Goal: Task Accomplishment & Management: Manage account settings

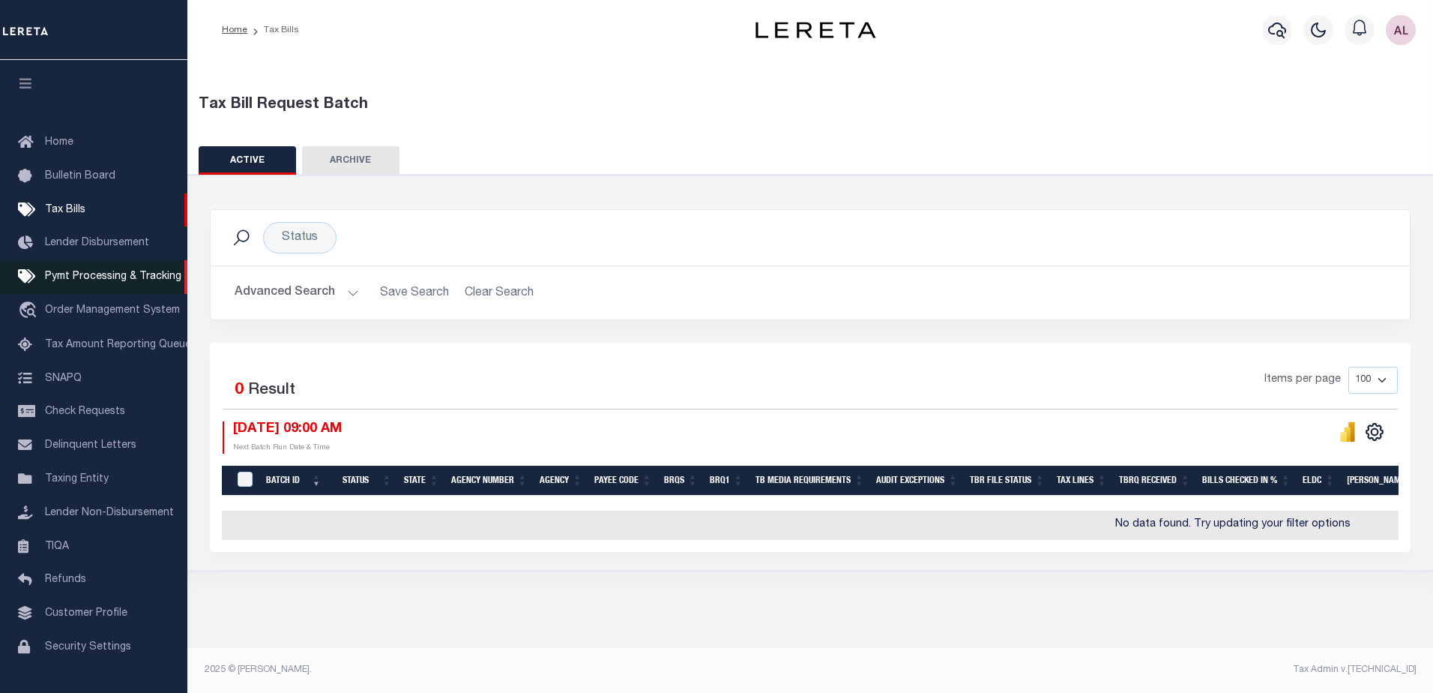
click at [134, 282] on span "Pymt Processing & Tracking" at bounding box center [113, 276] width 136 height 10
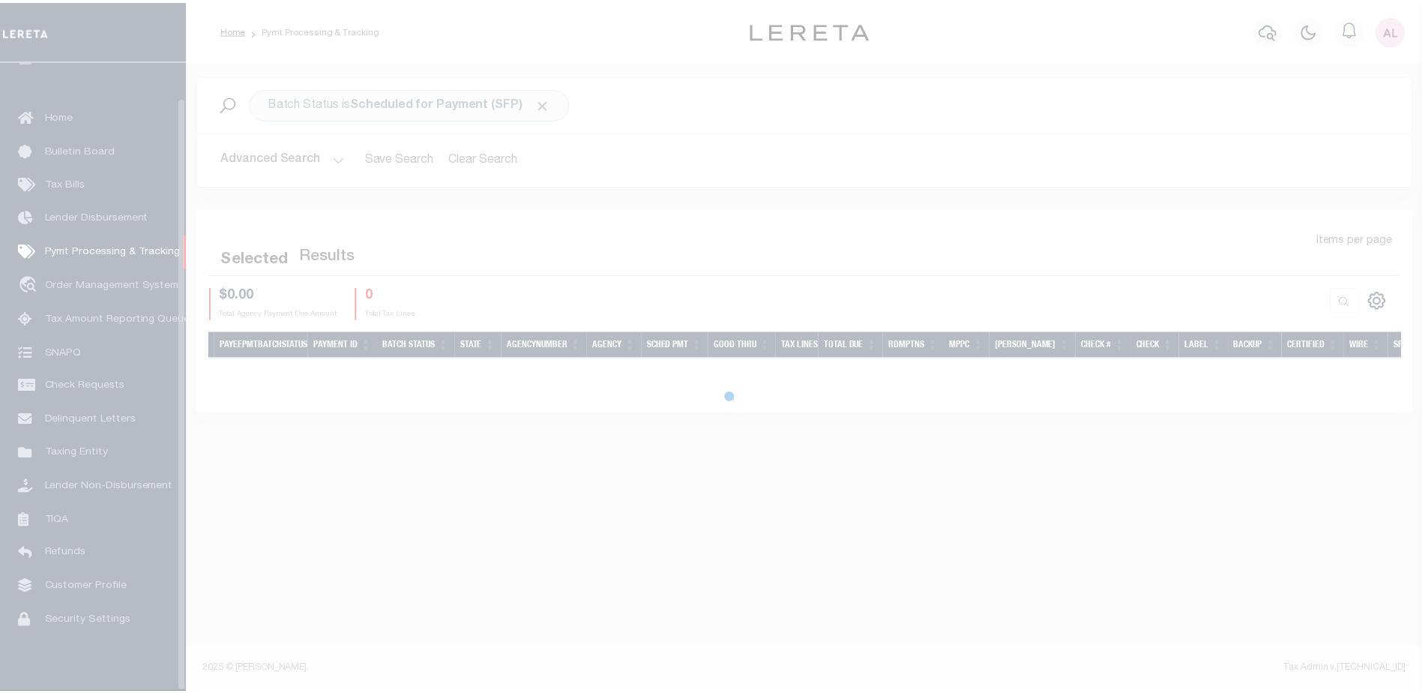
scroll to position [37, 0]
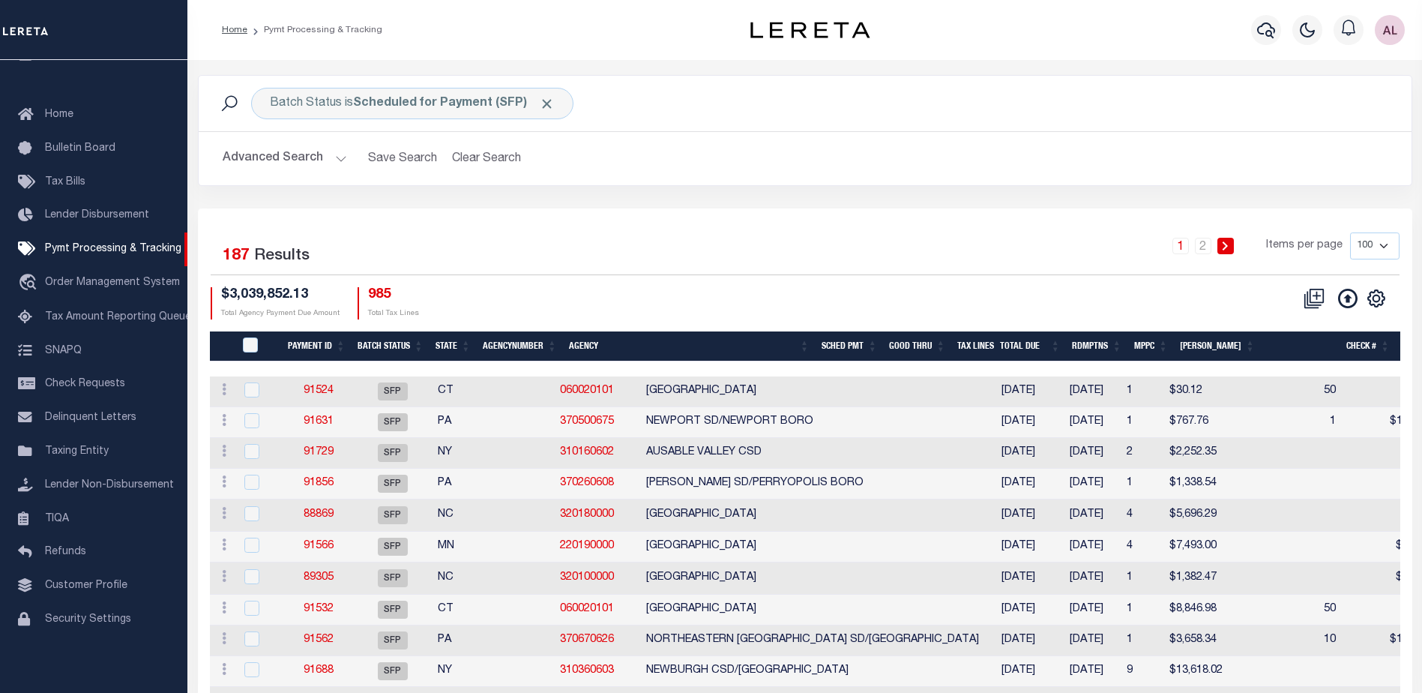
click at [1383, 248] on select "100 200 500 1000" at bounding box center [1374, 245] width 49 height 27
select select "1000"
click at [1350, 232] on select "100 200 500 1000" at bounding box center [1374, 245] width 49 height 27
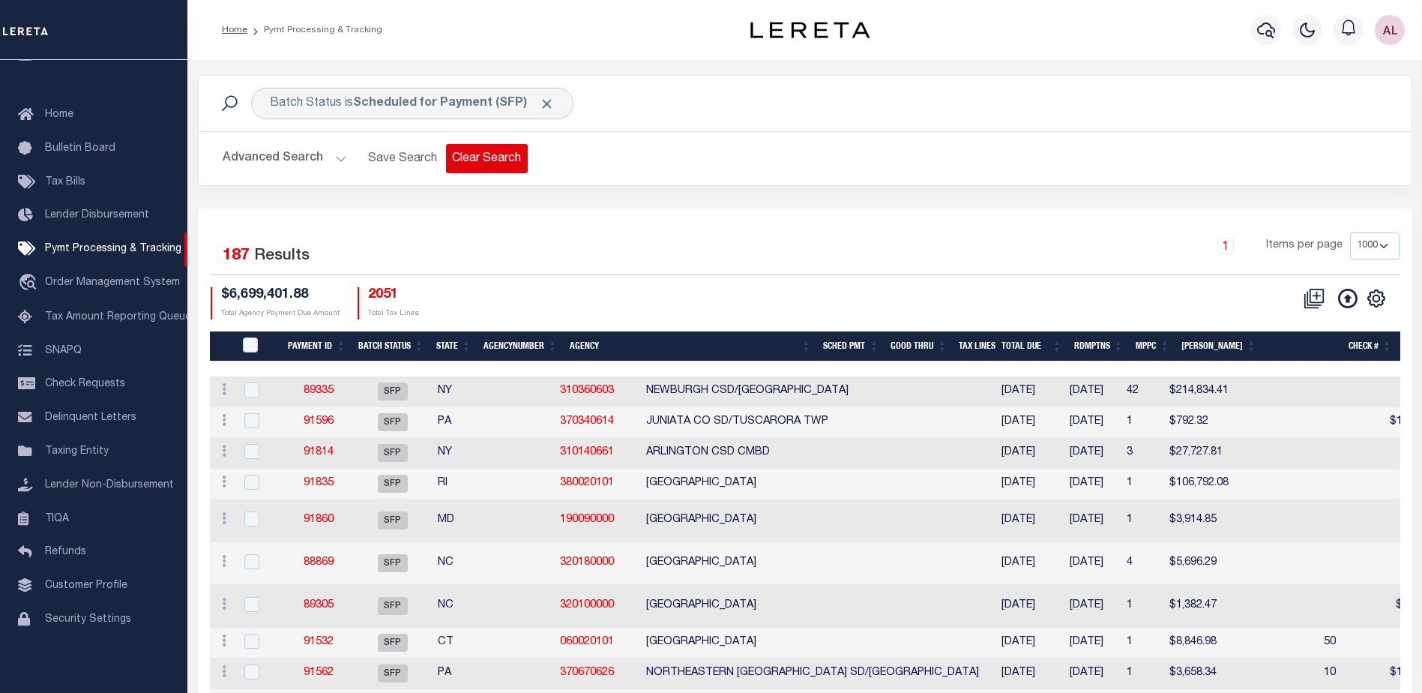
click at [484, 155] on button "Clear Search" at bounding box center [487, 158] width 82 height 29
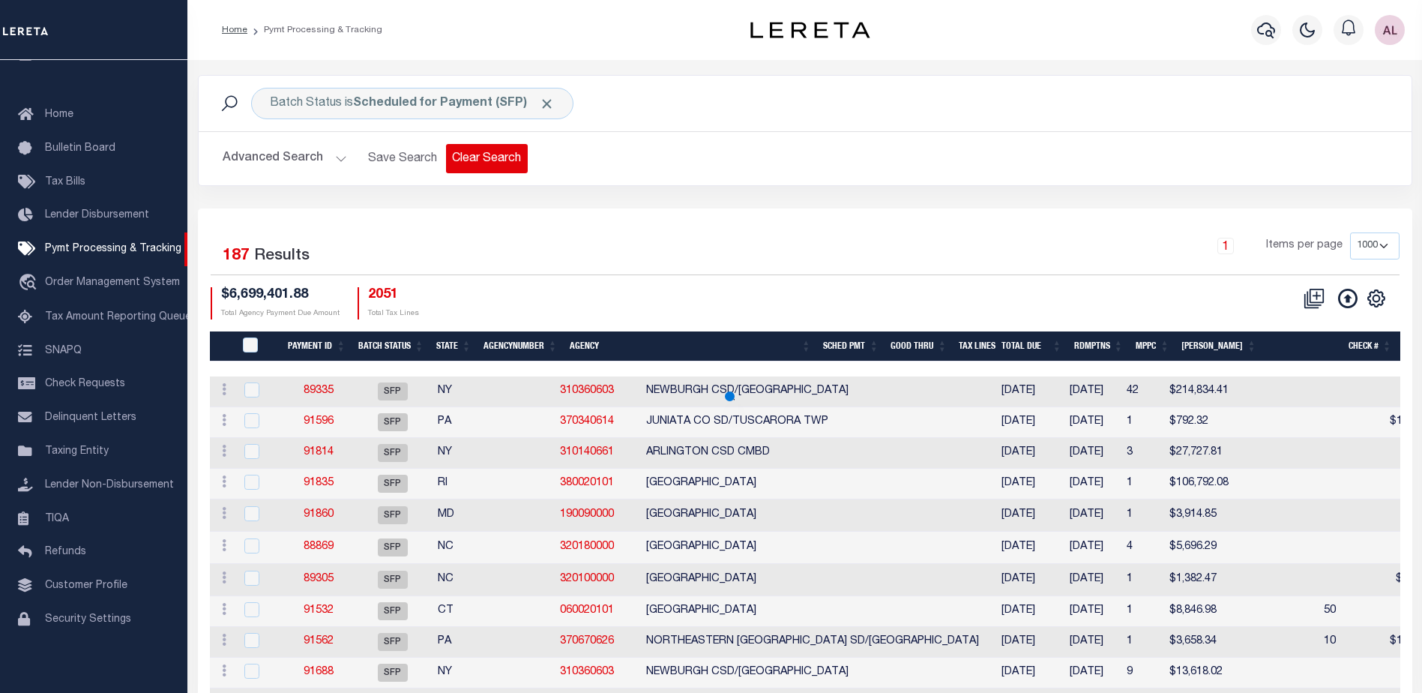
select select
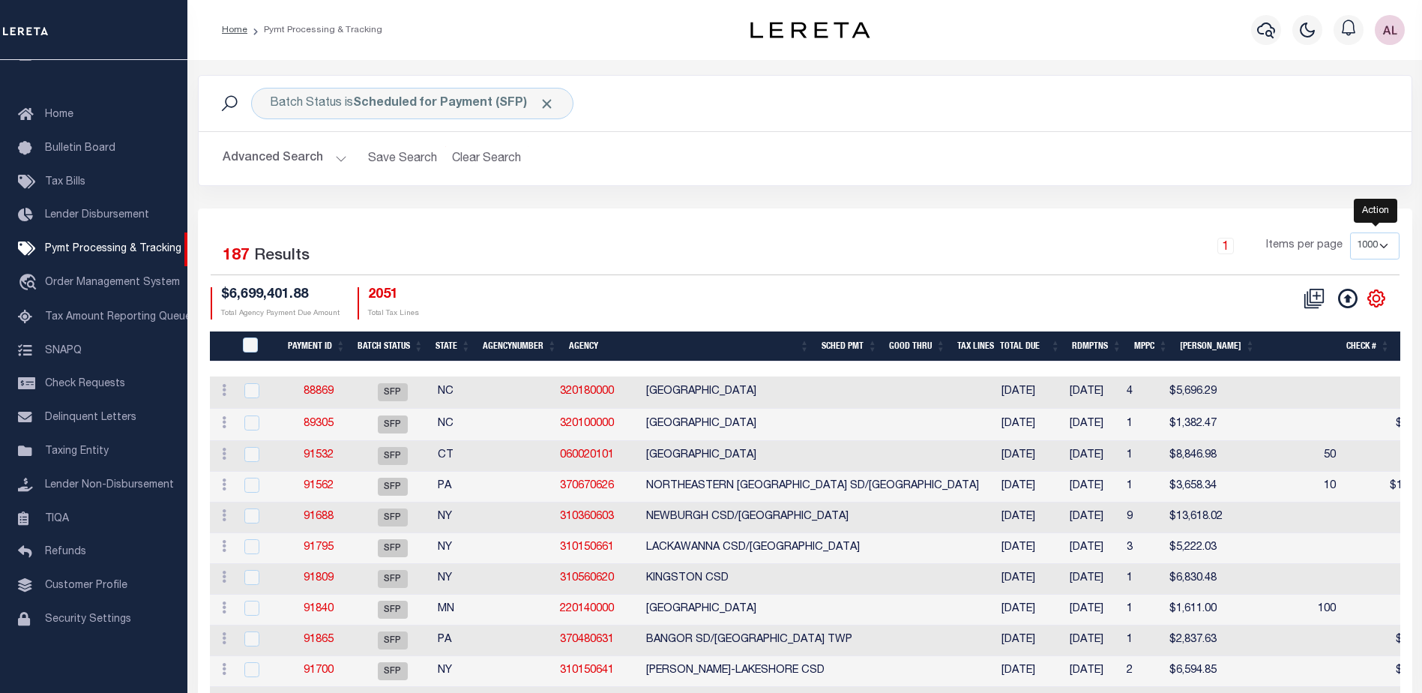
click at [1379, 298] on icon "" at bounding box center [1376, 298] width 7 height 7
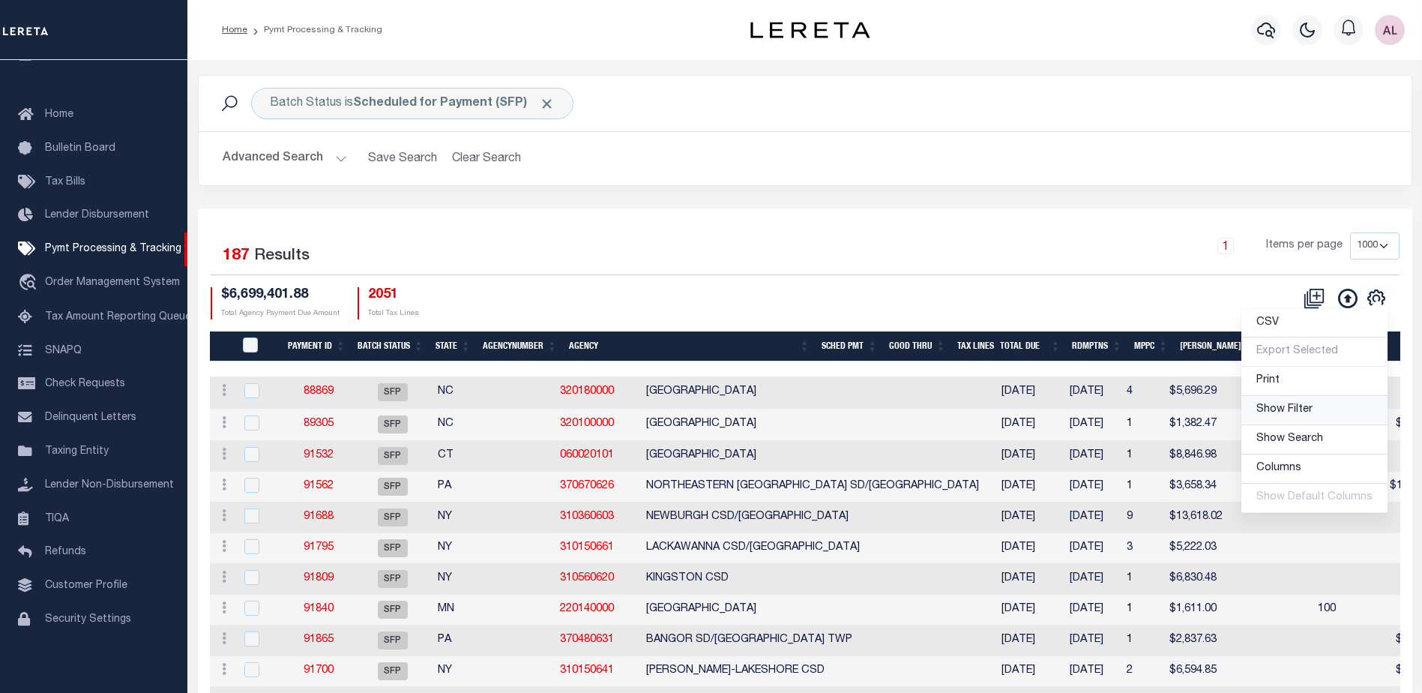
drag, startPoint x: 1286, startPoint y: 412, endPoint x: 888, endPoint y: 359, distance: 400.9
click at [1284, 412] on span "Show Filter" at bounding box center [1285, 409] width 56 height 10
select select
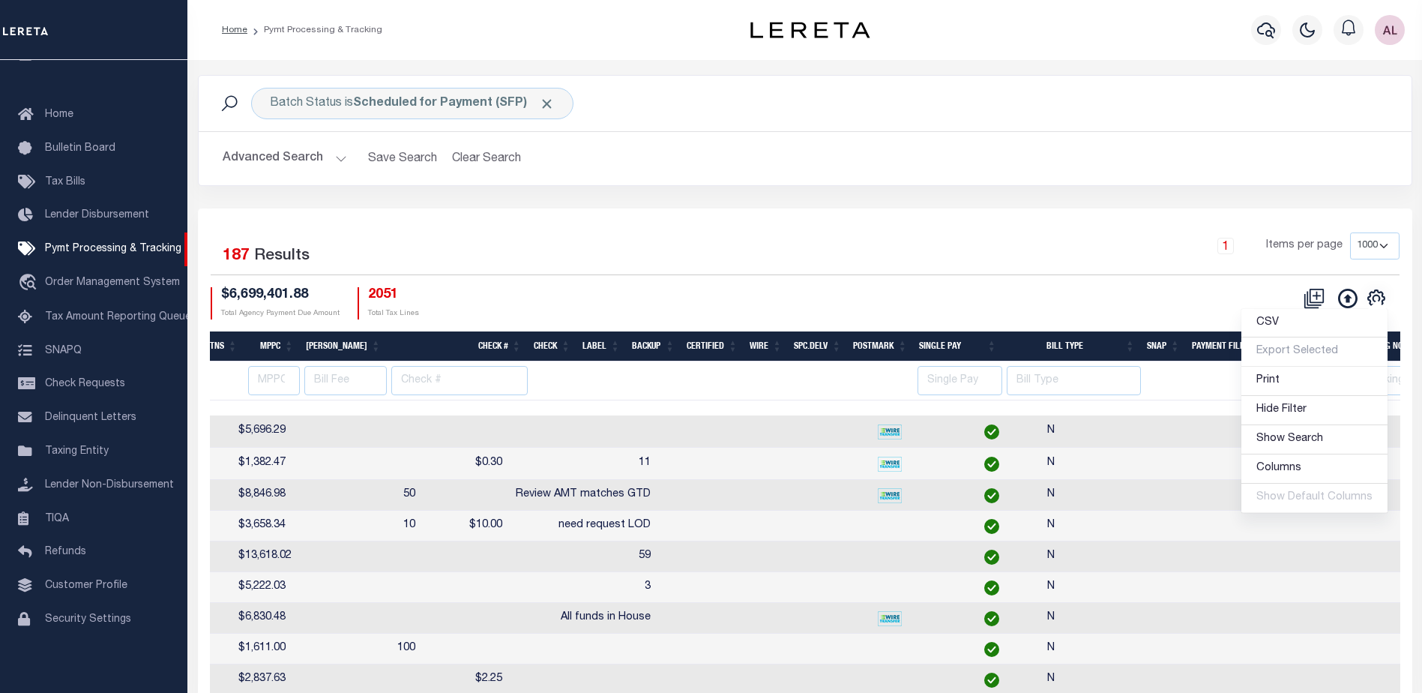
scroll to position [0, 0]
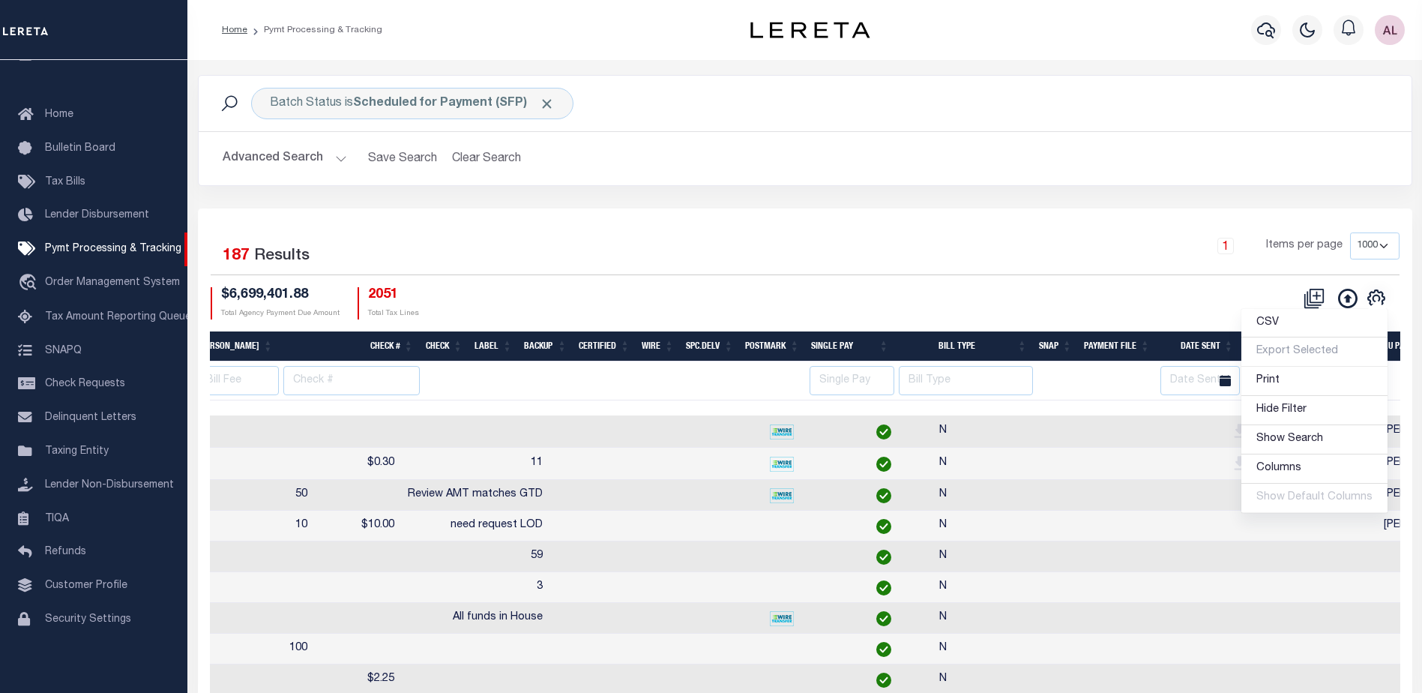
click at [1125, 274] on div "Selected 187 Results 1 Items per page 100 200 500 1000" at bounding box center [805, 253] width 1189 height 43
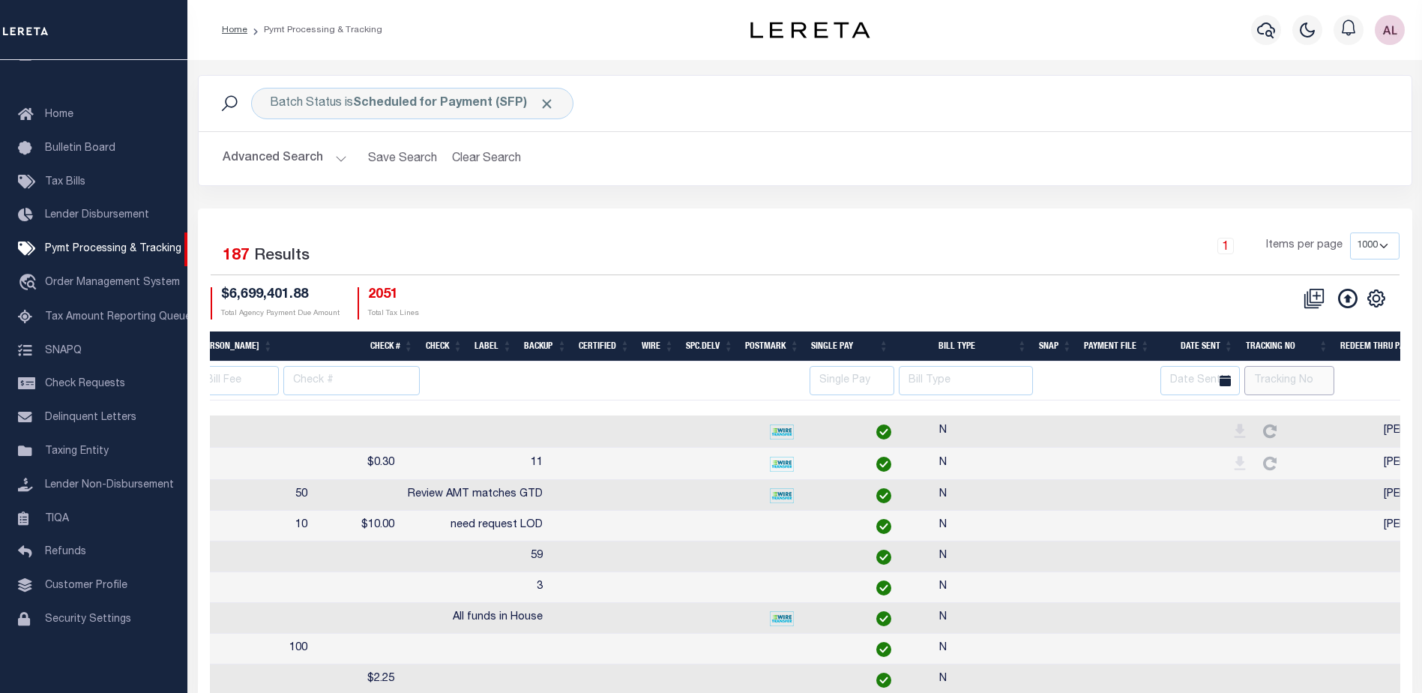
click at [1280, 373] on input "text" at bounding box center [1290, 380] width 90 height 29
type input "[PERSON_NAME]"
select select
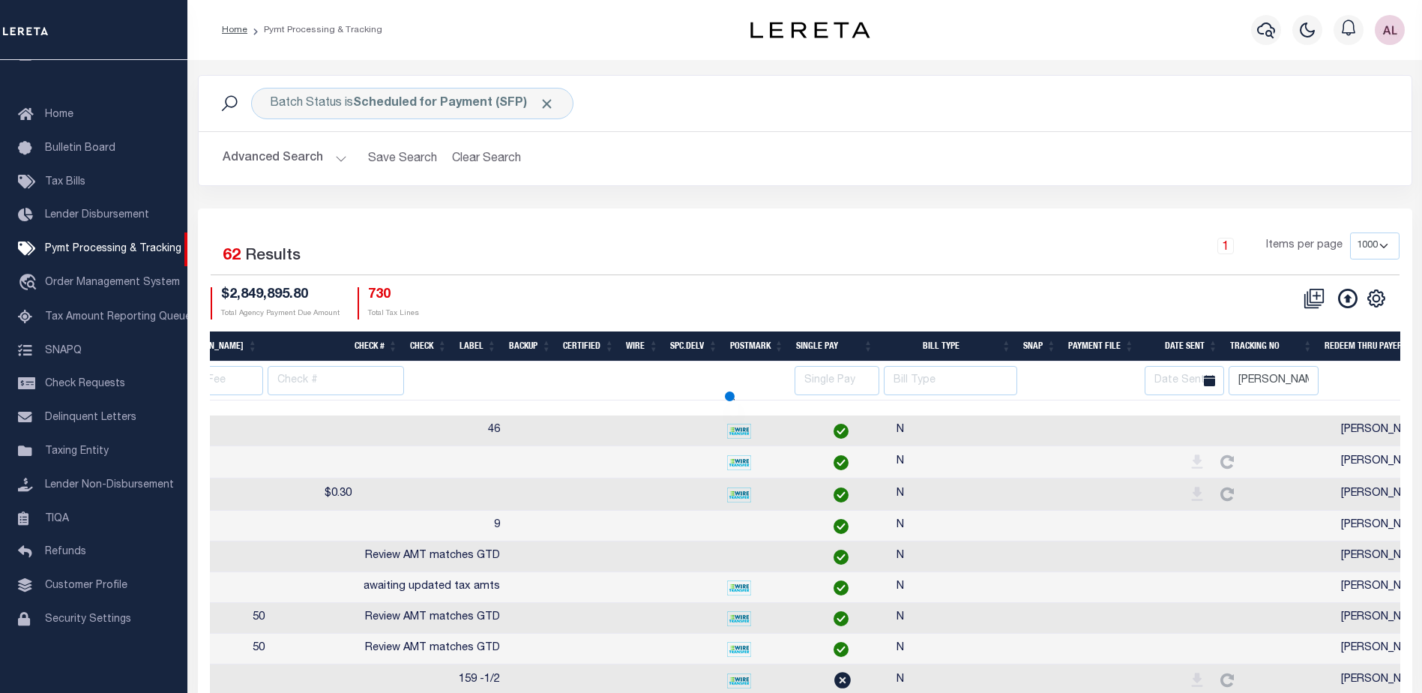
select select
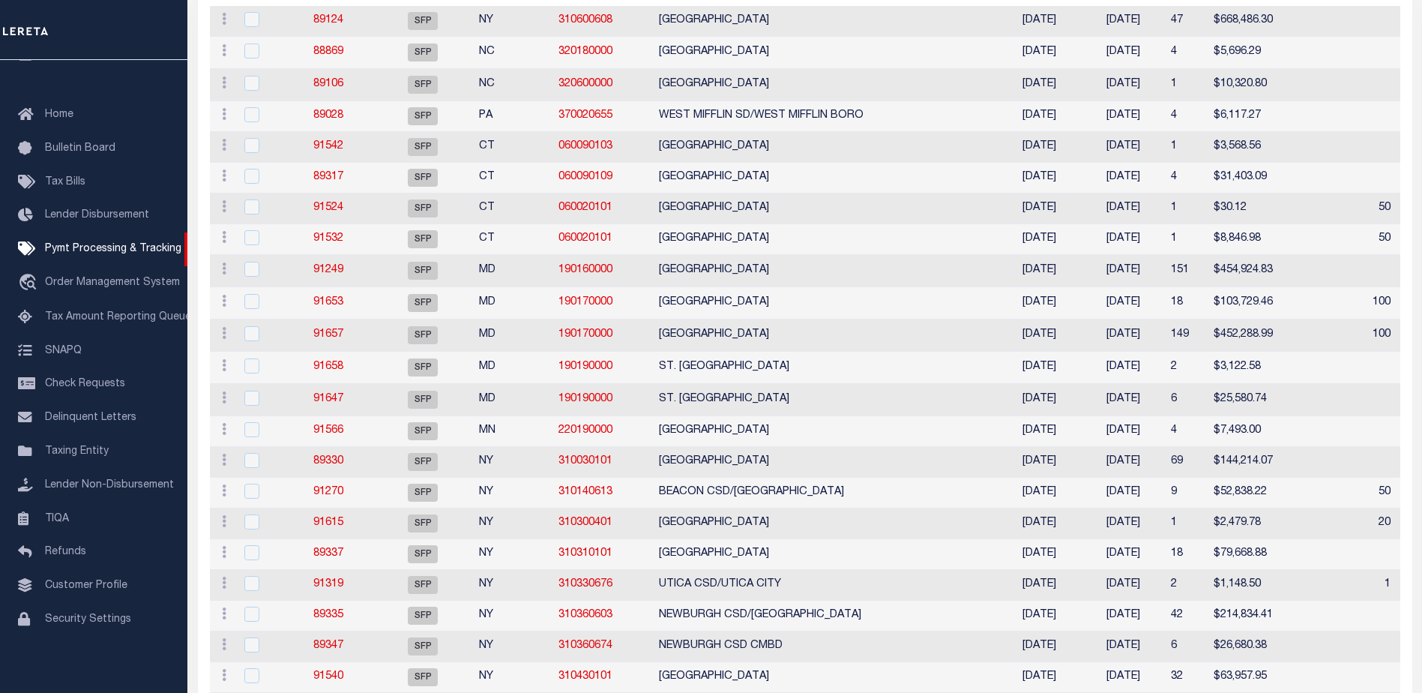
select select
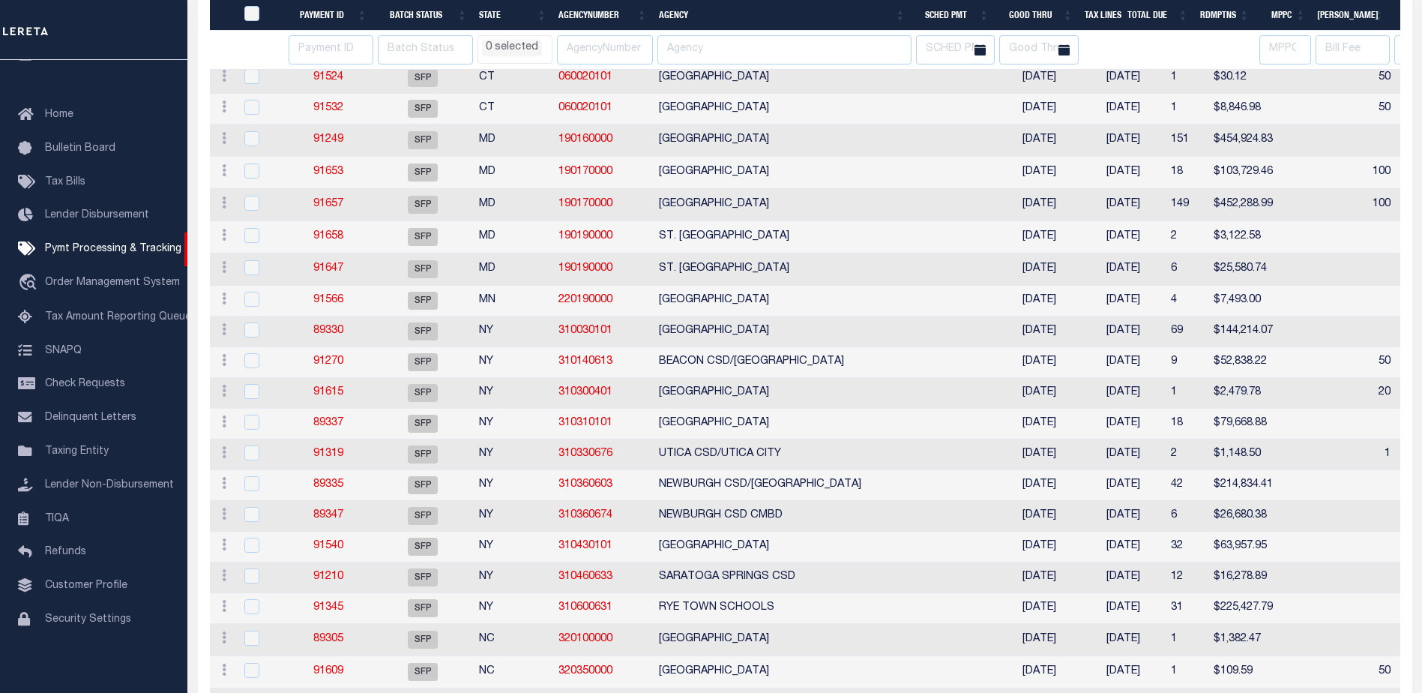
scroll to position [0, 1149]
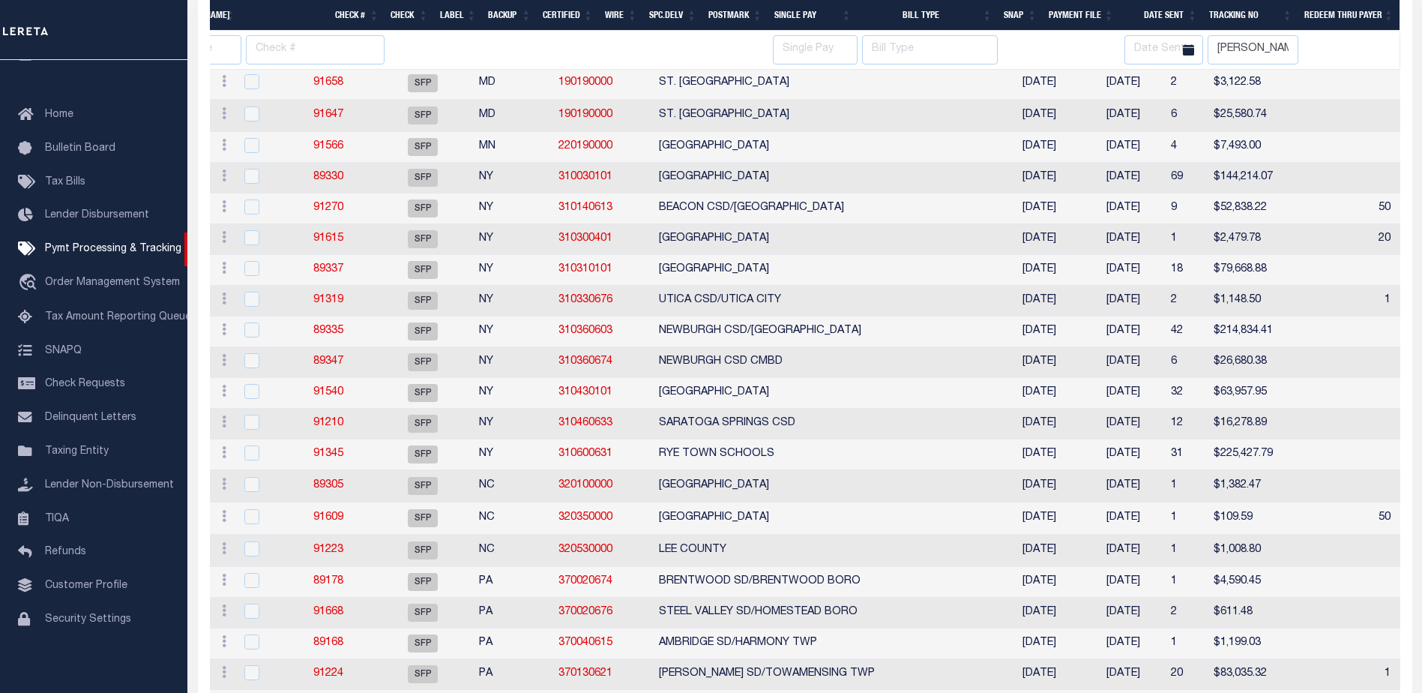
select select
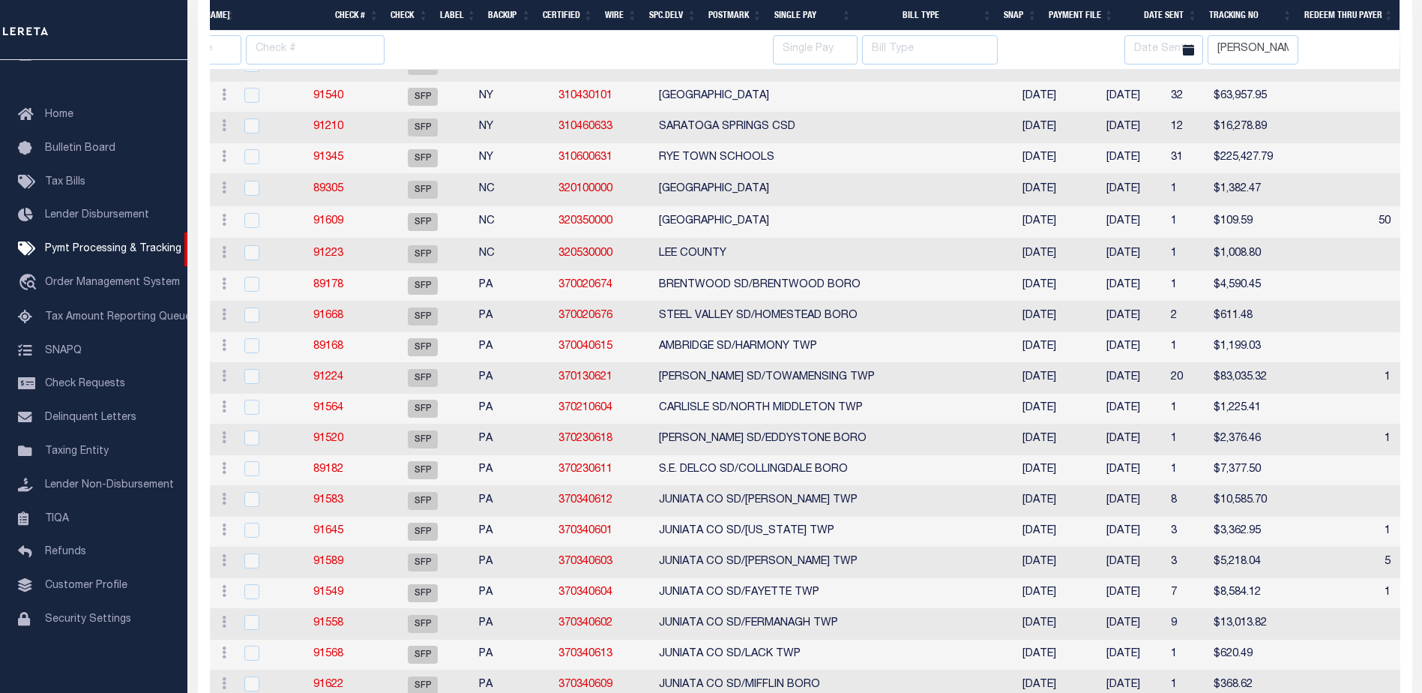
select select
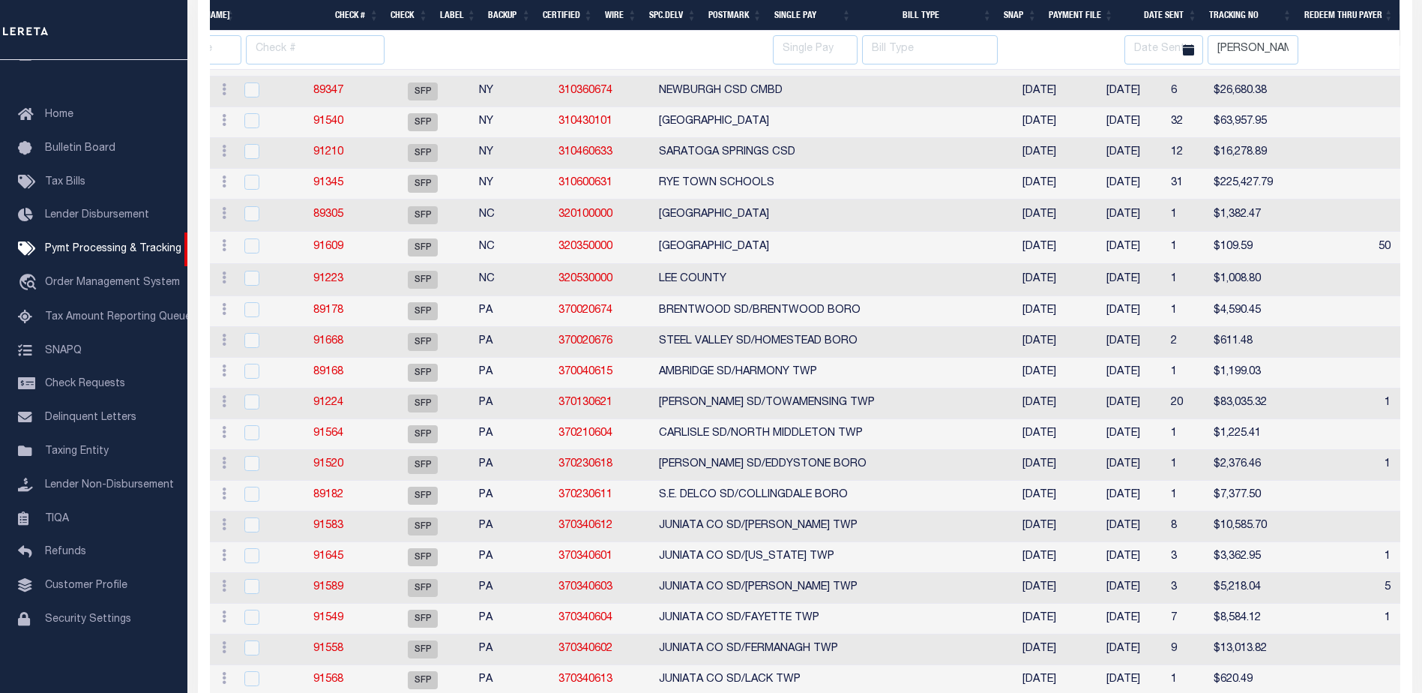
select select
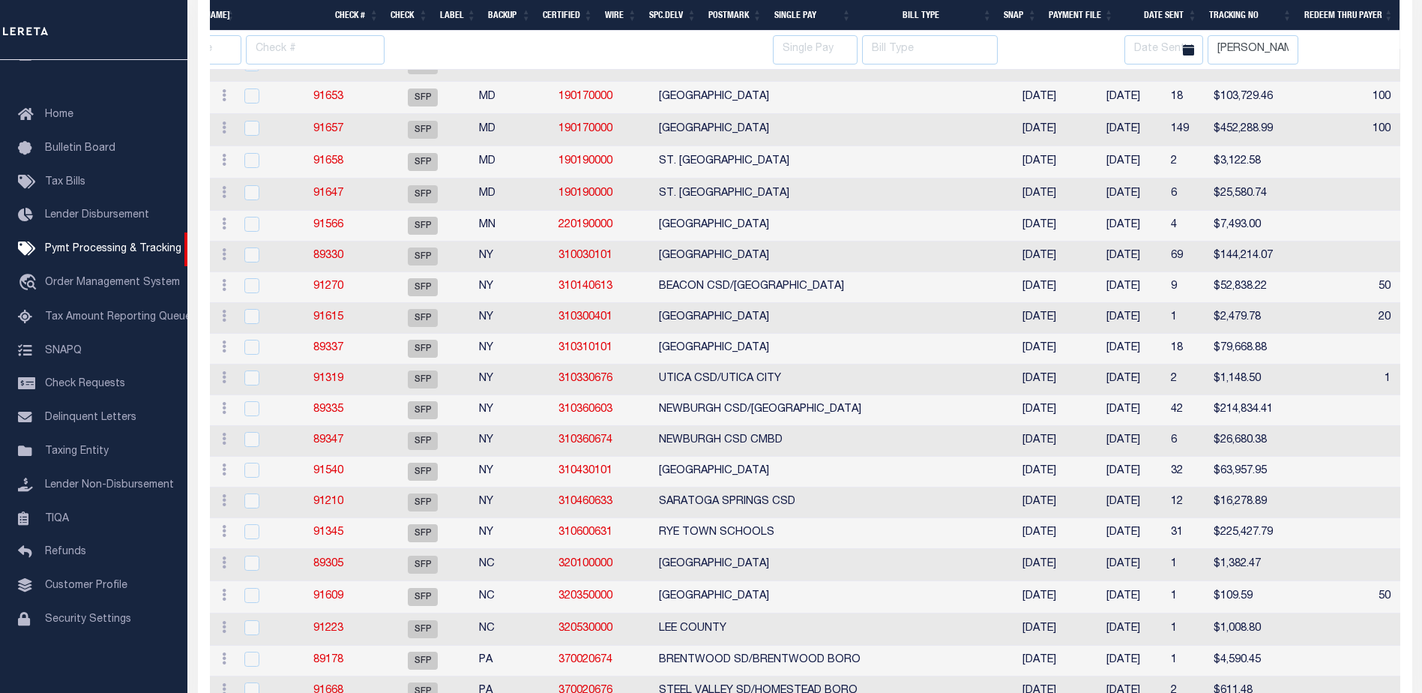
select select
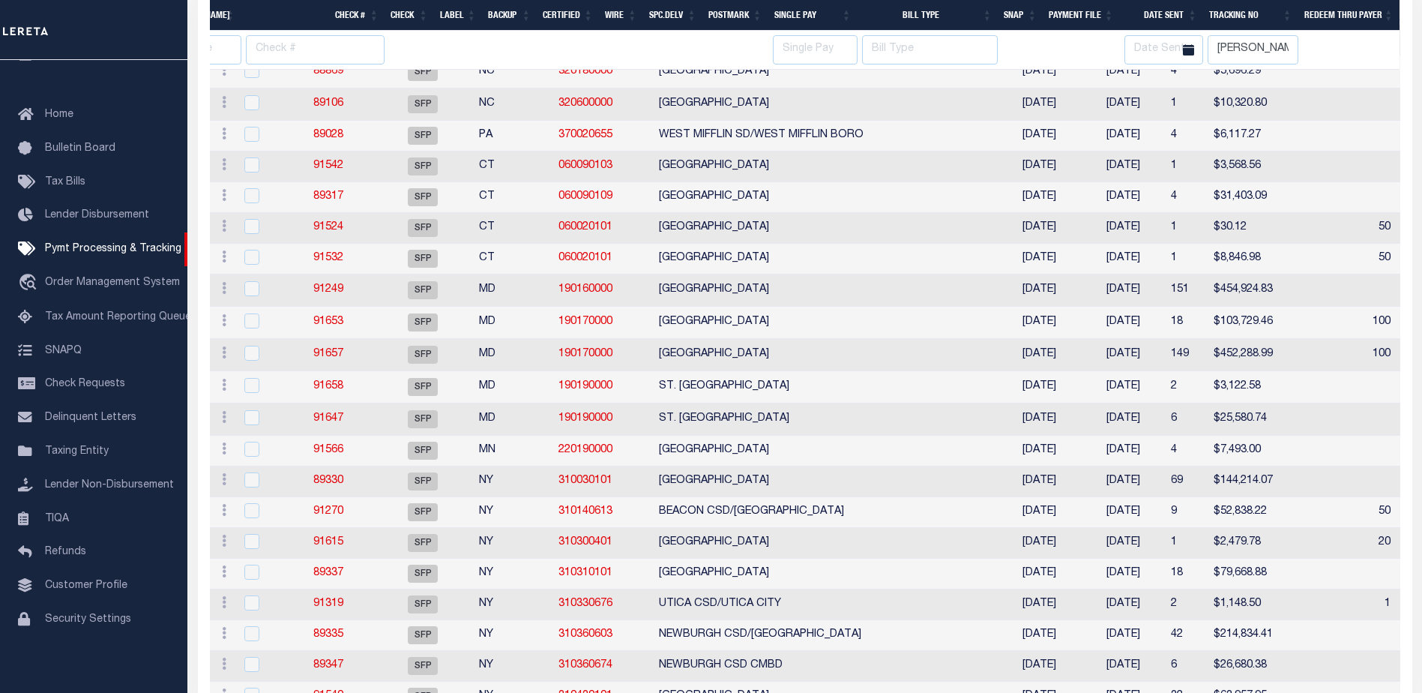
select select
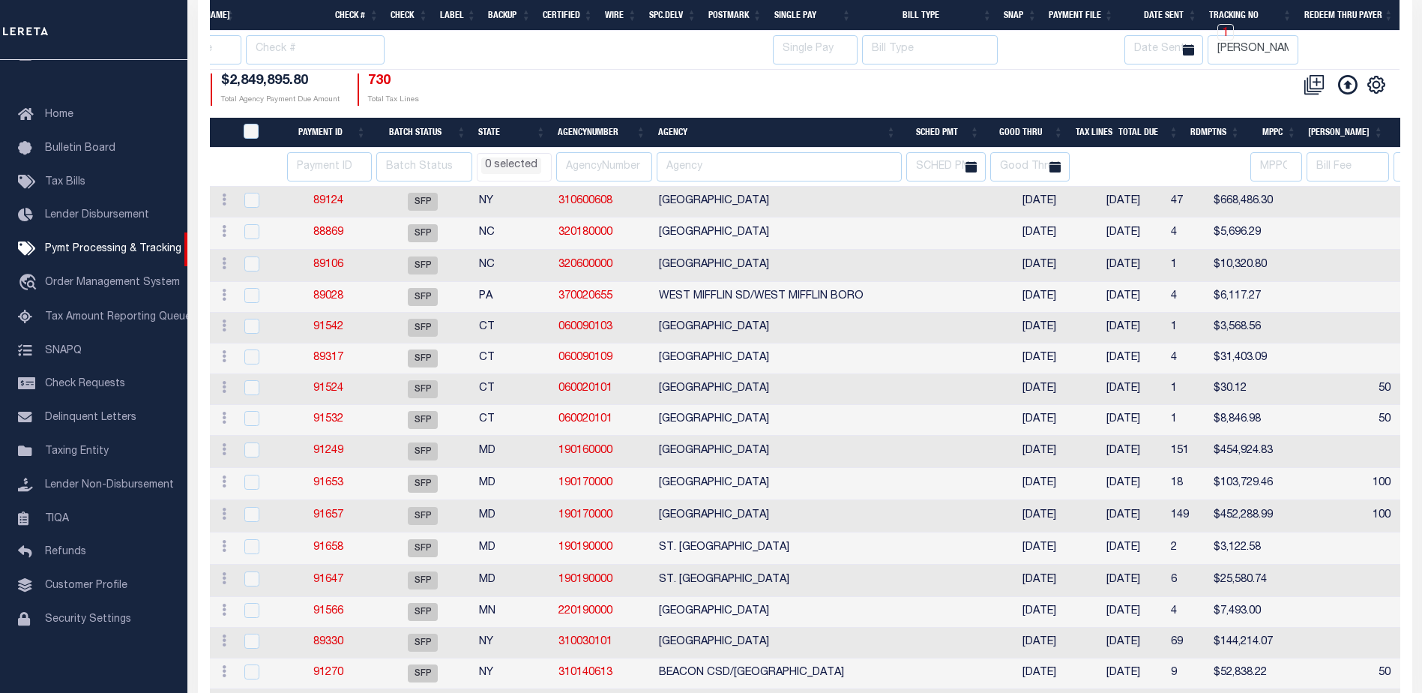
select select
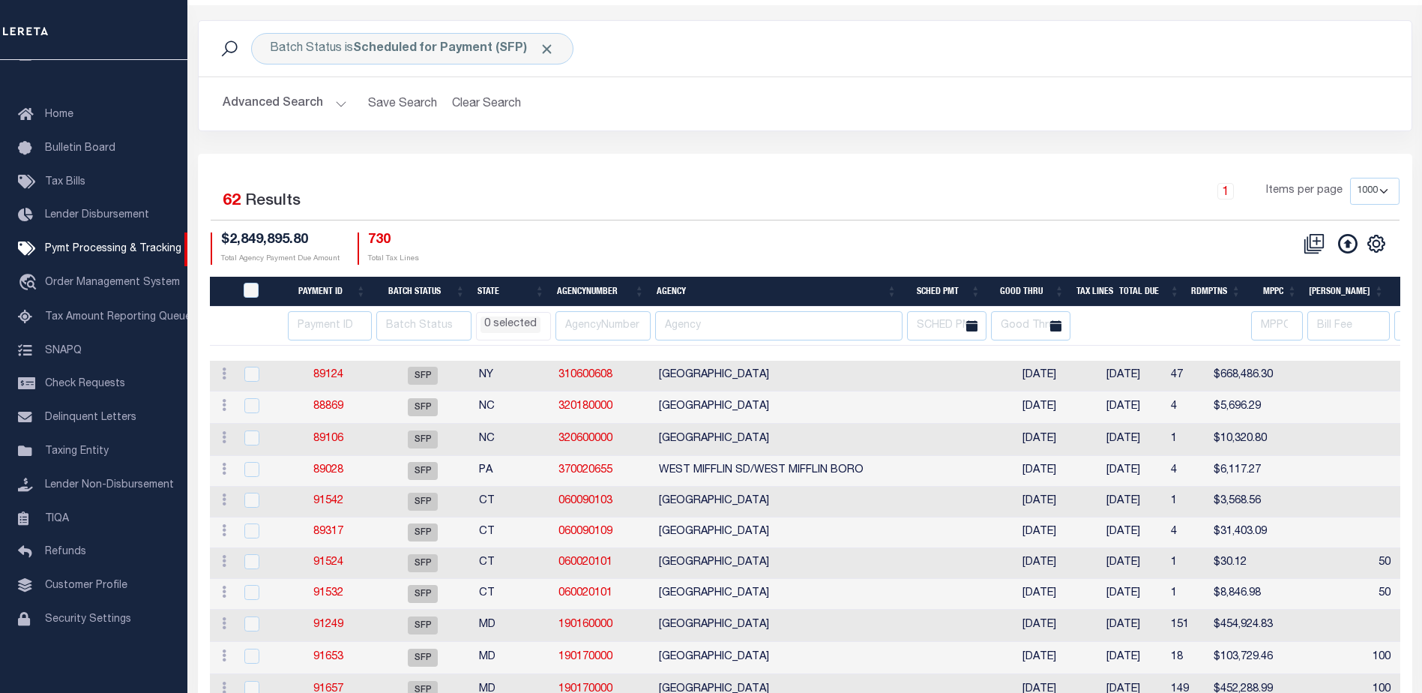
scroll to position [0, 0]
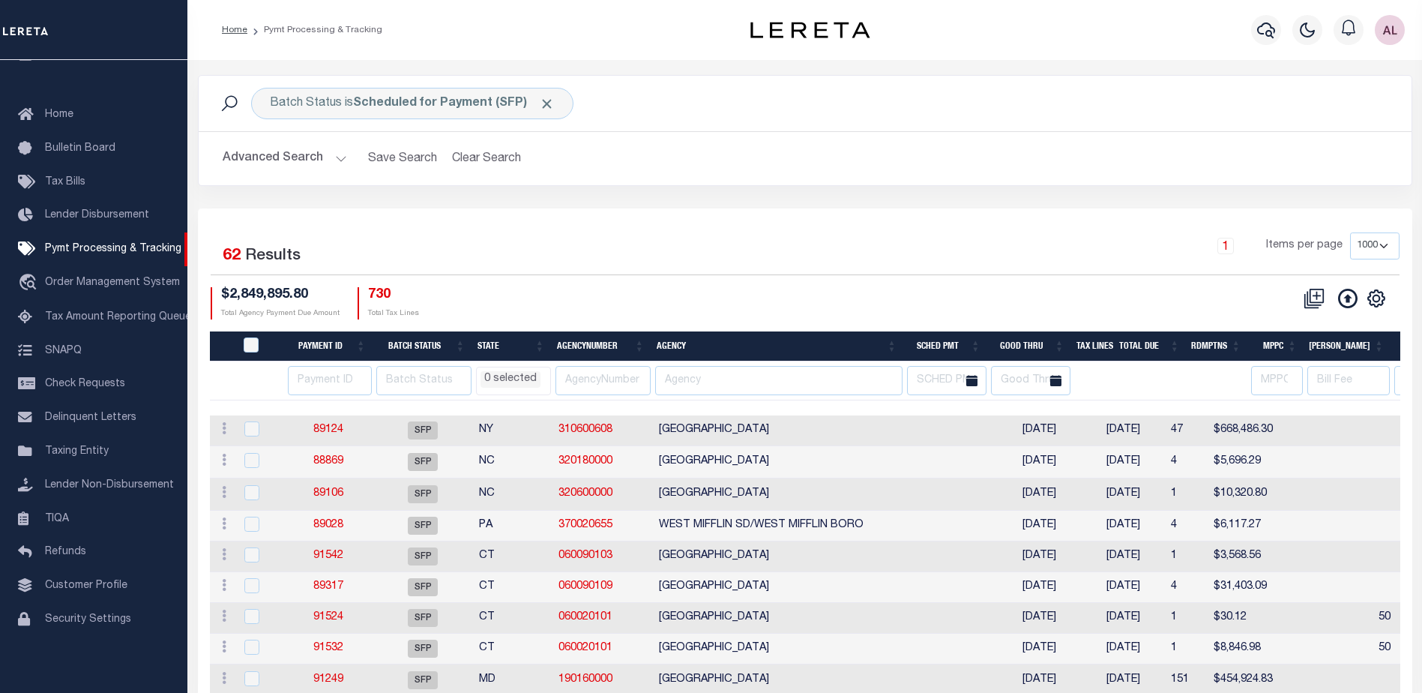
click at [512, 378] on li "0 selected" at bounding box center [511, 379] width 60 height 16
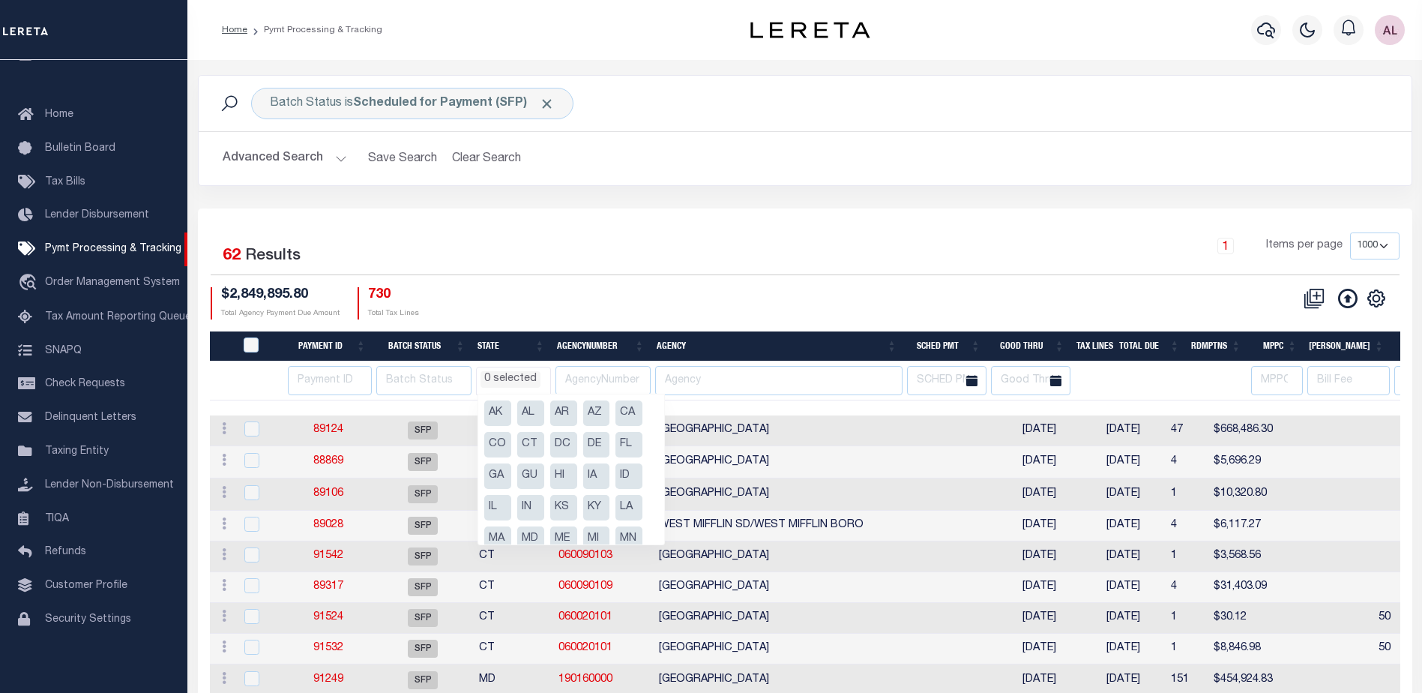
click at [667, 196] on div "Batch Status is Scheduled for Payment (SFP) Search Advanced Search Save Search …" at bounding box center [805, 141] width 1237 height 133
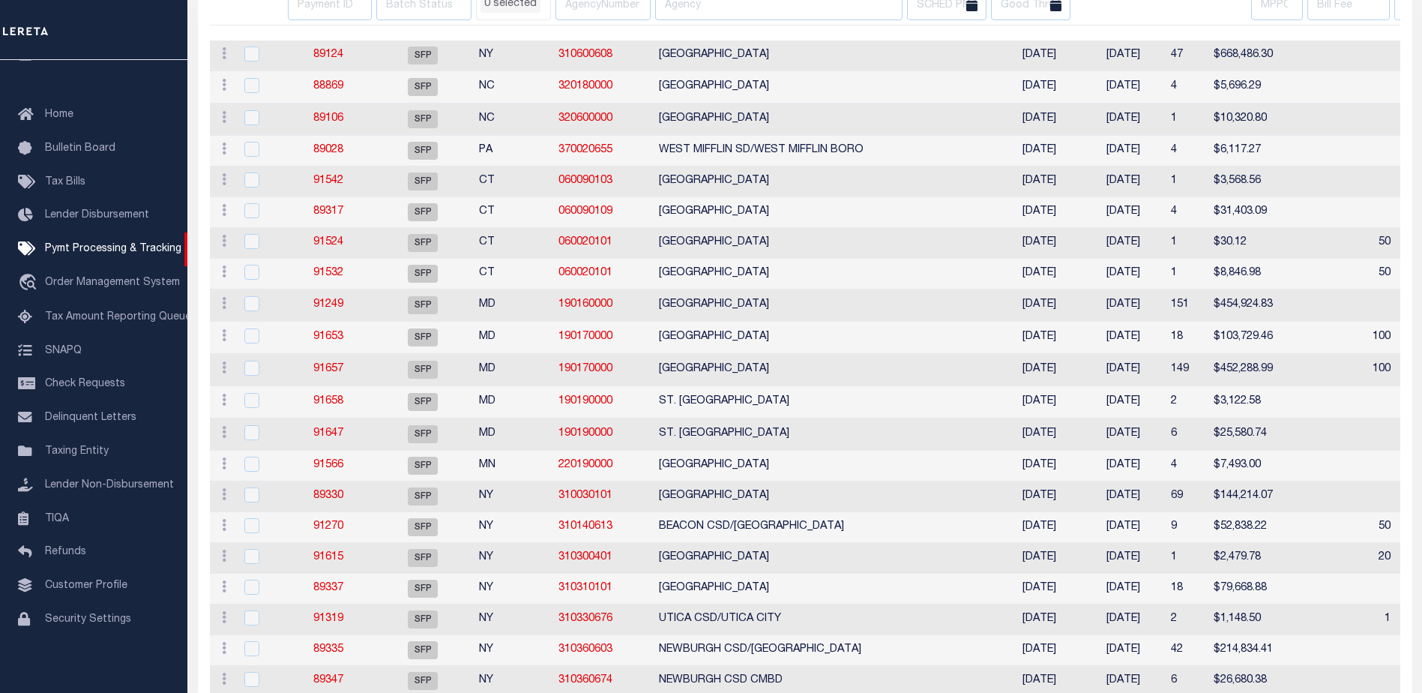
select select
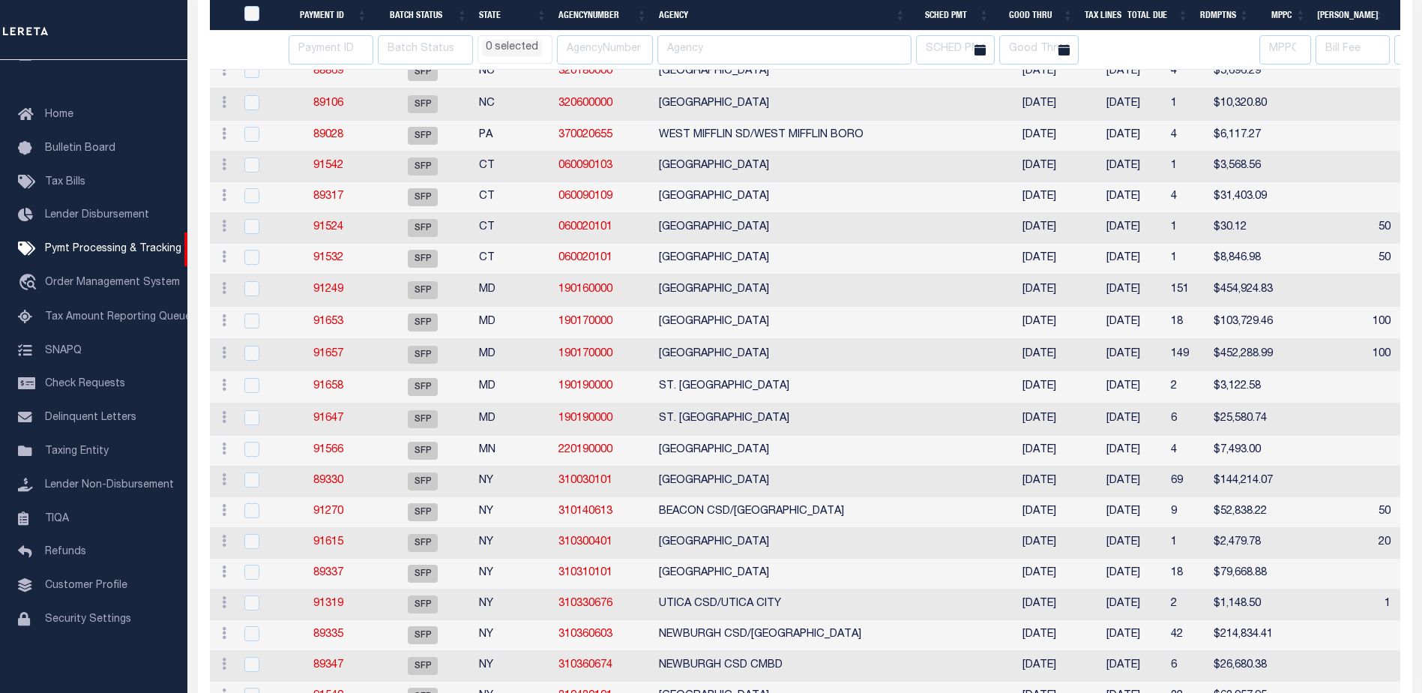
select select
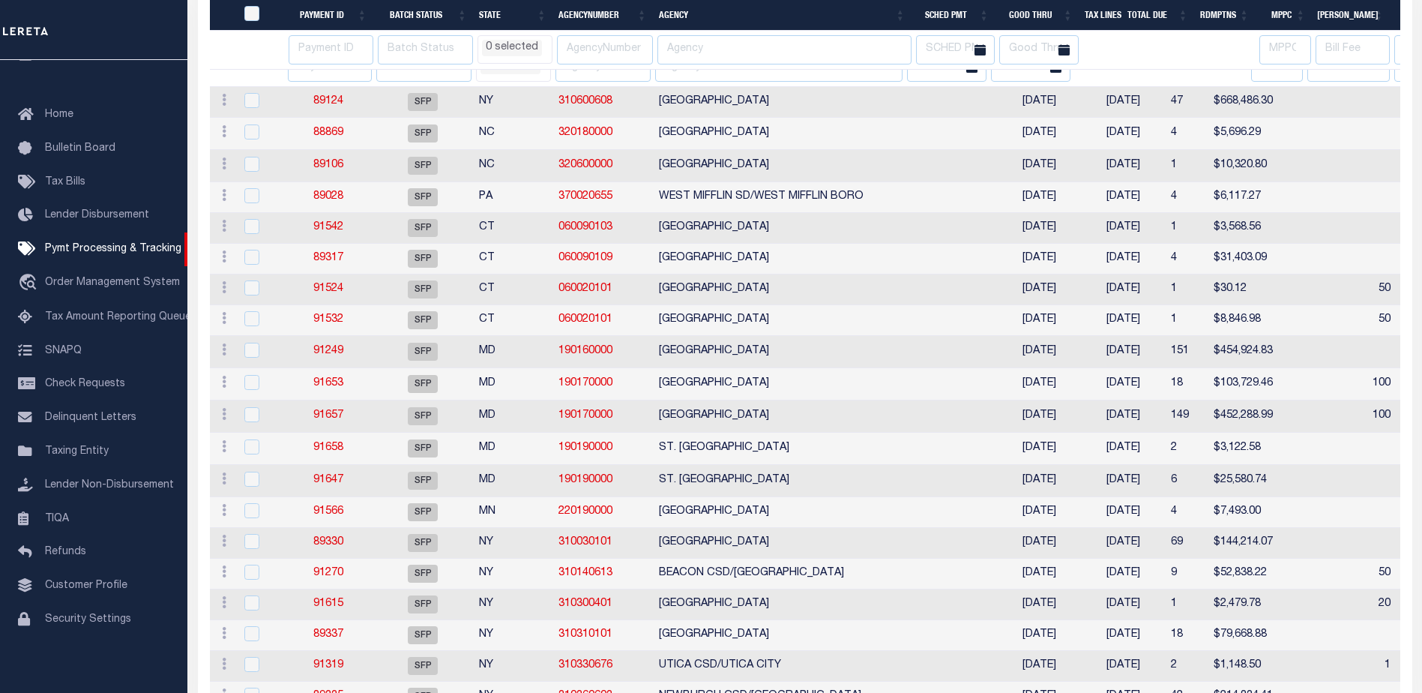
select select
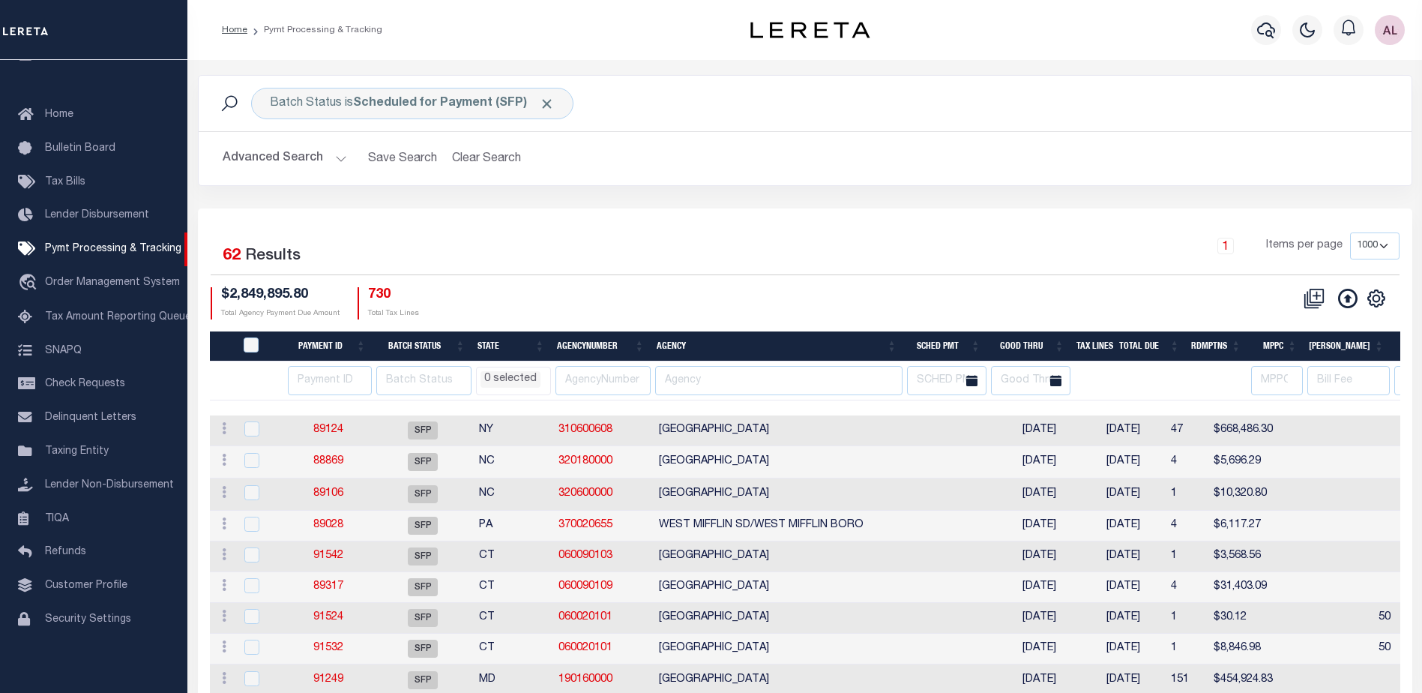
click at [520, 345] on th "State" at bounding box center [511, 346] width 79 height 31
select select
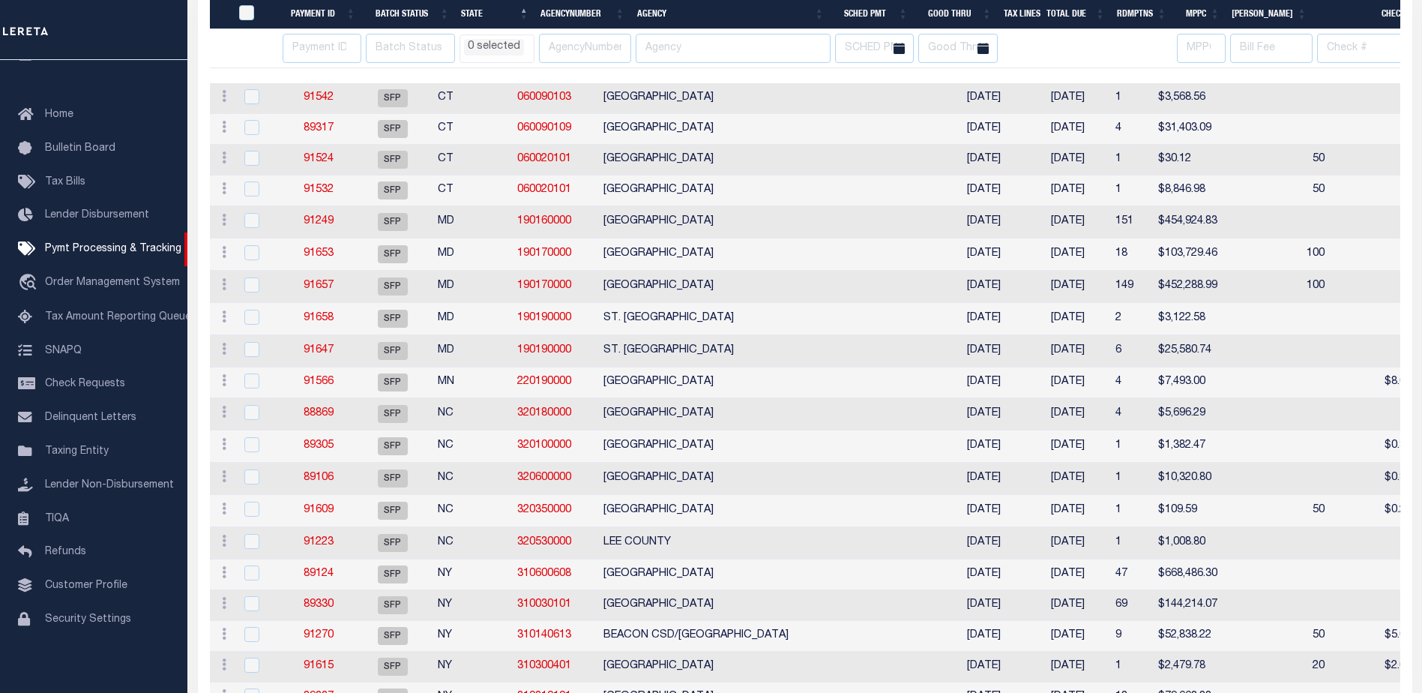
select select
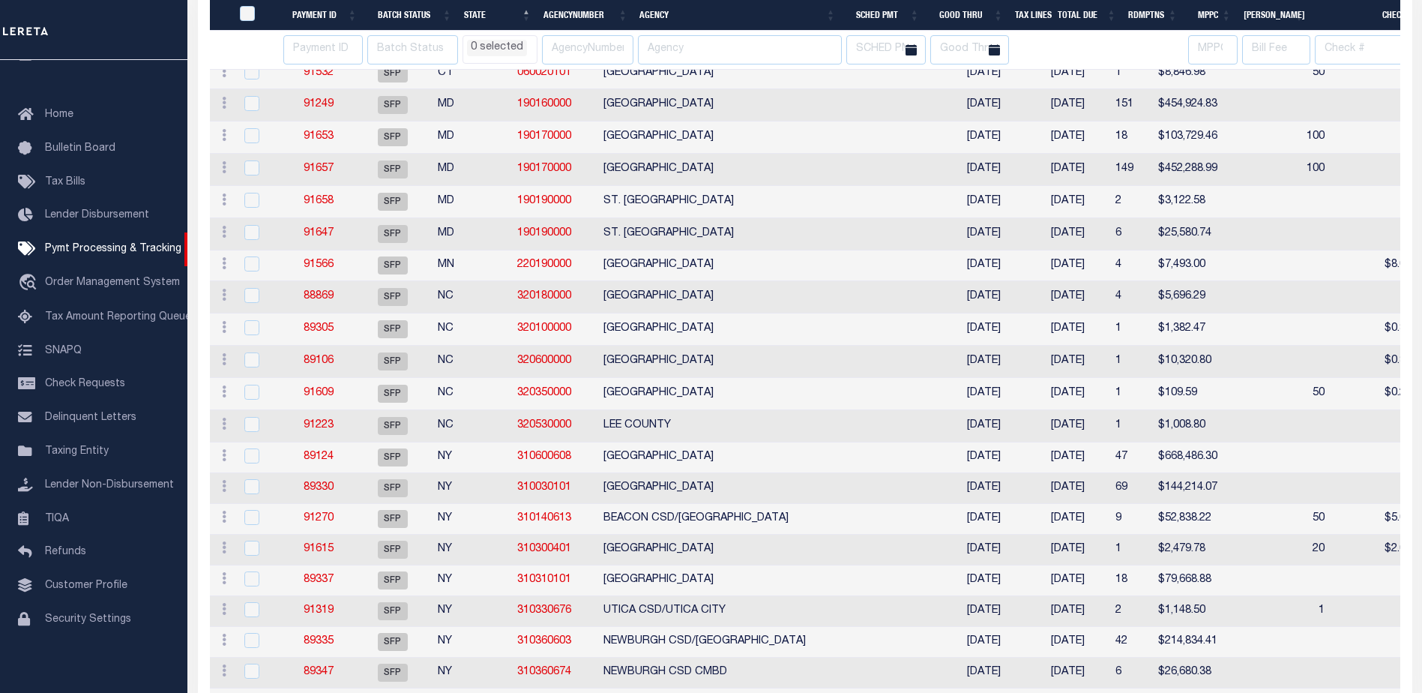
select select
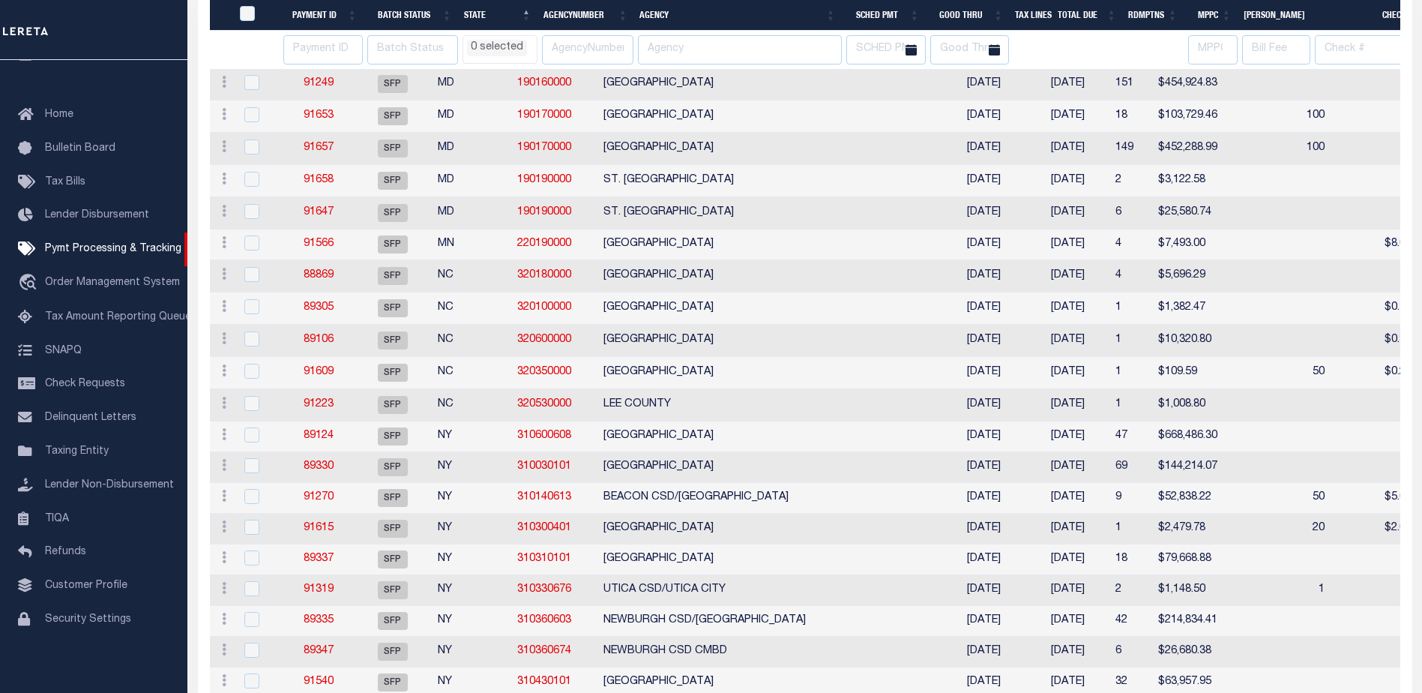
select select
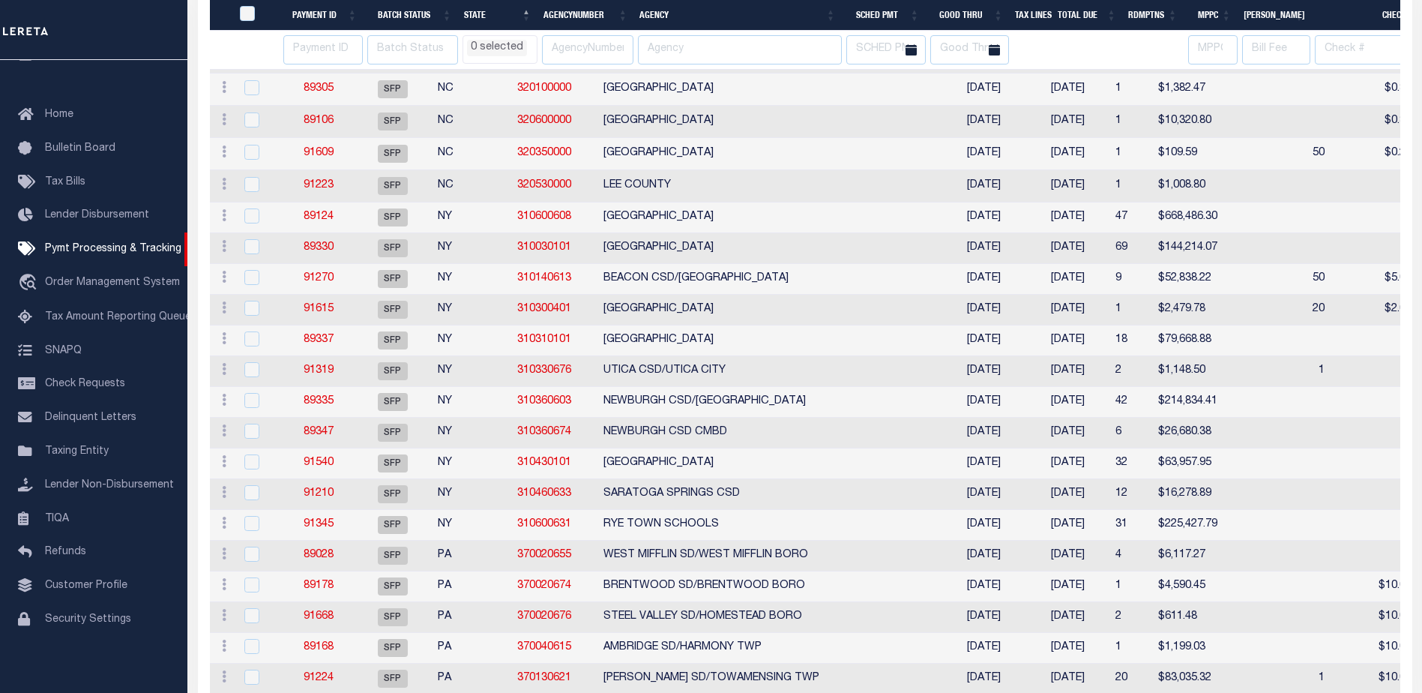
select select
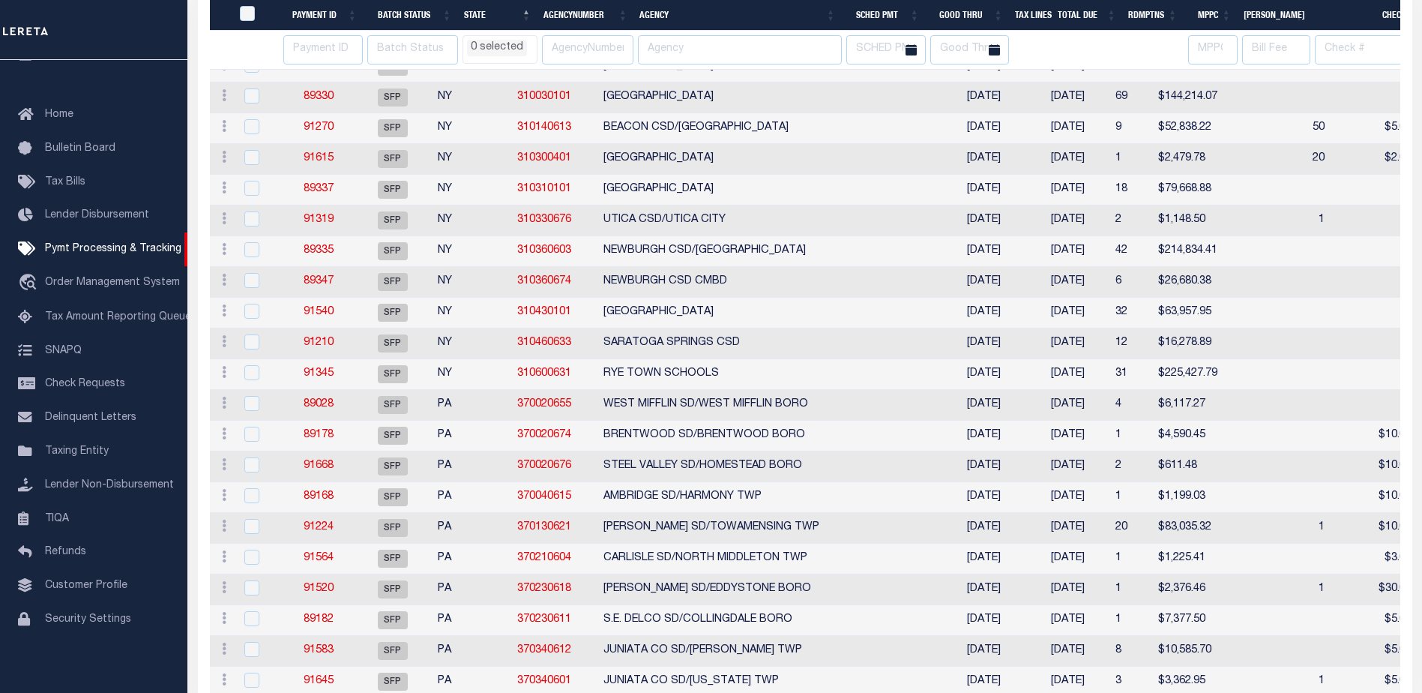
select select
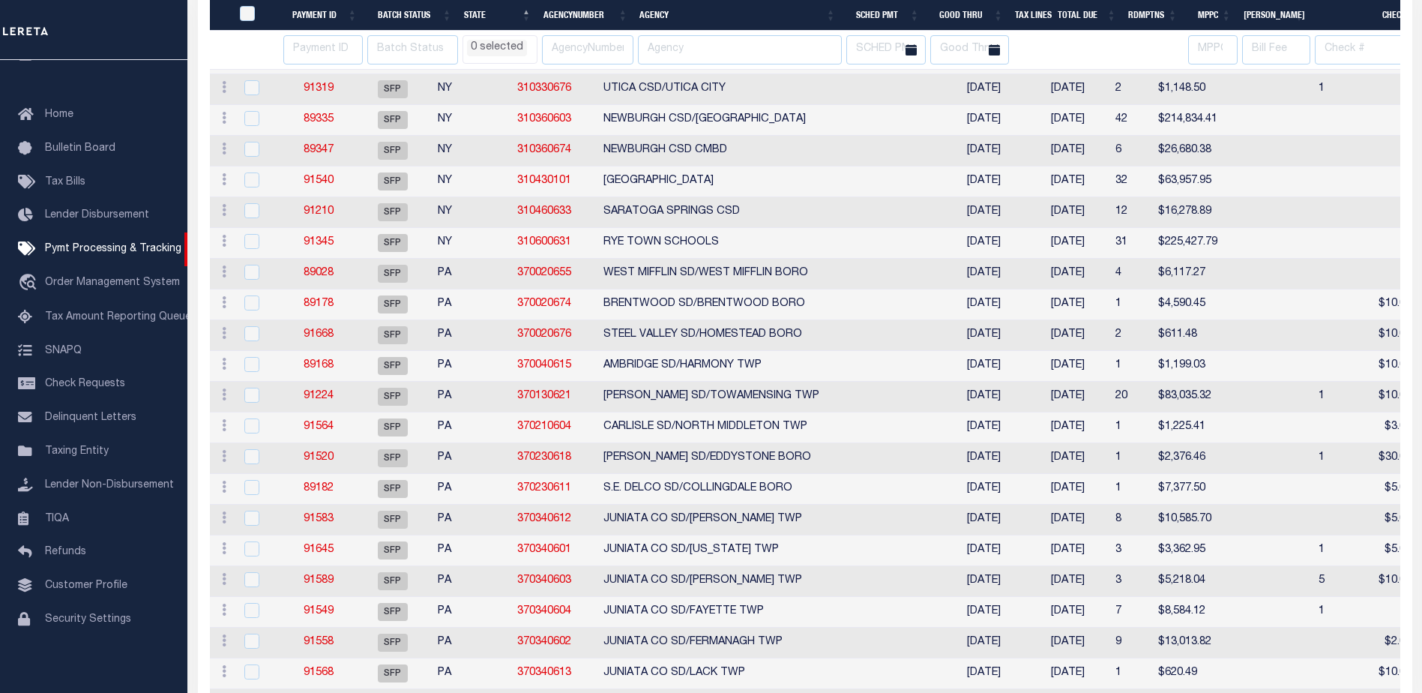
select select
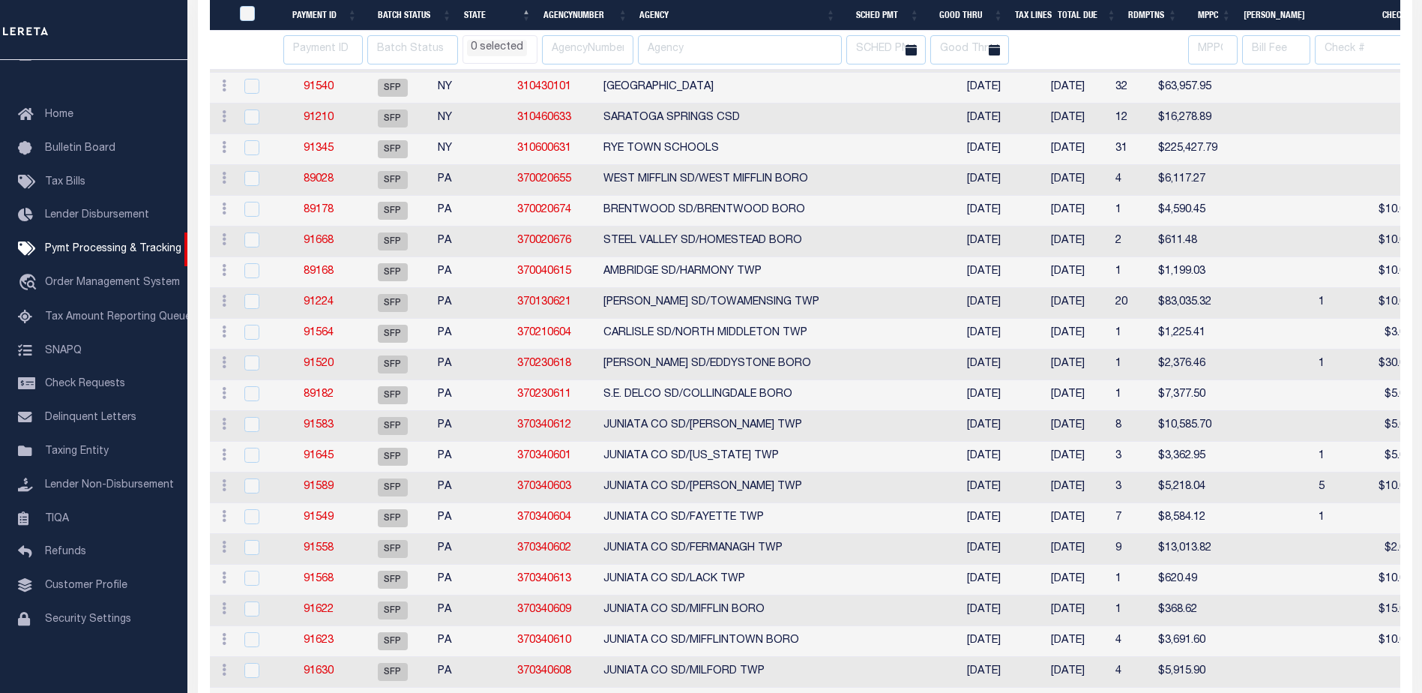
select select
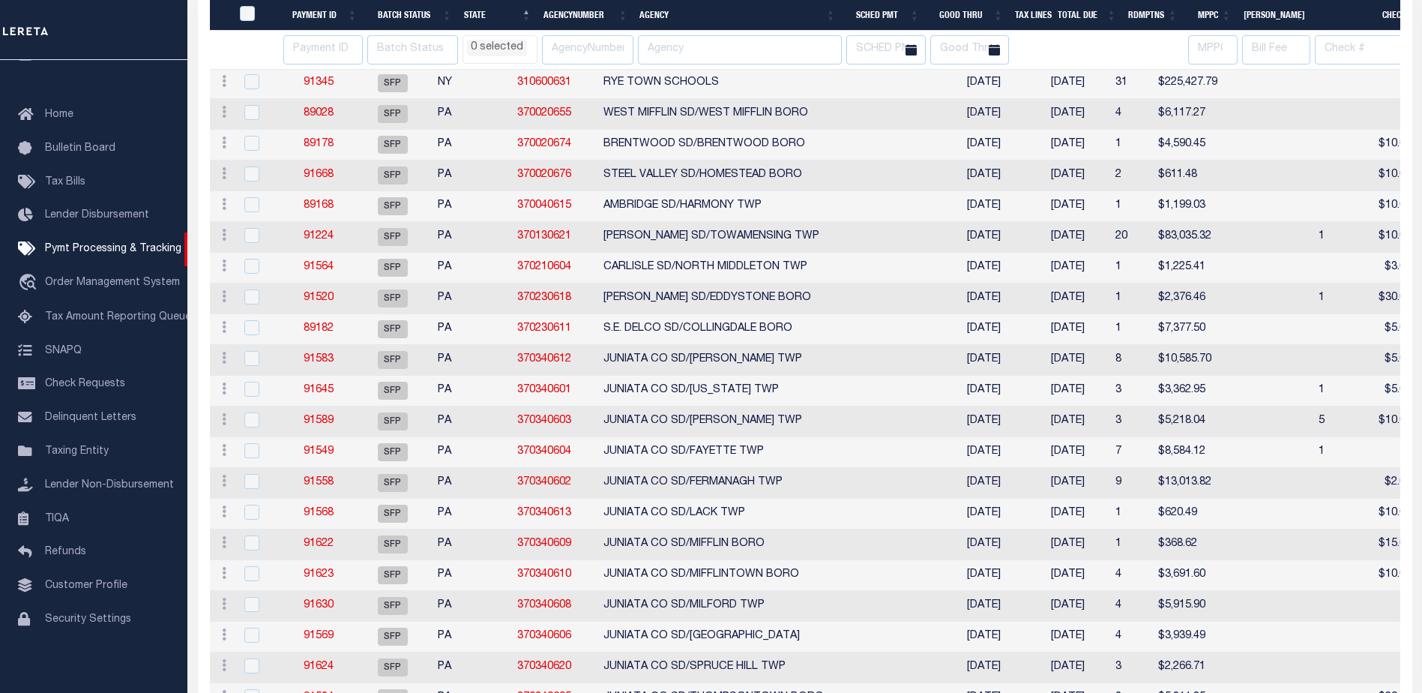
select select
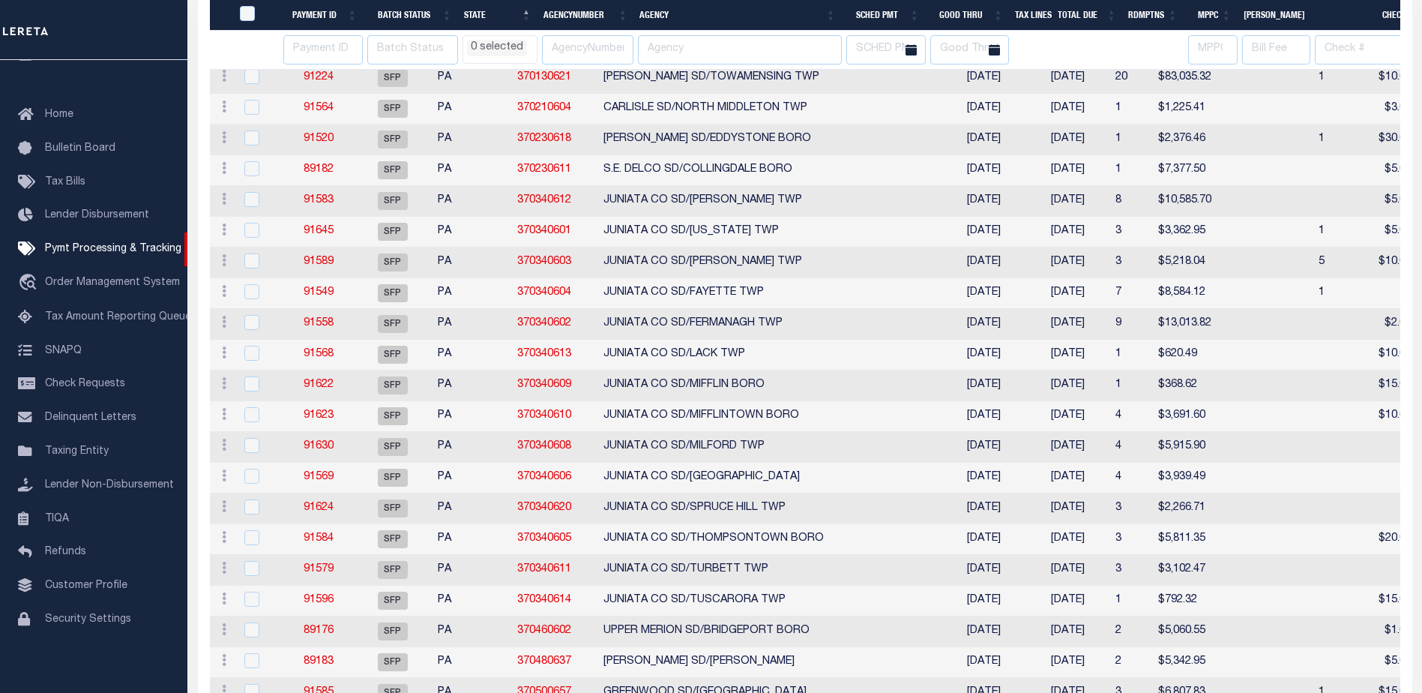
select select
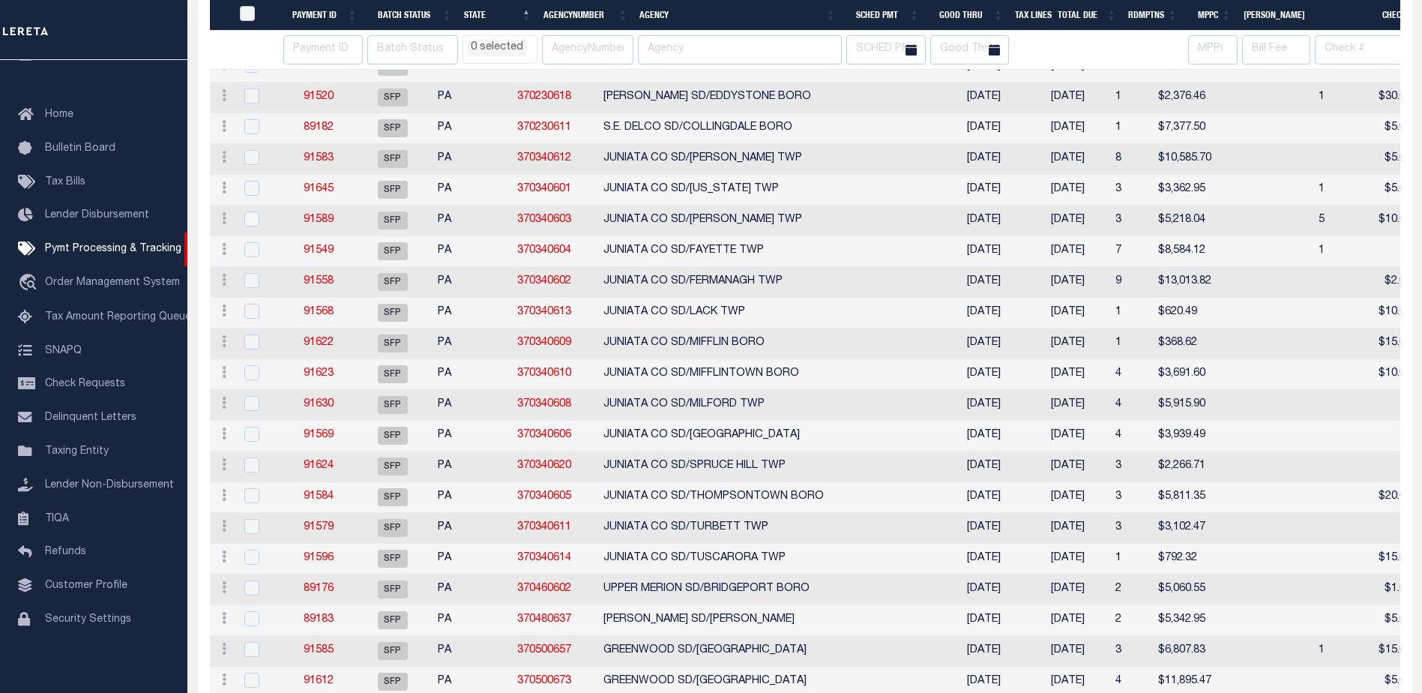
select select
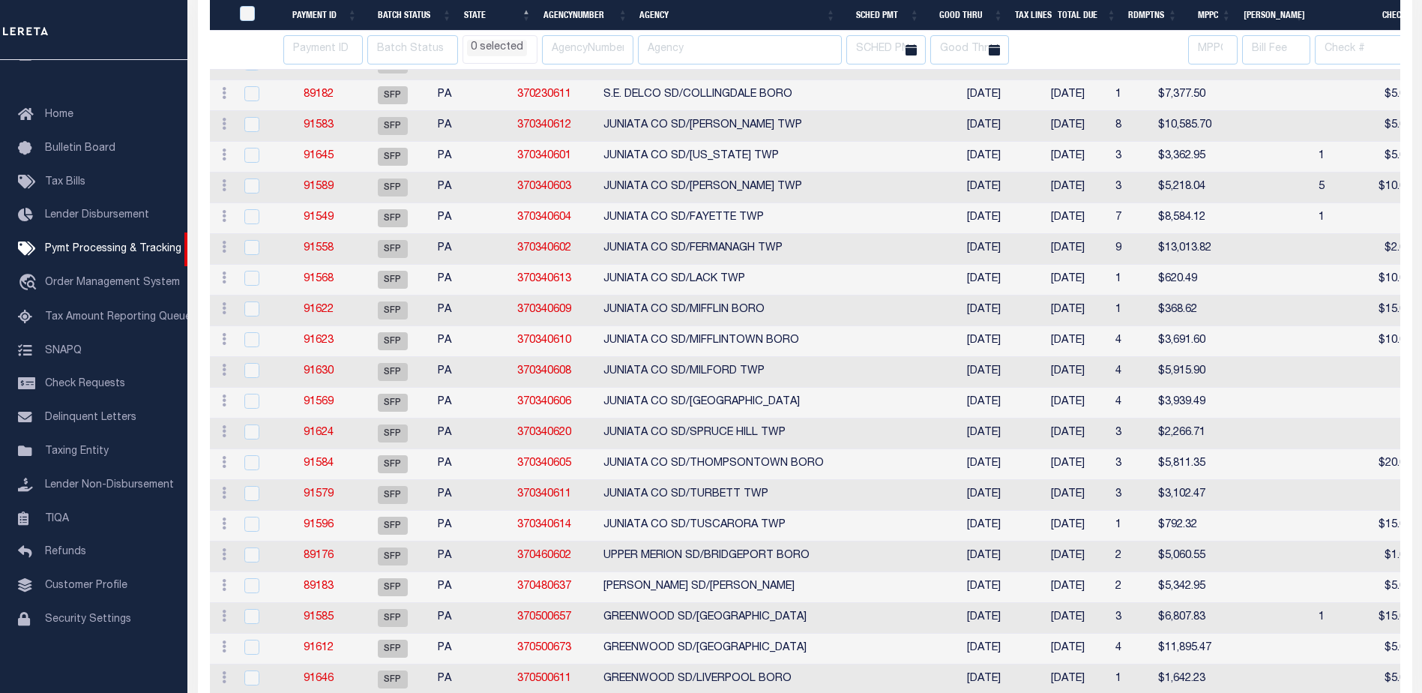
select select
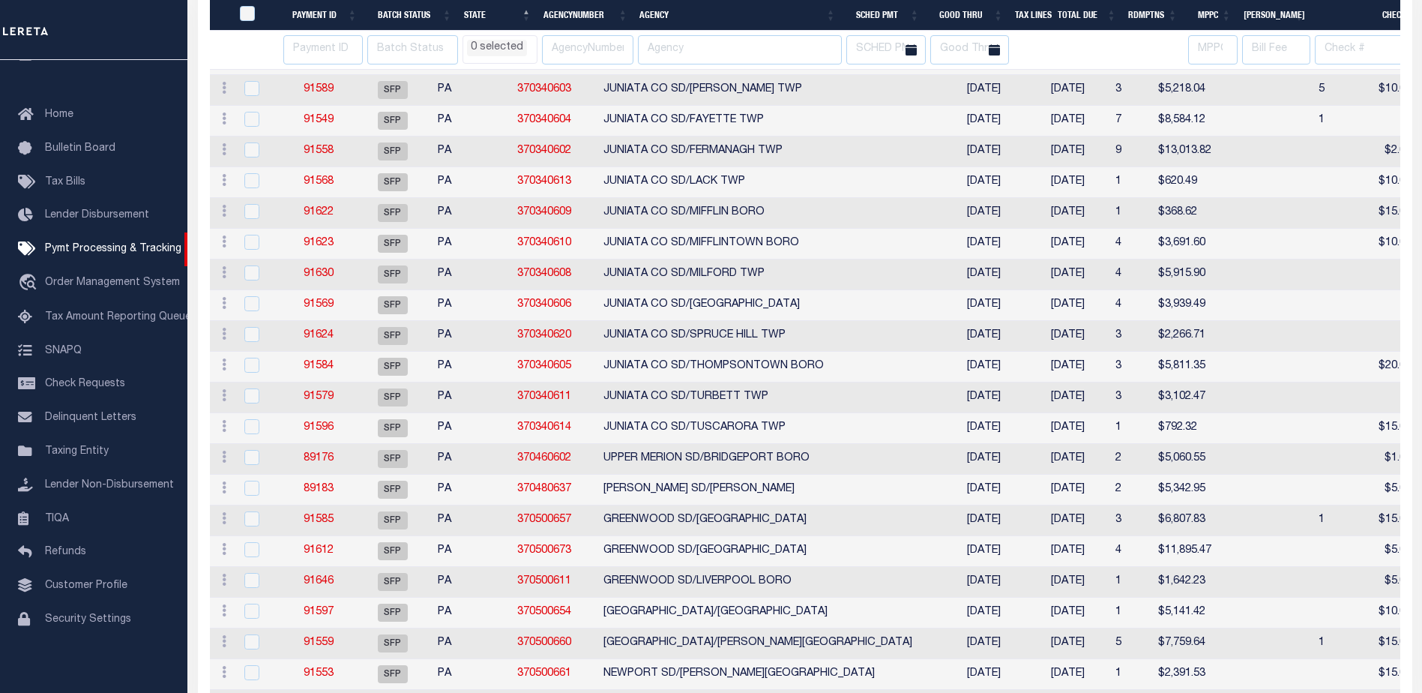
select select
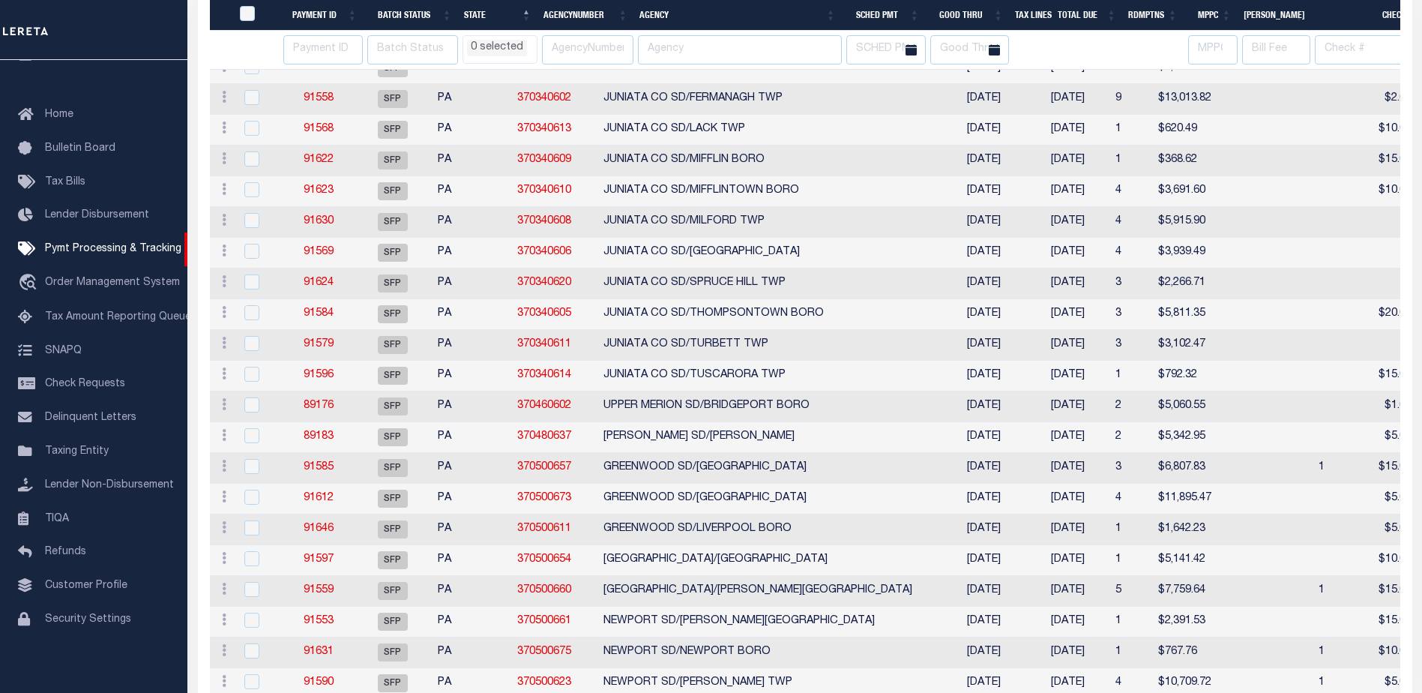
select select
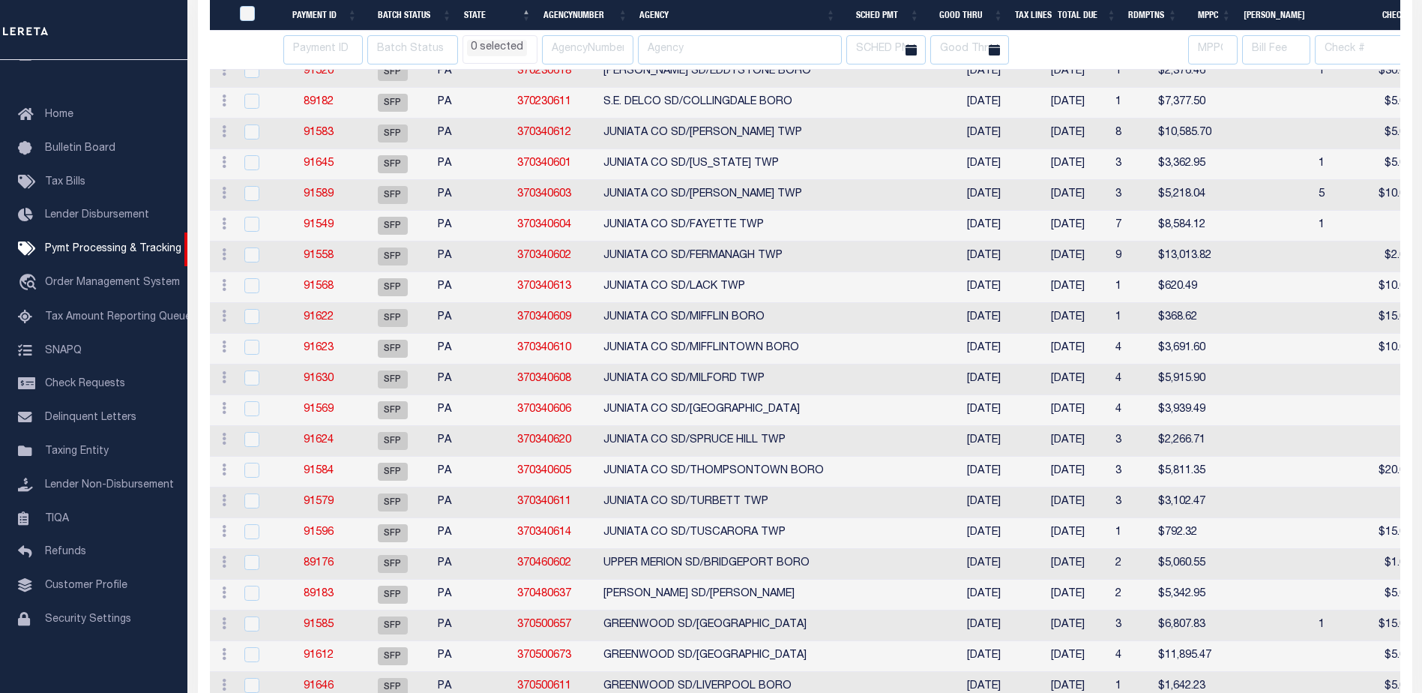
select select
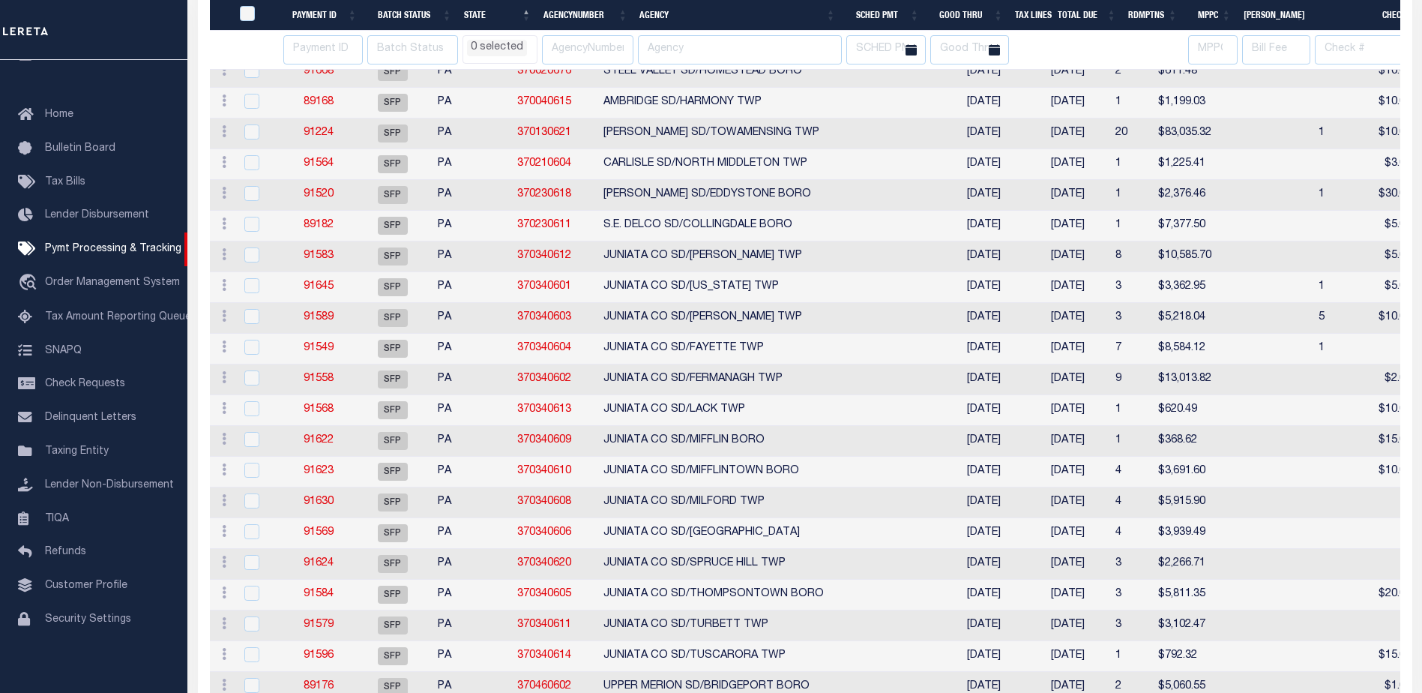
select select
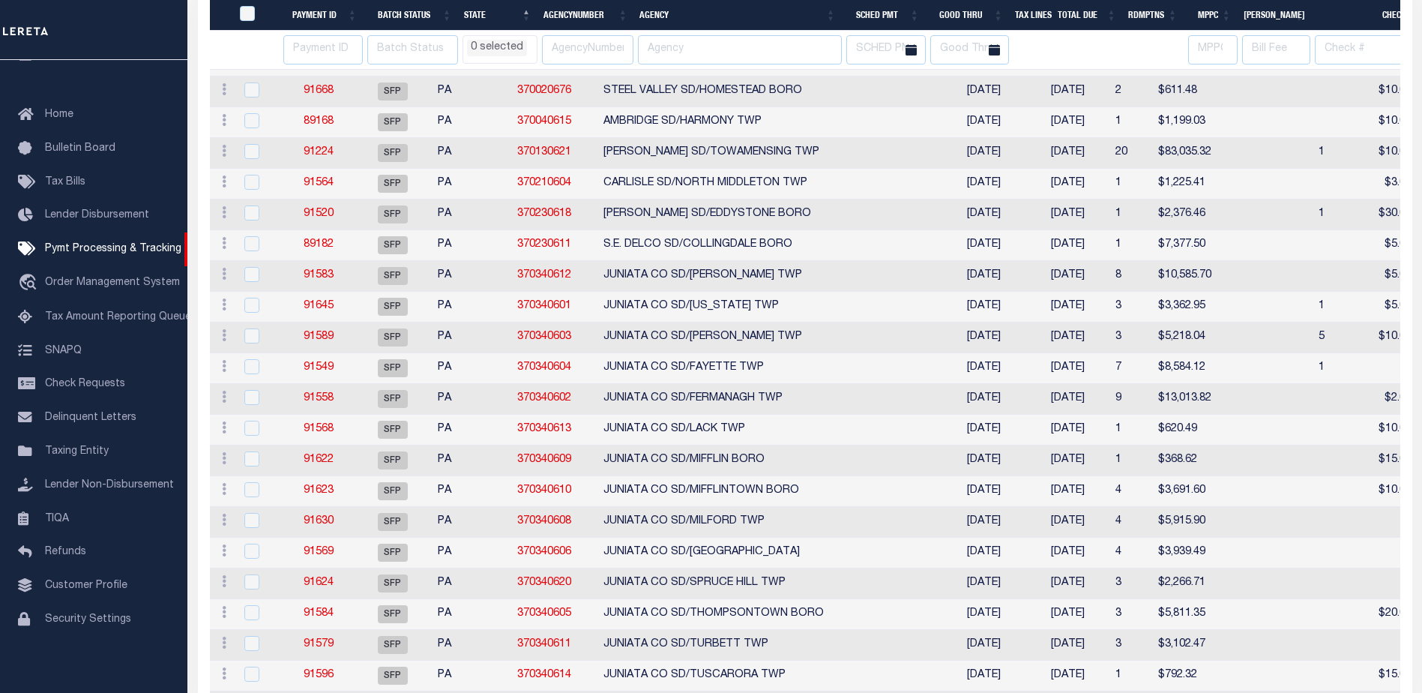
select select
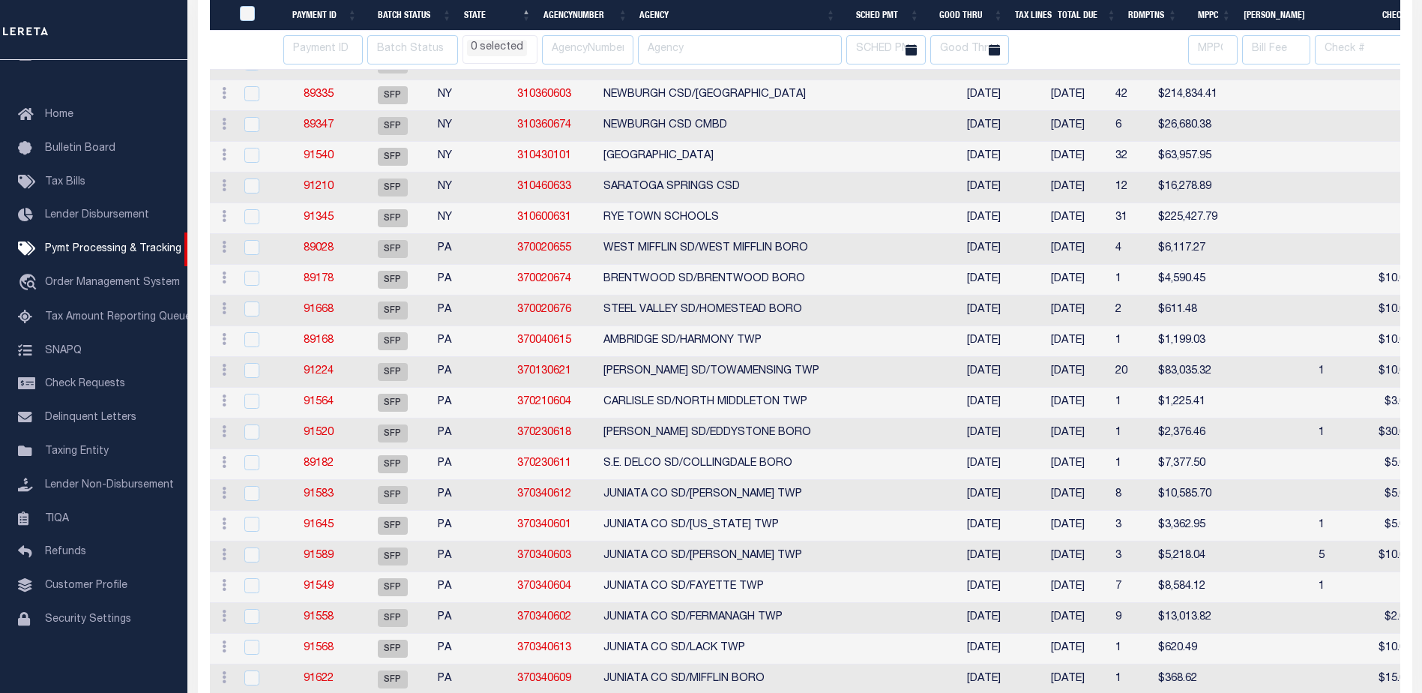
select select
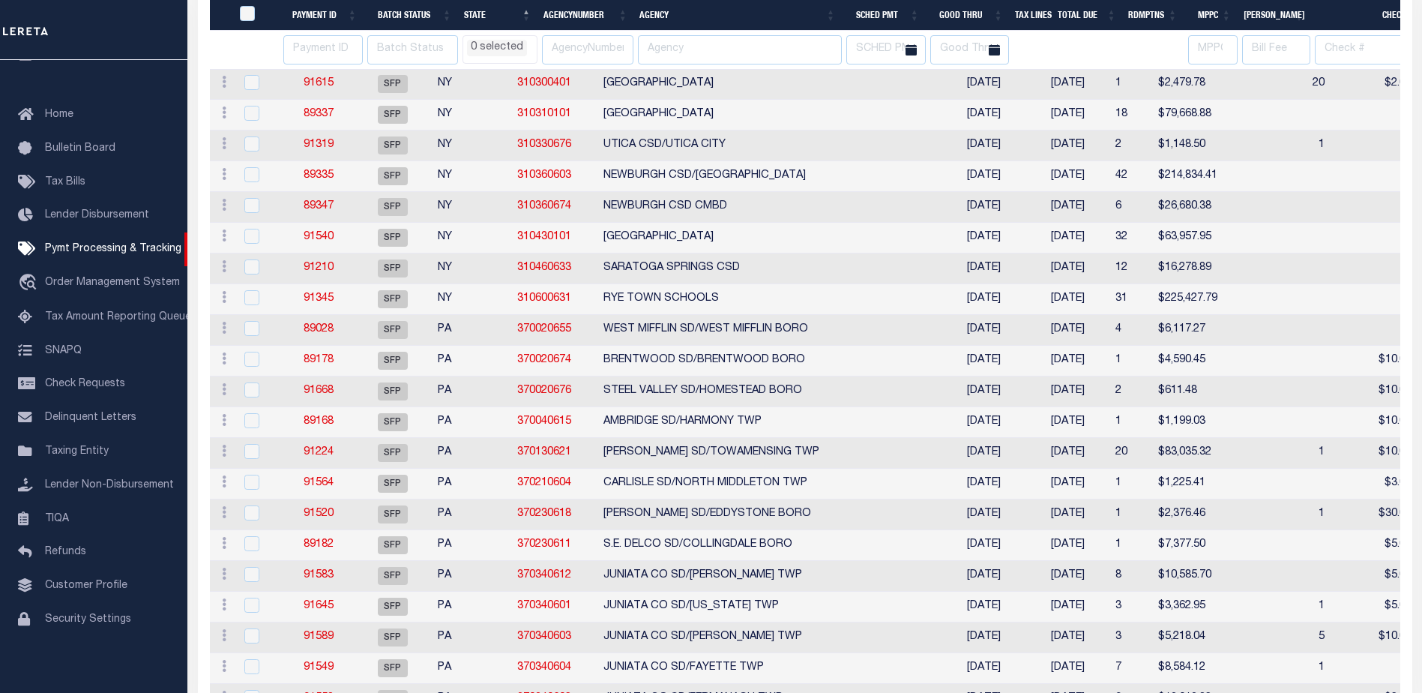
select select
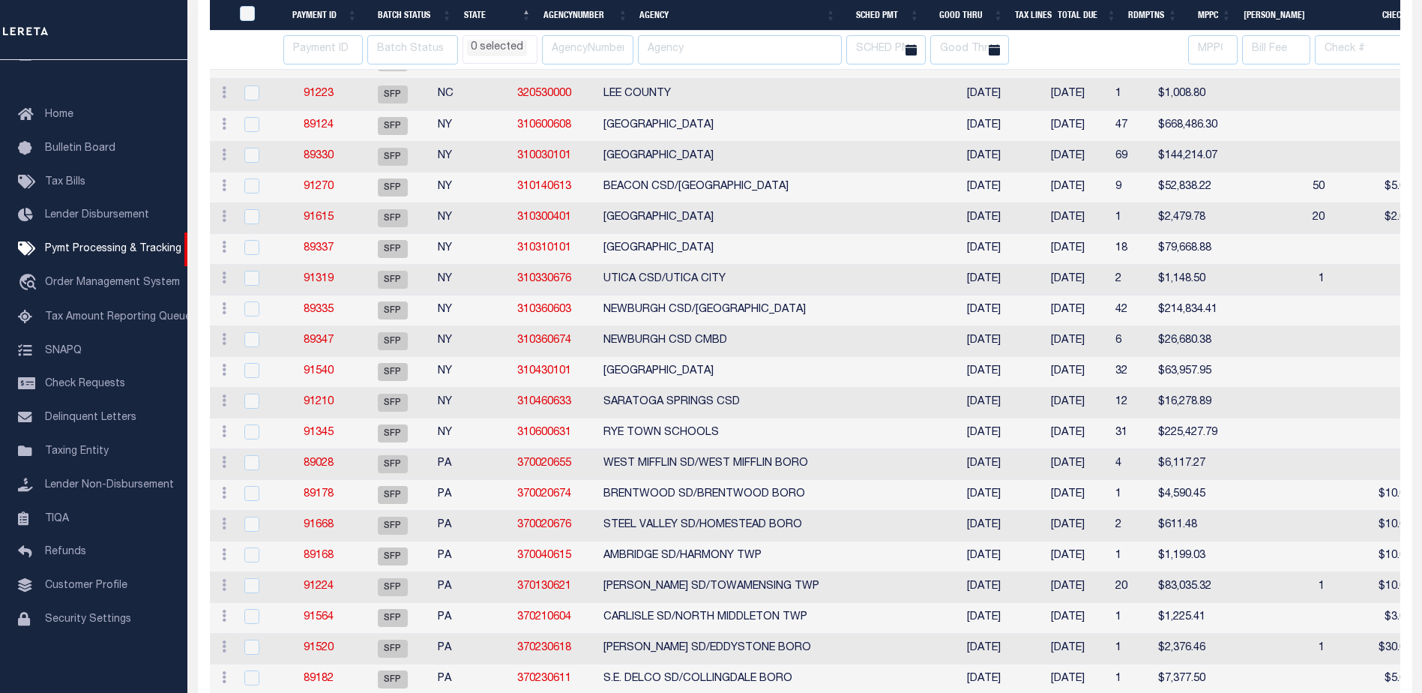
select select
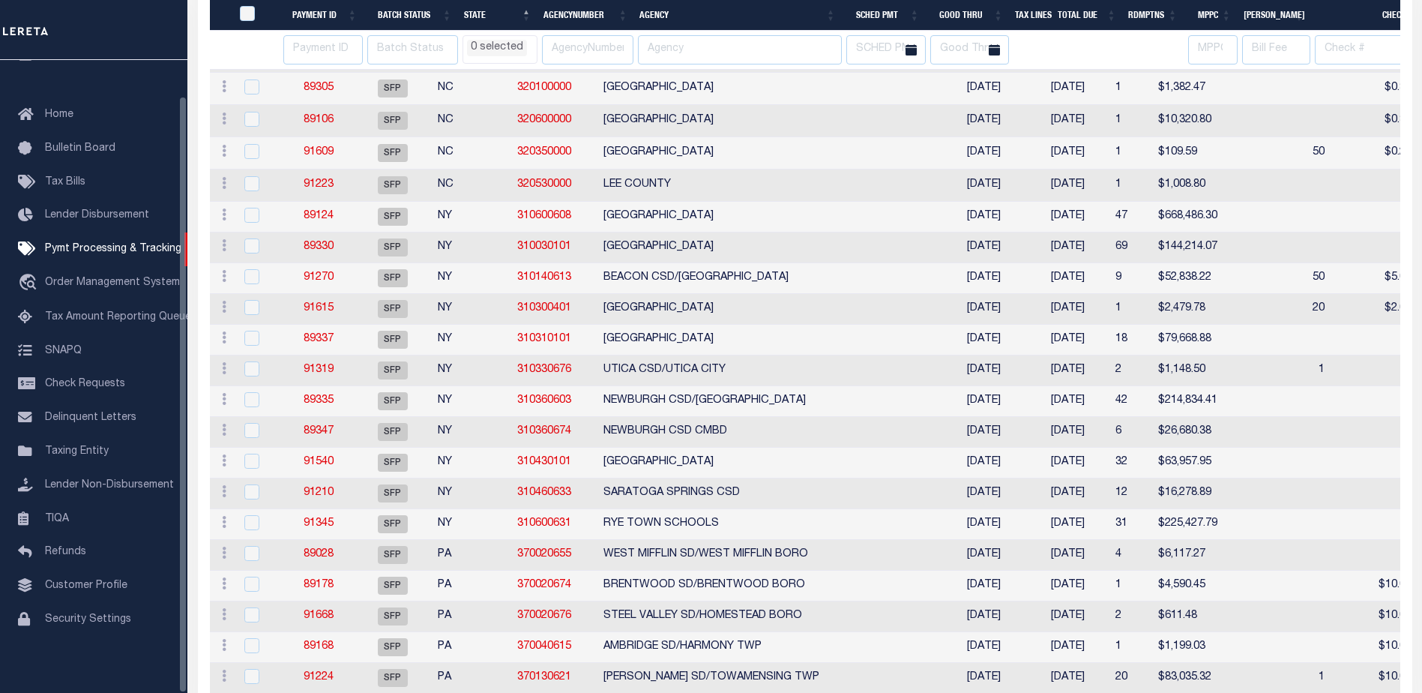
select select
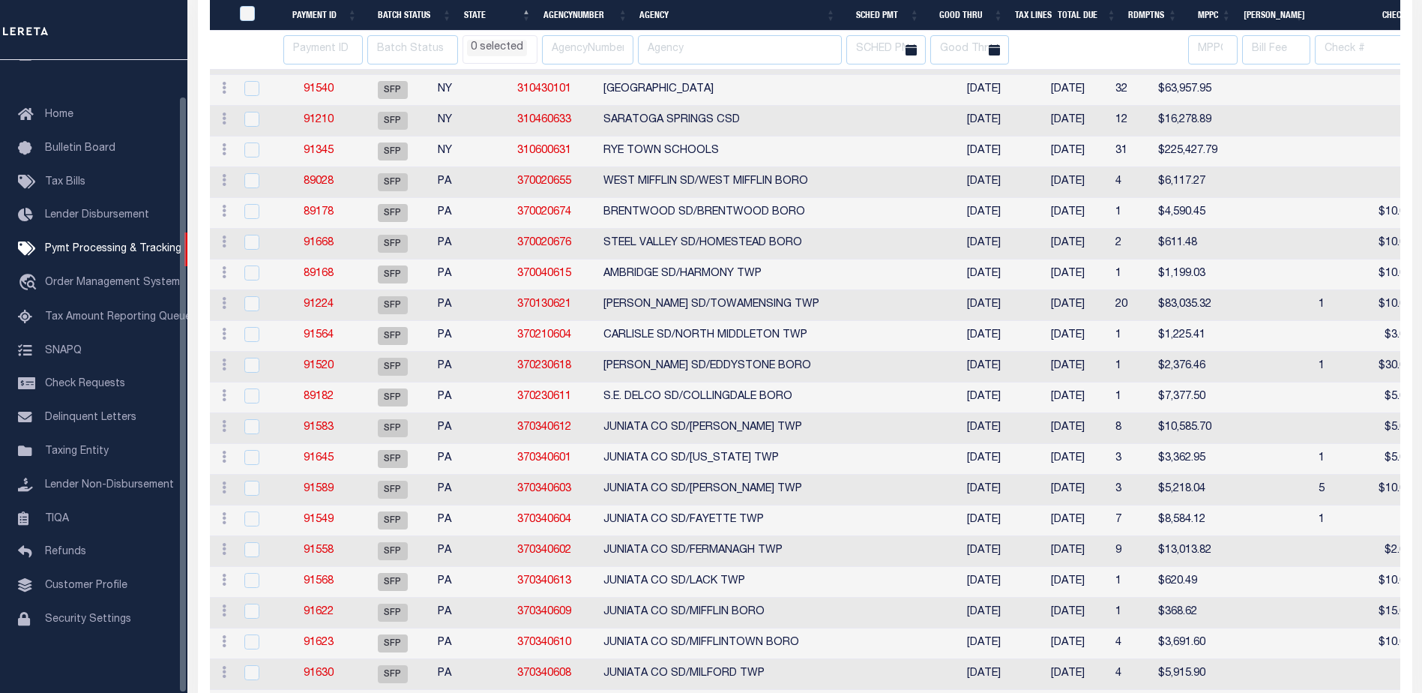
select select
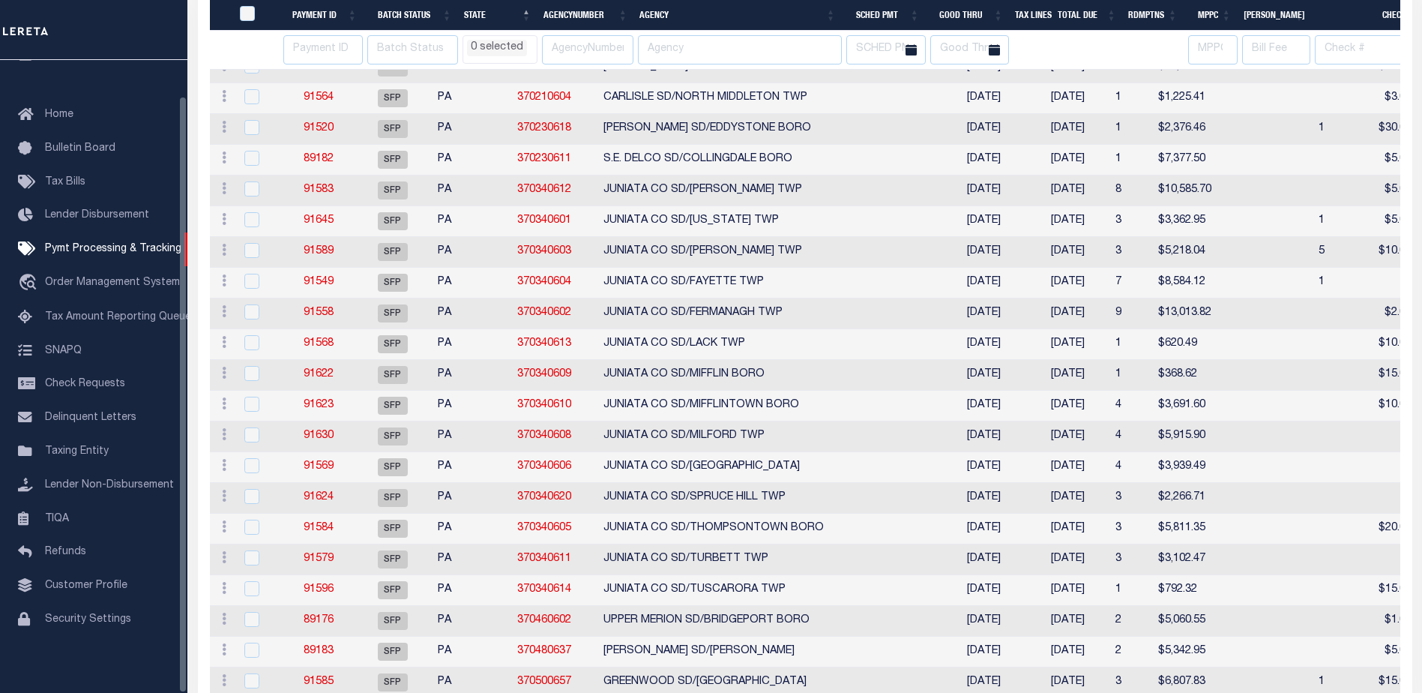
select select
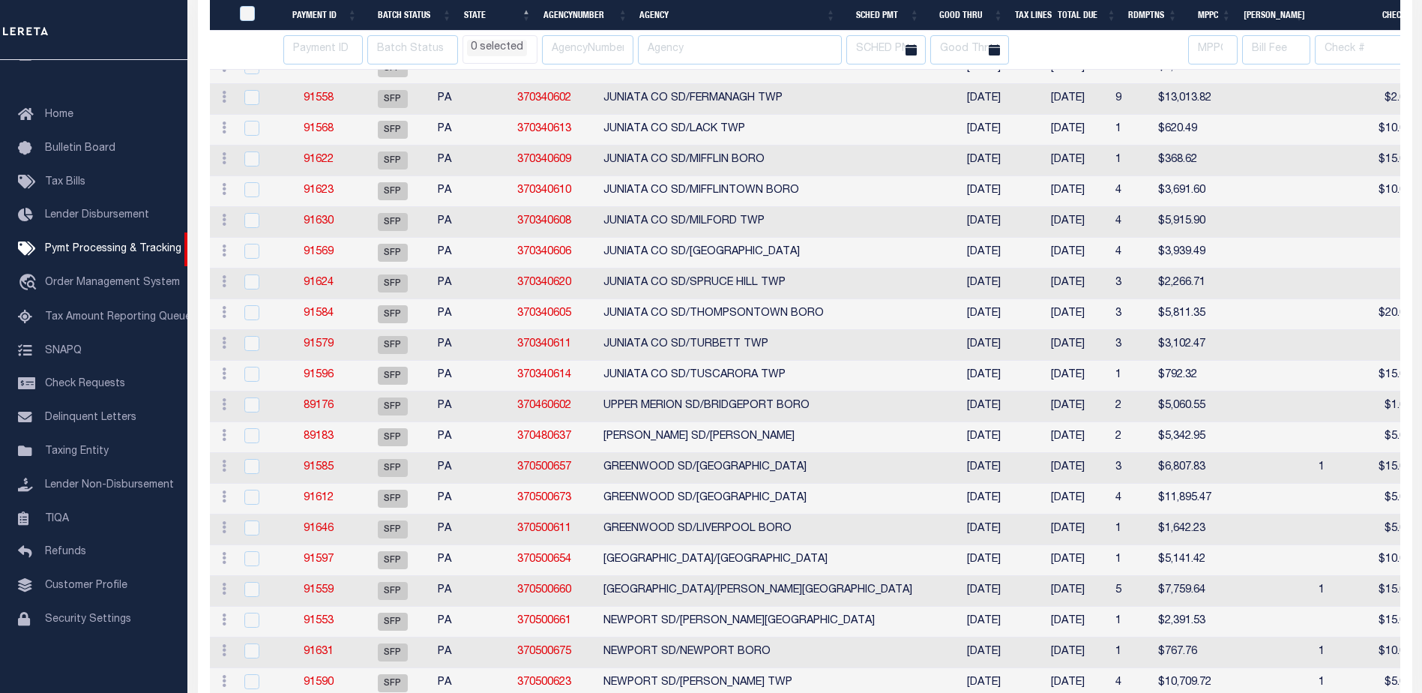
select select
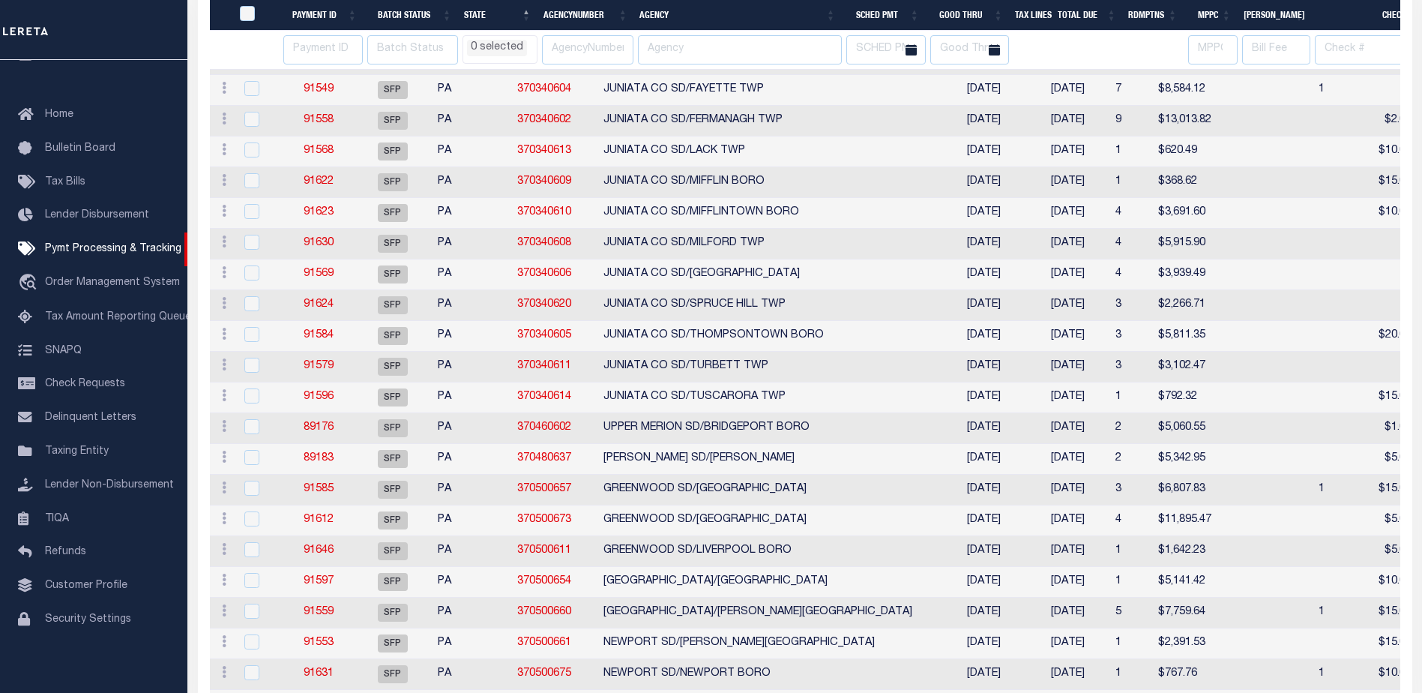
select select
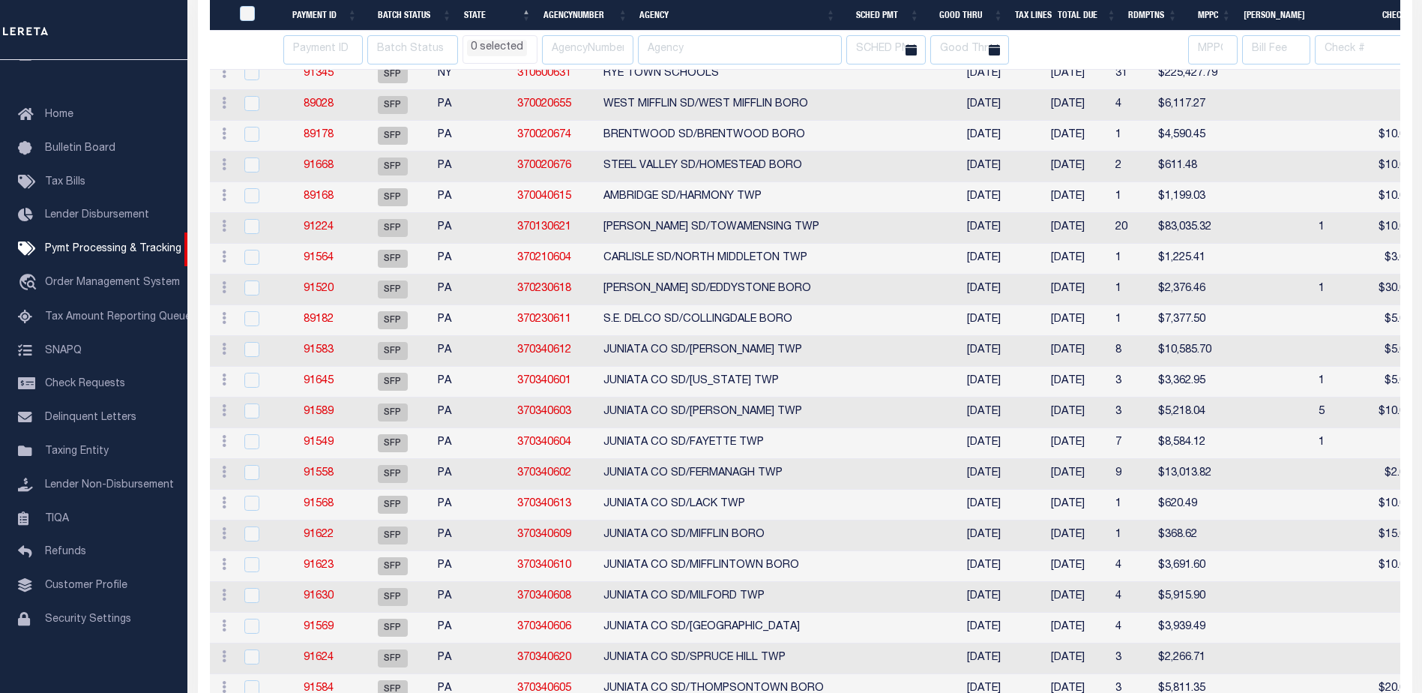
select select
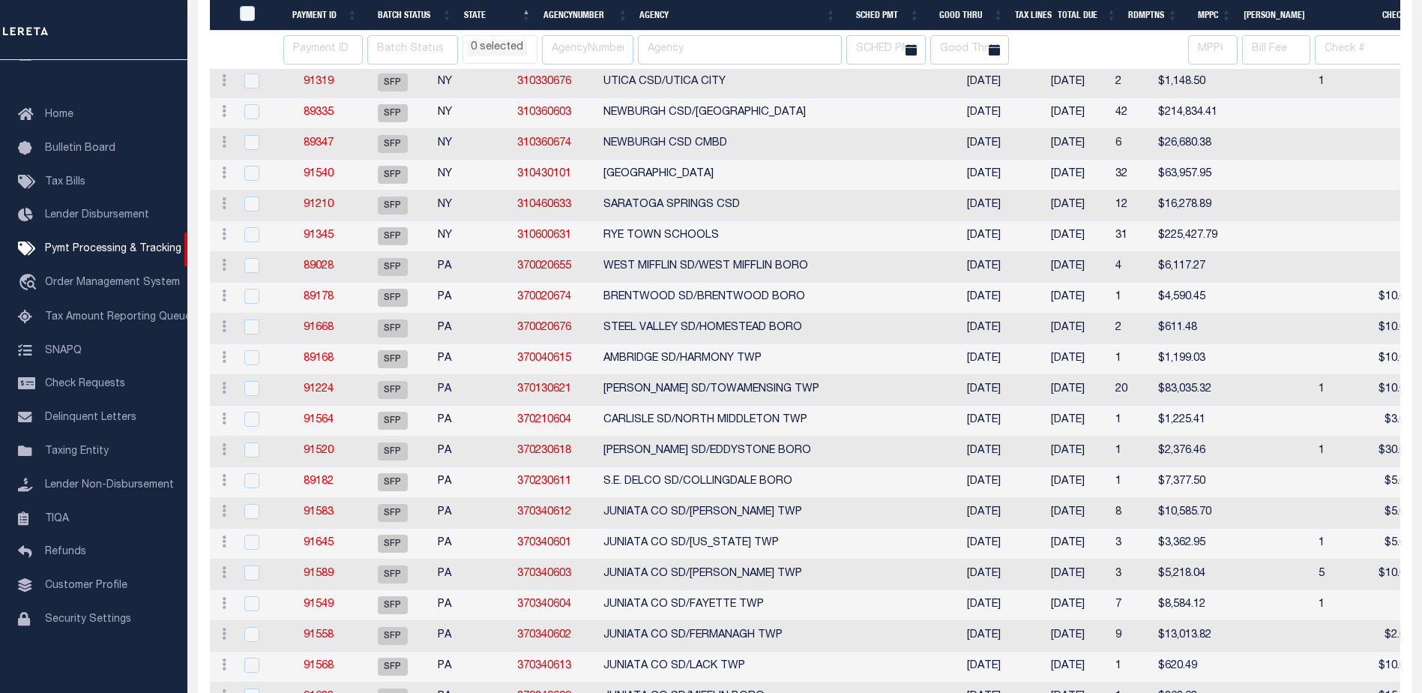
select select
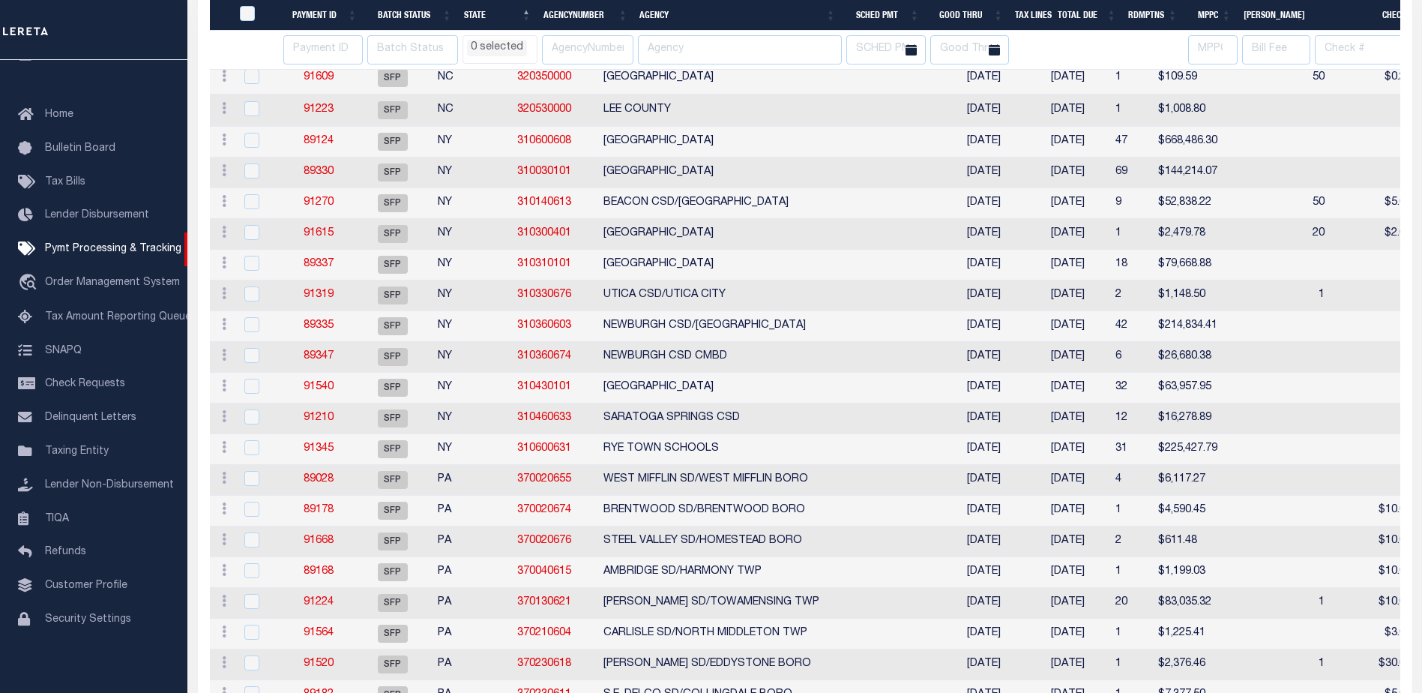
select select
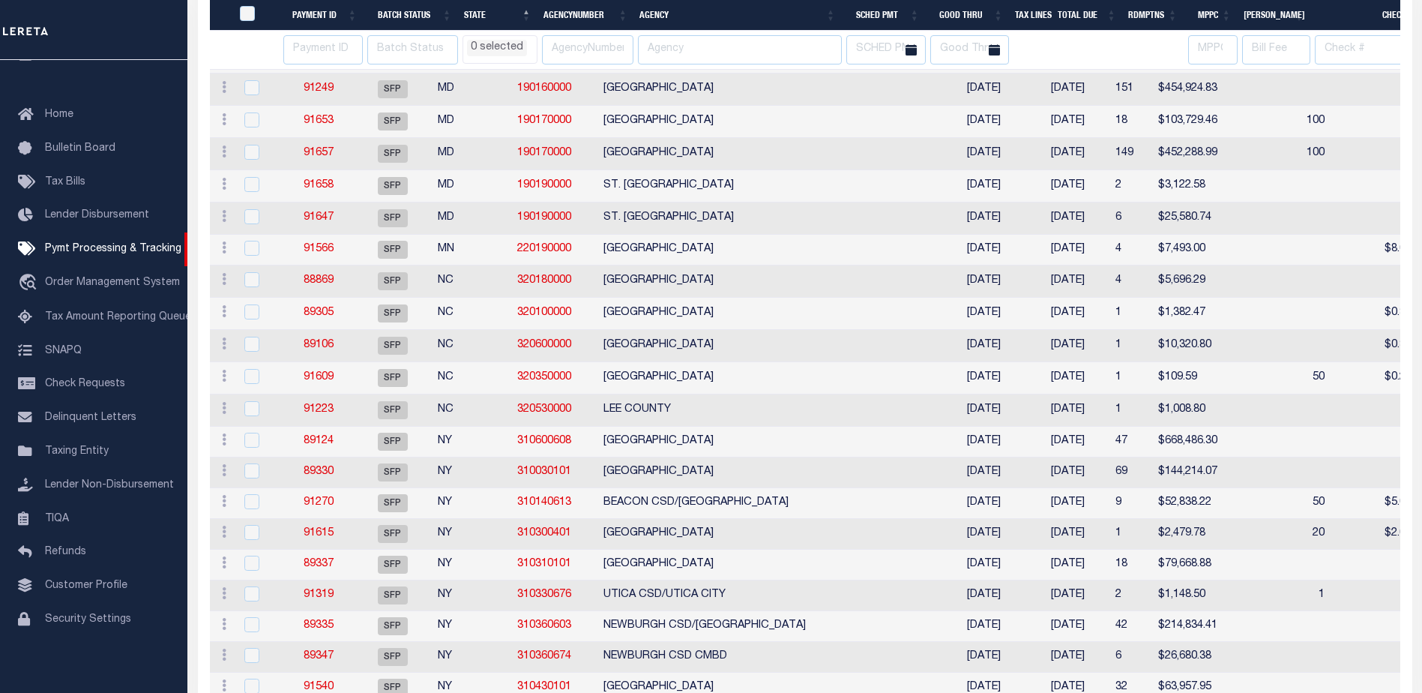
select select
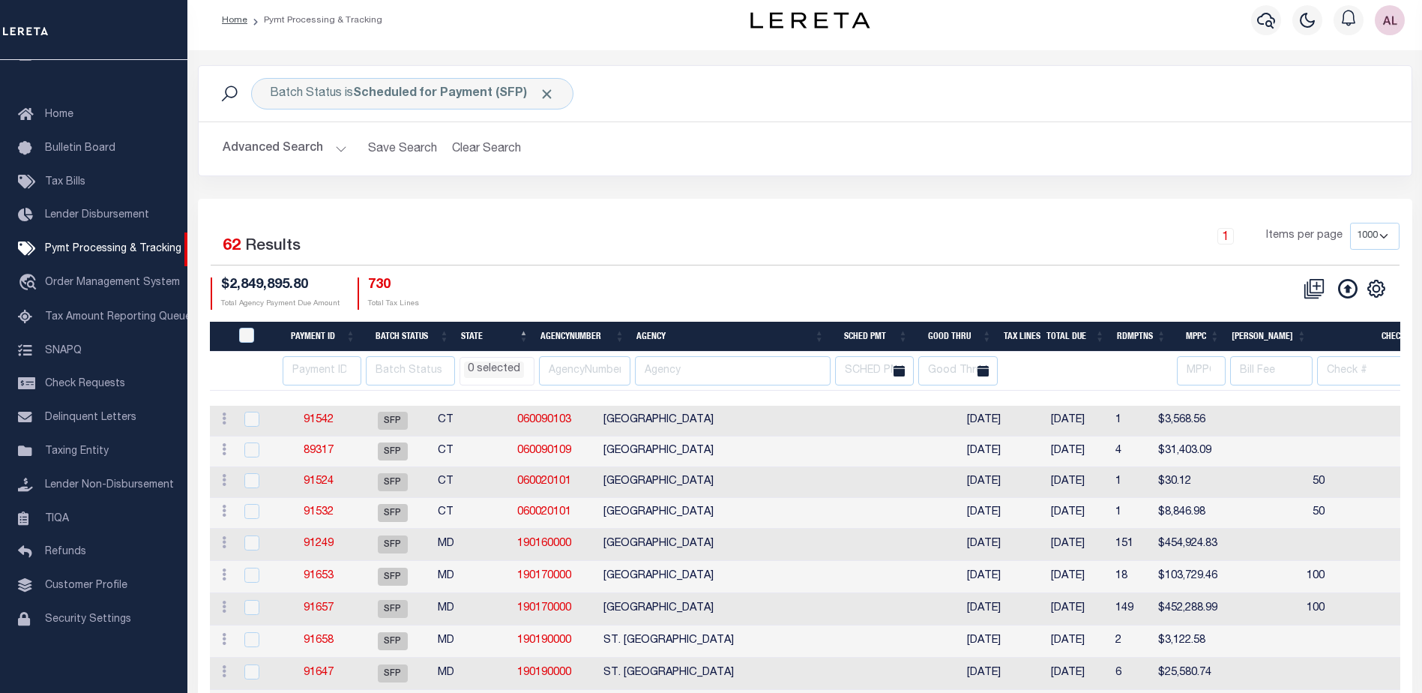
scroll to position [0, 0]
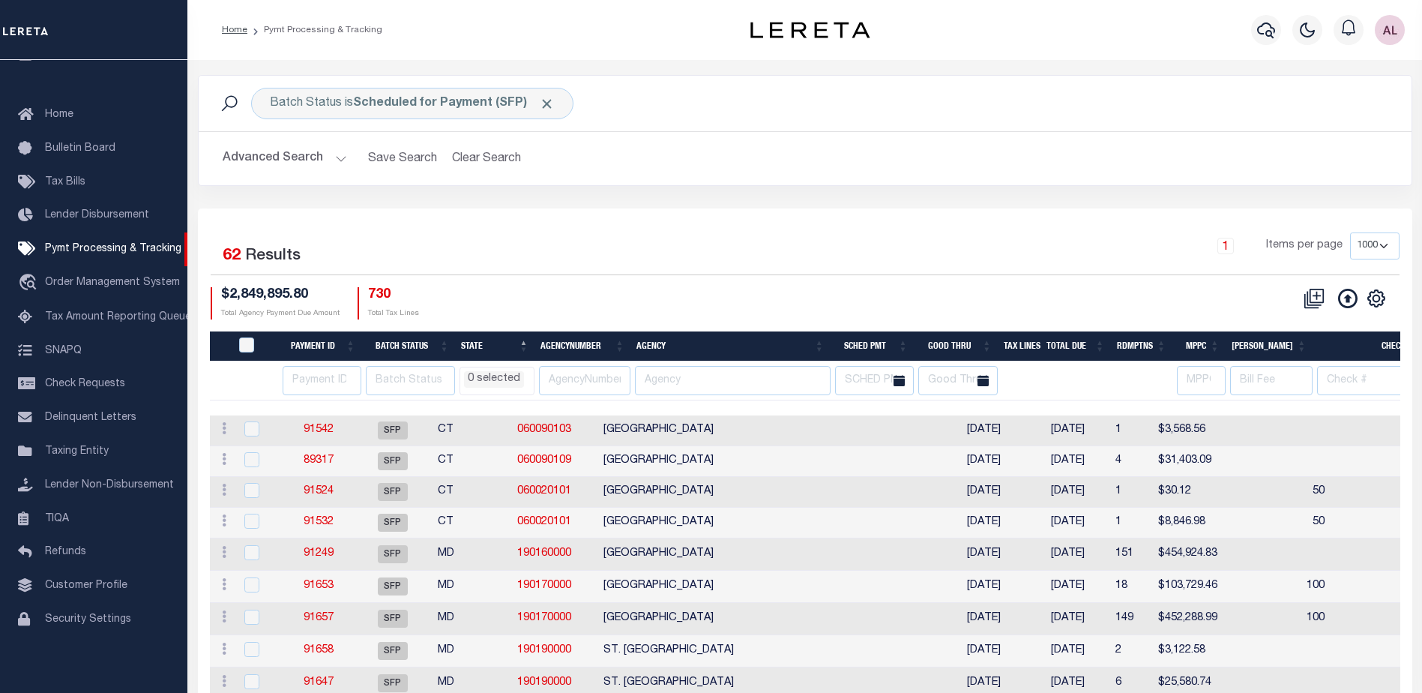
click at [323, 468] on td "89317" at bounding box center [319, 461] width 70 height 31
checkbox input "true"
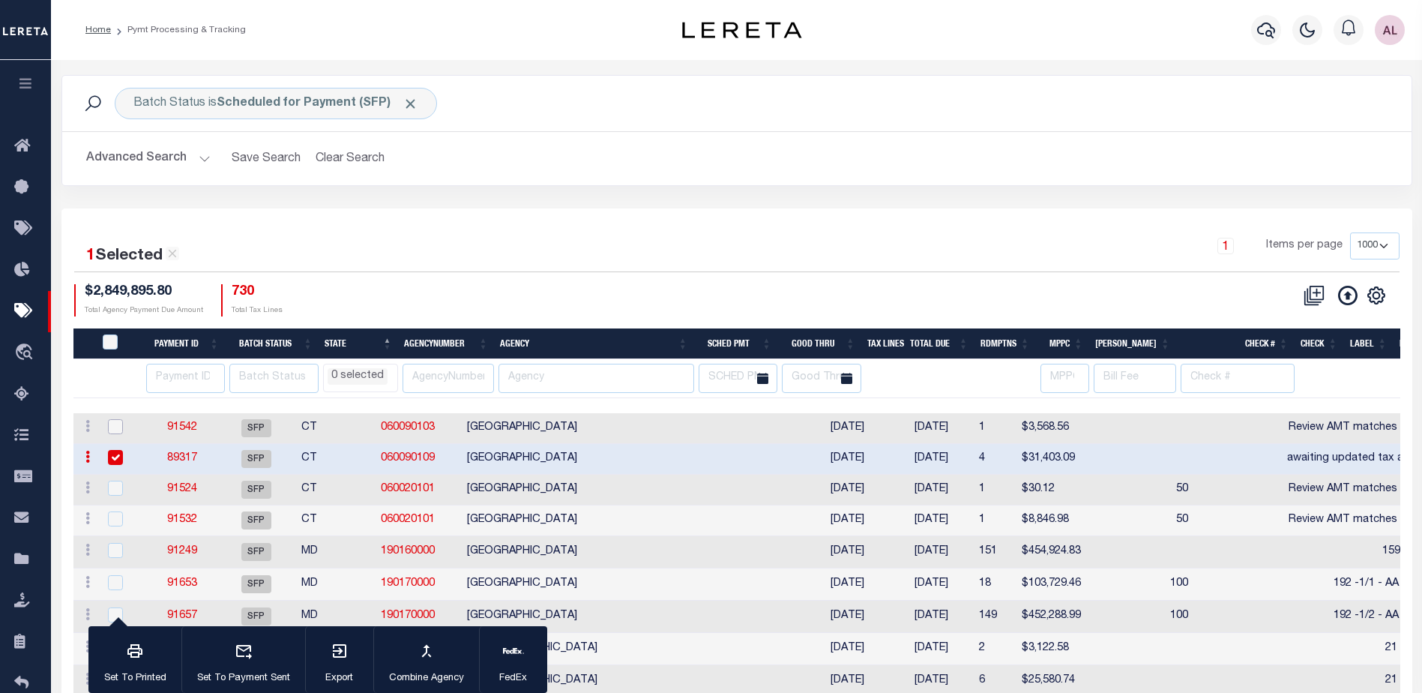
click at [119, 430] on input "checkbox" at bounding box center [115, 426] width 15 height 15
checkbox input "true"
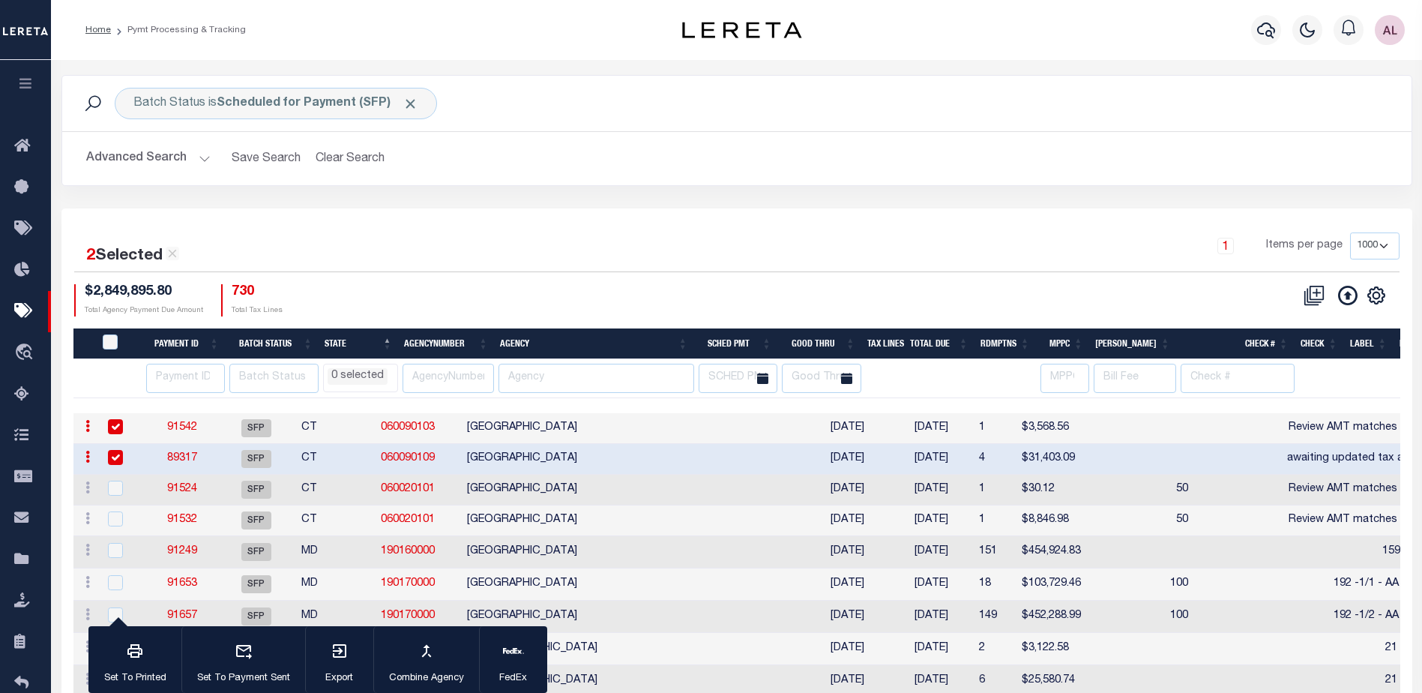
click at [115, 466] on div at bounding box center [123, 458] width 37 height 16
checkbox input "false"
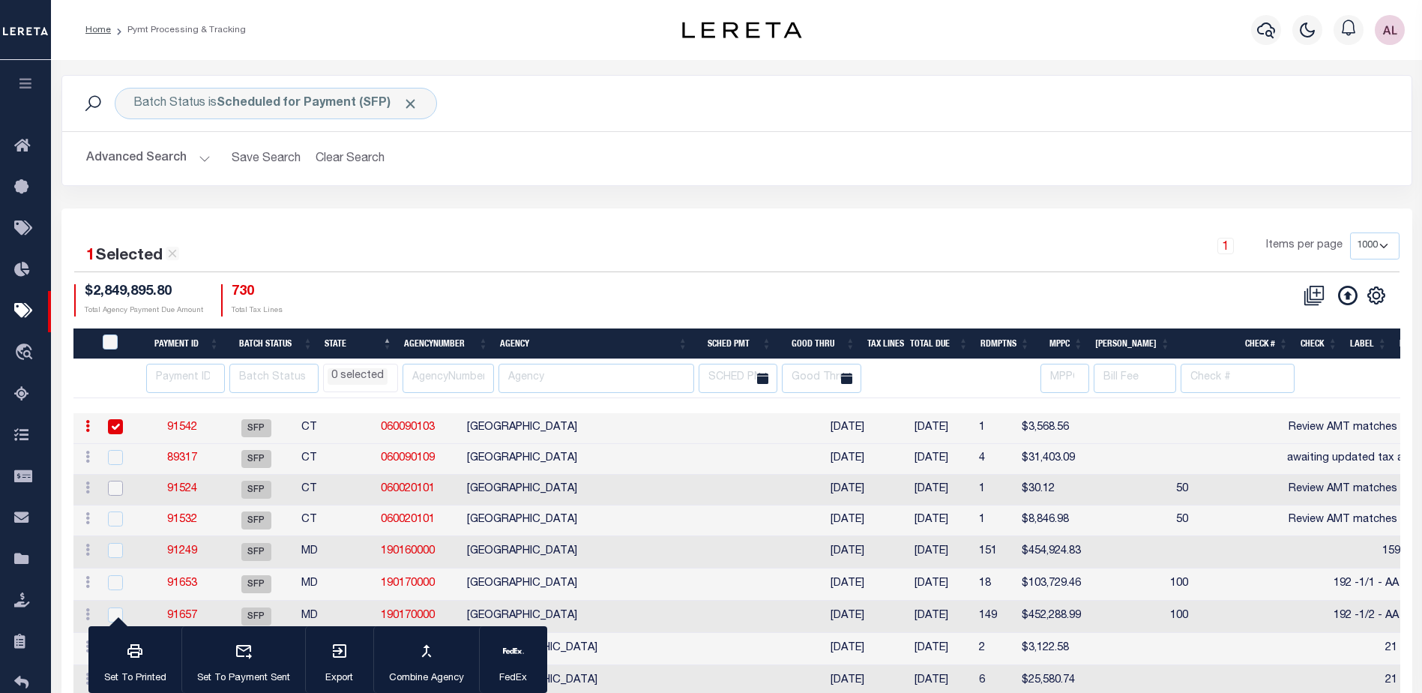
click at [113, 490] on input "checkbox" at bounding box center [115, 488] width 15 height 15
checkbox input "true"
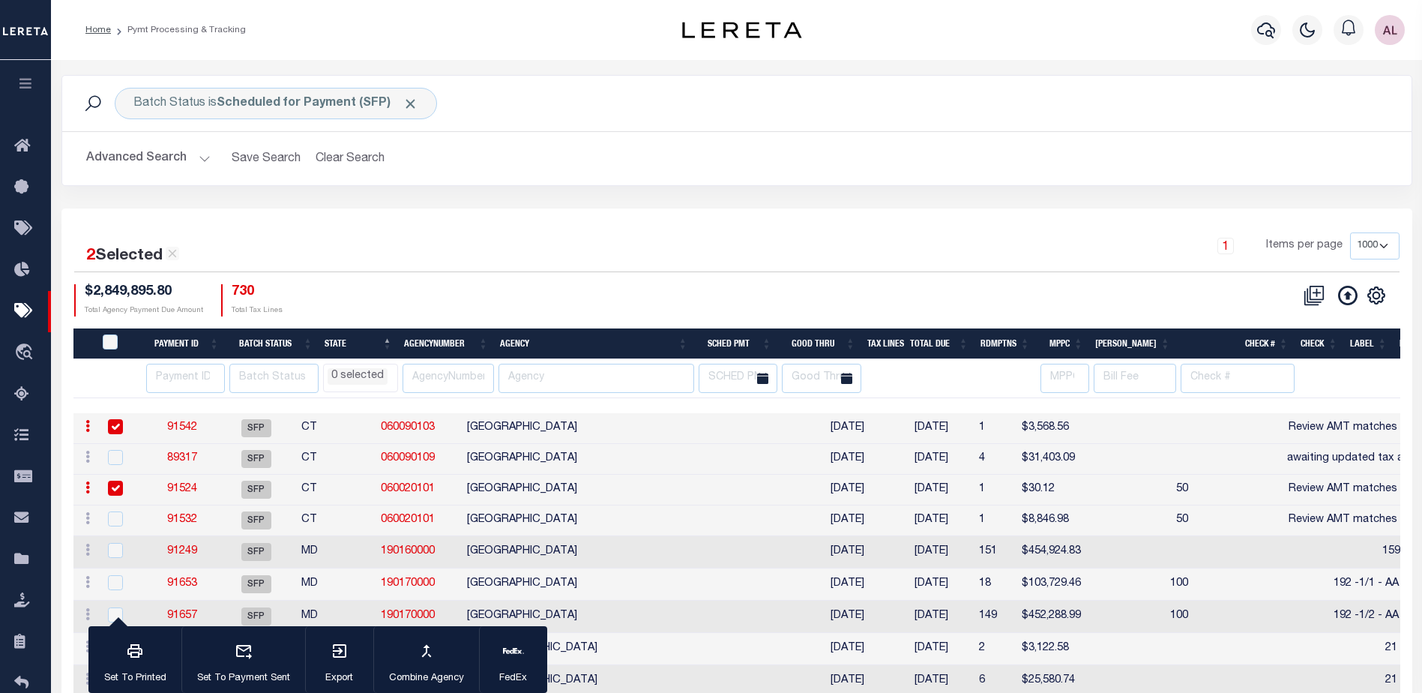
click at [123, 523] on div at bounding box center [123, 519] width 37 height 16
checkbox input "true"
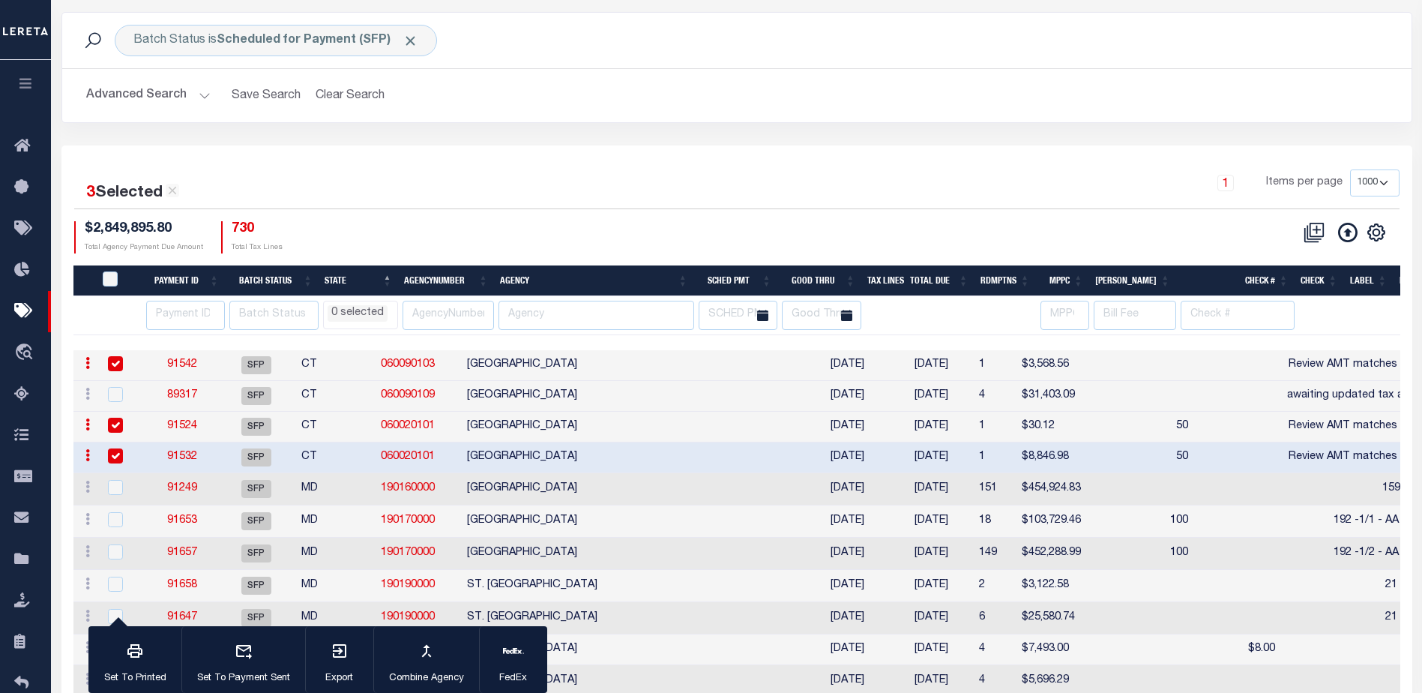
scroll to position [75, 0]
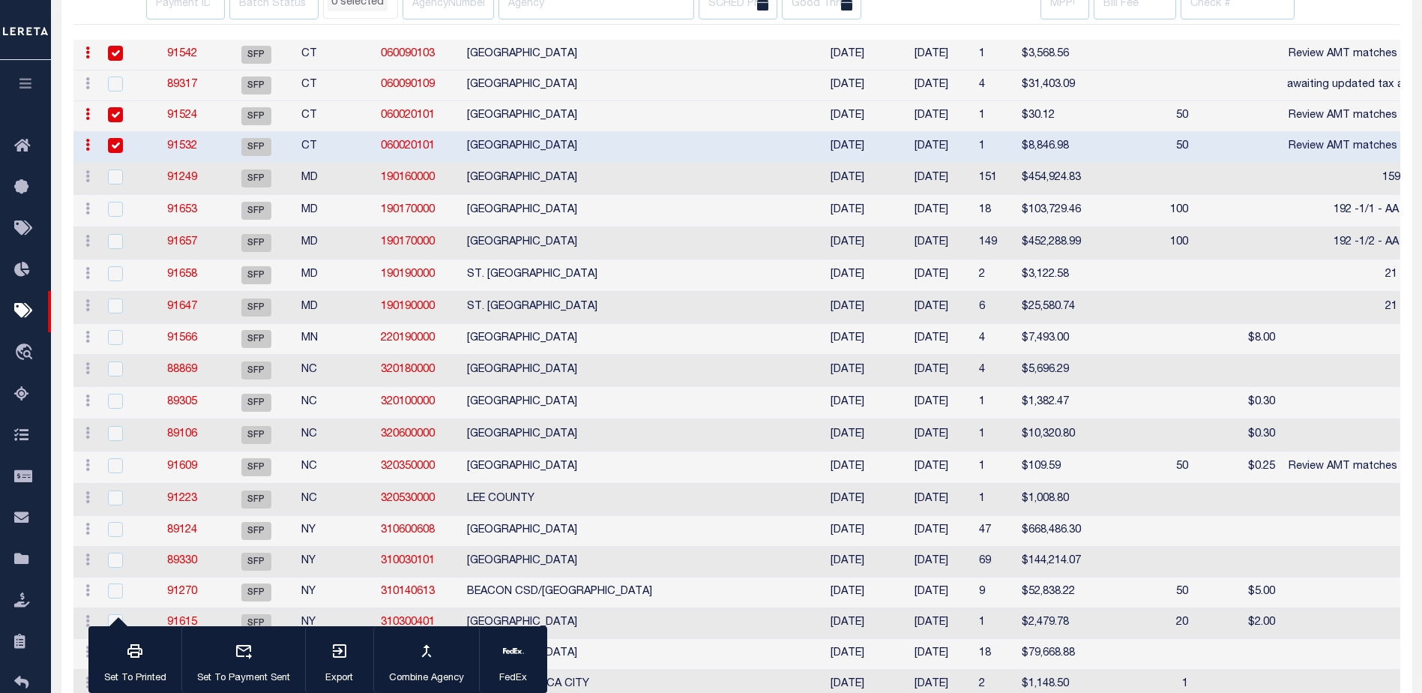
select select
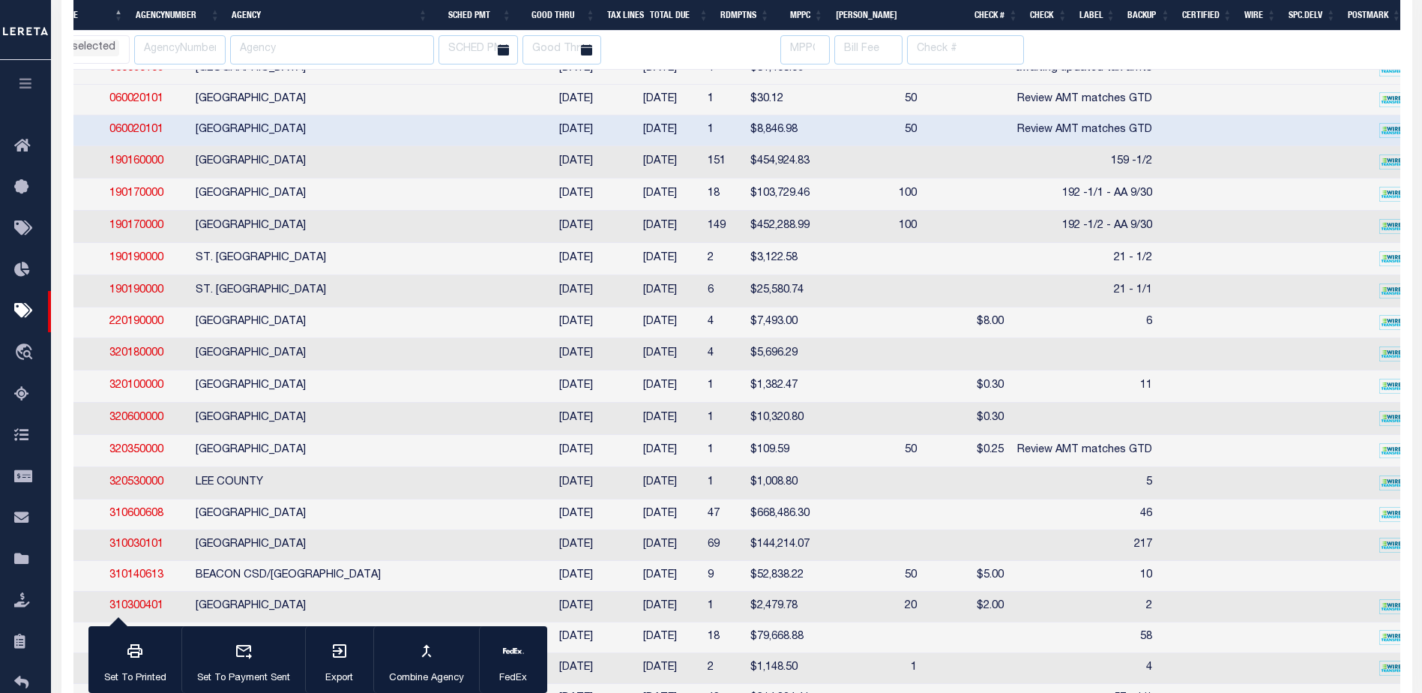
scroll to position [0, 463]
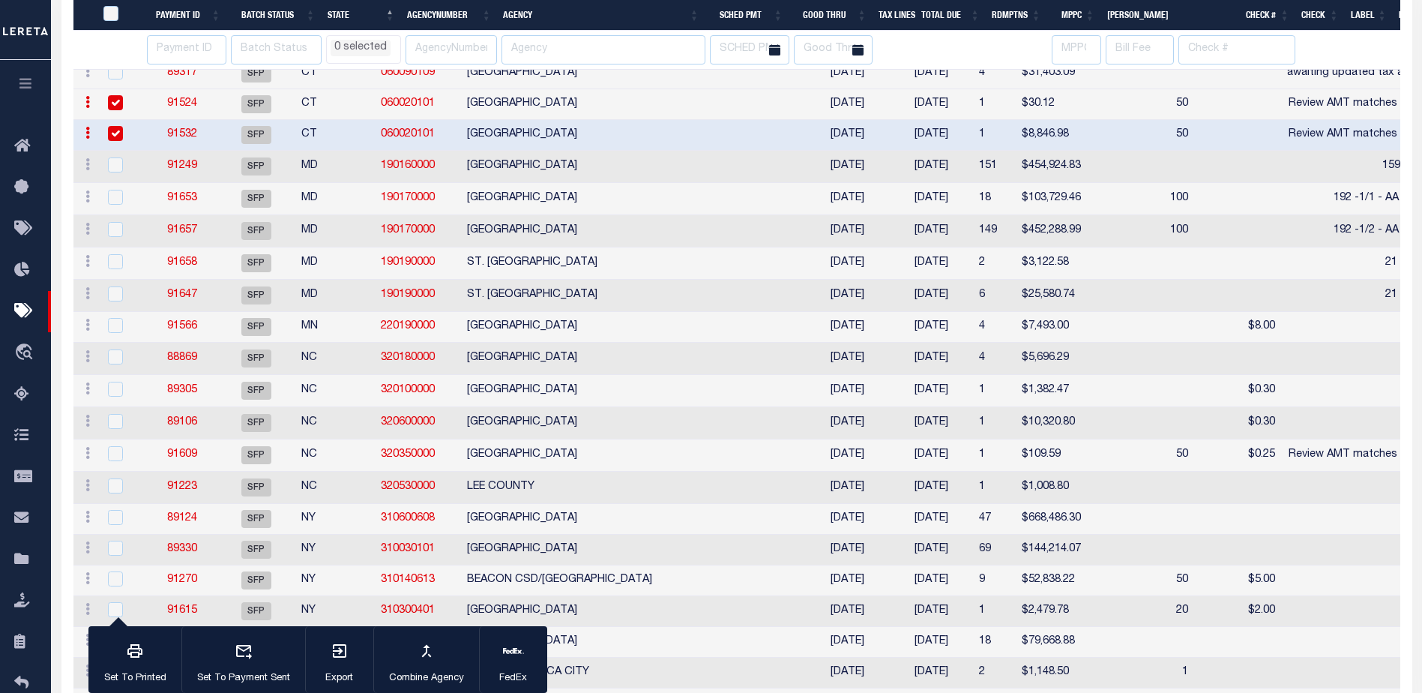
select select
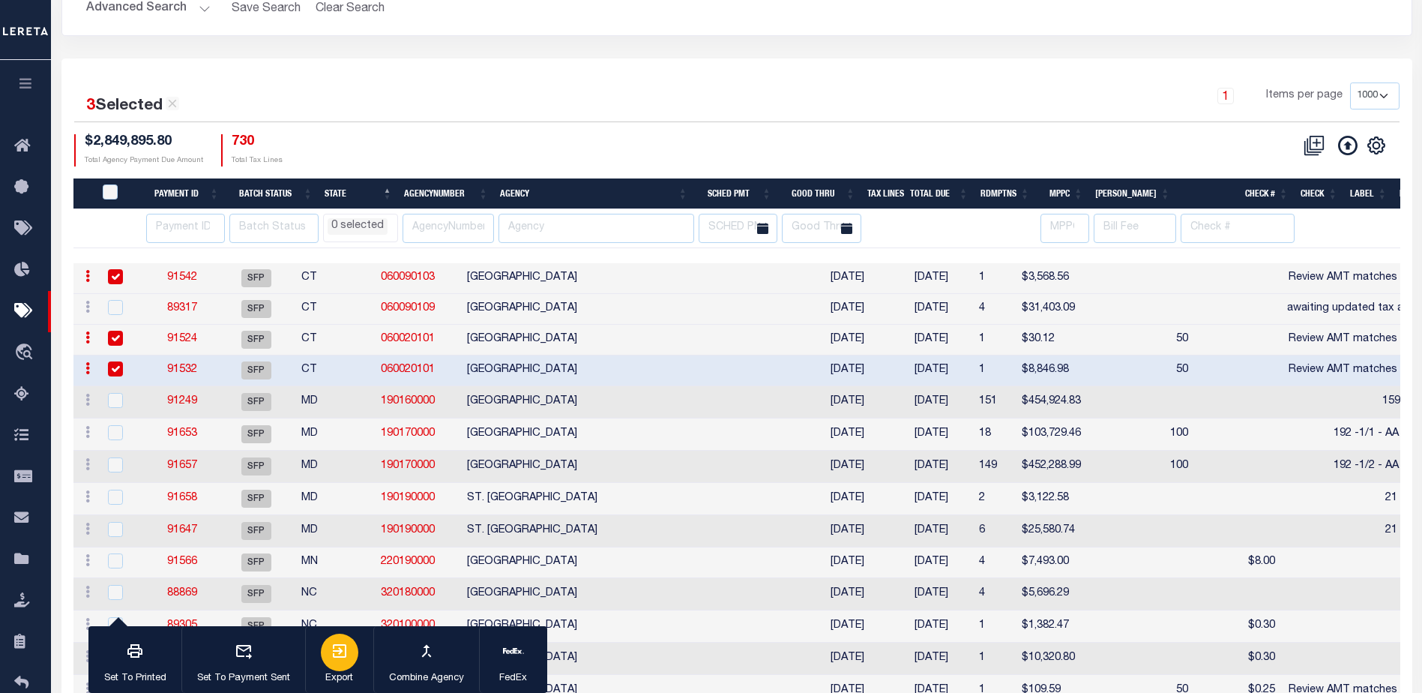
click at [343, 647] on icon "button" at bounding box center [340, 651] width 18 height 18
click at [181, 277] on link "91542" at bounding box center [182, 277] width 30 height 10
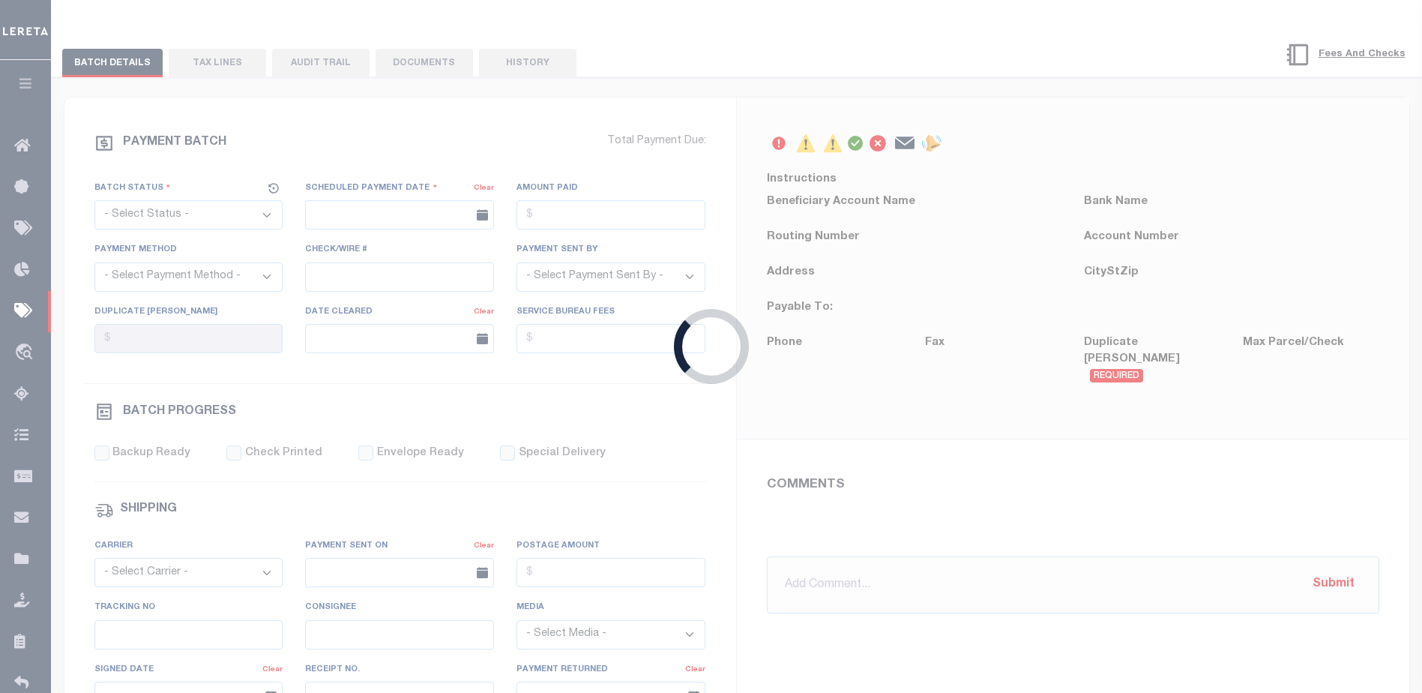
select select "SFP"
type input "[DATE]"
type input "Review AMT matches GTD"
type input "[PERSON_NAME]"
type input "N"
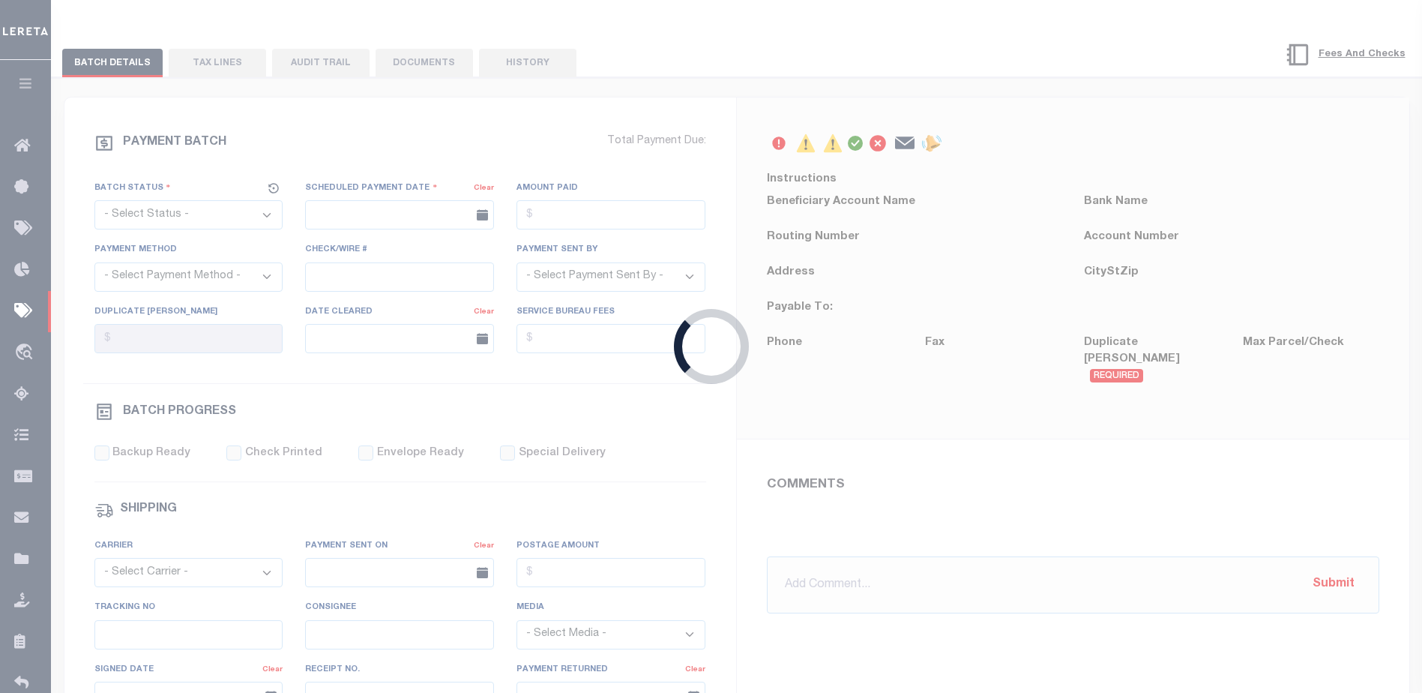
radio input "true"
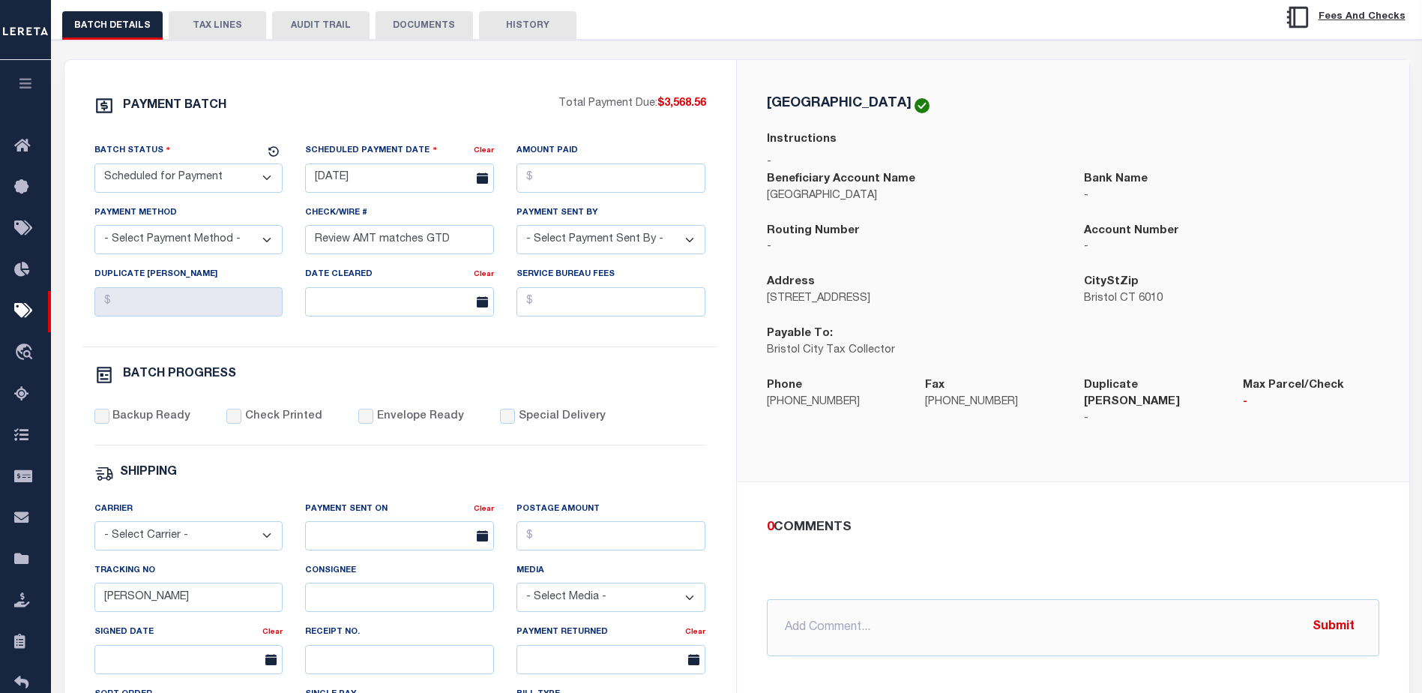
scroll to position [75, 0]
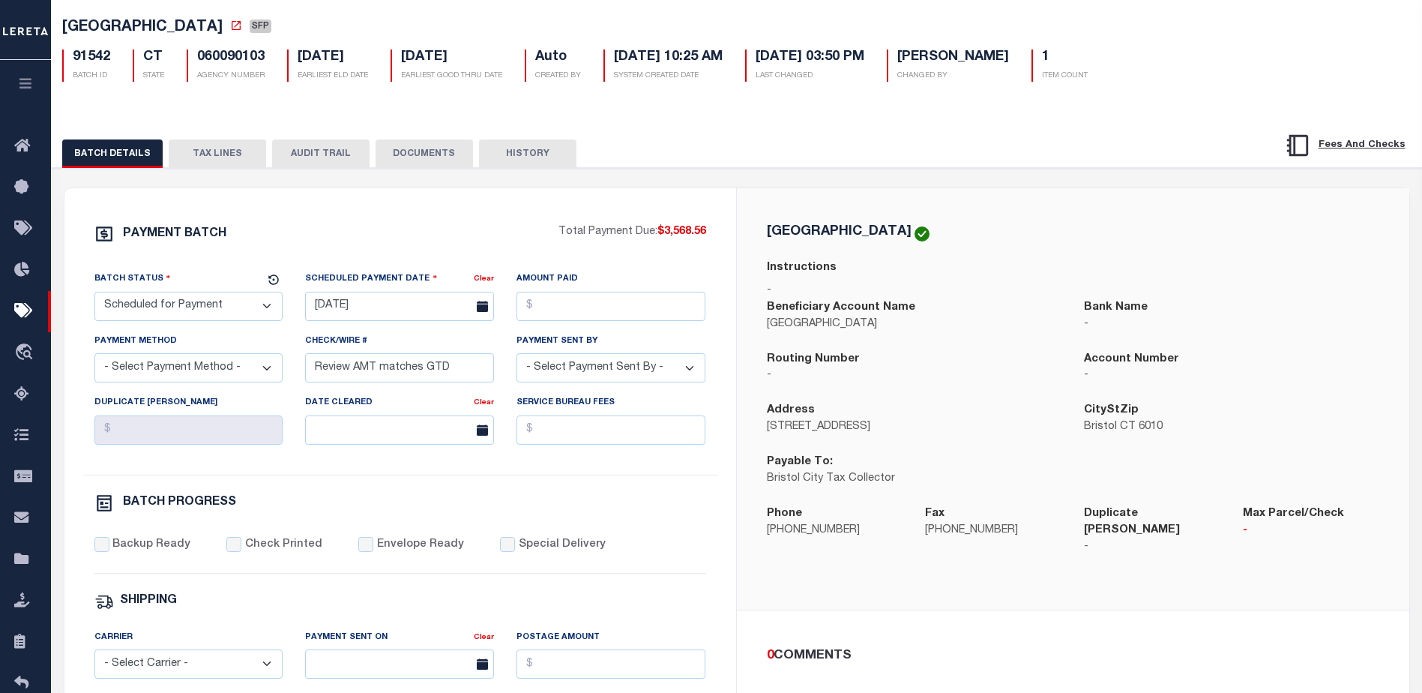
click at [217, 155] on button "TAX LINES" at bounding box center [217, 153] width 97 height 28
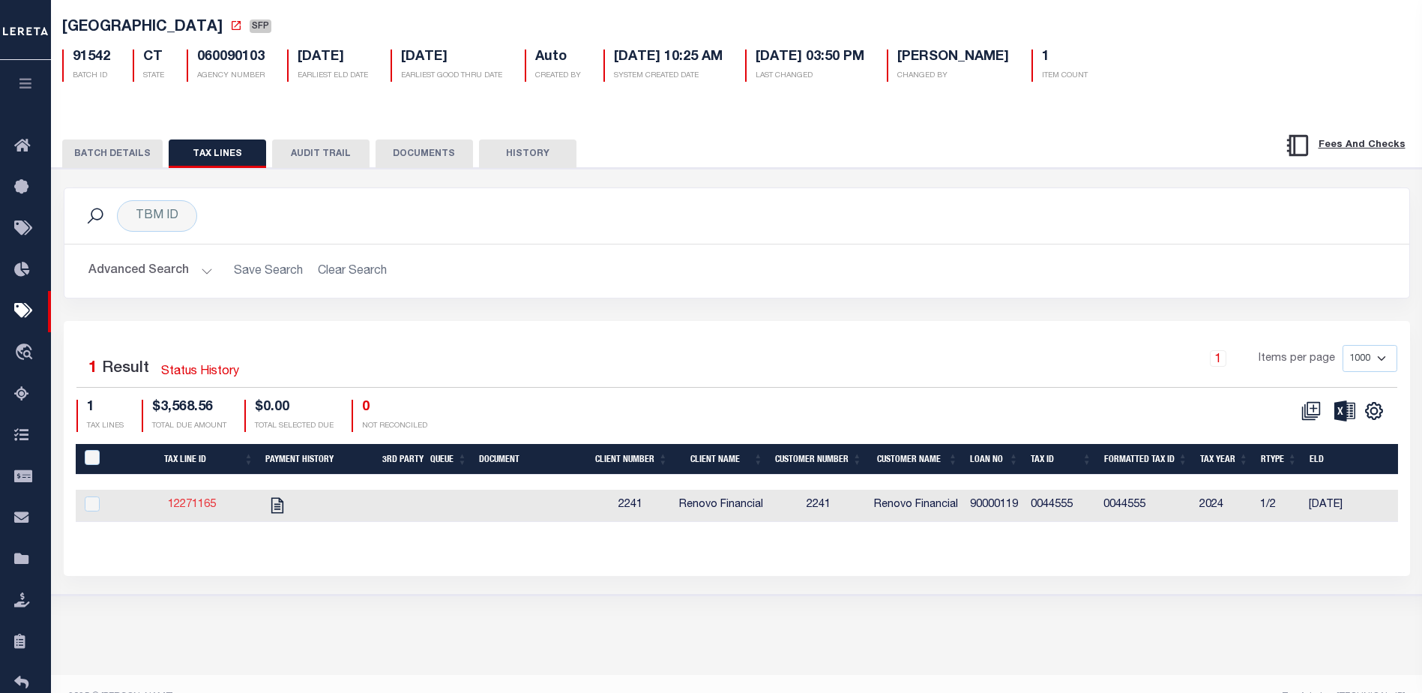
click at [197, 499] on td "12271165" at bounding box center [191, 506] width 135 height 32
checkbox input "true"
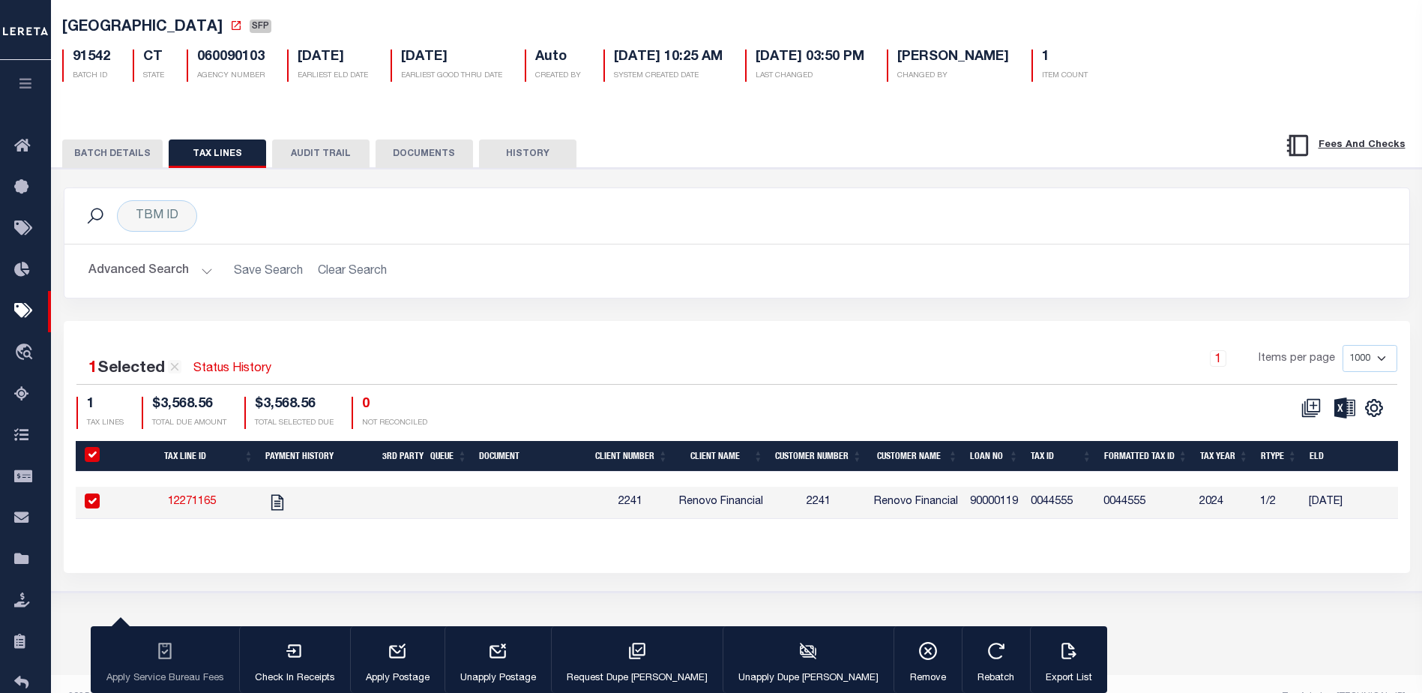
click at [197, 502] on link "12271165" at bounding box center [192, 501] width 48 height 10
checkbox input "false"
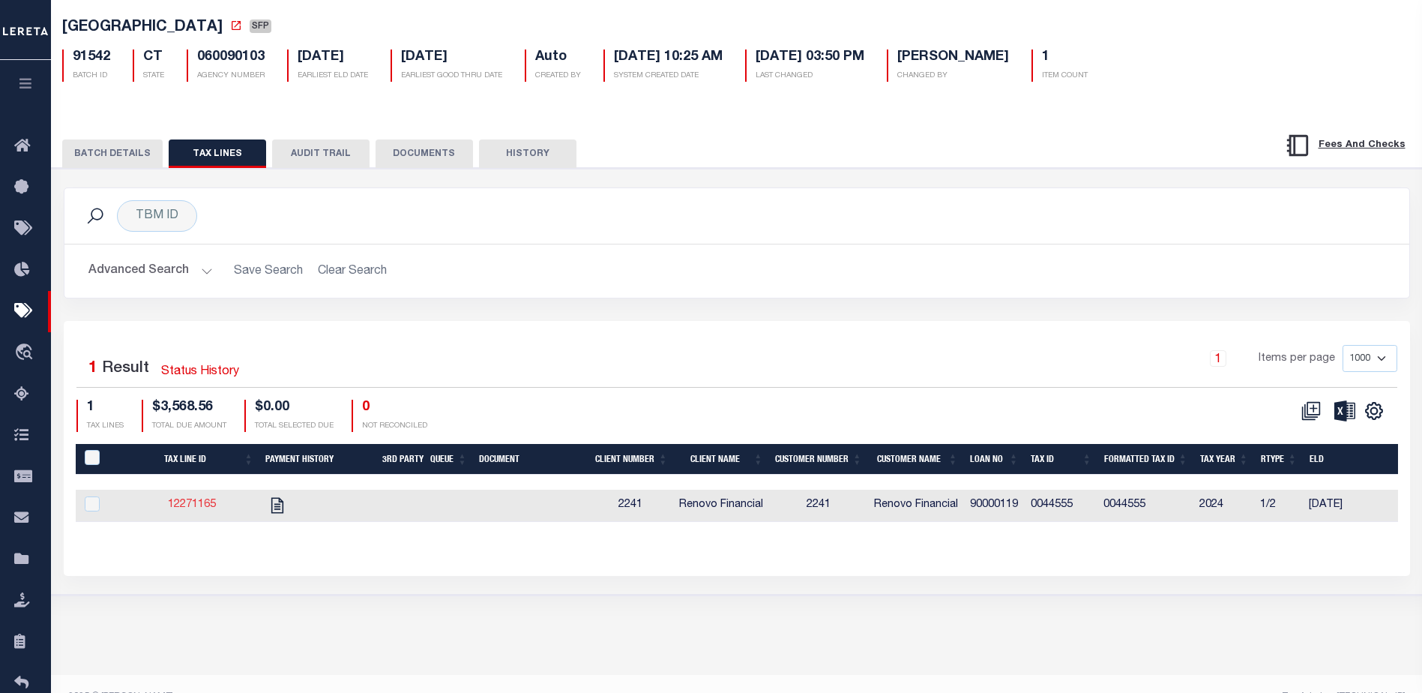
click at [191, 505] on link "12271165" at bounding box center [192, 504] width 48 height 10
checkbox input "true"
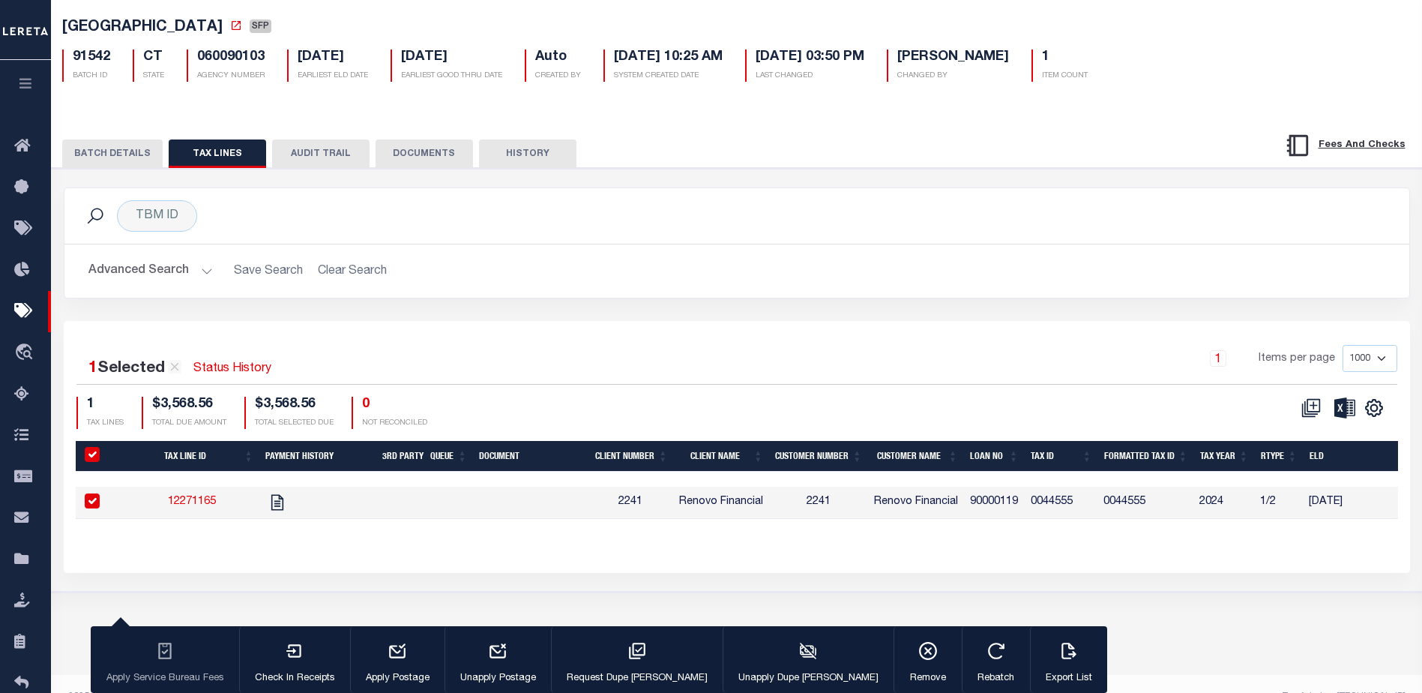
scroll to position [1698, 0]
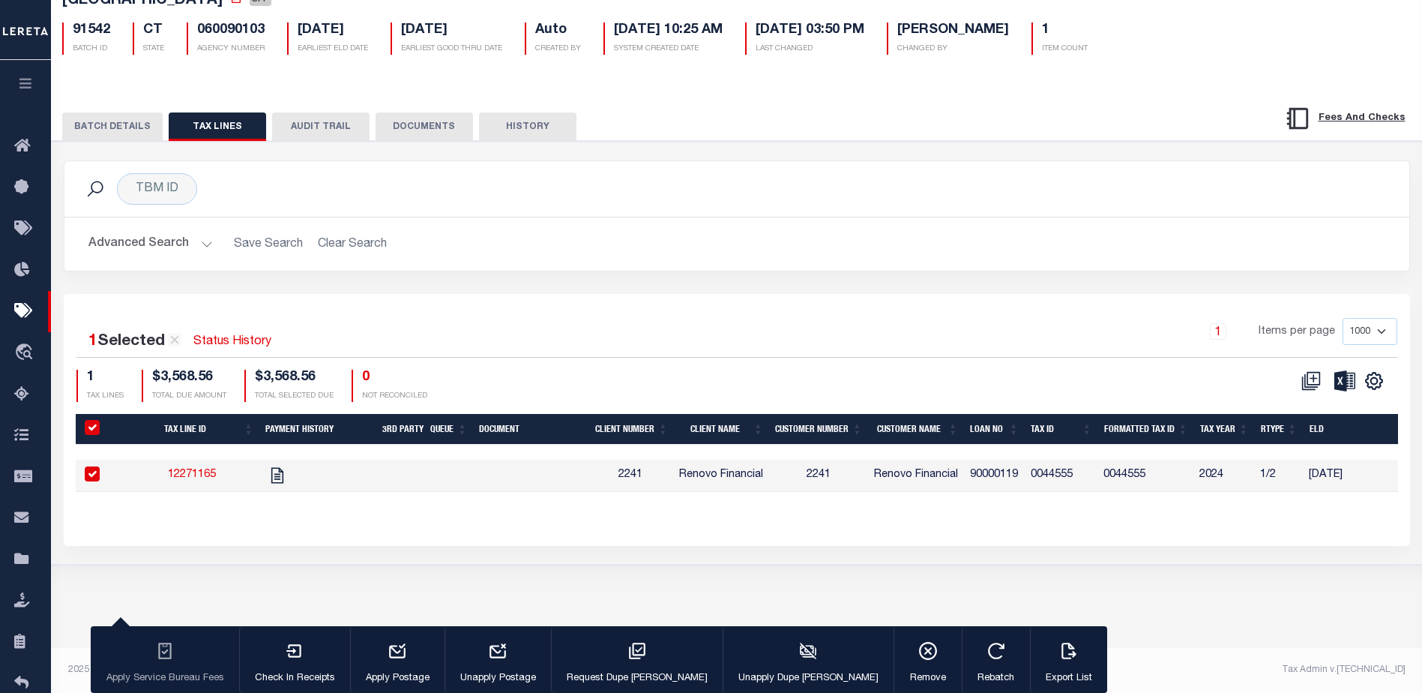
select select
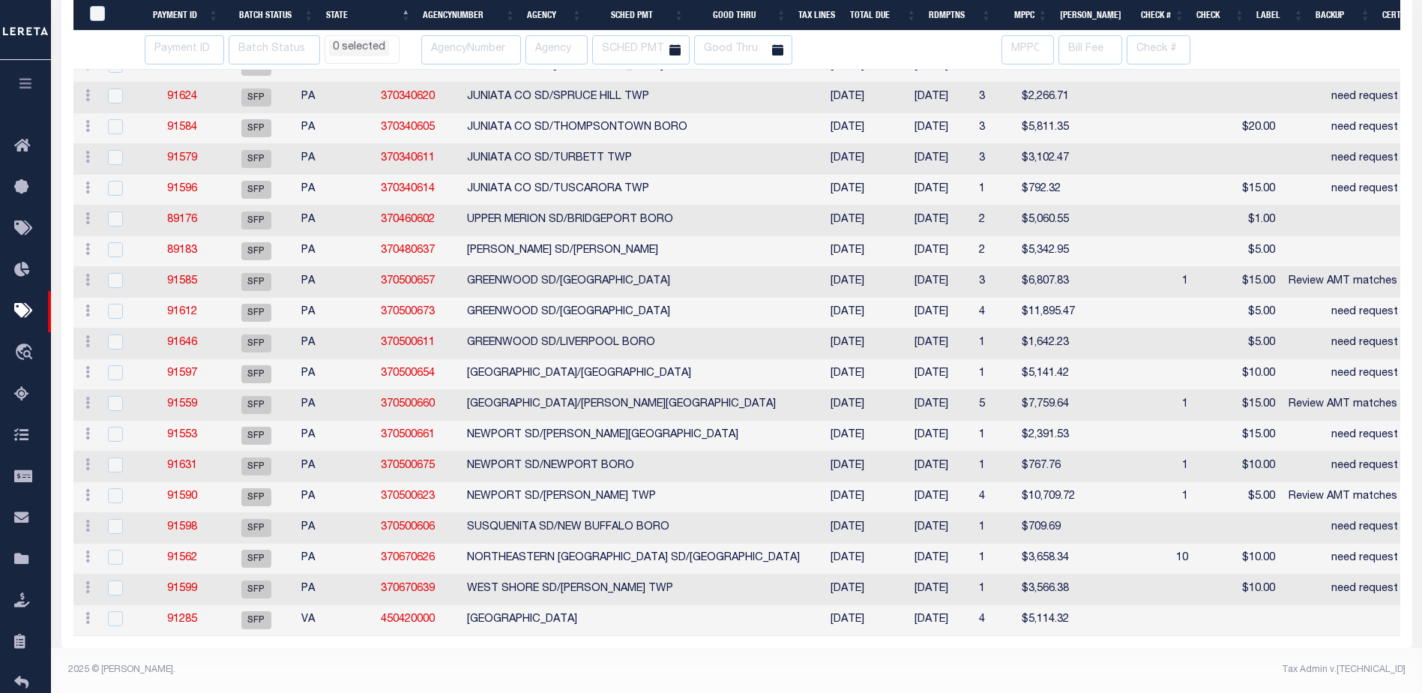
select select
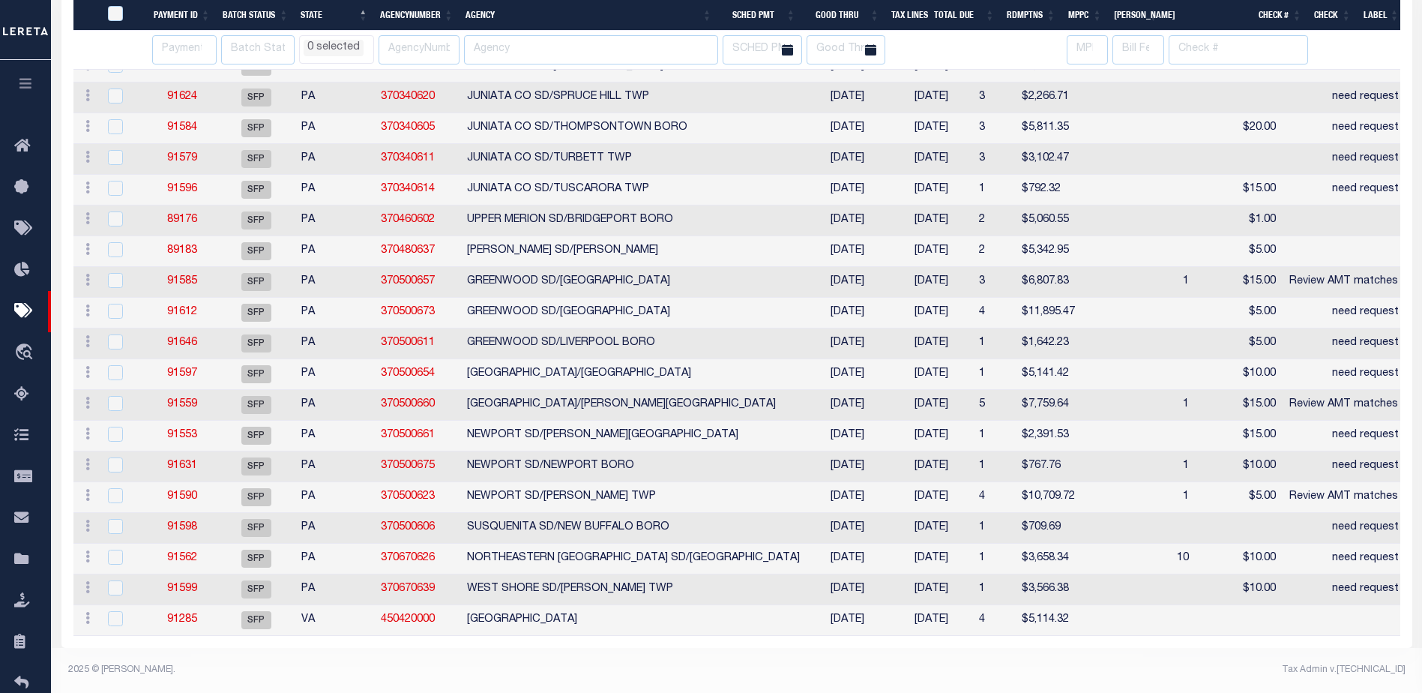
select select
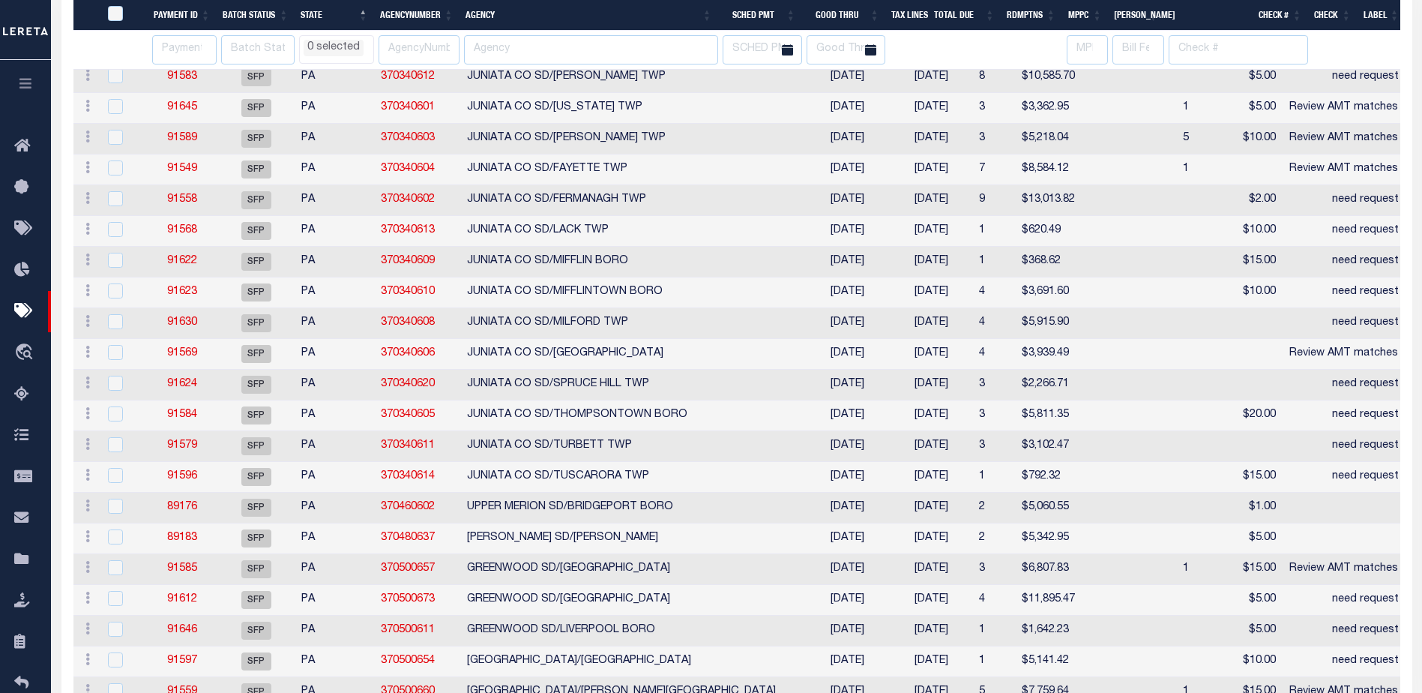
select select
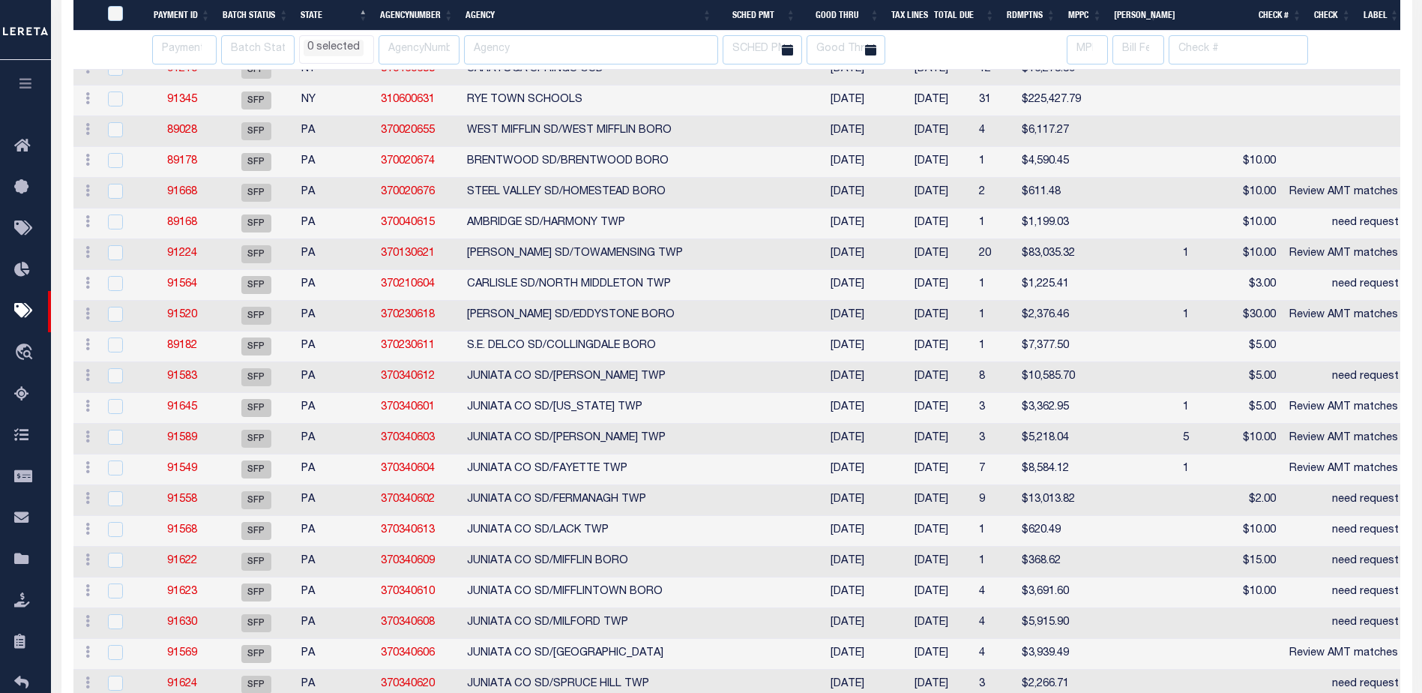
select select
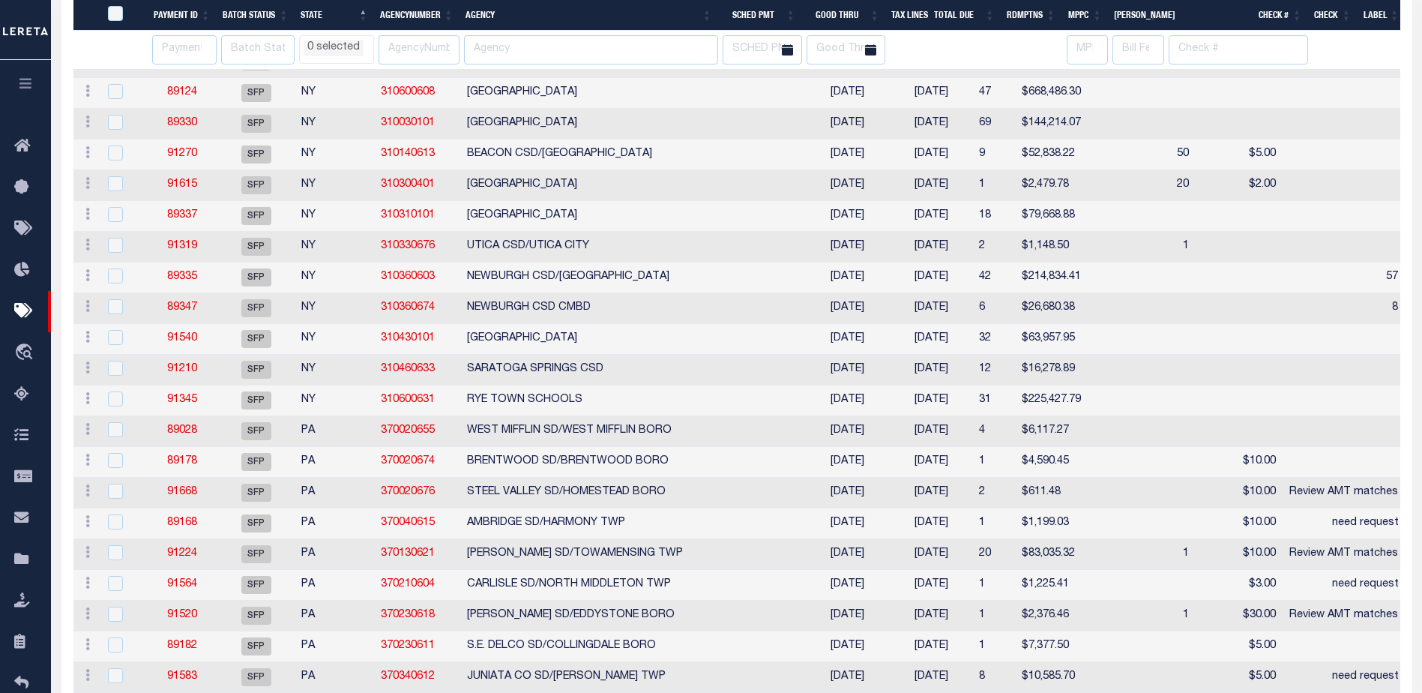
select select
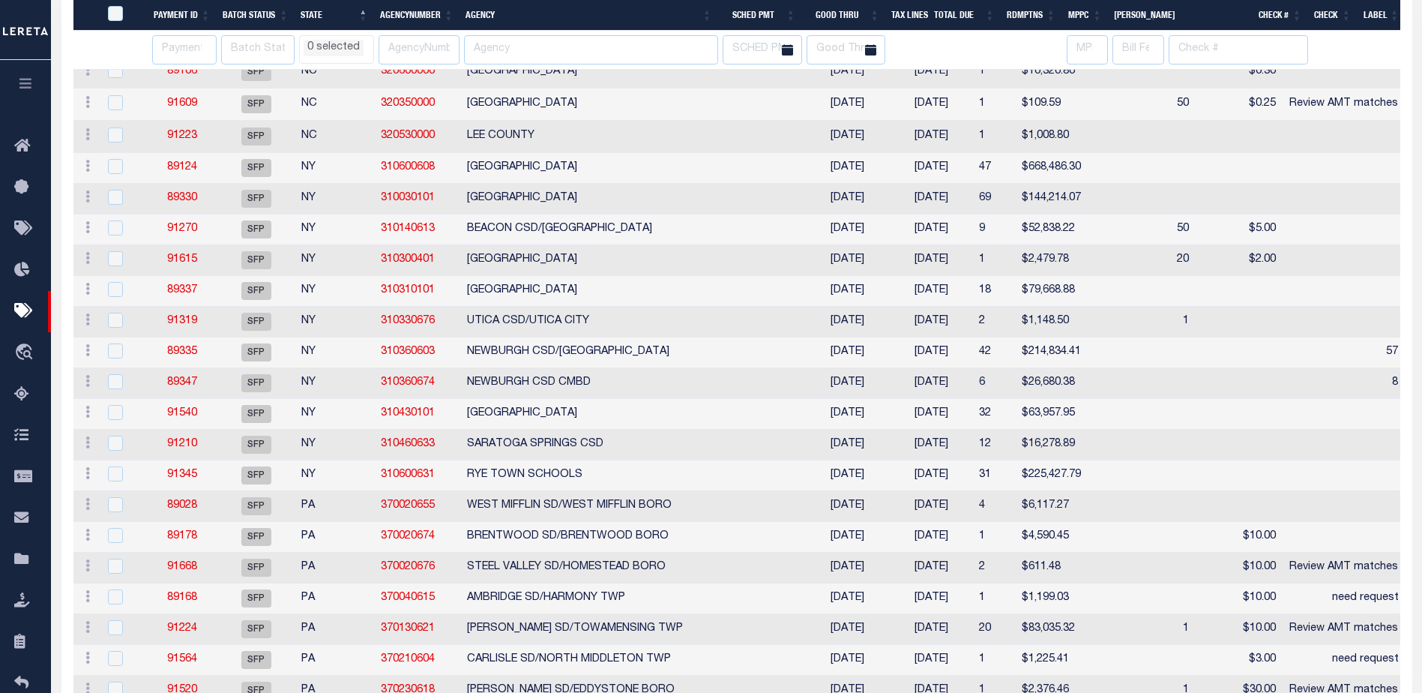
select select
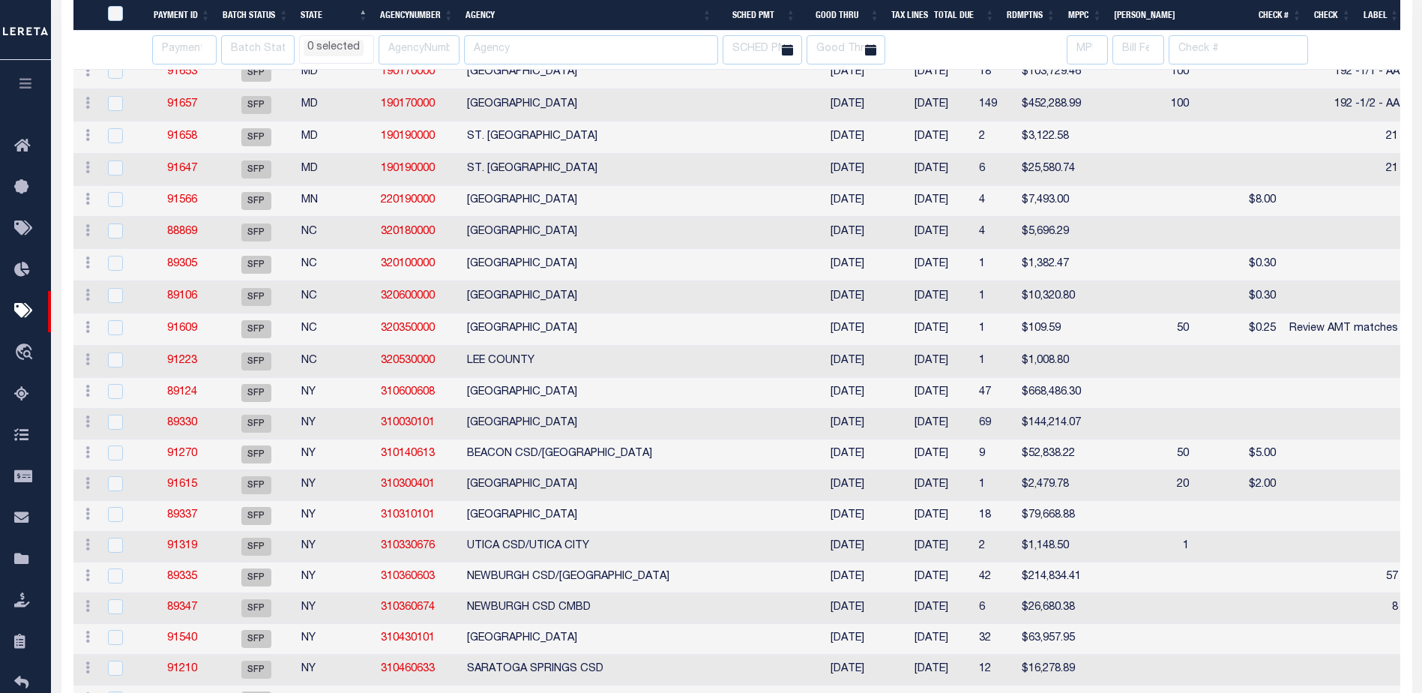
select select
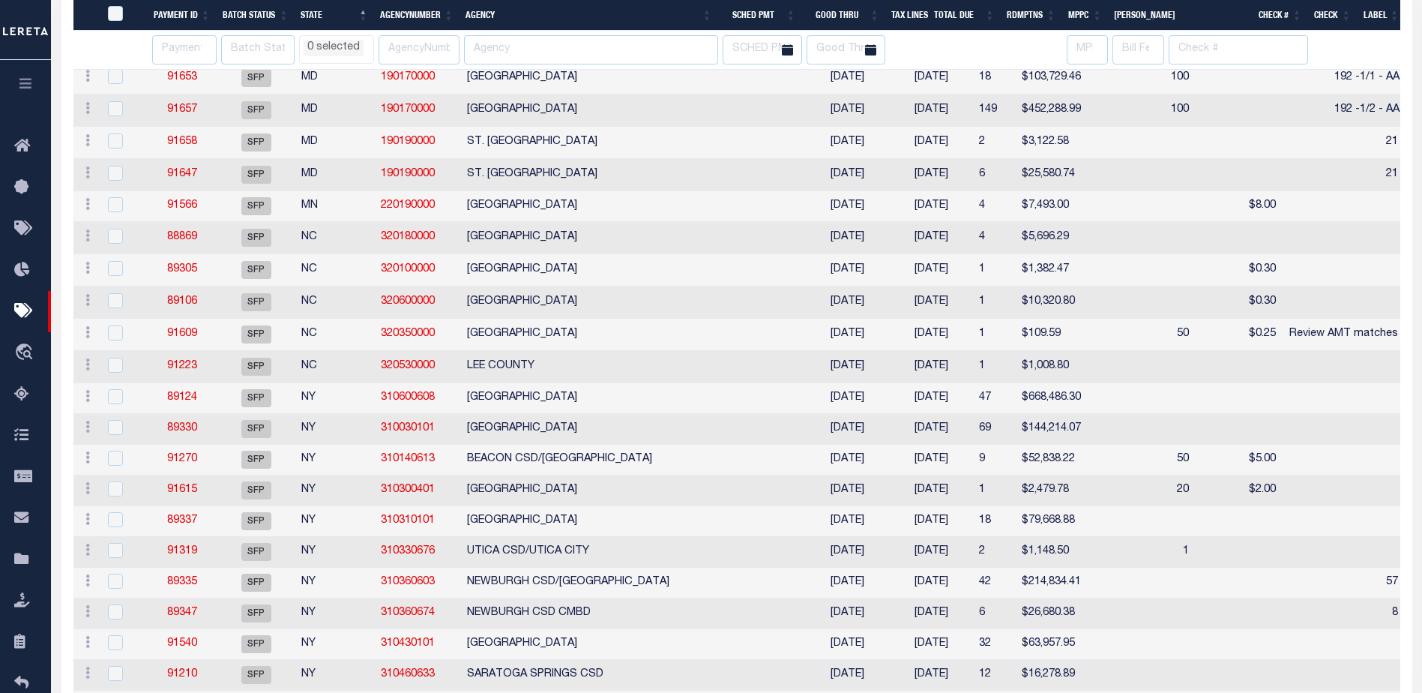
select select
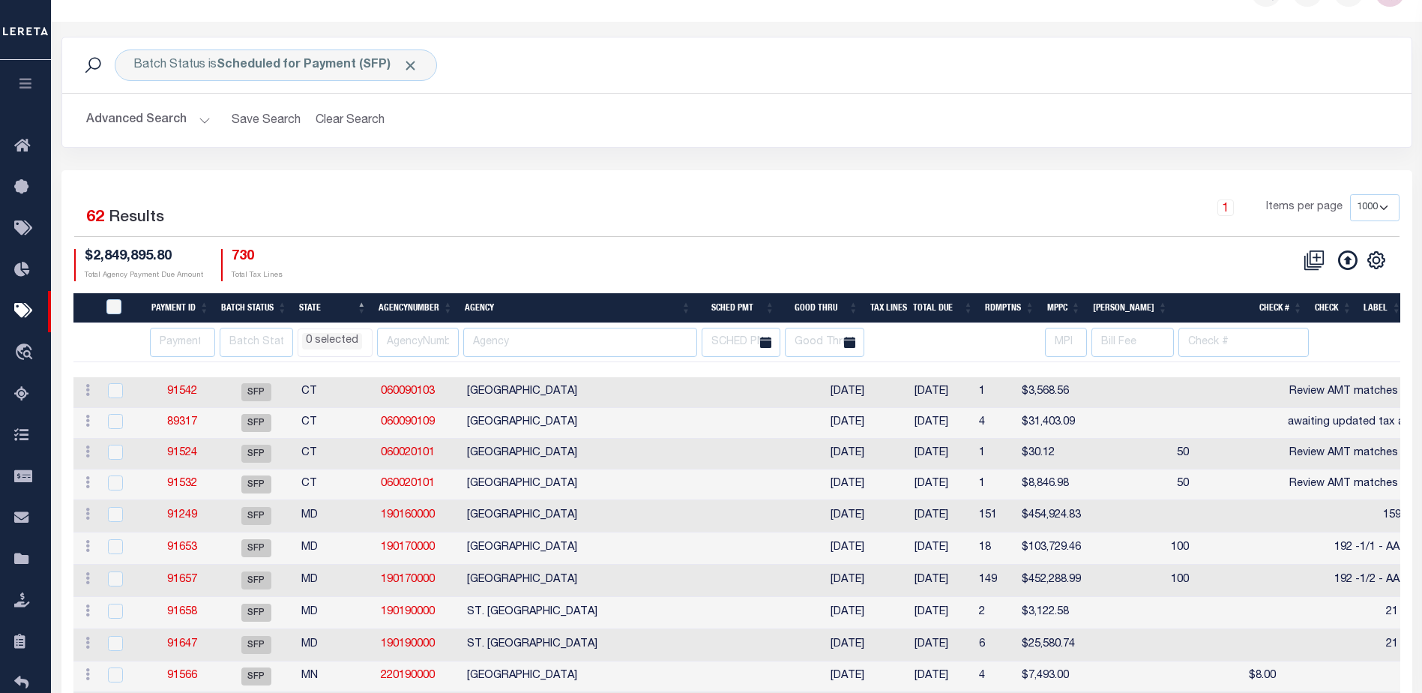
scroll to position [0, 0]
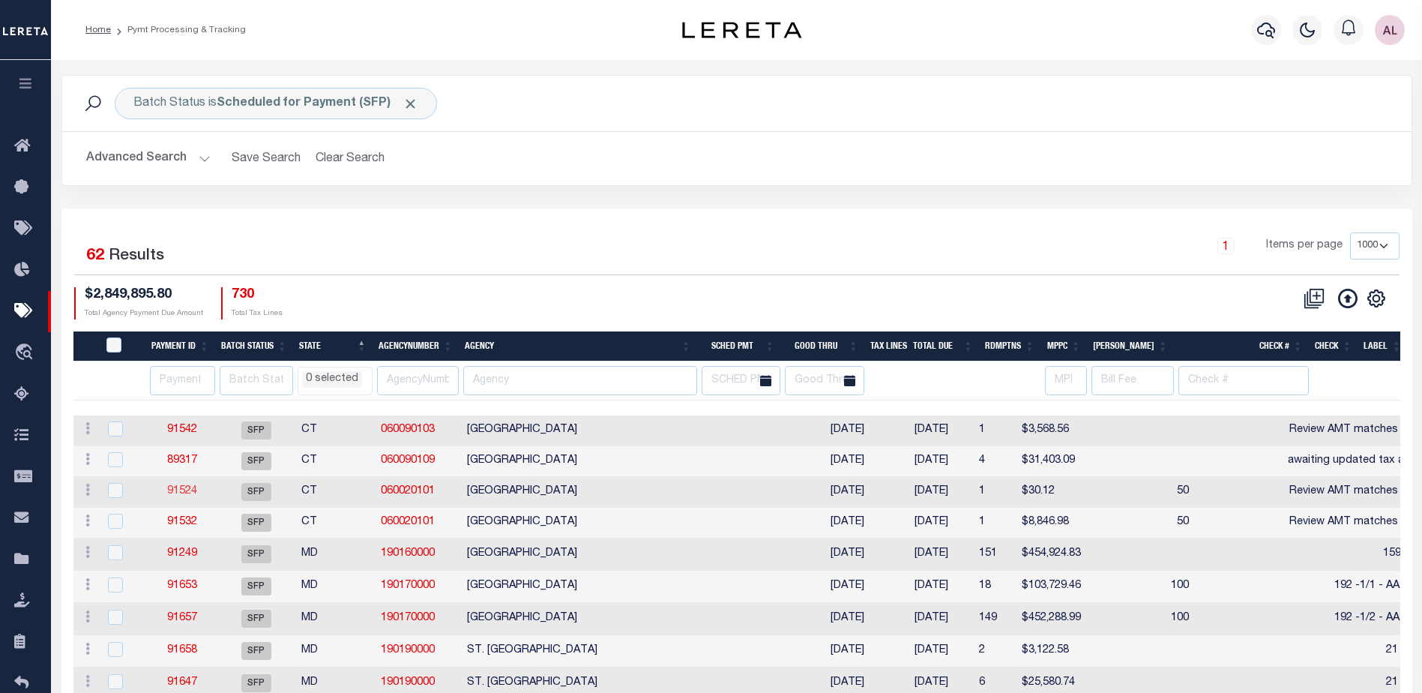
click at [179, 496] on link "91524" at bounding box center [182, 491] width 30 height 10
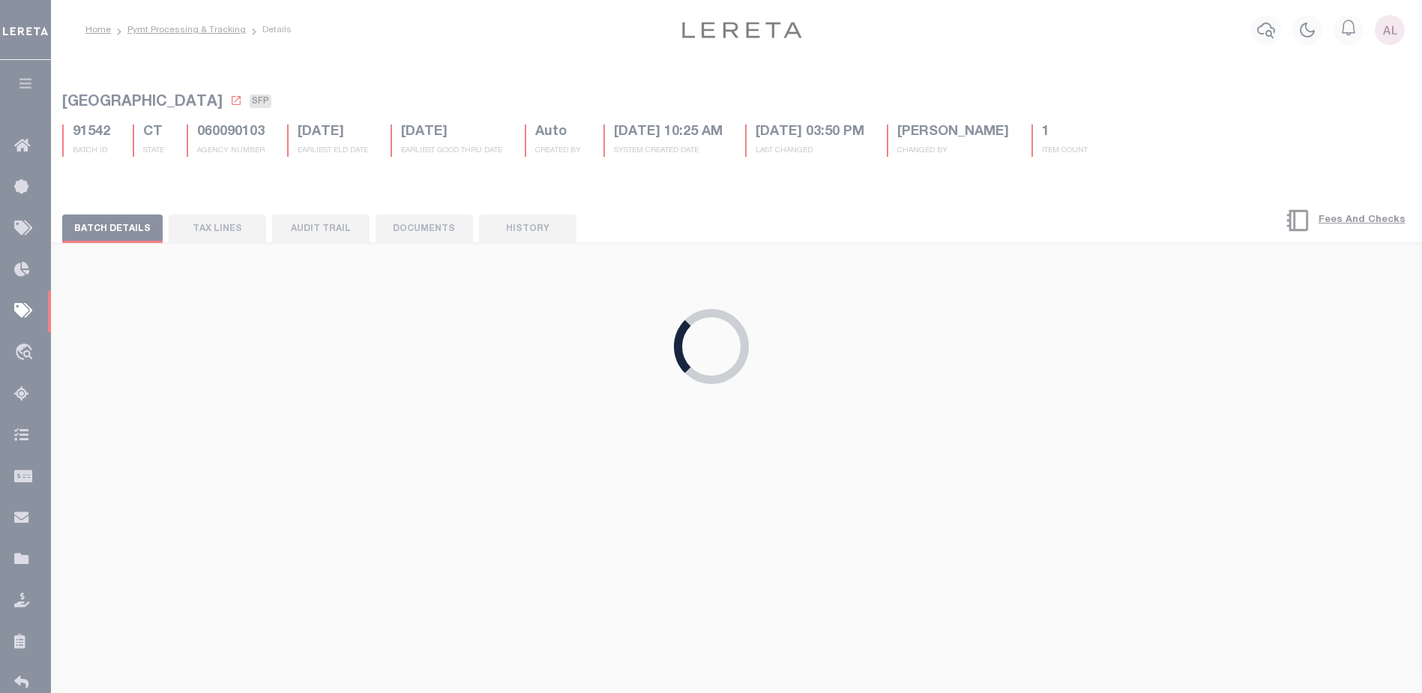
type input "07/23/2024"
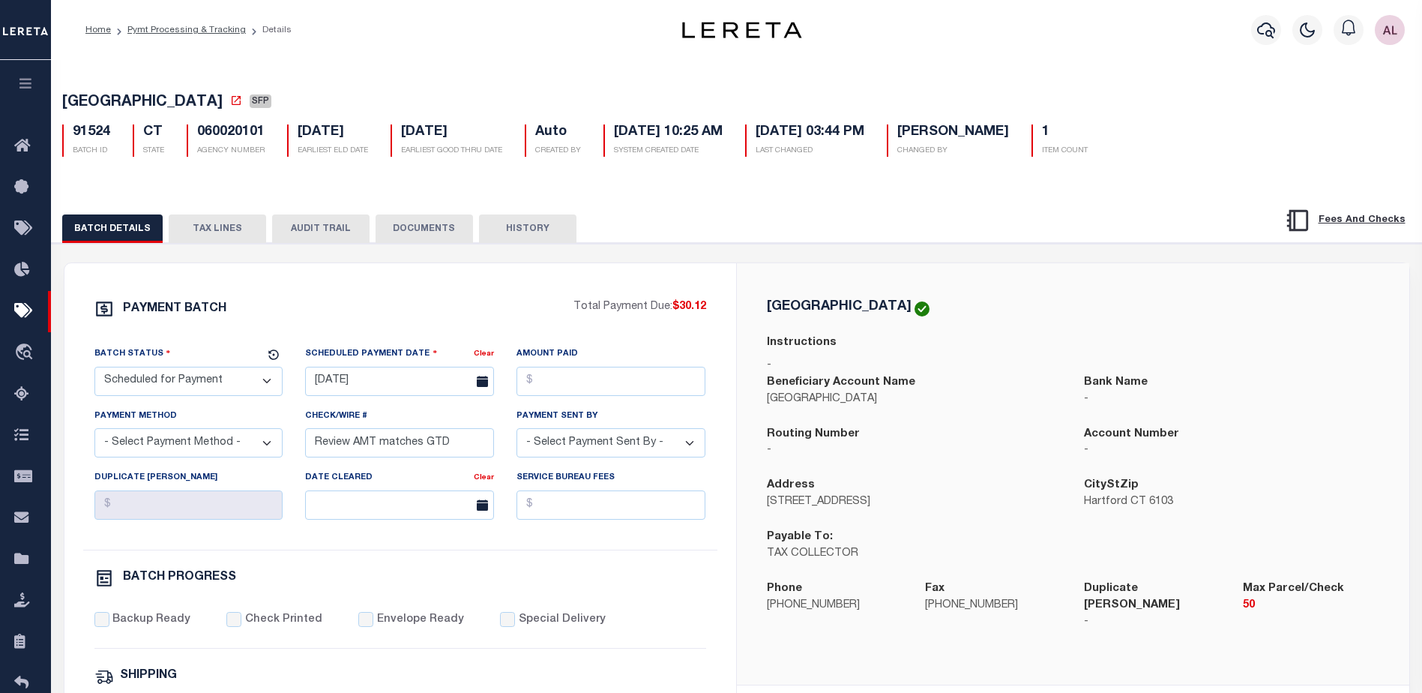
click at [227, 231] on button "TAX LINES" at bounding box center [217, 228] width 97 height 28
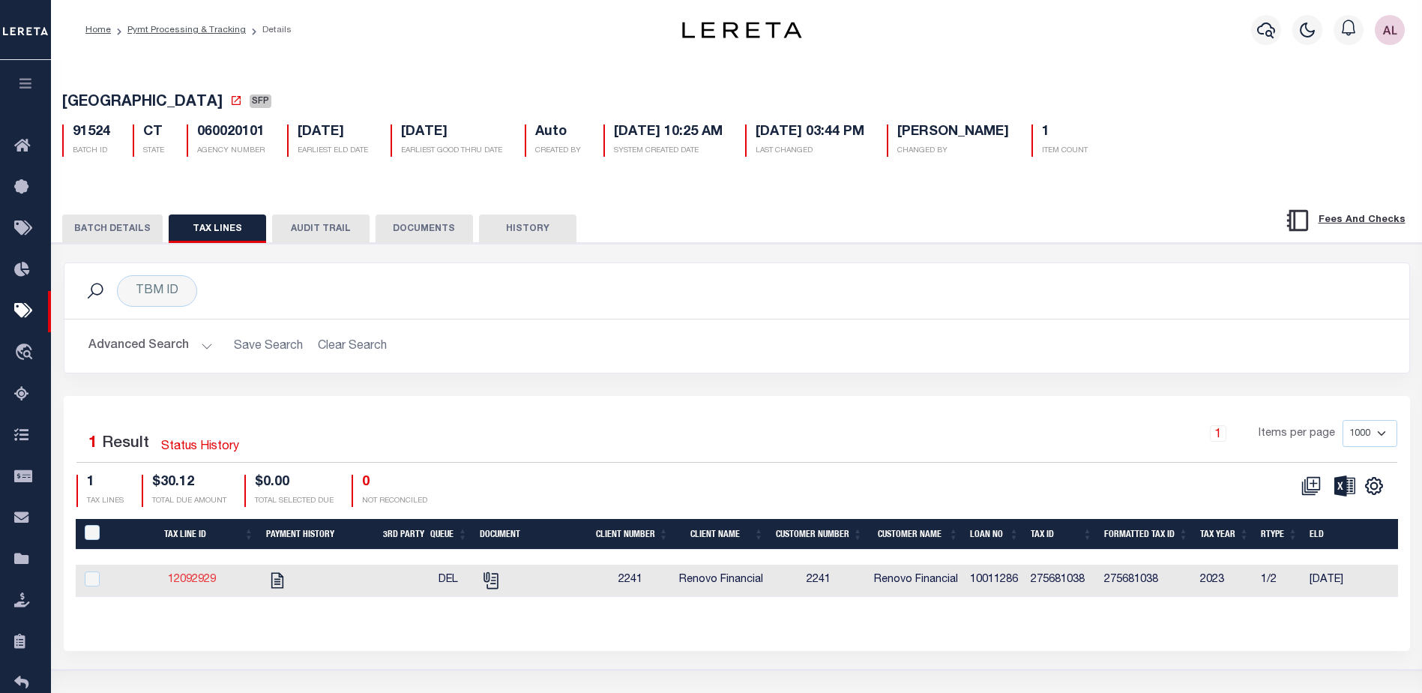
click at [204, 583] on link "12092929" at bounding box center [192, 579] width 48 height 10
checkbox input "true"
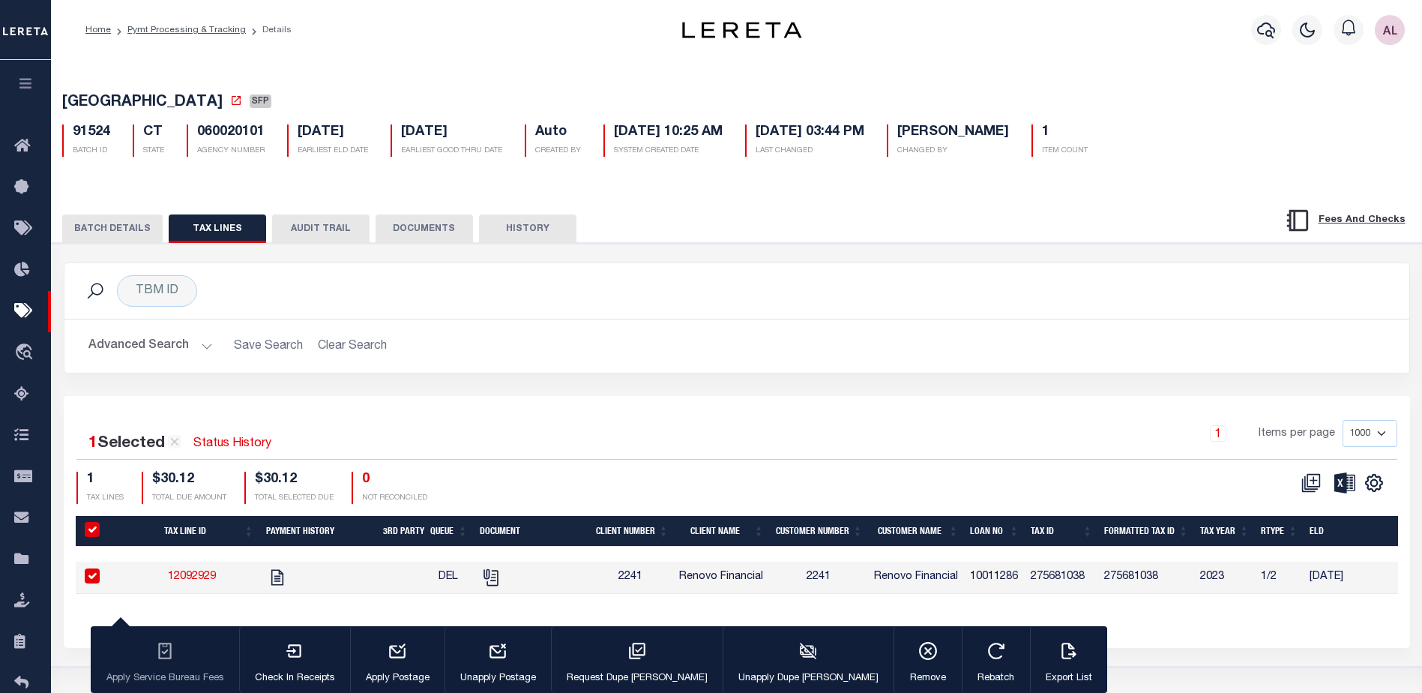
click at [96, 235] on button "BATCH DETAILS" at bounding box center [112, 228] width 100 height 28
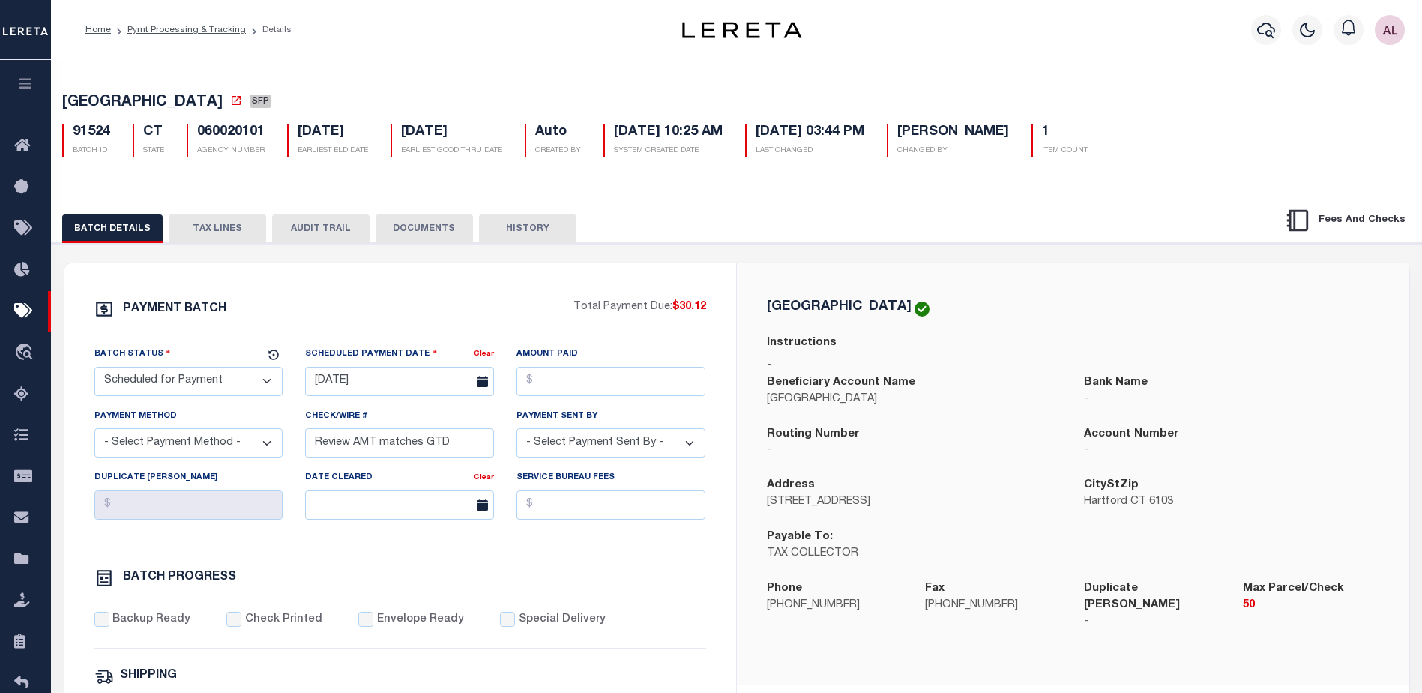
click at [136, 383] on select "- Select Status - Scheduled for Payment Ready For Payment Payment Sent Cleared …" at bounding box center [188, 381] width 189 height 29
select select "RFP"
click at [94, 370] on select "- Select Status - Scheduled for Payment Ready For Payment Payment Sent Cleared …" at bounding box center [188, 381] width 189 height 29
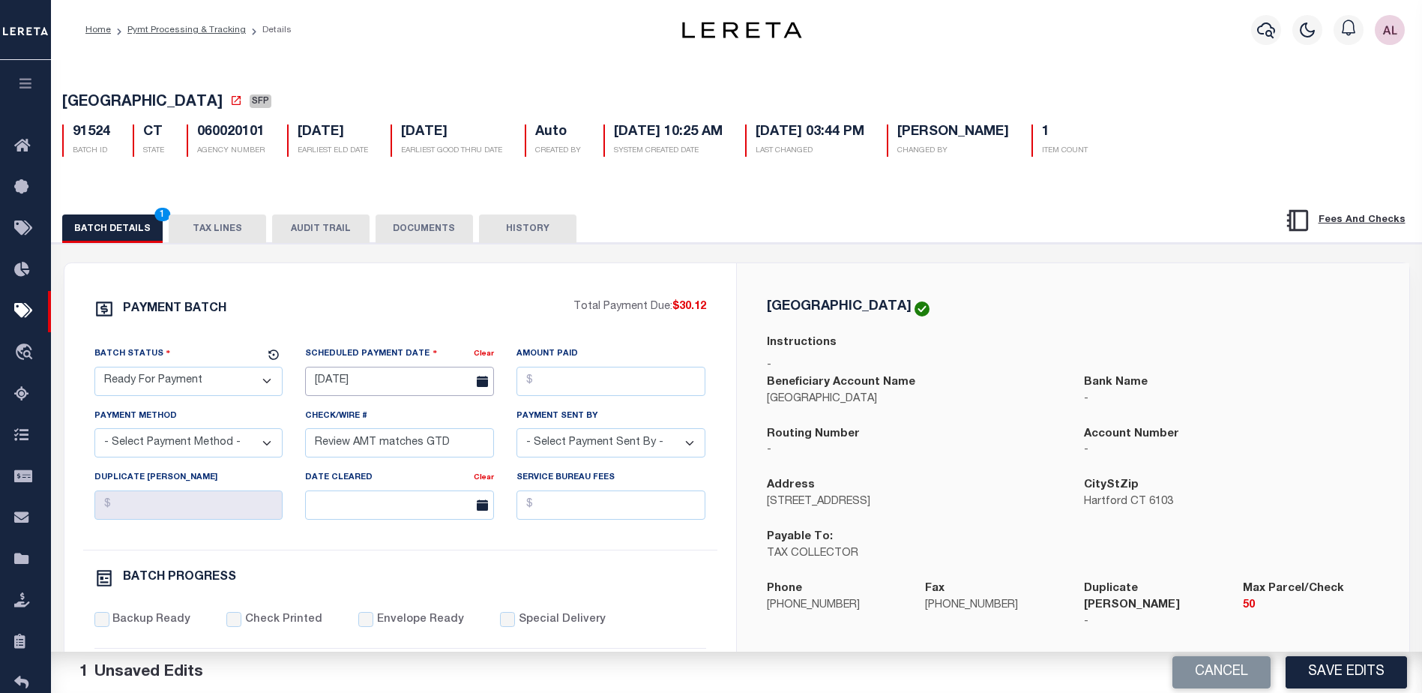
click at [364, 381] on input "07/23/2024" at bounding box center [399, 381] width 189 height 29
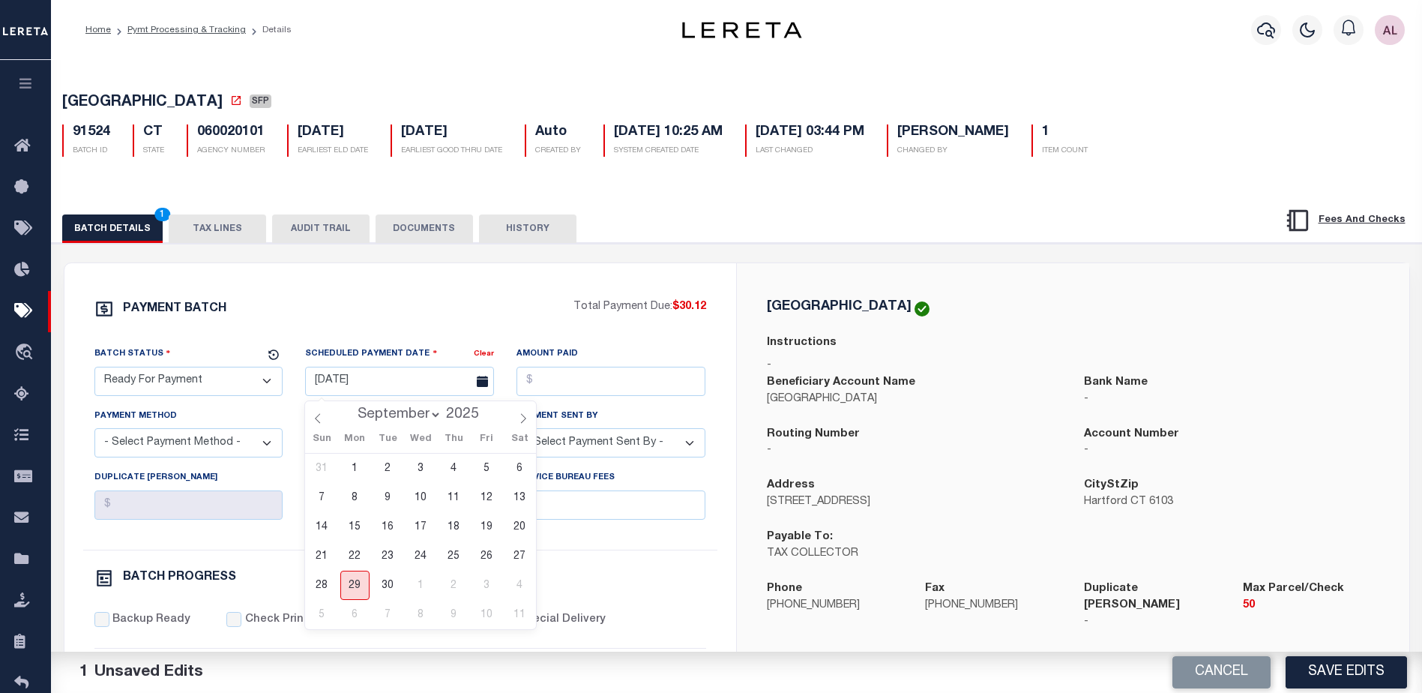
drag, startPoint x: 352, startPoint y: 581, endPoint x: 381, endPoint y: 562, distance: 34.1
click at [358, 579] on span "29" at bounding box center [354, 585] width 29 height 29
type input "09/29/2025"
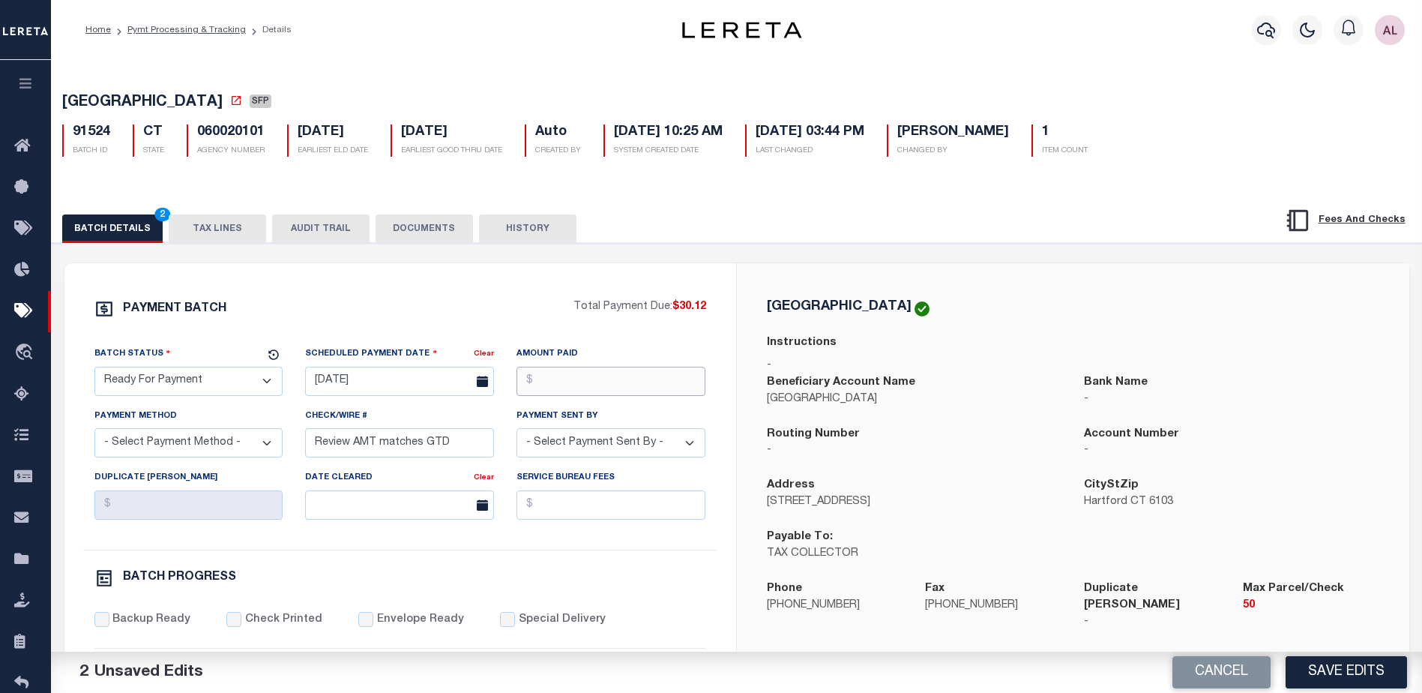
click at [553, 394] on input "Amount Paid" at bounding box center [611, 381] width 189 height 29
type input "$30.12"
click at [146, 450] on select "- Select Payment Method - ACH Certified Check Check Direct Deposit Wire Transfer" at bounding box center [188, 442] width 189 height 29
select select "CHK"
click at [94, 433] on select "- Select Payment Method - ACH Certified Check Check Direct Deposit Wire Transfer" at bounding box center [188, 442] width 189 height 29
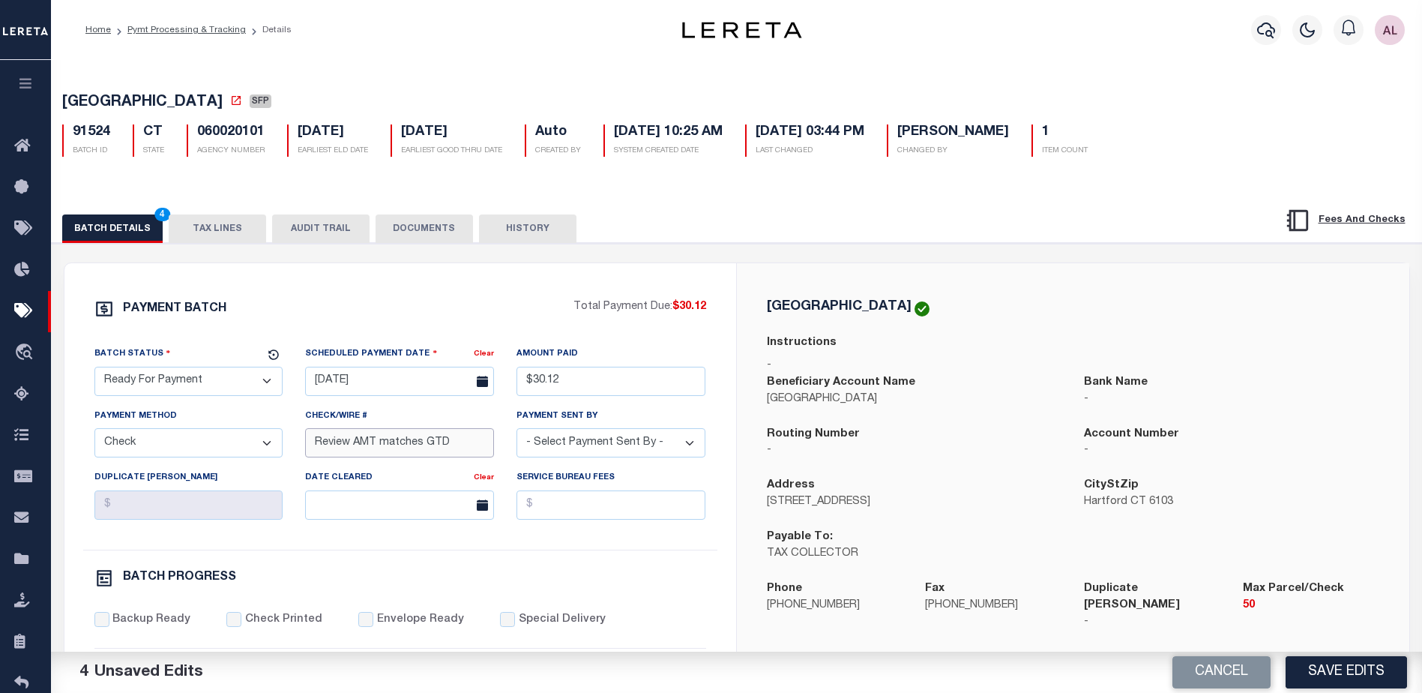
click at [391, 442] on input "Review AMT matches GTD" at bounding box center [399, 442] width 189 height 29
drag, startPoint x: 454, startPoint y: 448, endPoint x: 244, endPoint y: 445, distance: 209.9
click at [244, 445] on div "Batch Status - Select Status - Scheduled for Payment Ready For Payment Payment …" at bounding box center [400, 448] width 634 height 204
click at [594, 449] on select "- Select Payment Sent By - Aakash Patel Abdul Muzain Adams, Pamela S Adhikary R…" at bounding box center [611, 442] width 189 height 29
select select "[PERSON_NAME]"
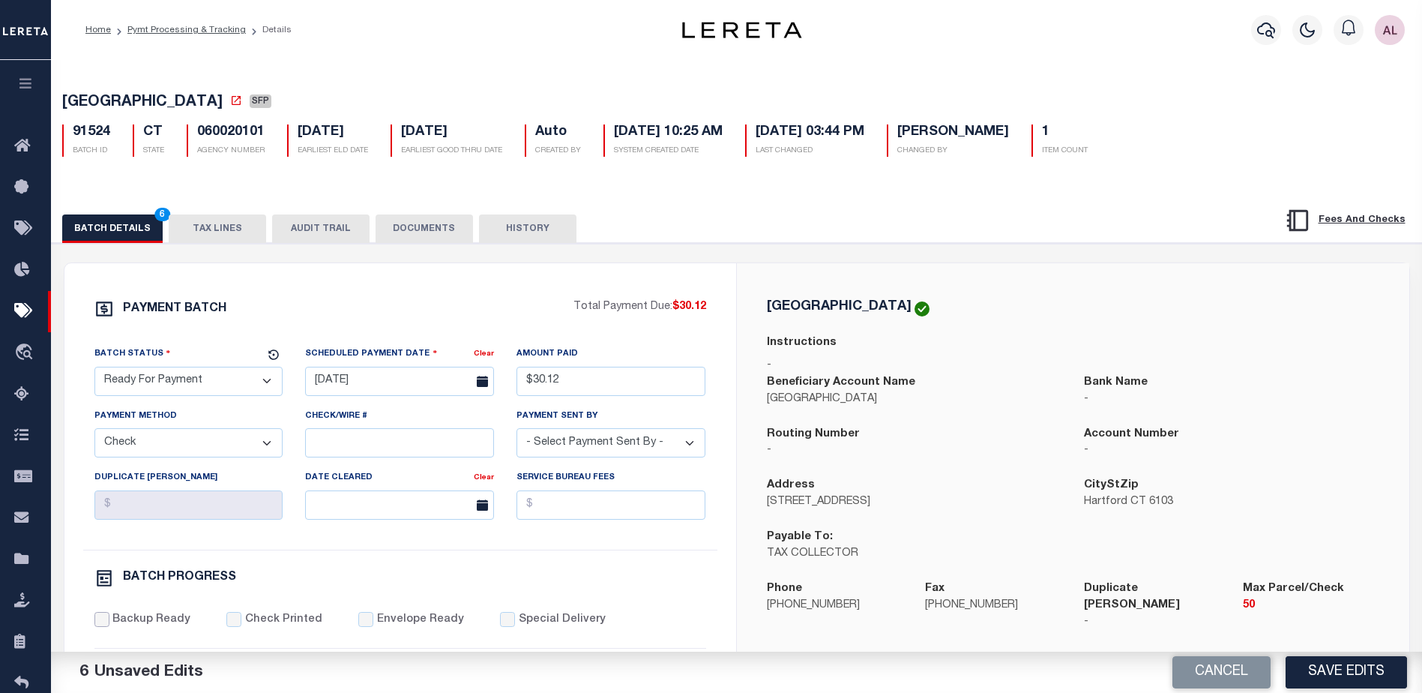
click at [99, 625] on input "Backup Ready" at bounding box center [101, 619] width 15 height 15
checkbox input "true"
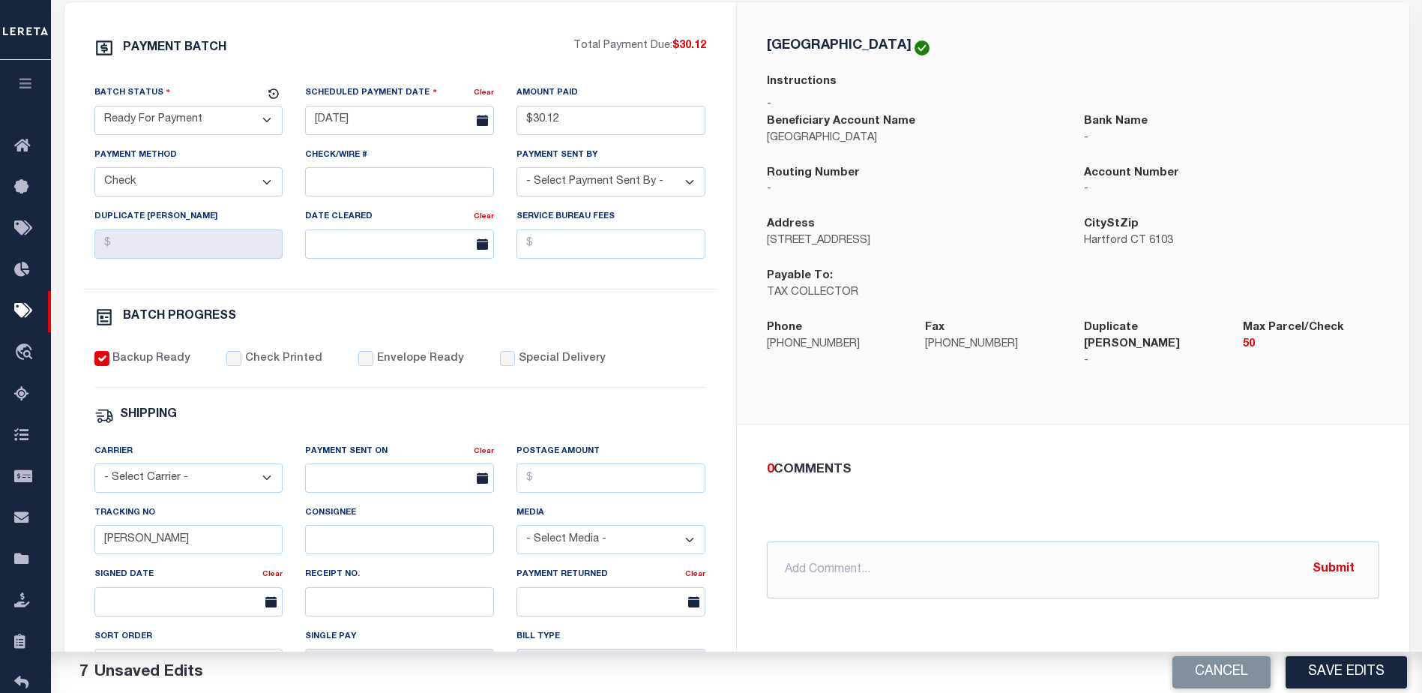
scroll to position [300, 0]
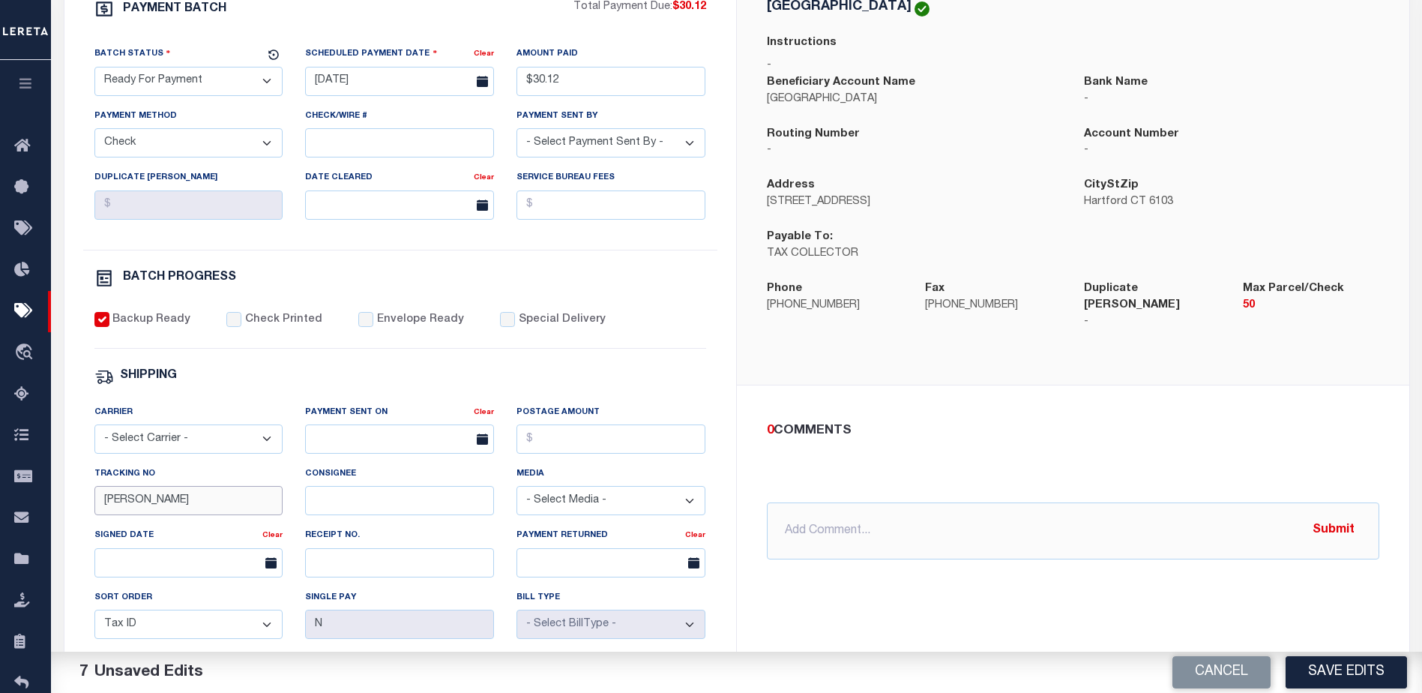
drag, startPoint x: 154, startPoint y: 510, endPoint x: 88, endPoint y: 519, distance: 66.6
click at [88, 519] on div "Tracking No Audria" at bounding box center [188, 496] width 211 height 61
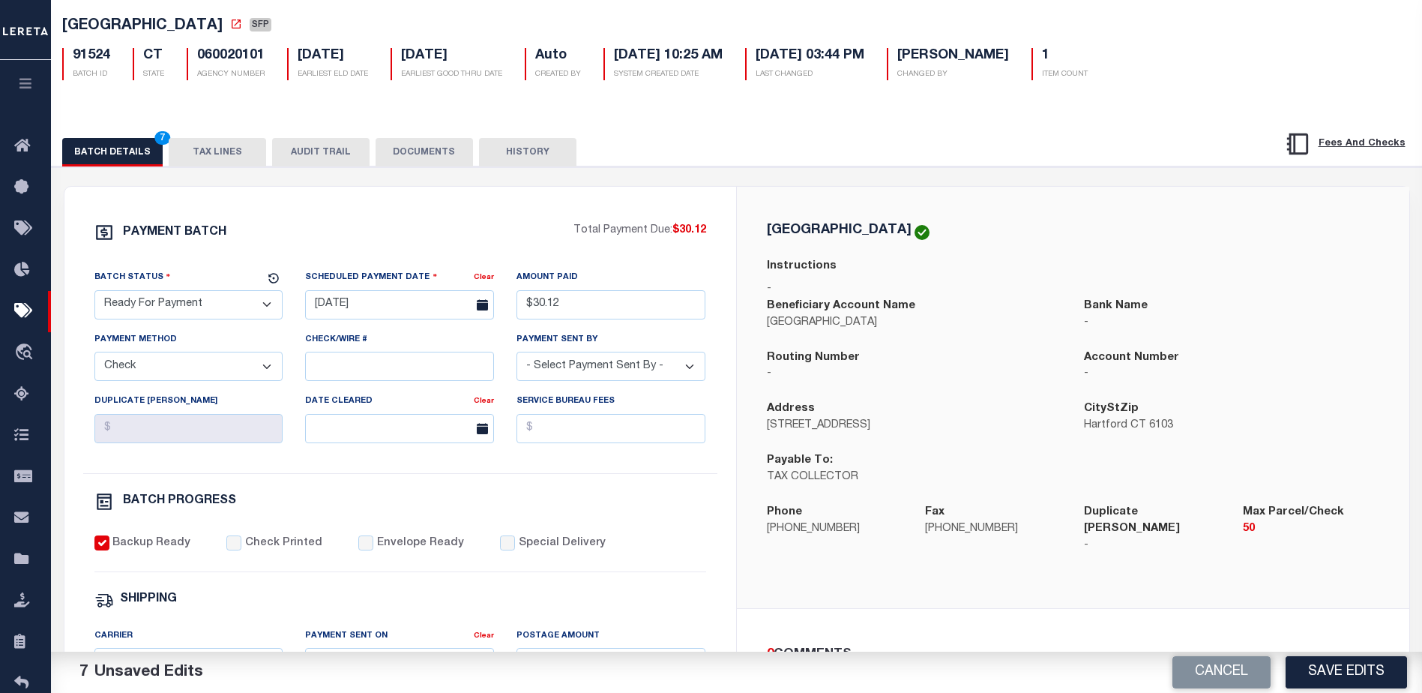
scroll to position [75, 0]
click at [1348, 671] on button "Save Edits" at bounding box center [1346, 672] width 121 height 32
select select
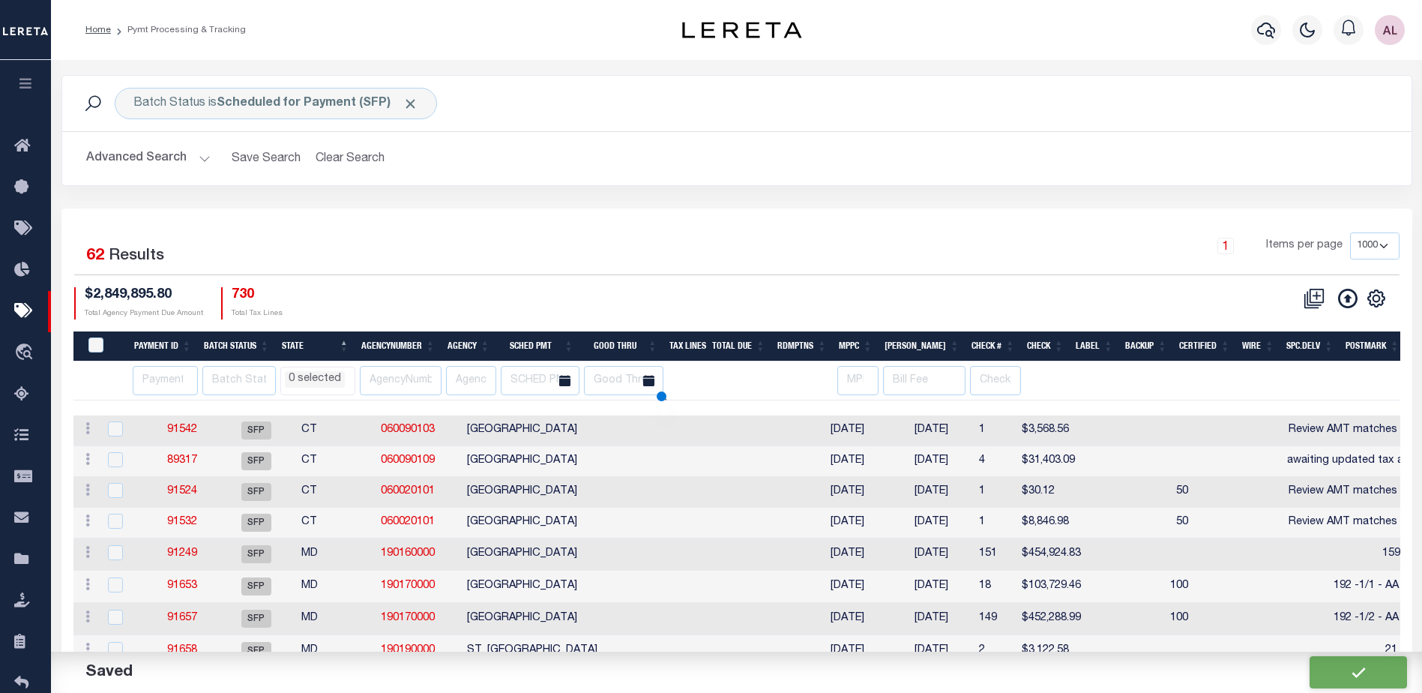
select select
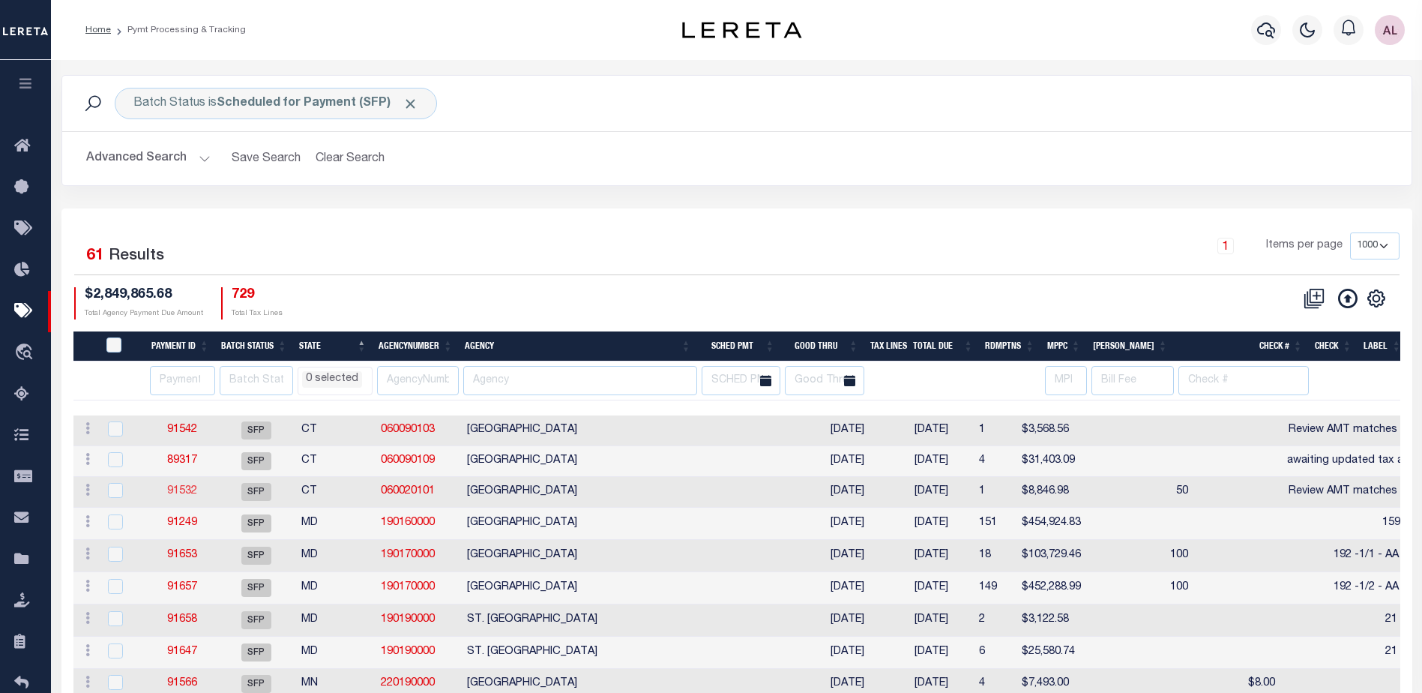
click at [187, 490] on link "91532" at bounding box center [182, 491] width 30 height 10
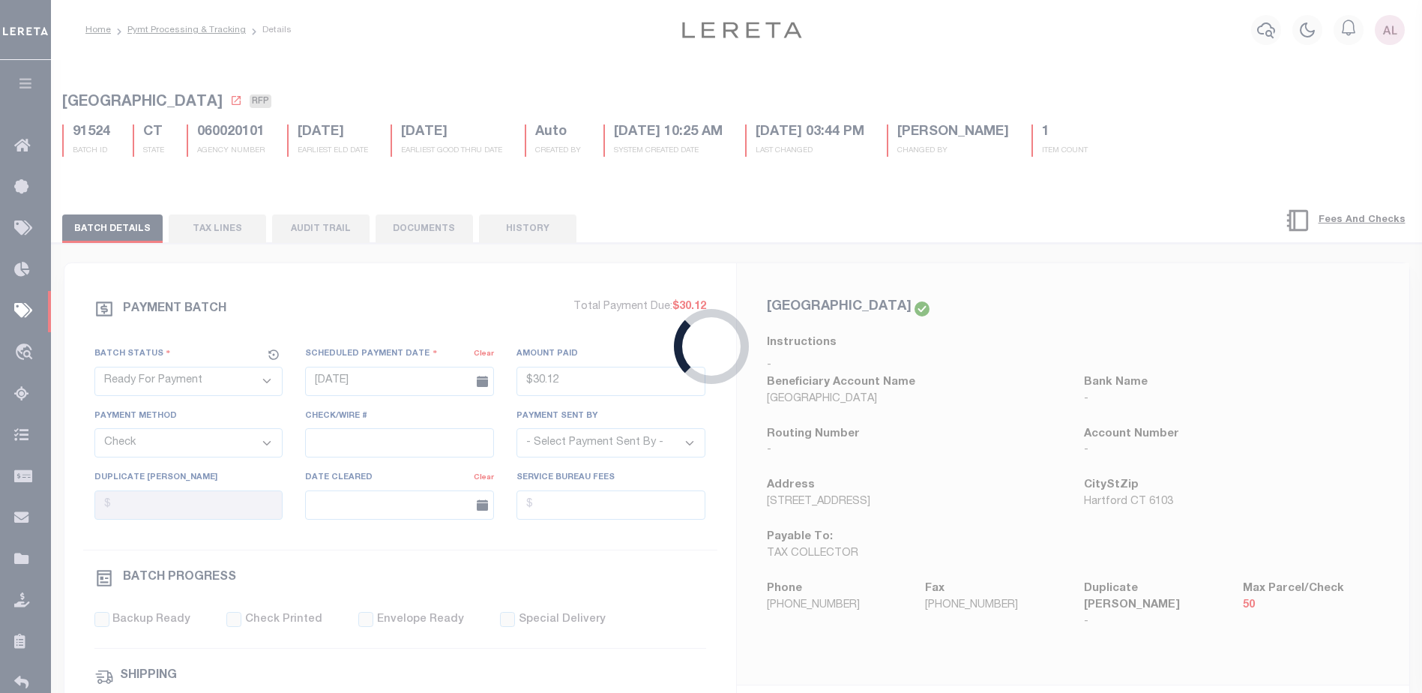
select select "SFP"
type input "07/15/2025"
select select
type input "Review AMT matches GTD"
select select
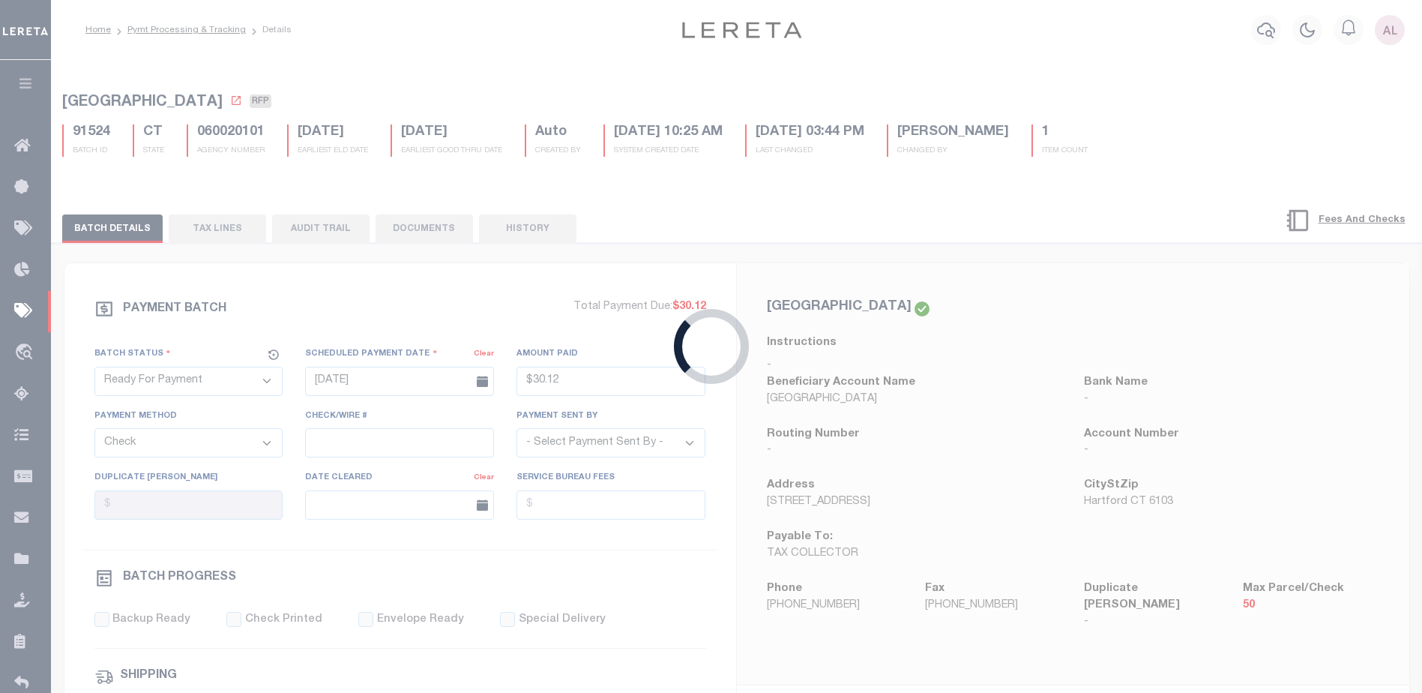
checkbox input "false"
type input "[PERSON_NAME]"
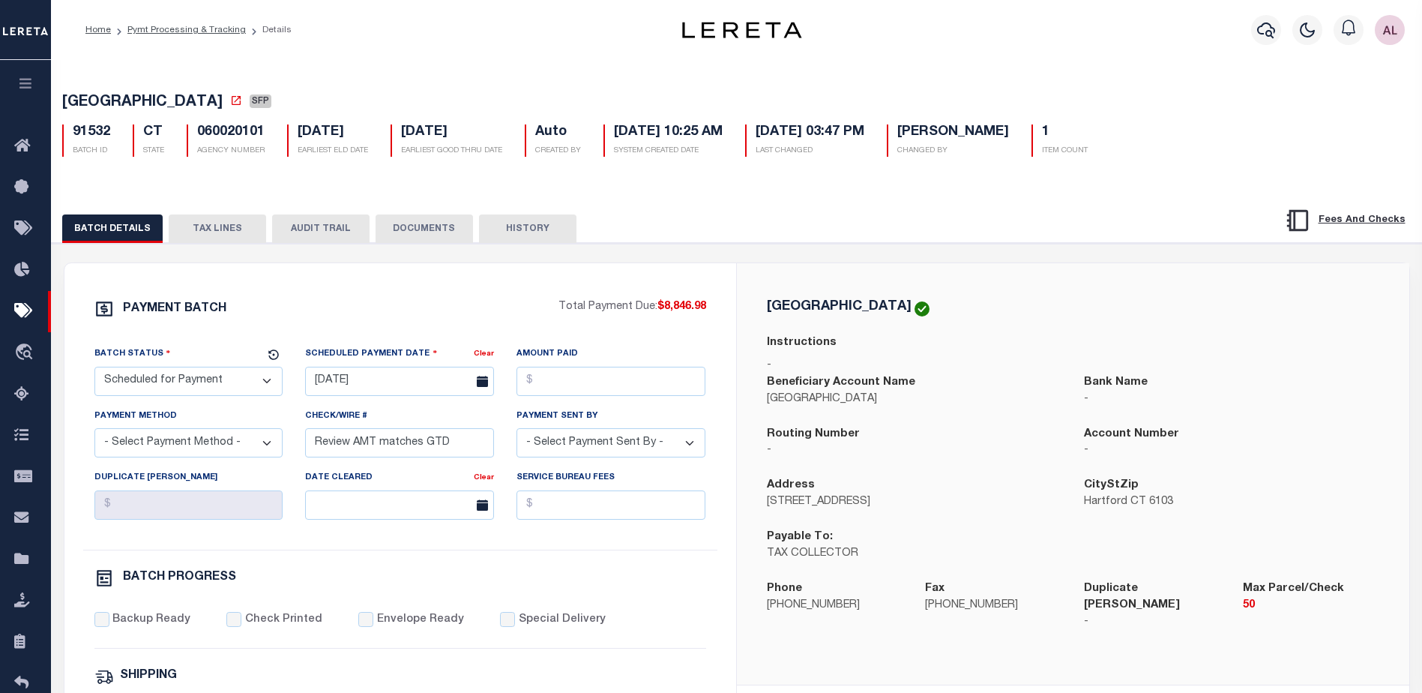
click at [221, 229] on button "TAX LINES" at bounding box center [217, 228] width 97 height 28
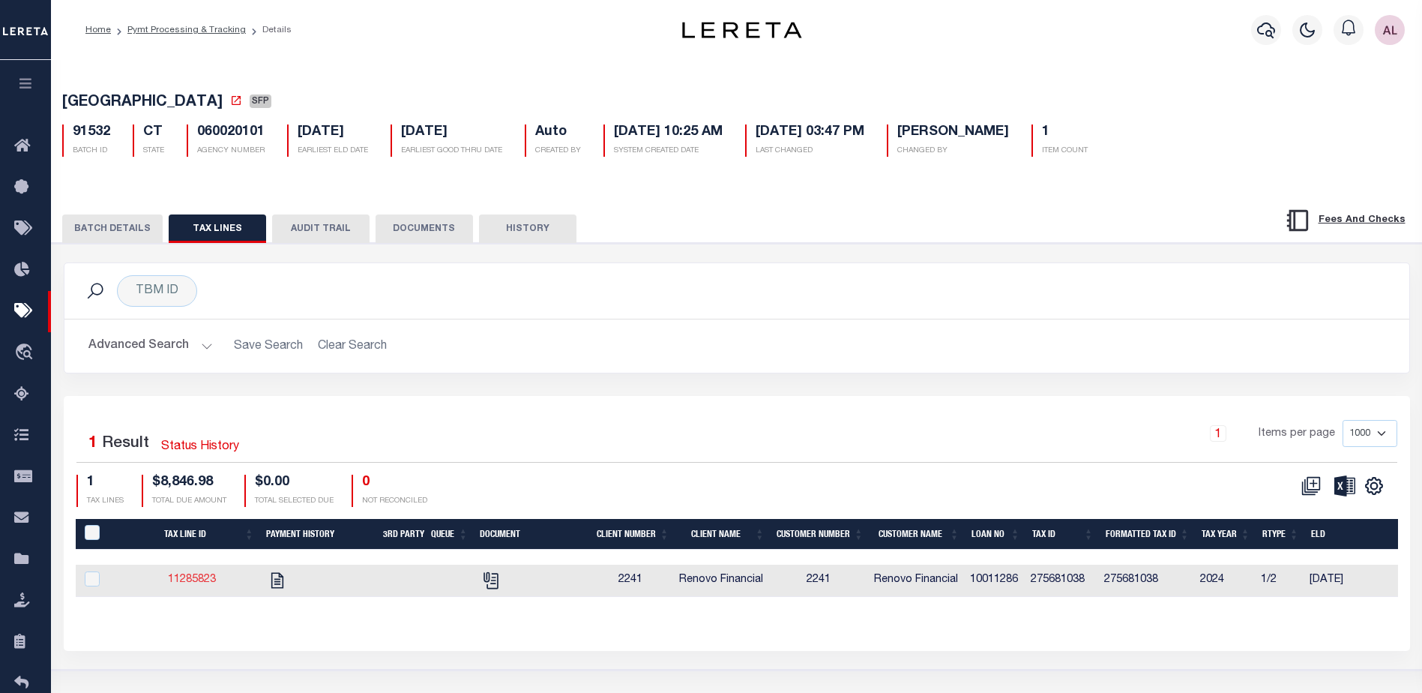
click at [193, 578] on link "11285823" at bounding box center [192, 579] width 48 height 10
checkbox input "true"
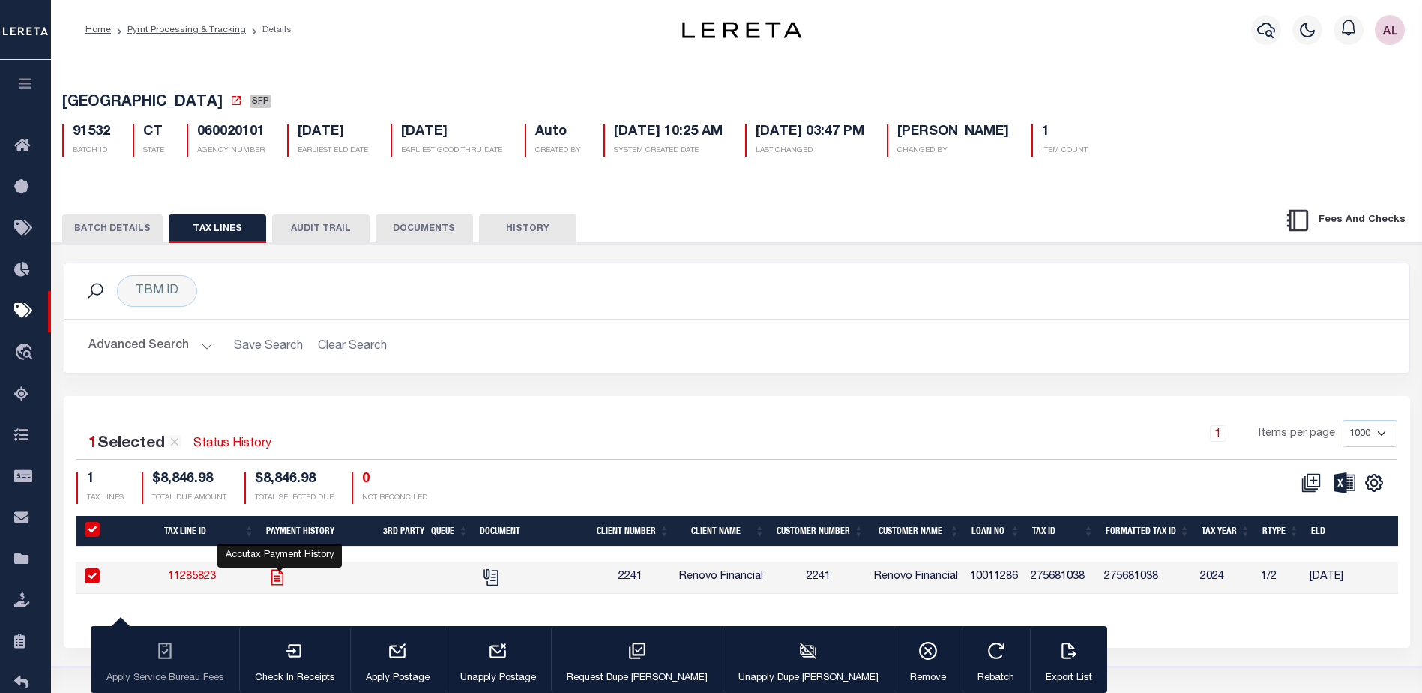
click at [283, 576] on icon "" at bounding box center [277, 577] width 19 height 19
checkbox input "false"
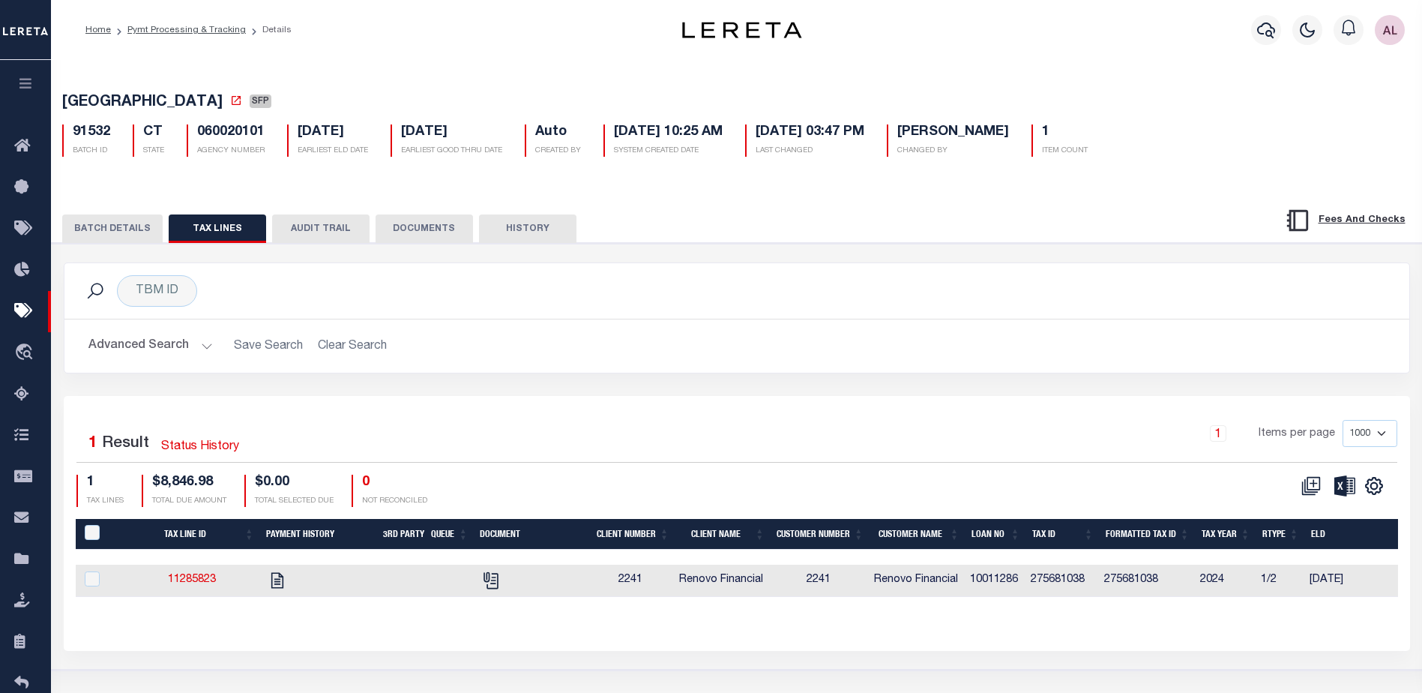
select select
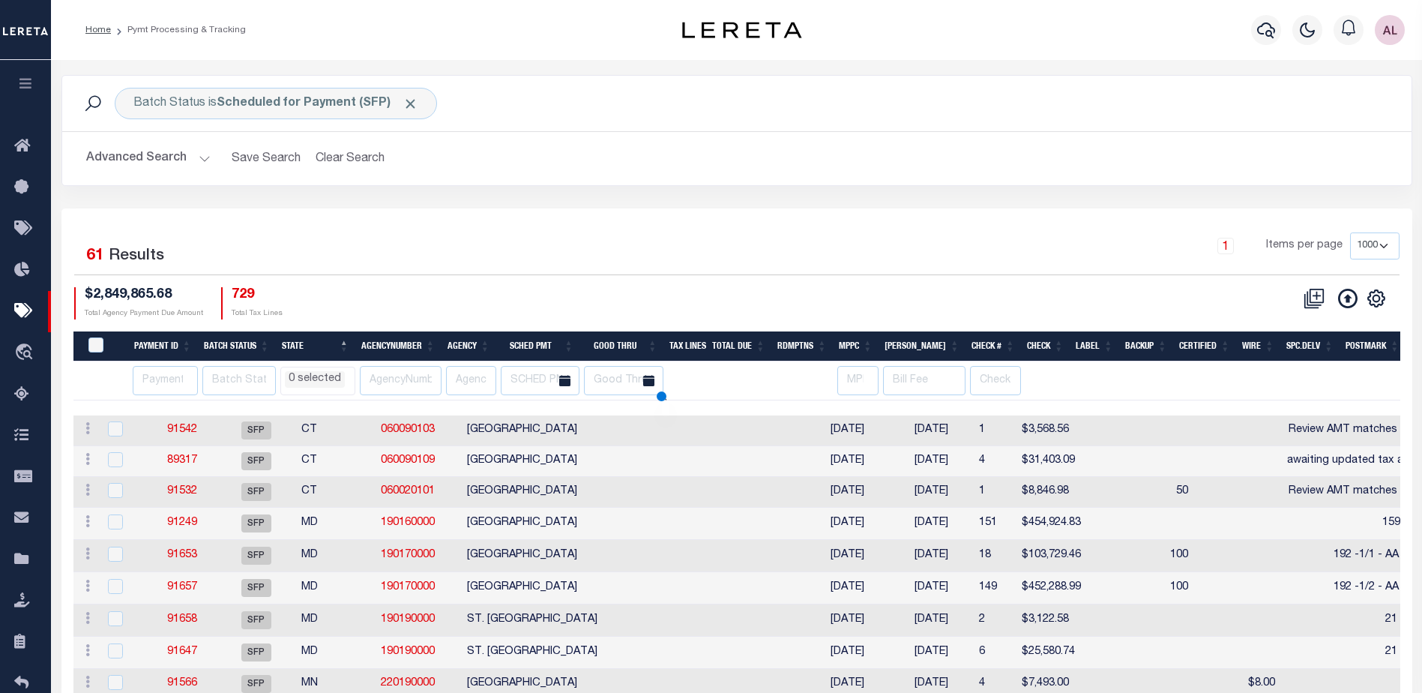
select select
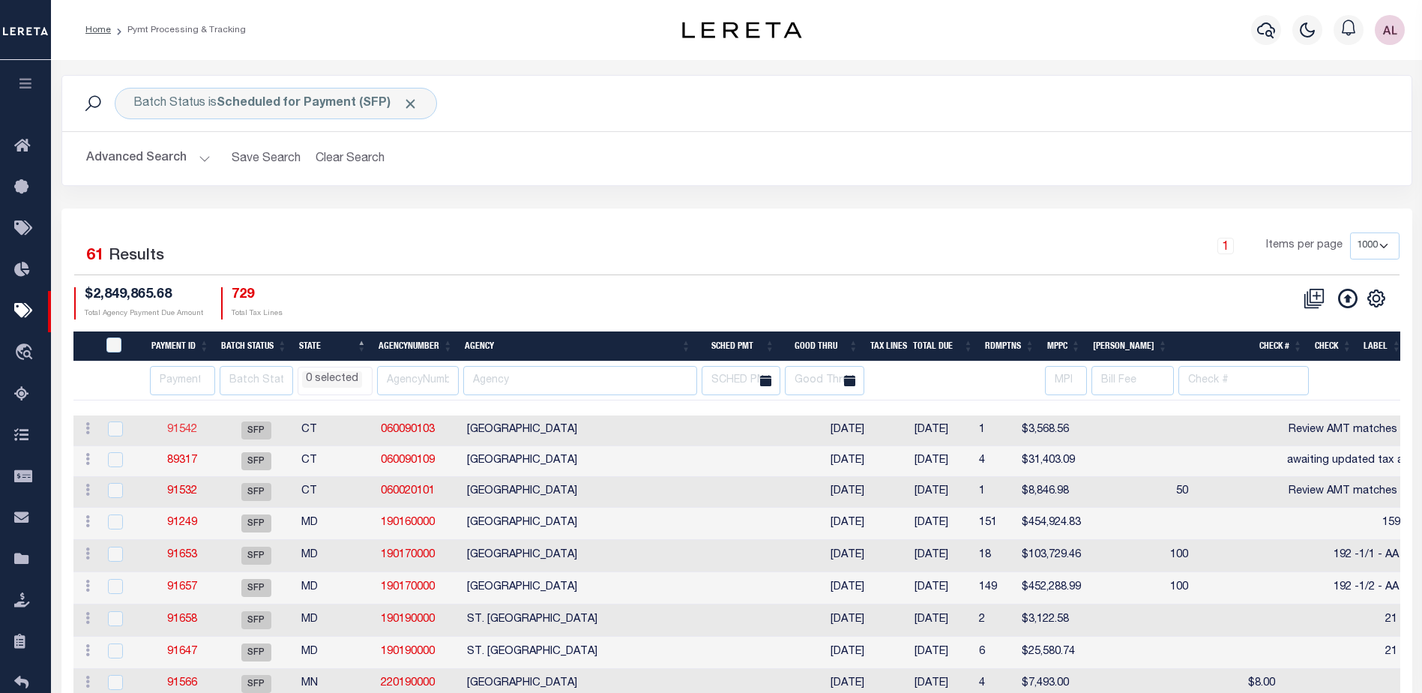
click at [180, 428] on link "91542" at bounding box center [182, 429] width 30 height 10
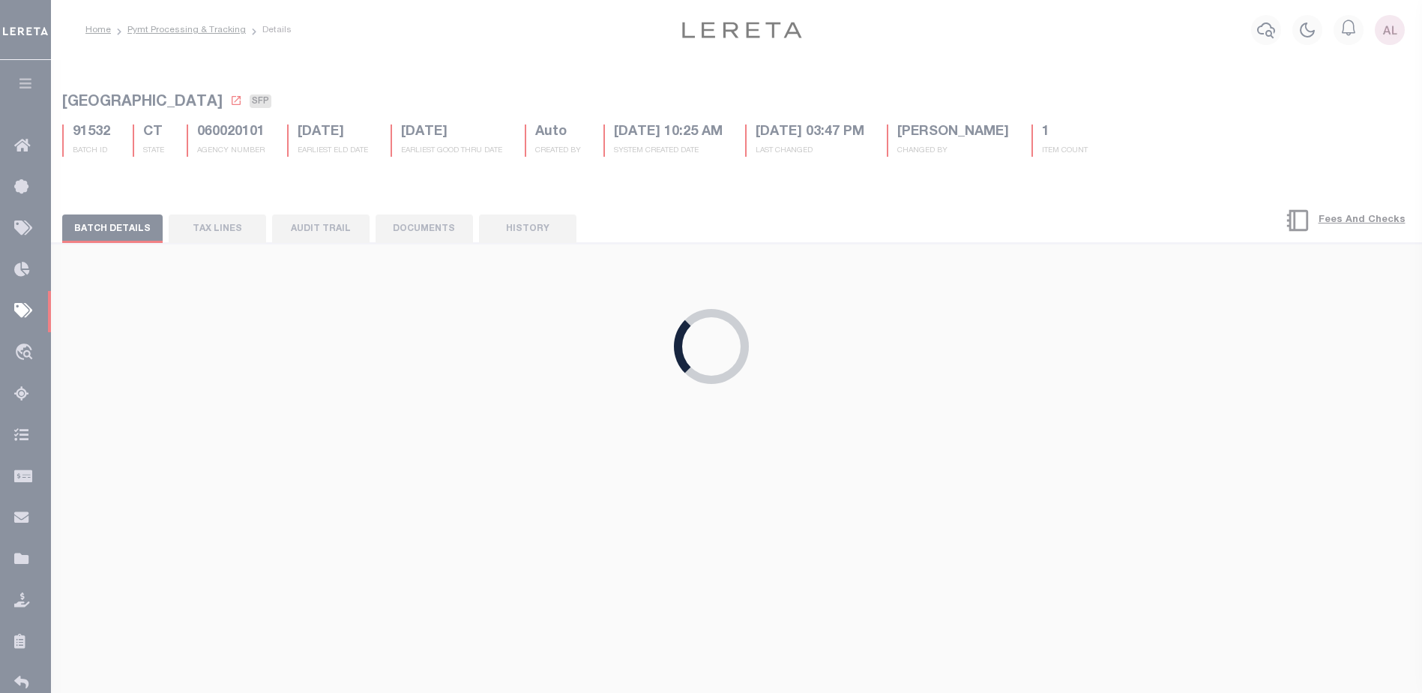
type input "[DATE]"
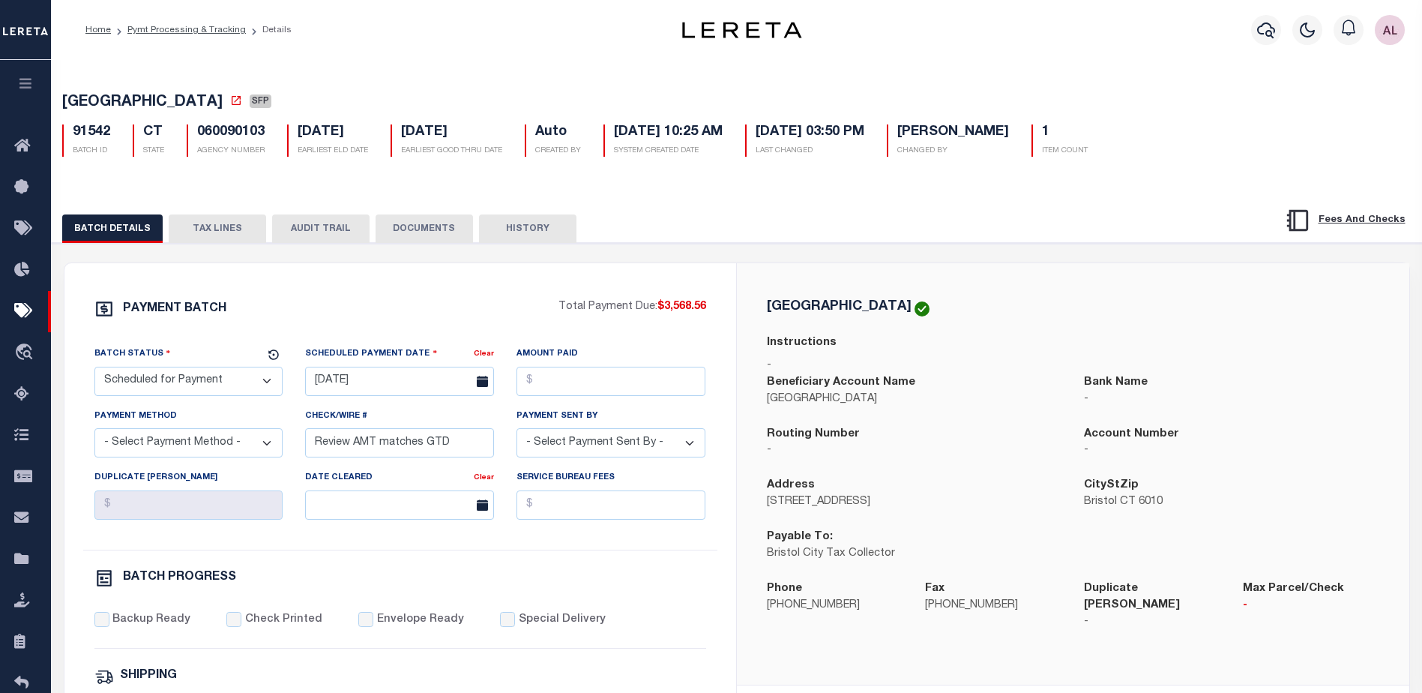
click at [220, 233] on button "TAX LINES" at bounding box center [217, 228] width 97 height 28
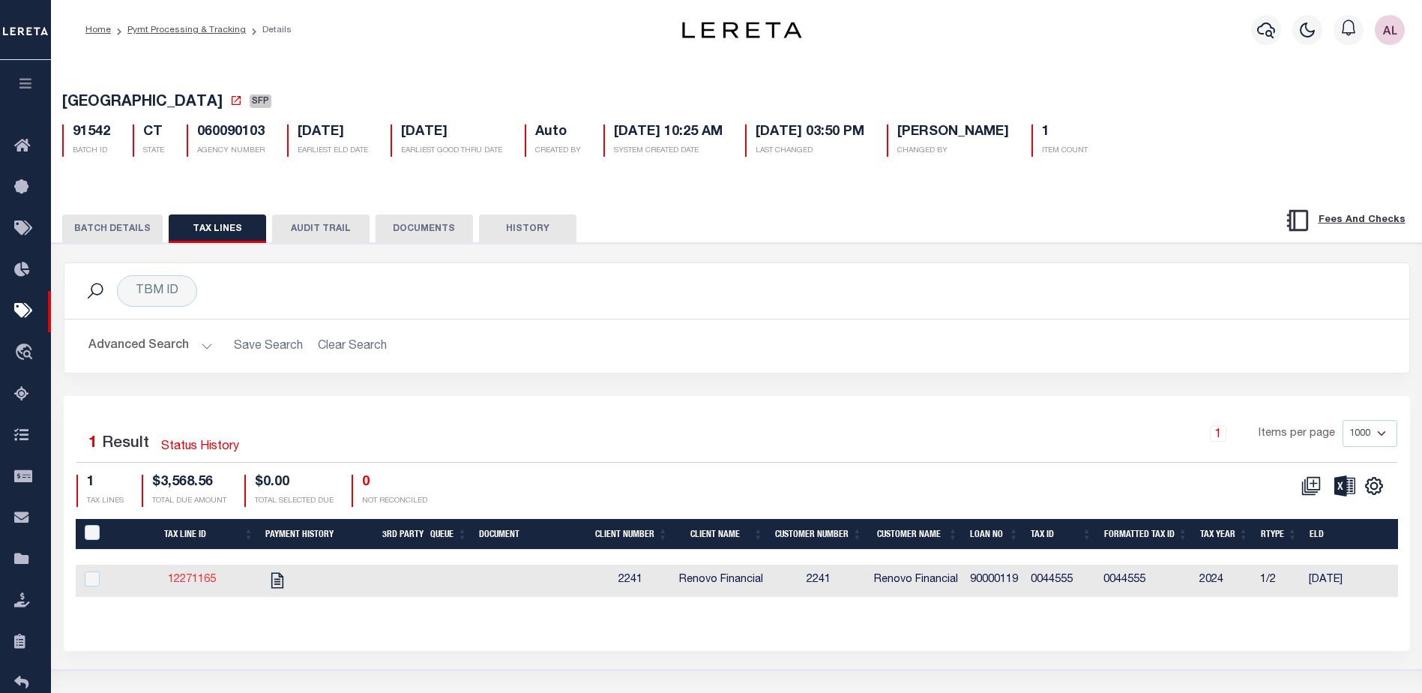
click at [201, 583] on link "12271165" at bounding box center [192, 579] width 48 height 10
checkbox input "true"
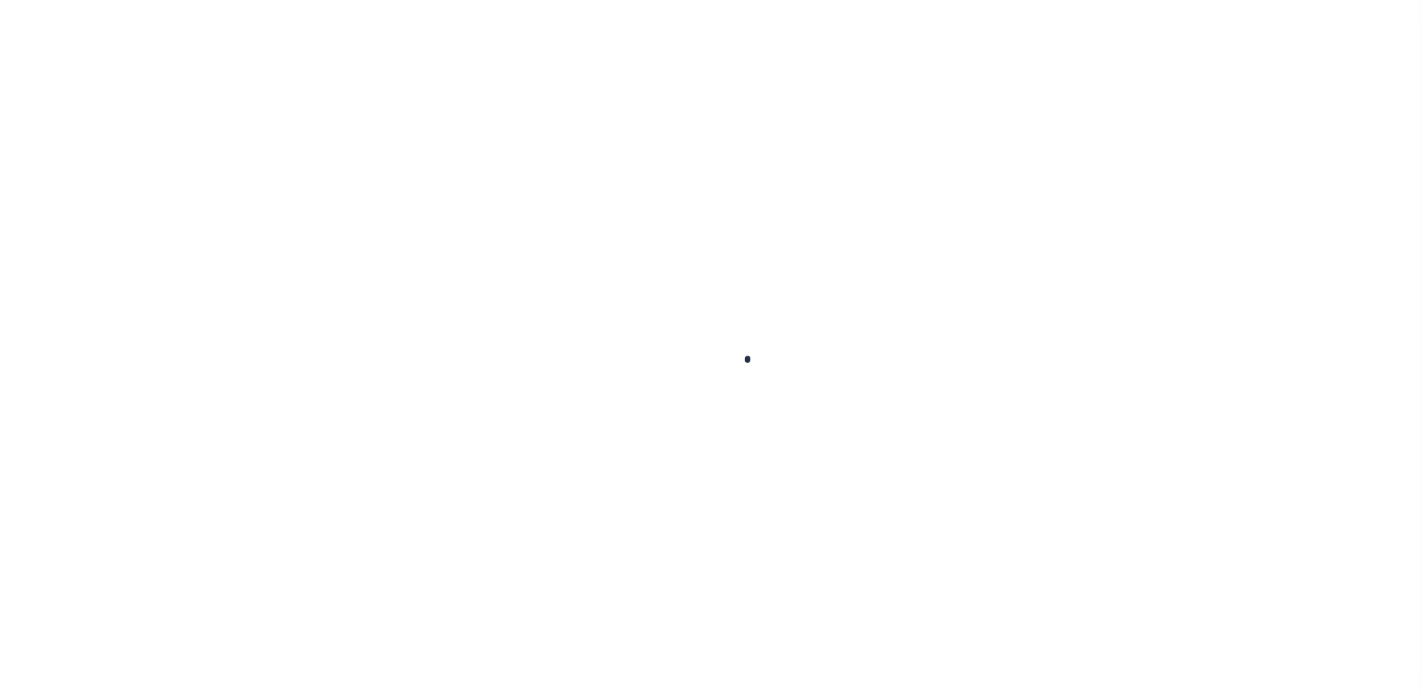
checkbox input "false"
type textarea "CAS 48011 Lereta responsible for P&I $160.59 GTD 9/30, loan was not reported in…"
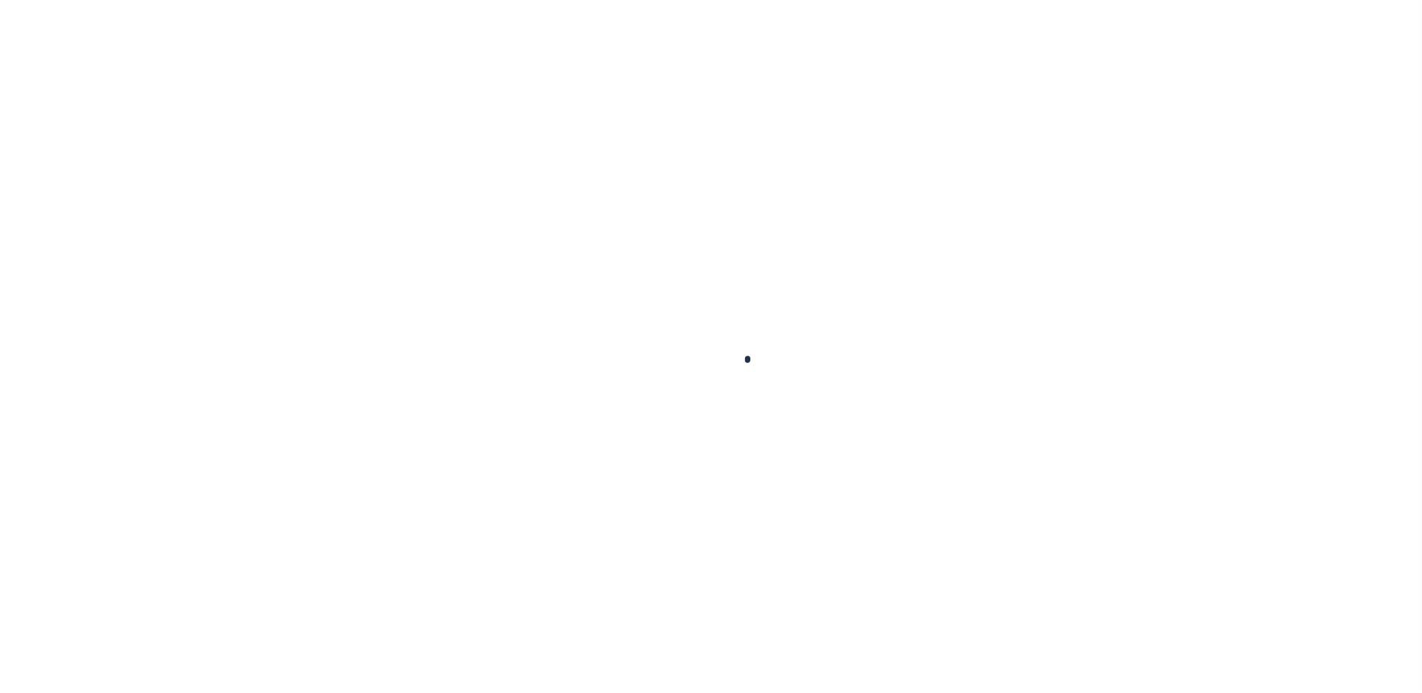
type input "09/05/2025"
select select "DUE"
type input "$3,568.56"
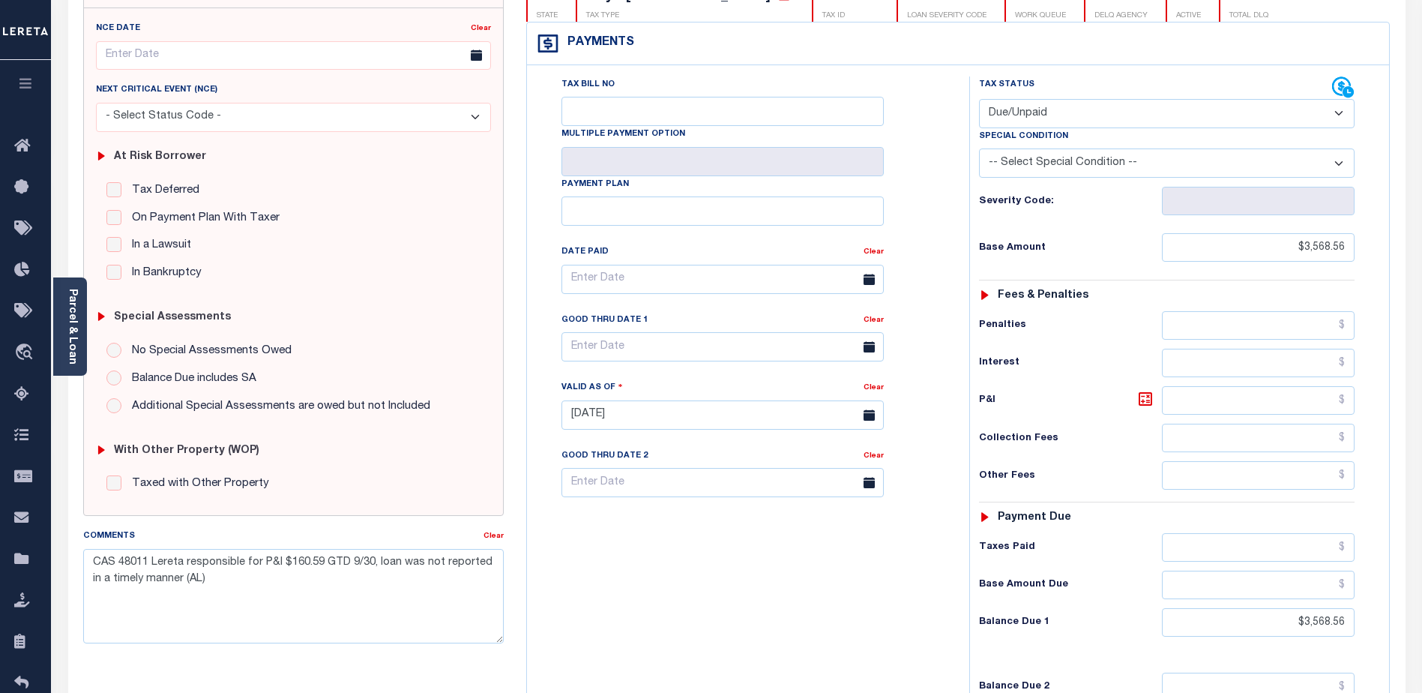
scroll to position [225, 0]
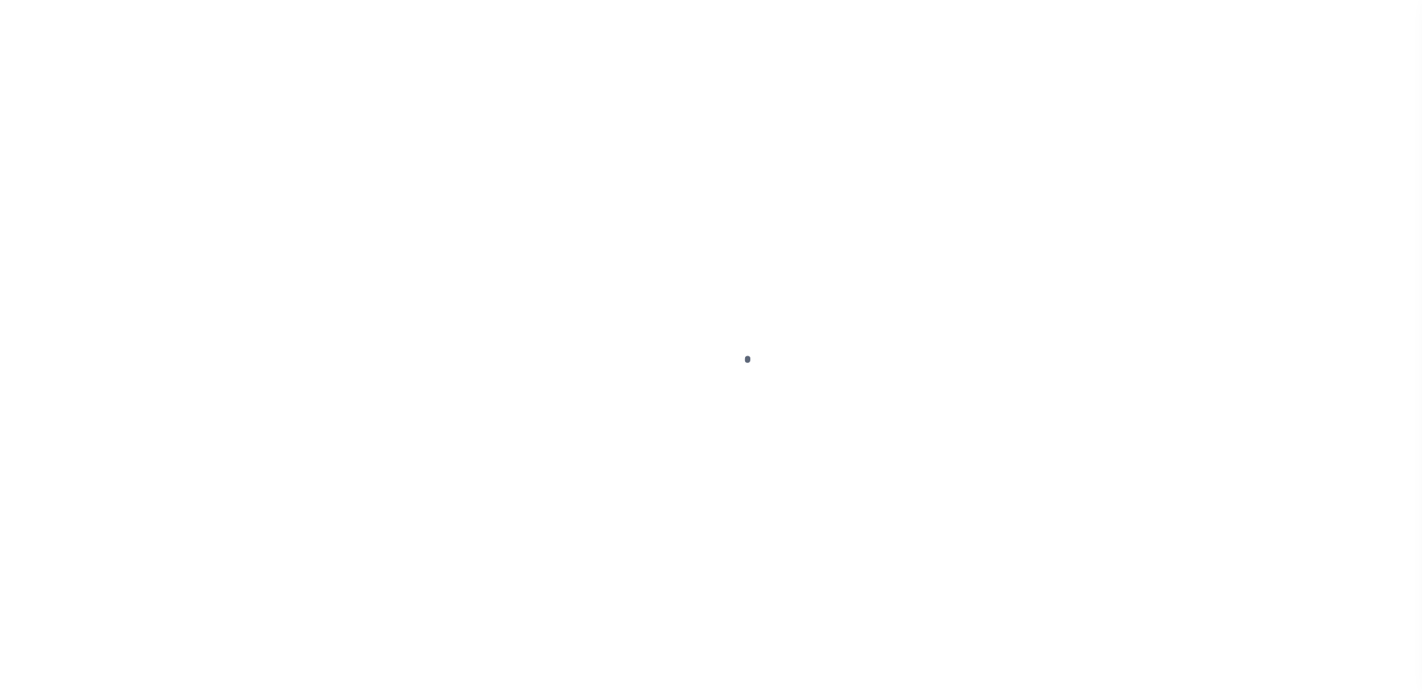
select select "DUE"
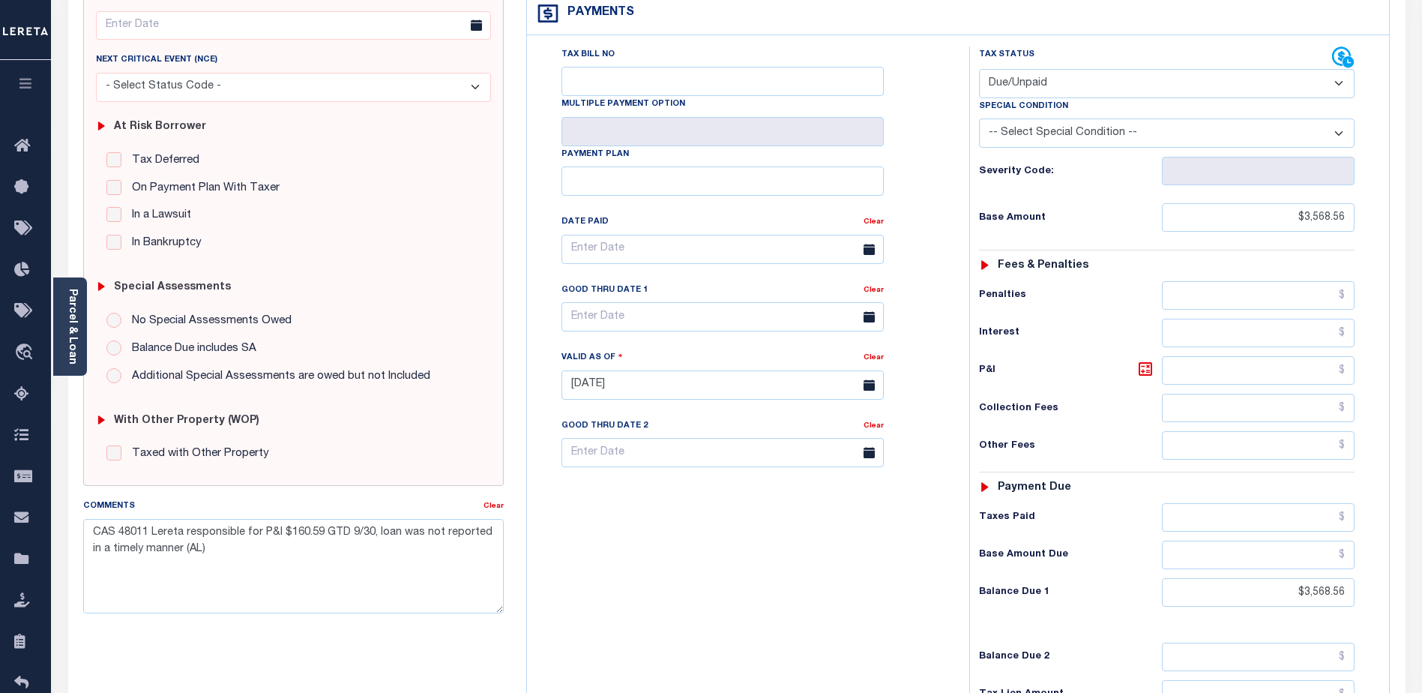
scroll to position [225, 0]
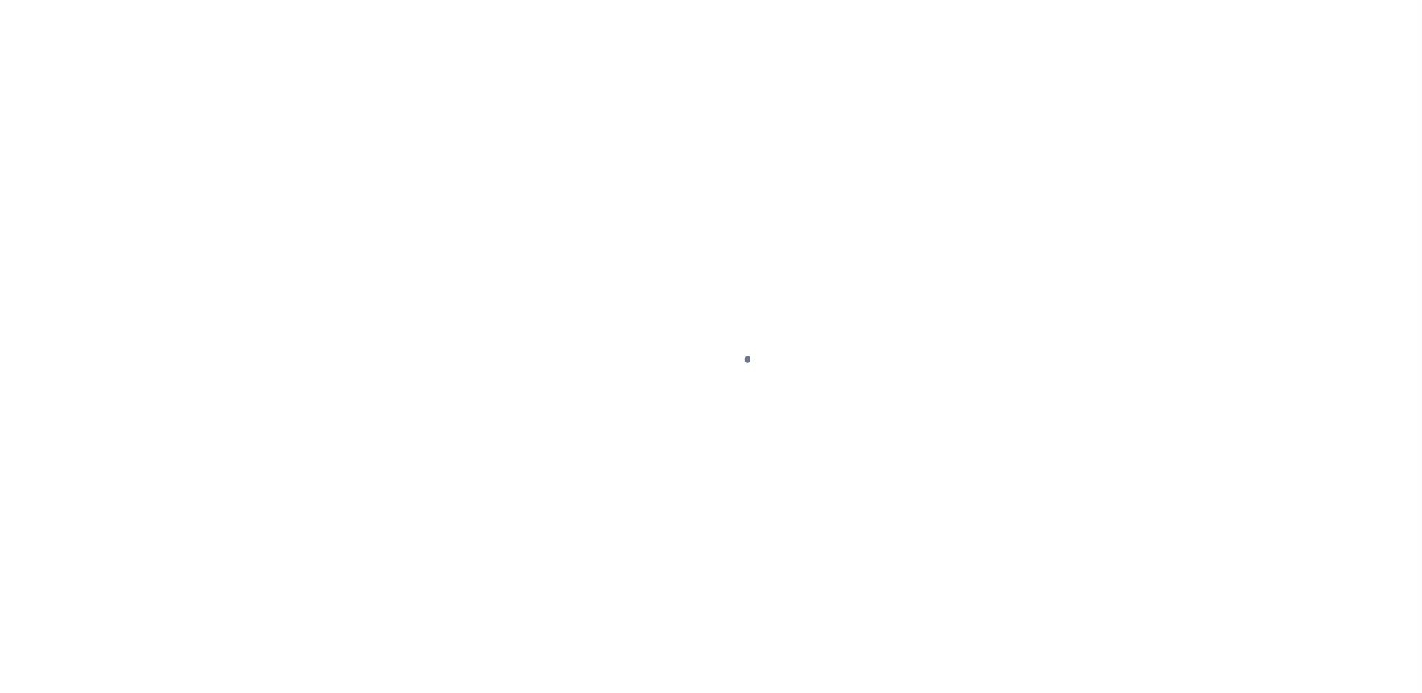
select select "DUE"
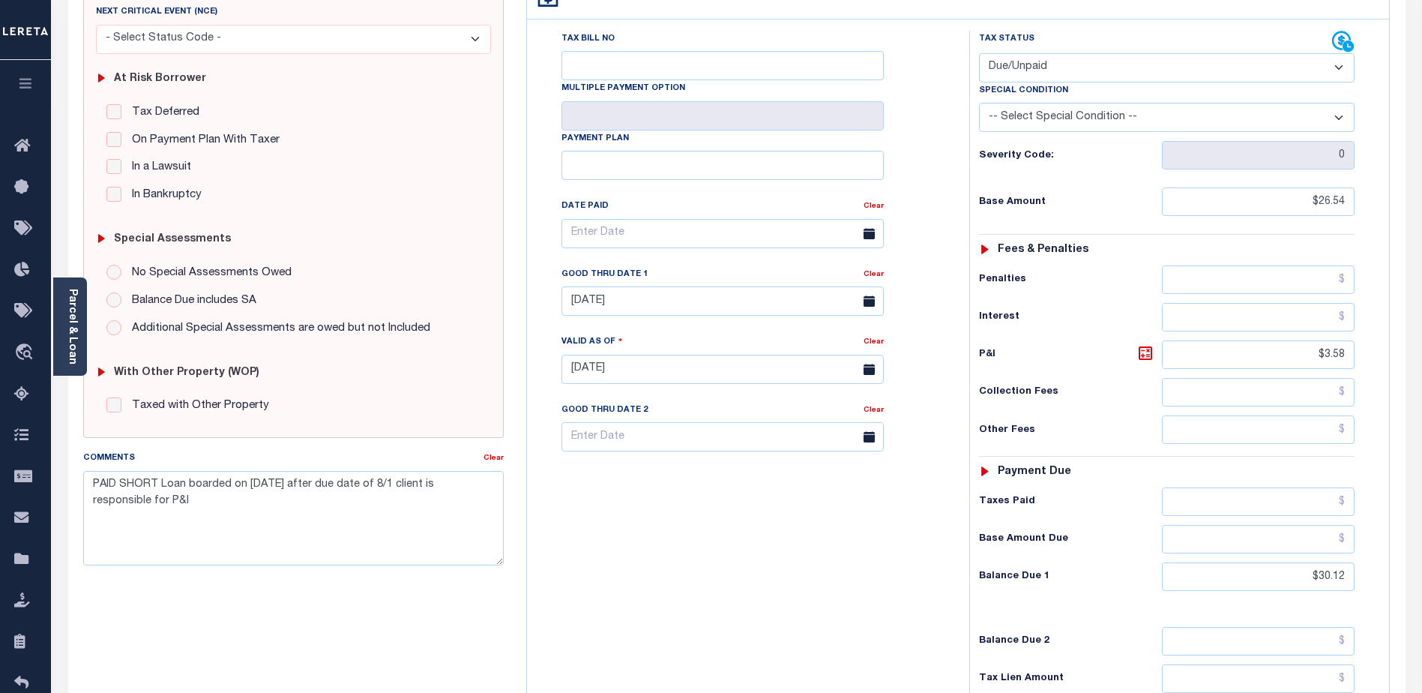
scroll to position [300, 0]
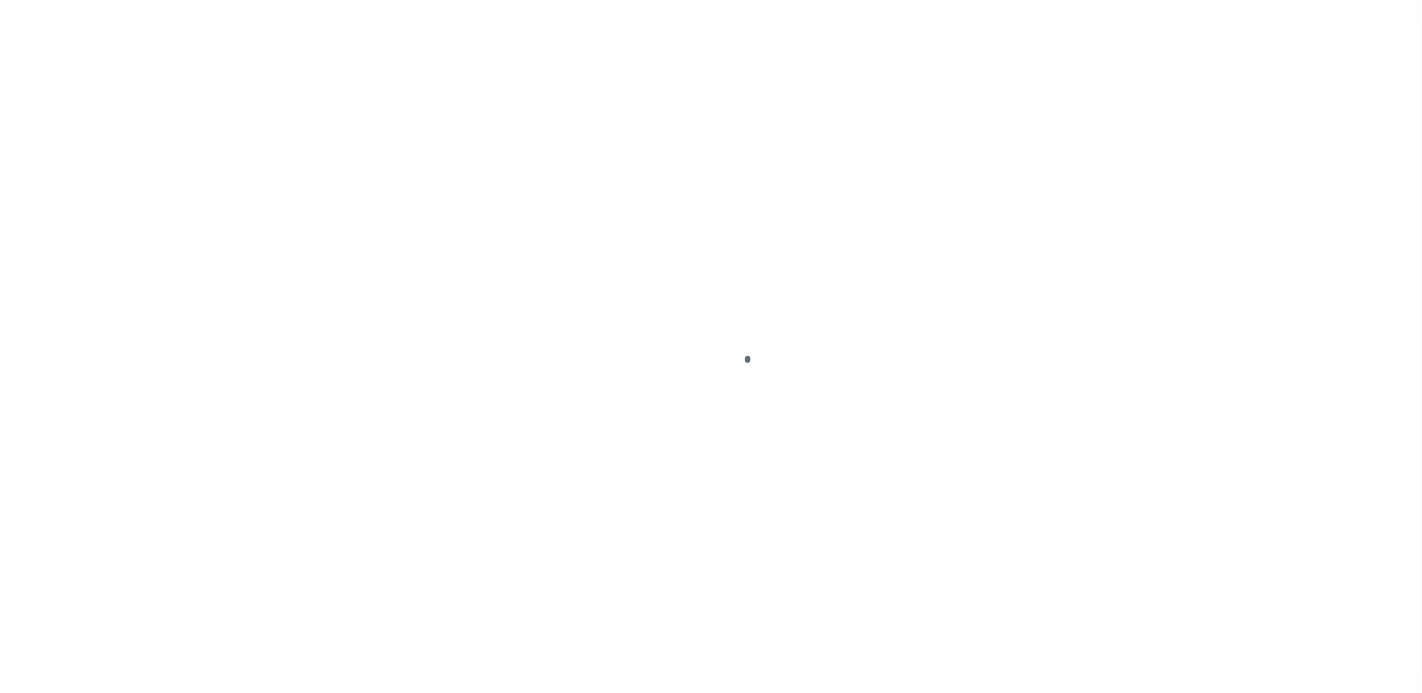
select select "DUE"
select select "18"
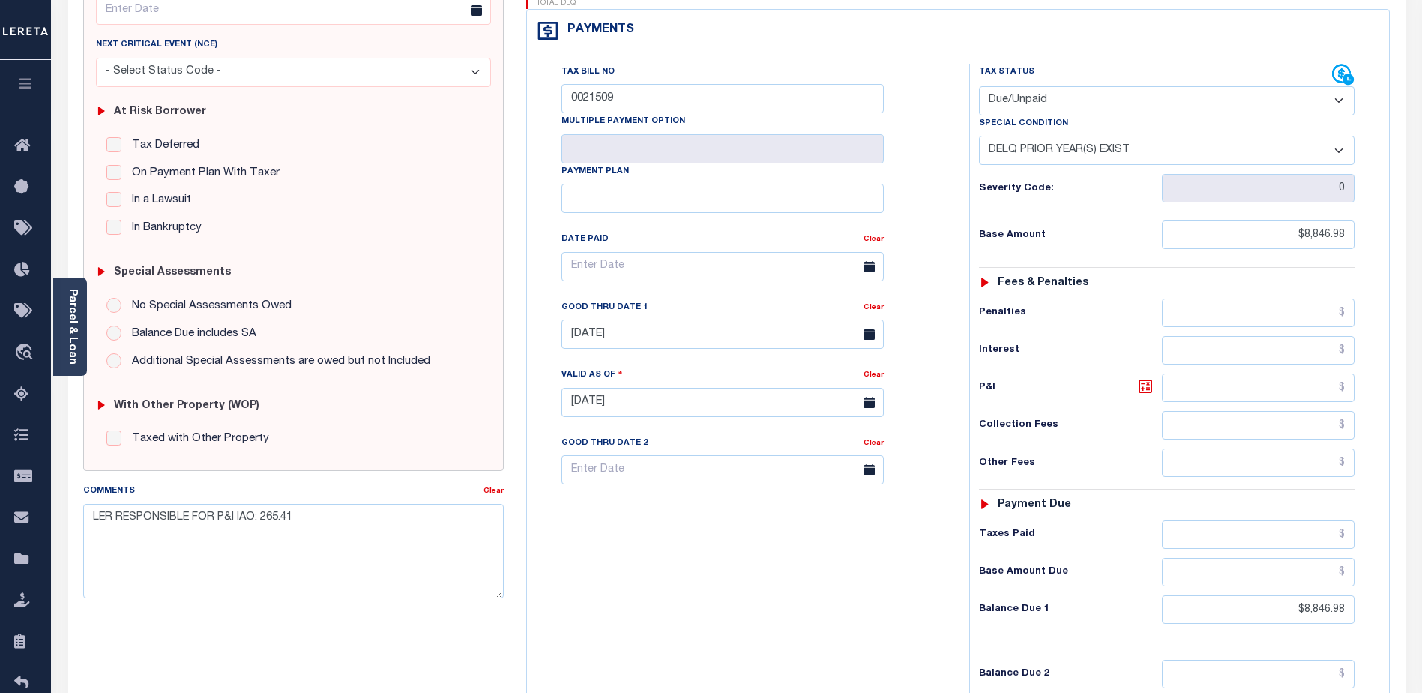
scroll to position [186, 0]
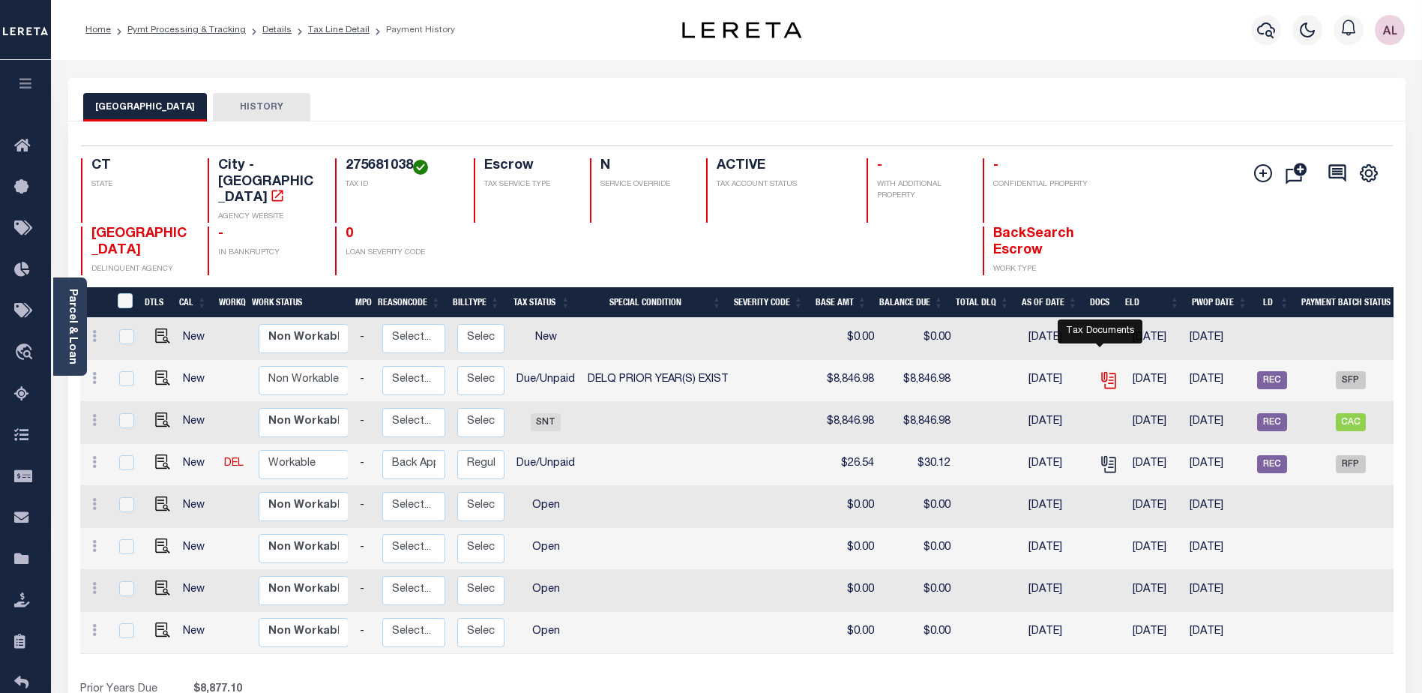
click at [1101, 372] on icon "" at bounding box center [1107, 378] width 12 height 12
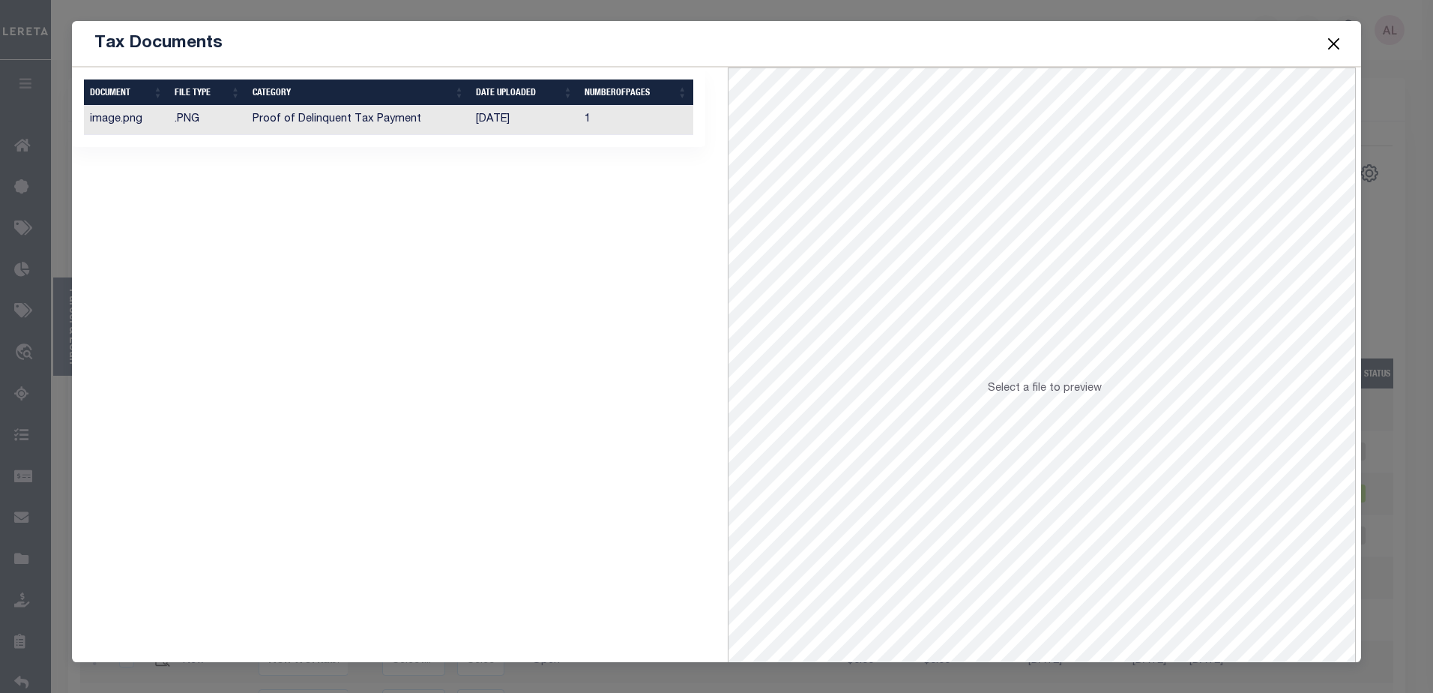
click at [1013, 407] on div "Select a file to preview" at bounding box center [1045, 395] width 114 height 28
click at [145, 120] on td "image.png" at bounding box center [126, 120] width 85 height 29
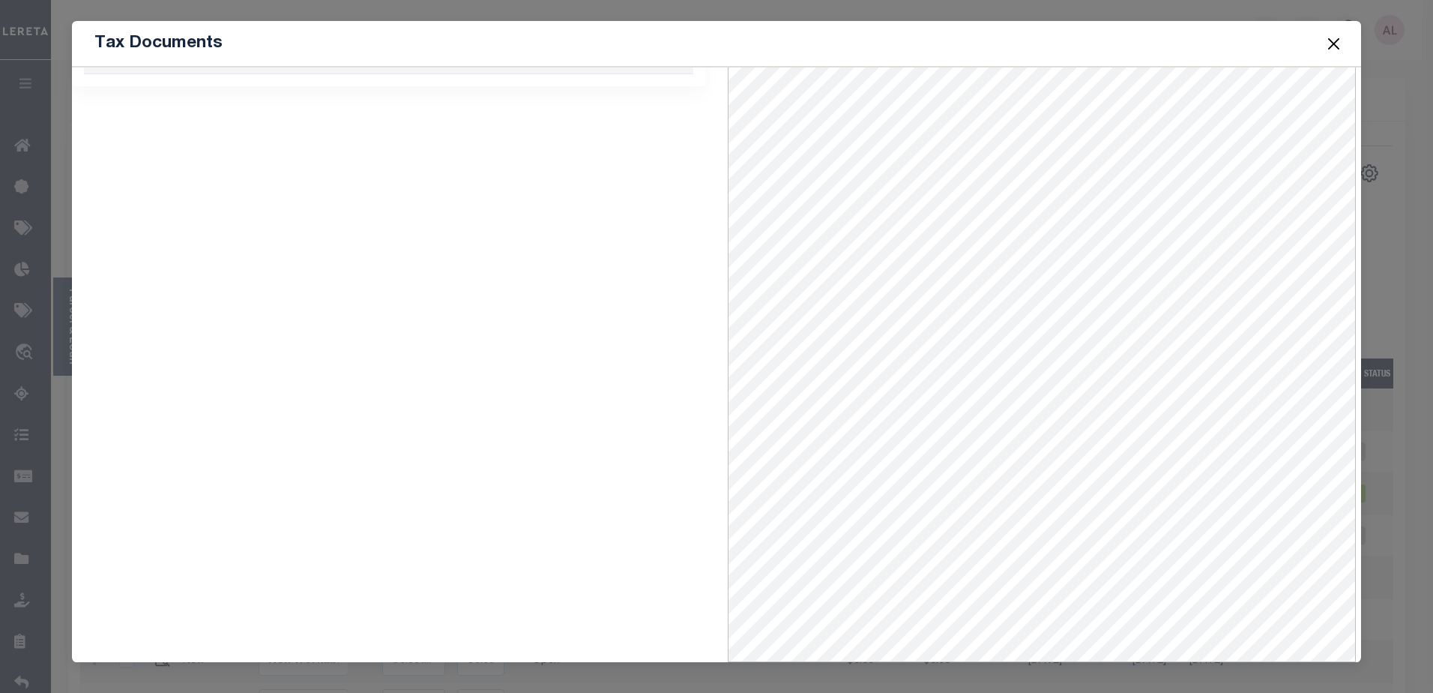
click at [1339, 43] on button "Close" at bounding box center [1333, 43] width 19 height 19
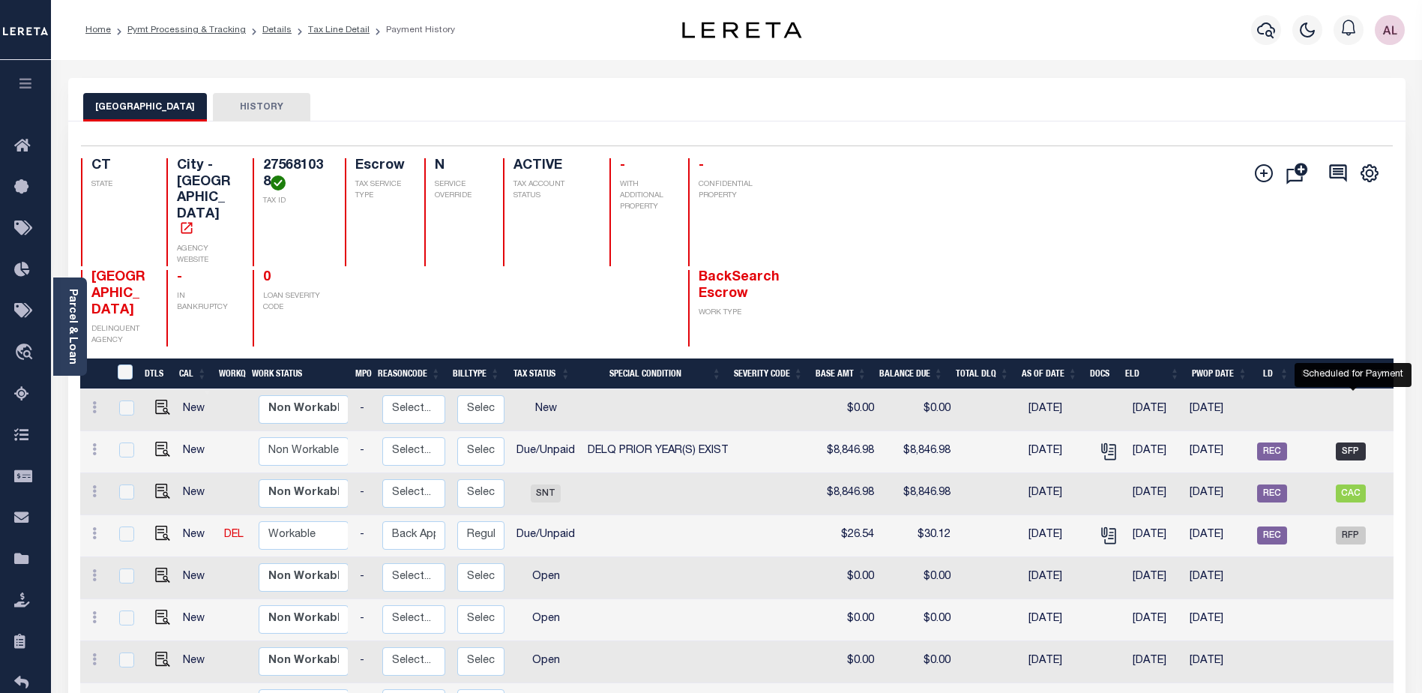
click at [1350, 442] on span "SFP" at bounding box center [1351, 451] width 30 height 18
checkbox input "true"
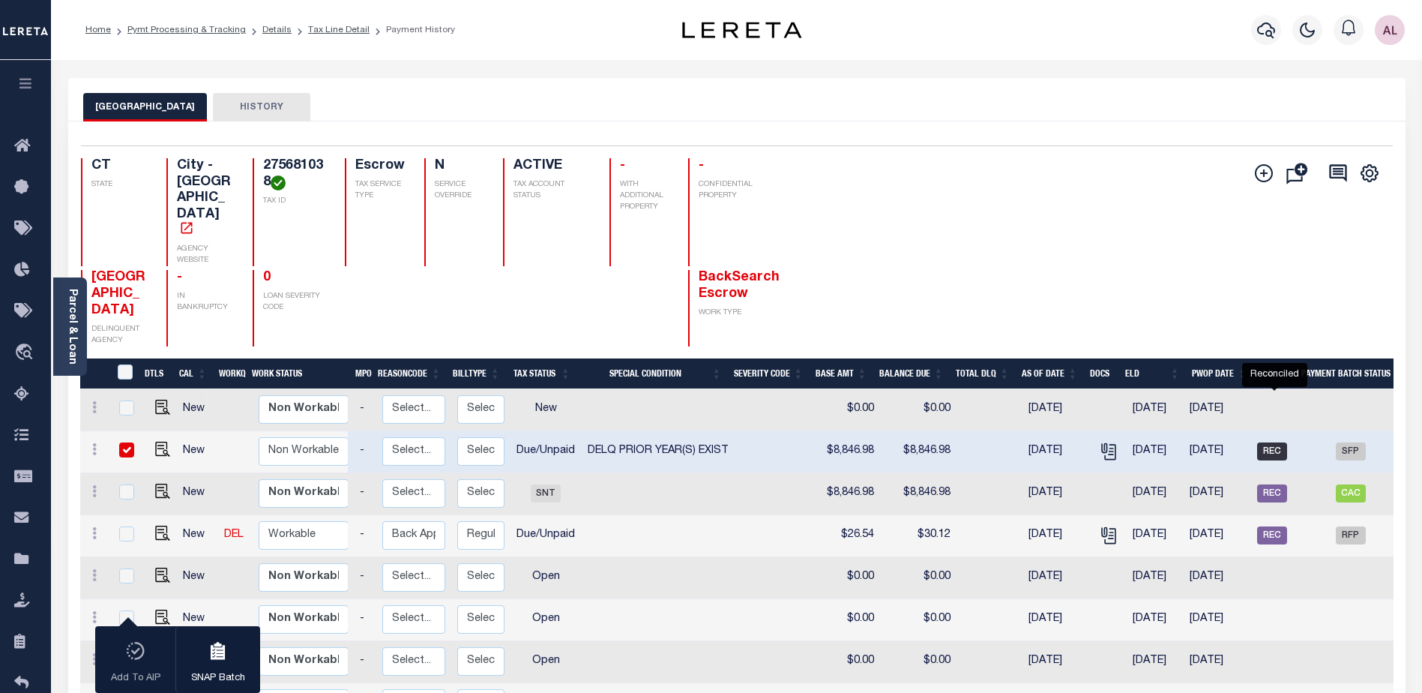
click at [1278, 442] on span "REC" at bounding box center [1272, 451] width 30 height 18
checkbox input "false"
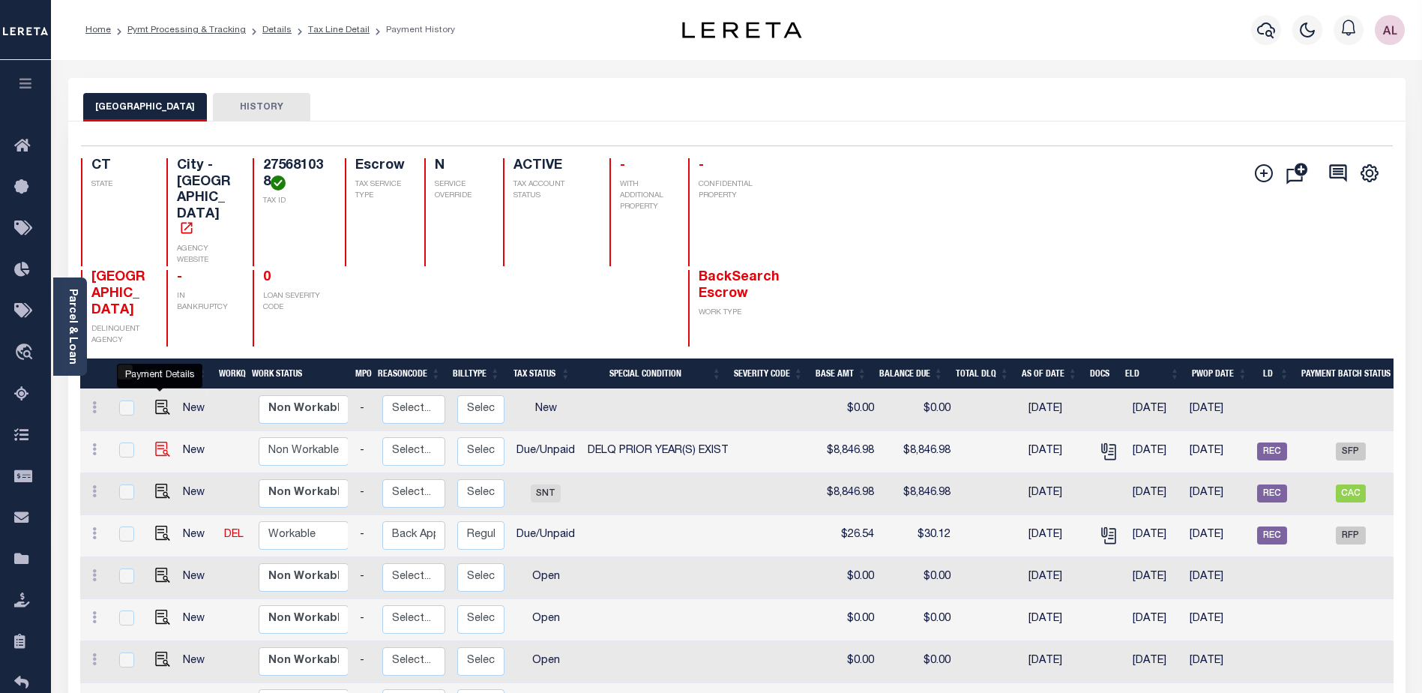
click at [156, 442] on img "" at bounding box center [162, 449] width 15 height 15
checkbox input "true"
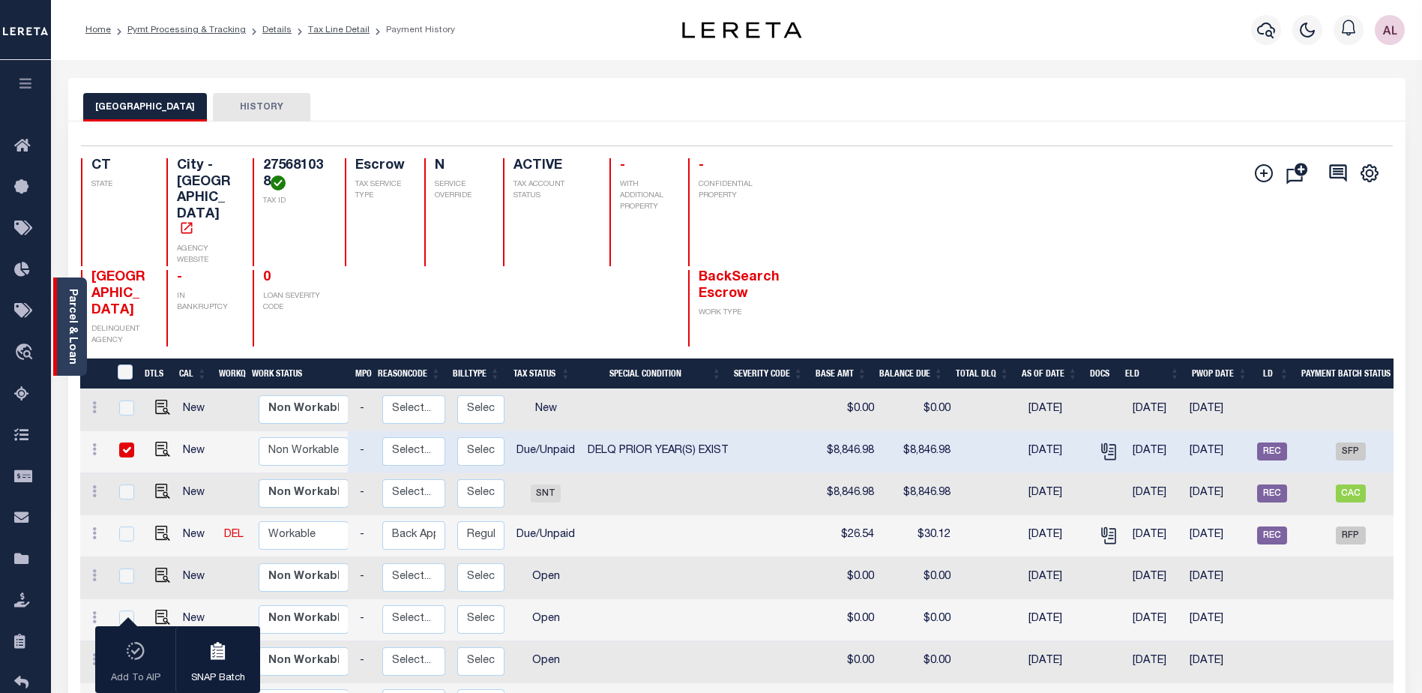
click at [64, 323] on div "Parcel & Loan" at bounding box center [70, 326] width 34 height 98
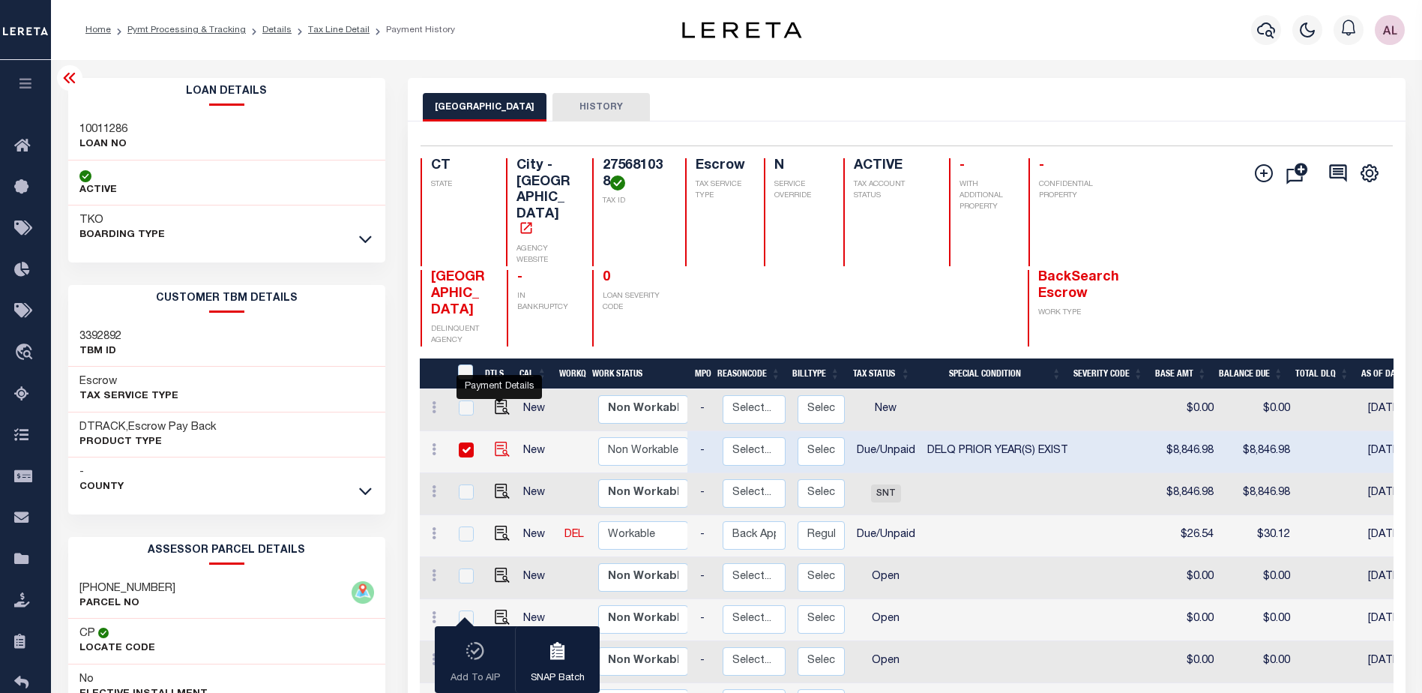
click at [499, 442] on img "" at bounding box center [502, 449] width 15 height 15
checkbox input "false"
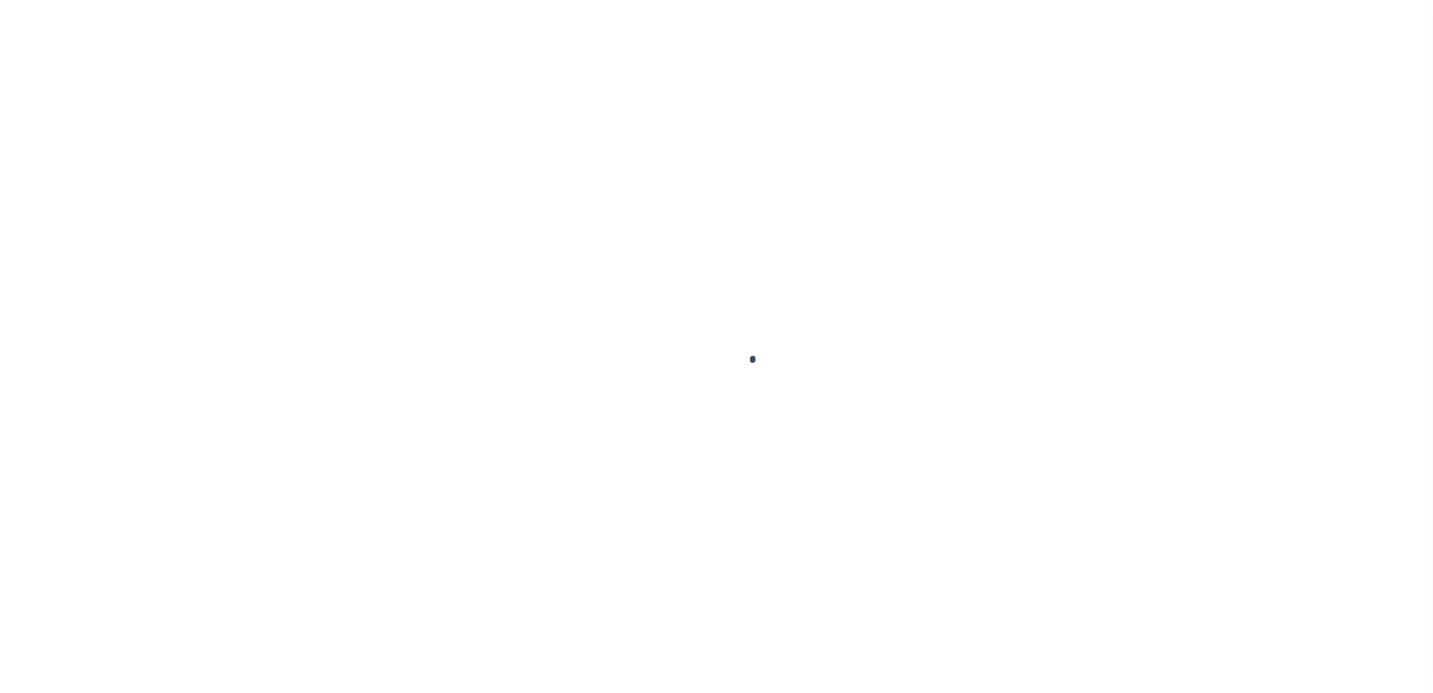
type input "$0.00"
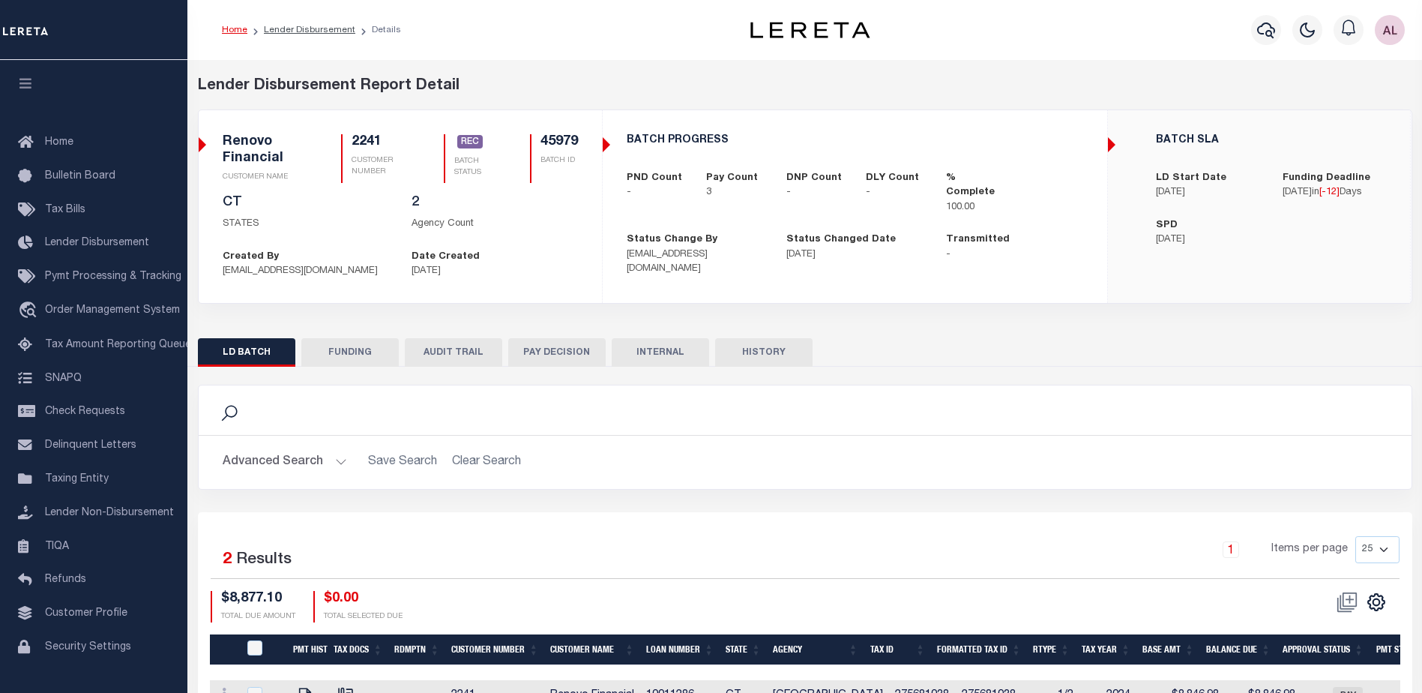
click at [358, 352] on button "FUNDING" at bounding box center [349, 352] width 97 height 28
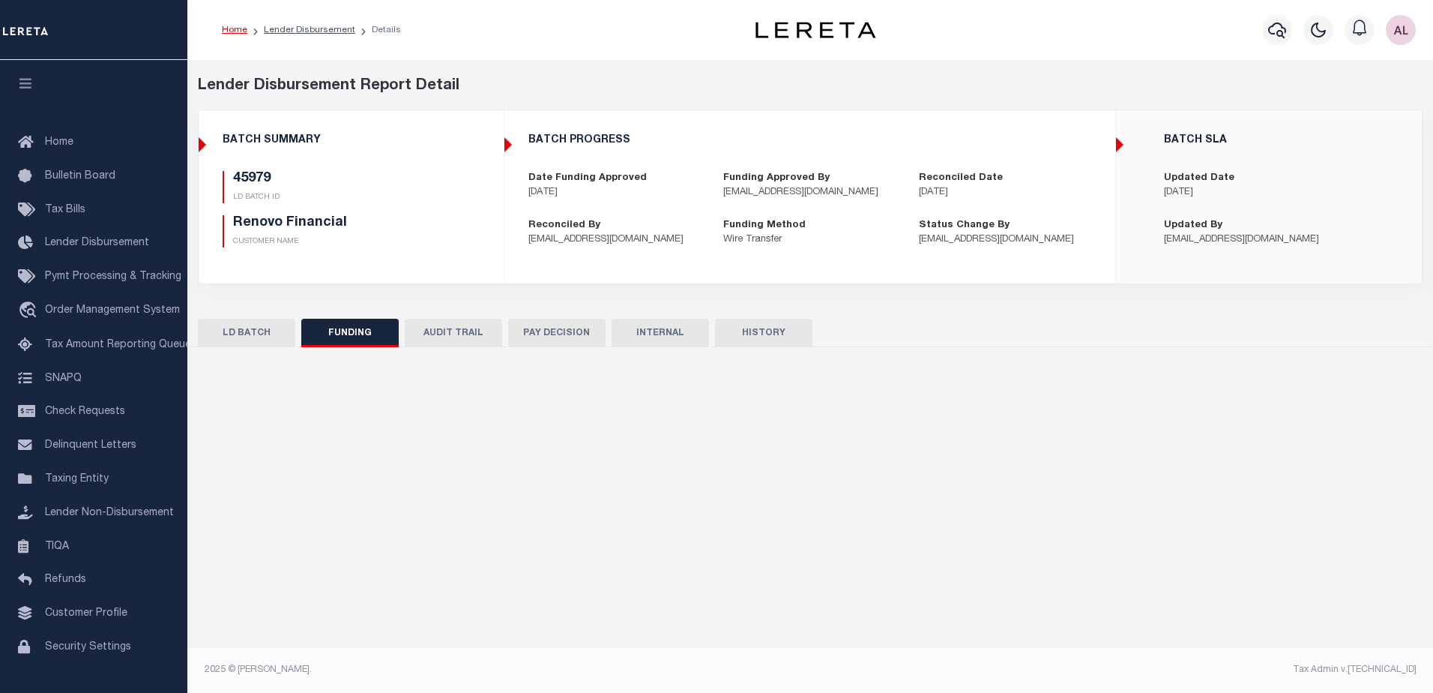
type input "$12,445.66"
type input "$0"
type input "09/15/2025"
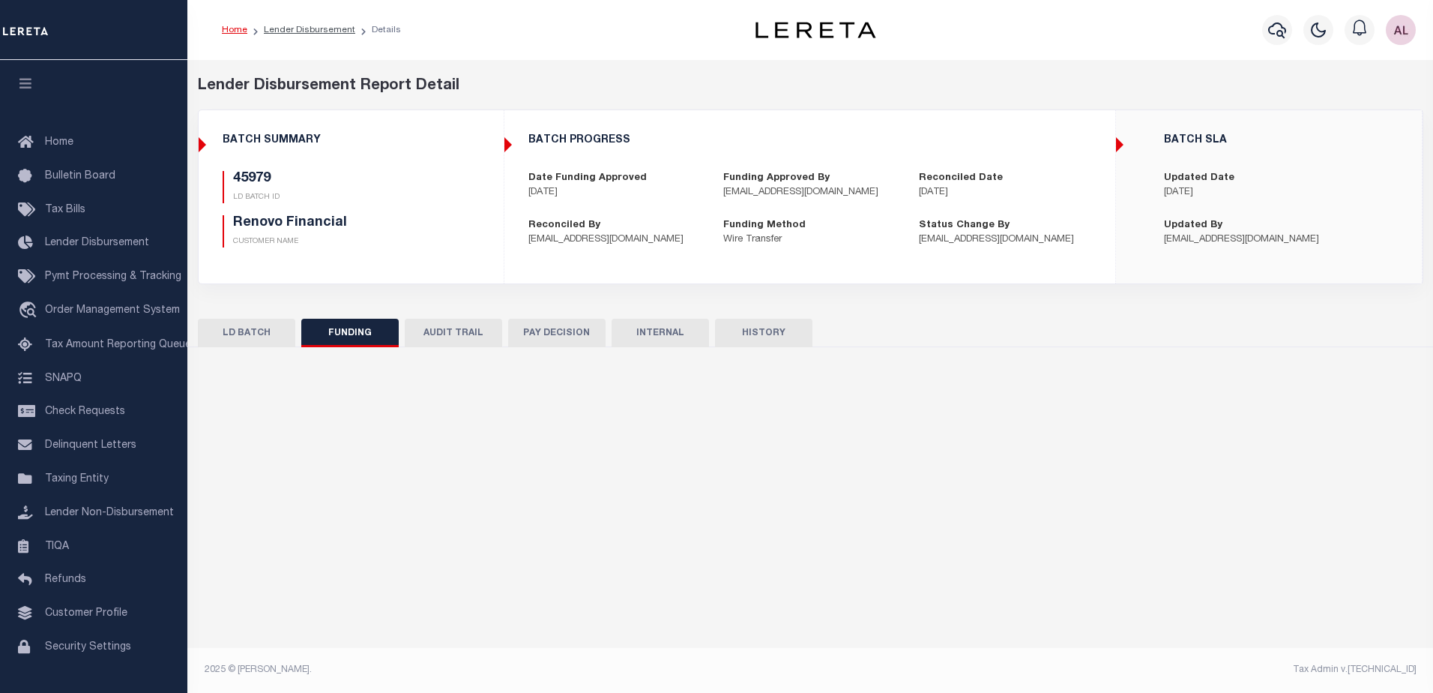
type input "20250915MMQFMP2700386109151731FT03"
type input "09/17/2025"
select select "100"
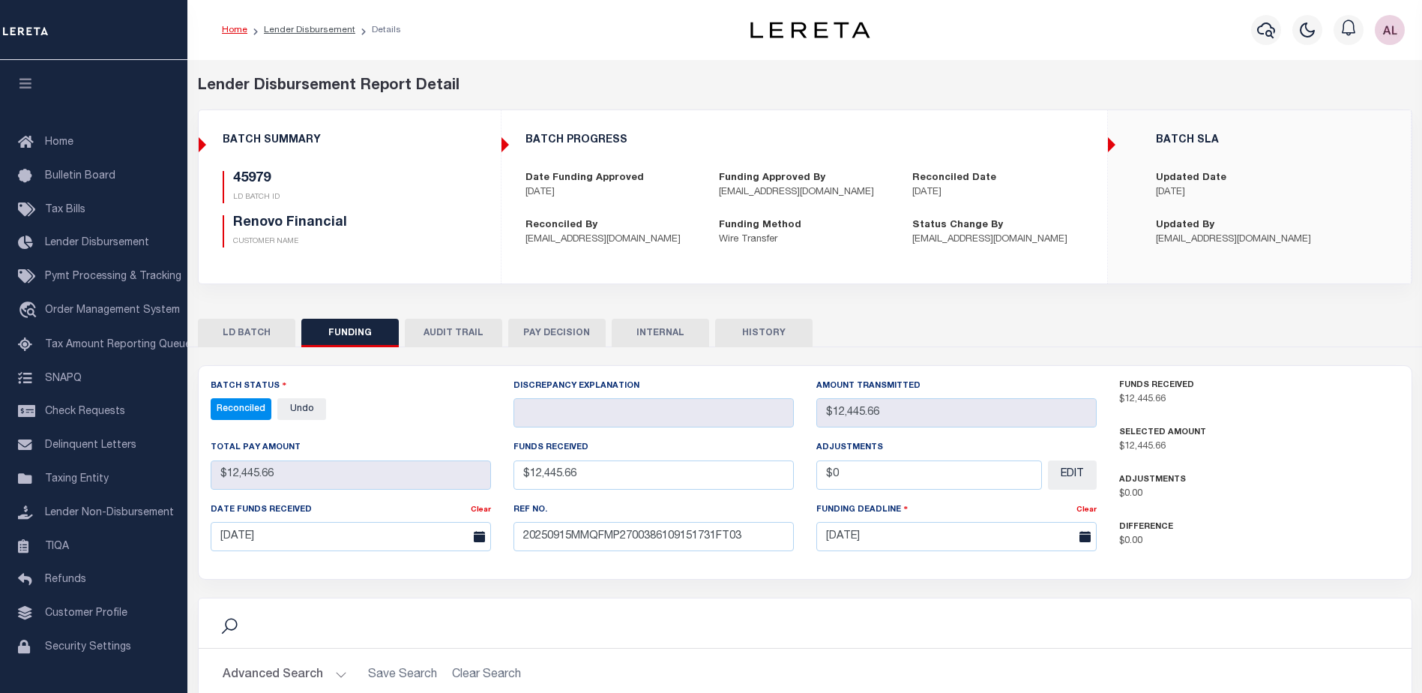
select select "100"
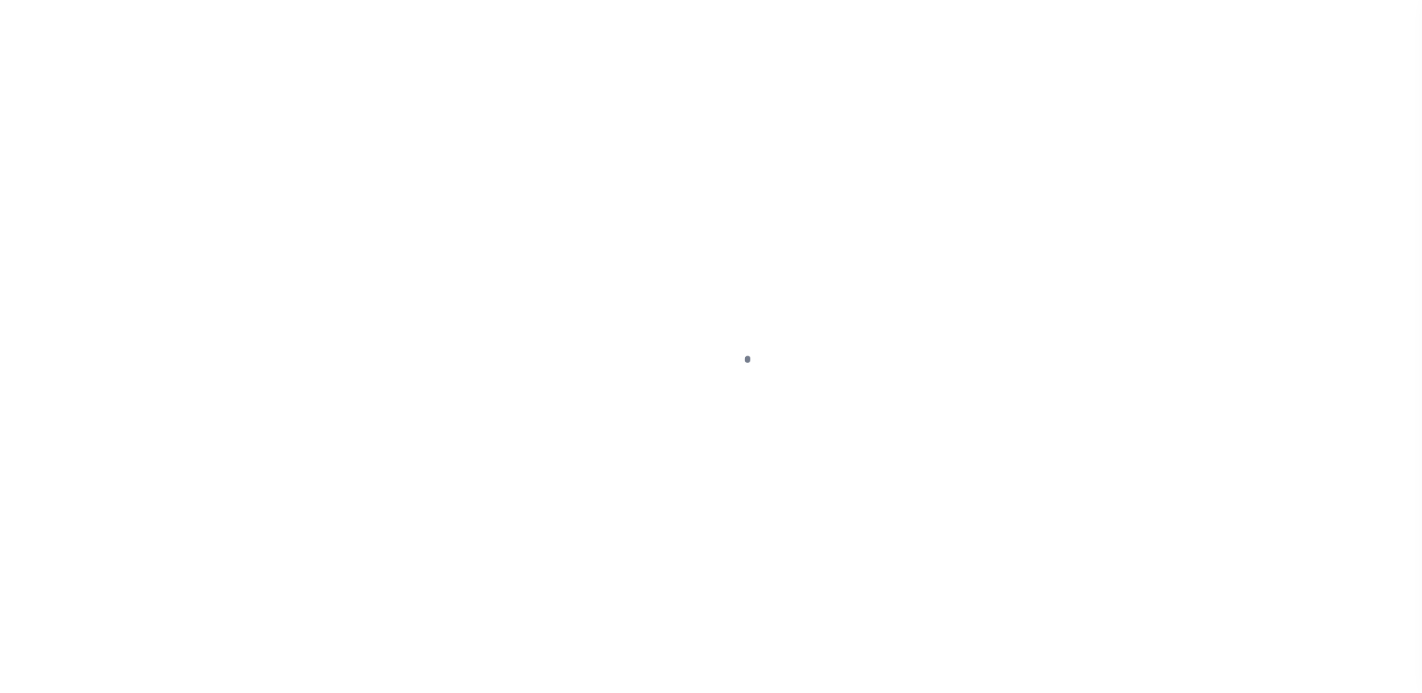
select select "DUE"
select select "18"
select select "DUE"
select select "18"
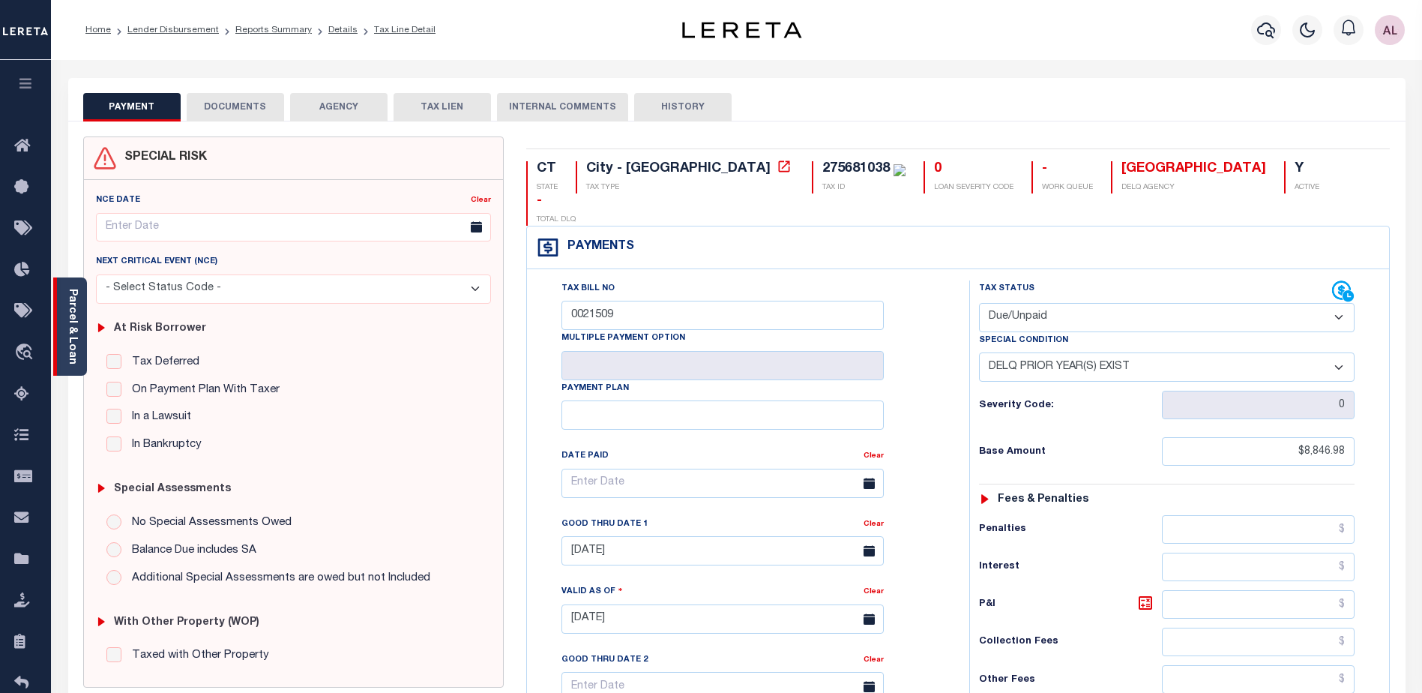
click at [67, 321] on link "Parcel & Loan" at bounding box center [72, 327] width 10 height 76
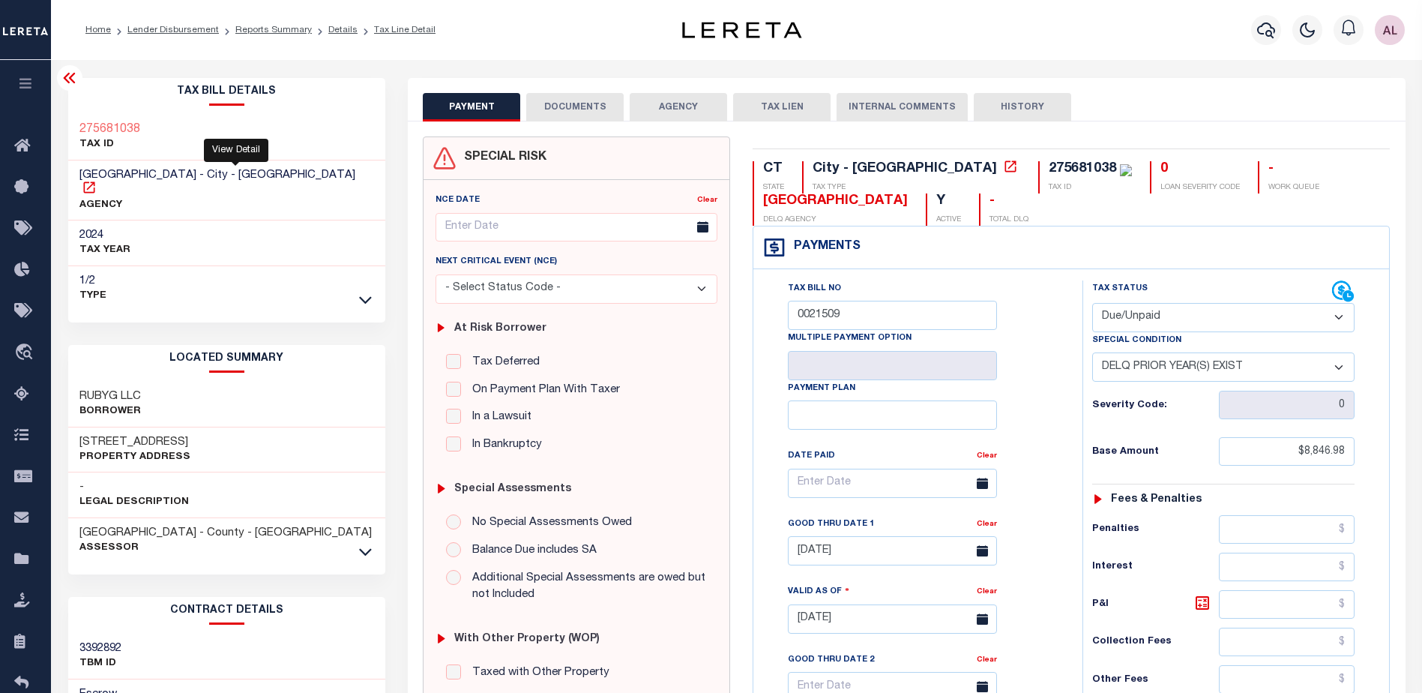
click at [97, 180] on icon at bounding box center [89, 187] width 15 height 15
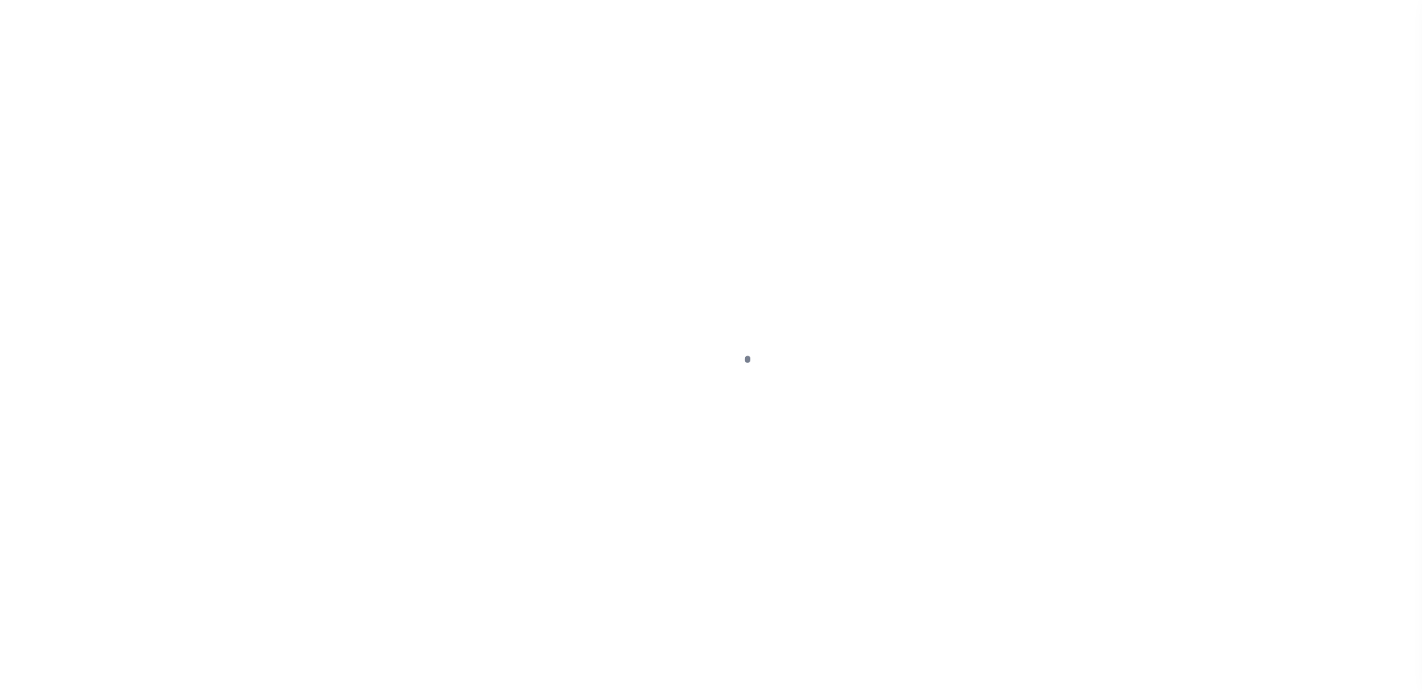
select select "DUE"
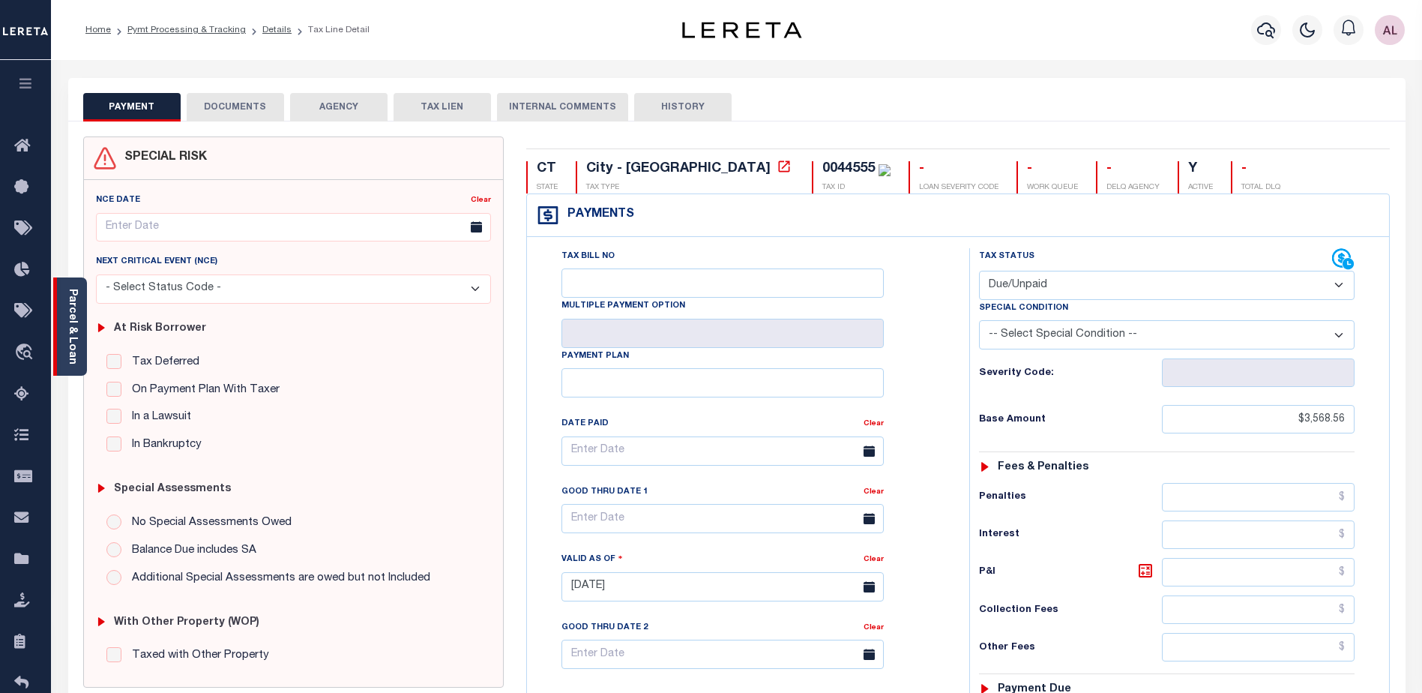
click at [69, 325] on link "Parcel & Loan" at bounding box center [72, 327] width 10 height 76
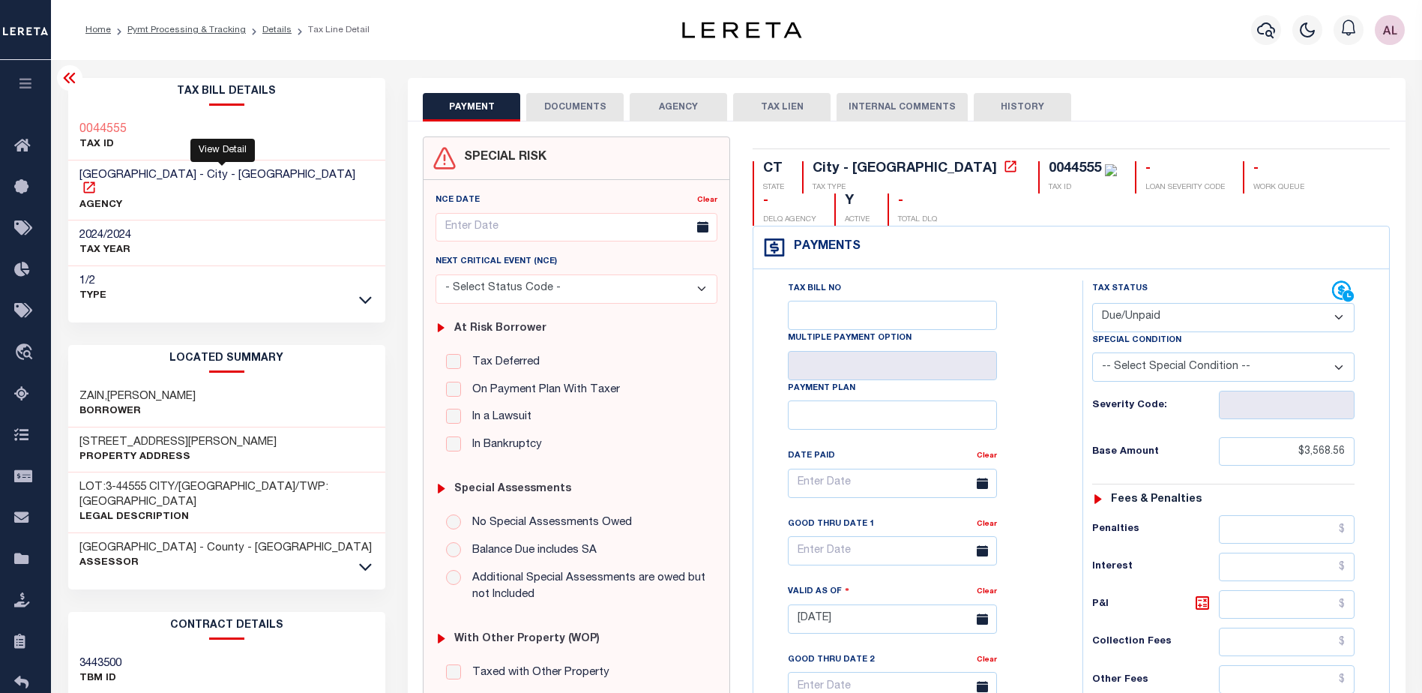
click at [94, 181] on icon at bounding box center [88, 186] width 11 height 11
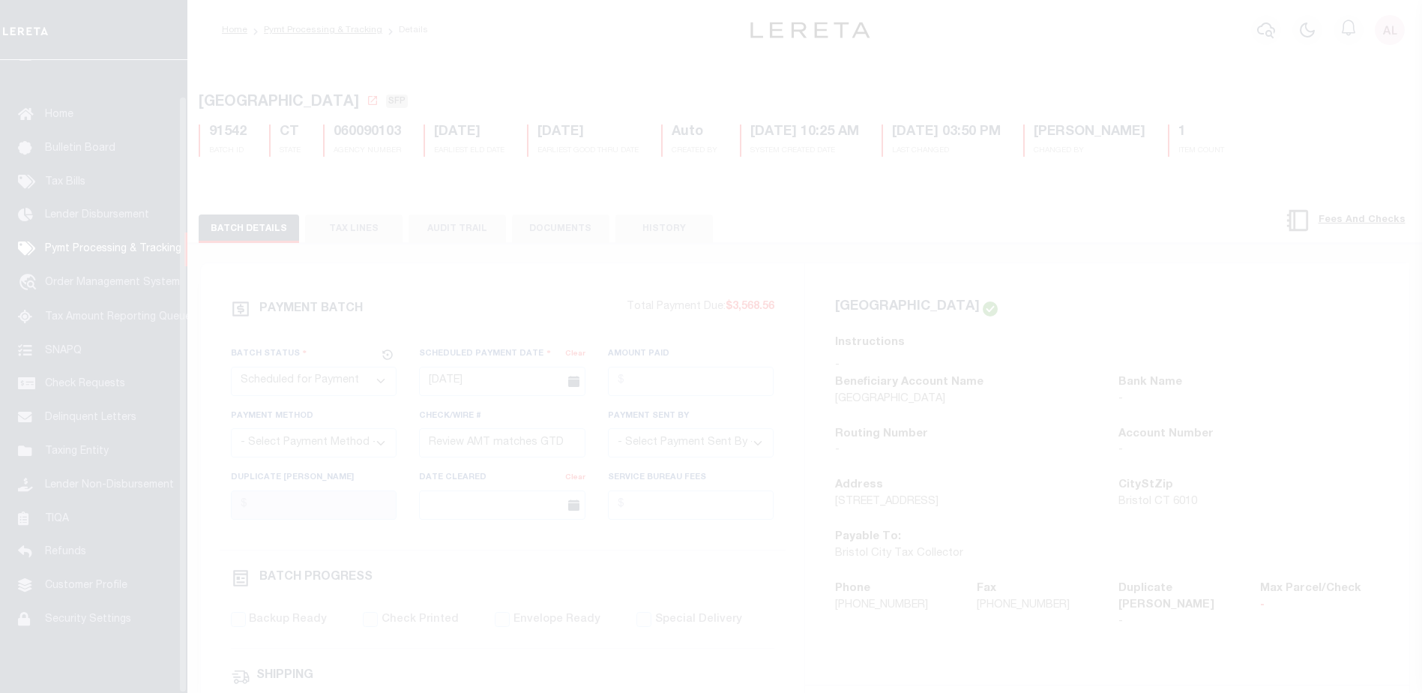
scroll to position [37, 0]
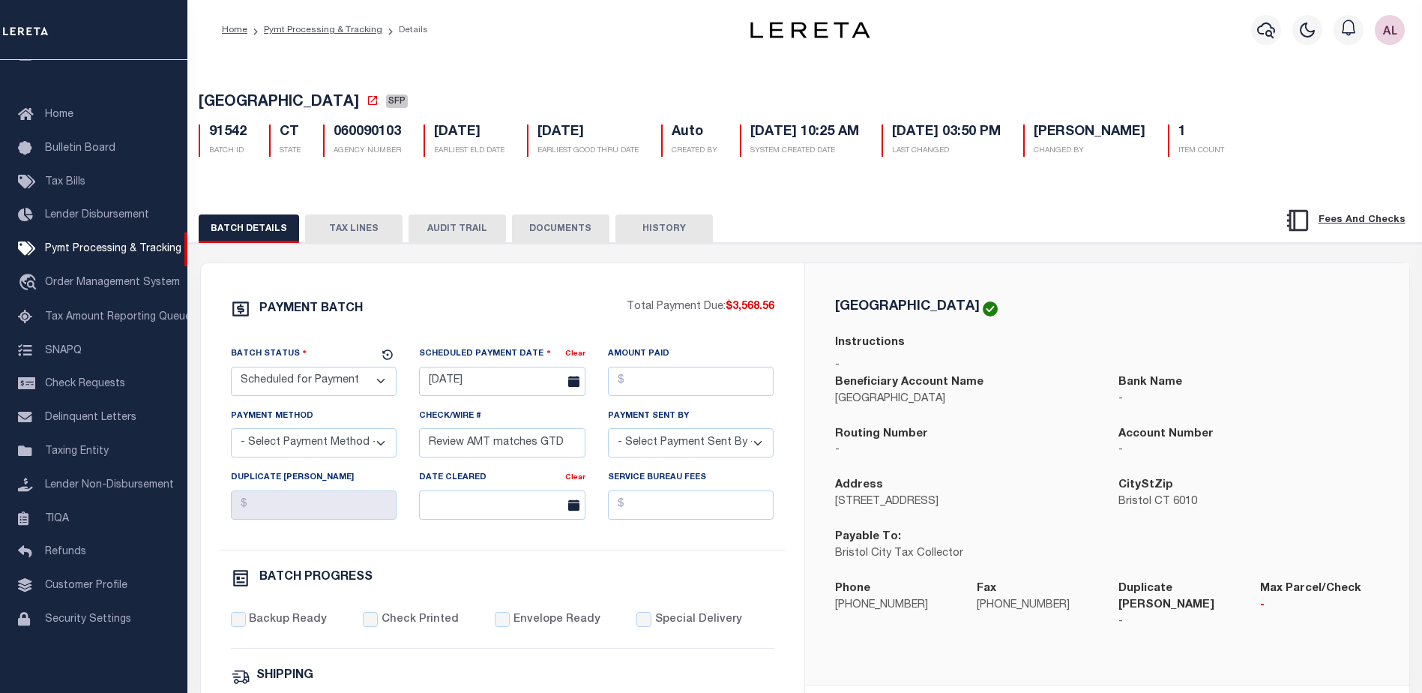
click at [313, 380] on select "- Select Status - Scheduled for Payment Ready For Payment Payment Sent Cleared …" at bounding box center [314, 381] width 166 height 29
select select "RFP"
click at [231, 370] on select "- Select Status - Scheduled for Payment Ready For Payment Payment Sent Cleared …" at bounding box center [314, 381] width 166 height 29
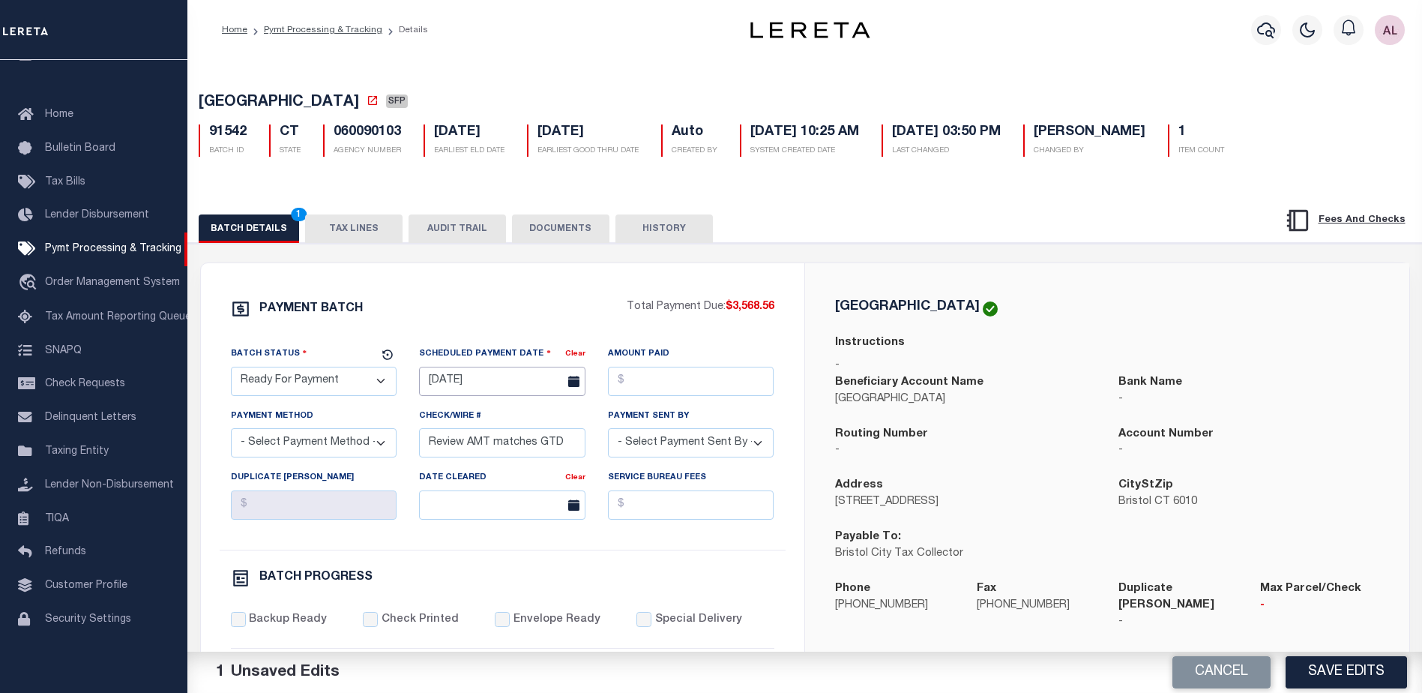
click at [487, 392] on input "[DATE]" at bounding box center [502, 381] width 166 height 29
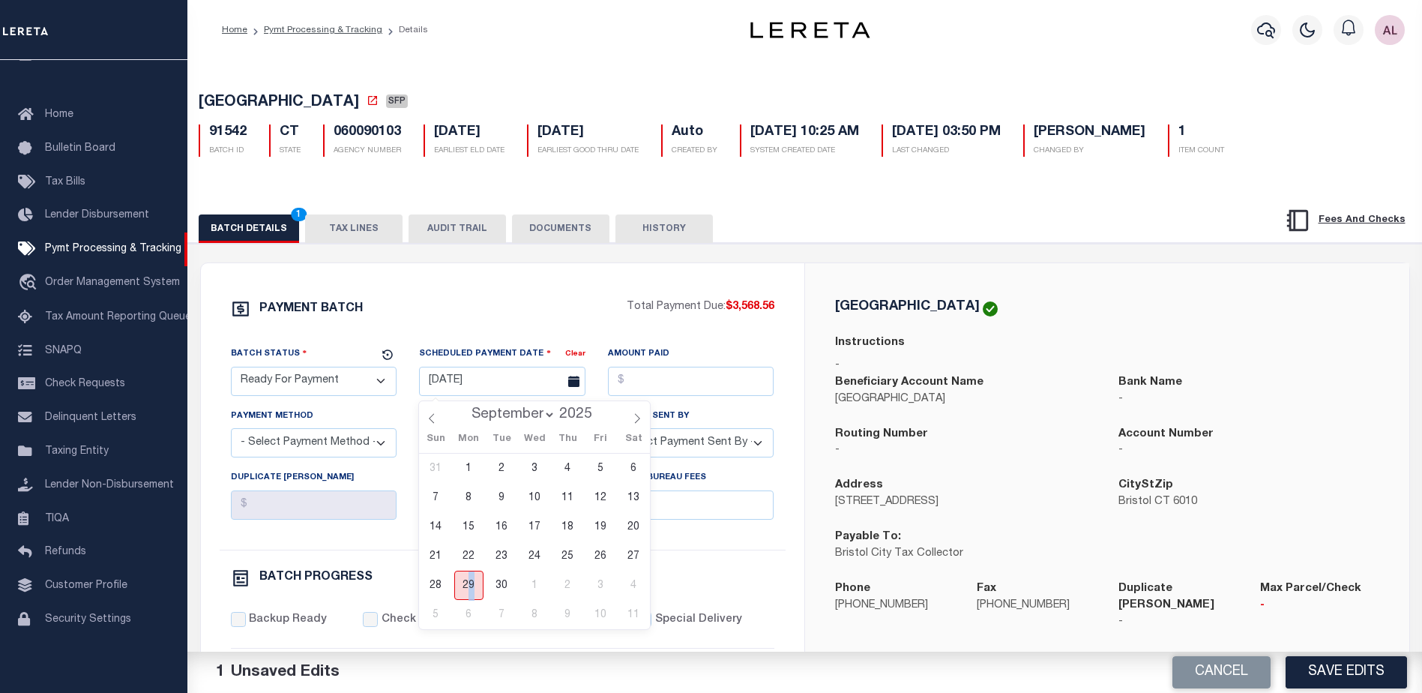
drag, startPoint x: 472, startPoint y: 587, endPoint x: 550, endPoint y: 479, distance: 133.6
click at [472, 586] on span "29" at bounding box center [468, 585] width 29 height 29
type input "[DATE]"
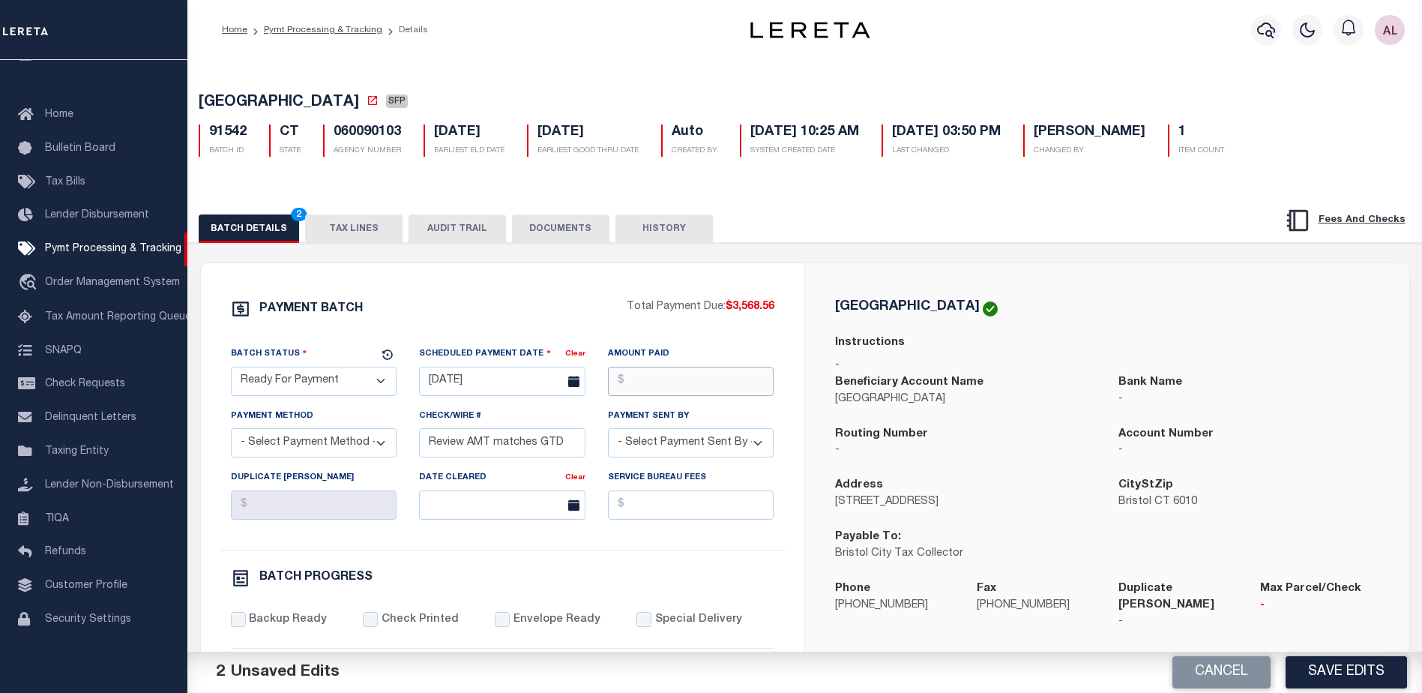
click at [635, 379] on input "Amount Paid" at bounding box center [691, 381] width 166 height 29
type input "$3,568.56"
click at [294, 446] on select "- Select Payment Method - ACH Certified Check Check Direct Deposit Wire Transfer" at bounding box center [314, 442] width 166 height 29
select select "CHK"
click at [231, 433] on select "- Select Payment Method - ACH Certified Check Check Direct Deposit Wire Transfer" at bounding box center [314, 442] width 166 height 29
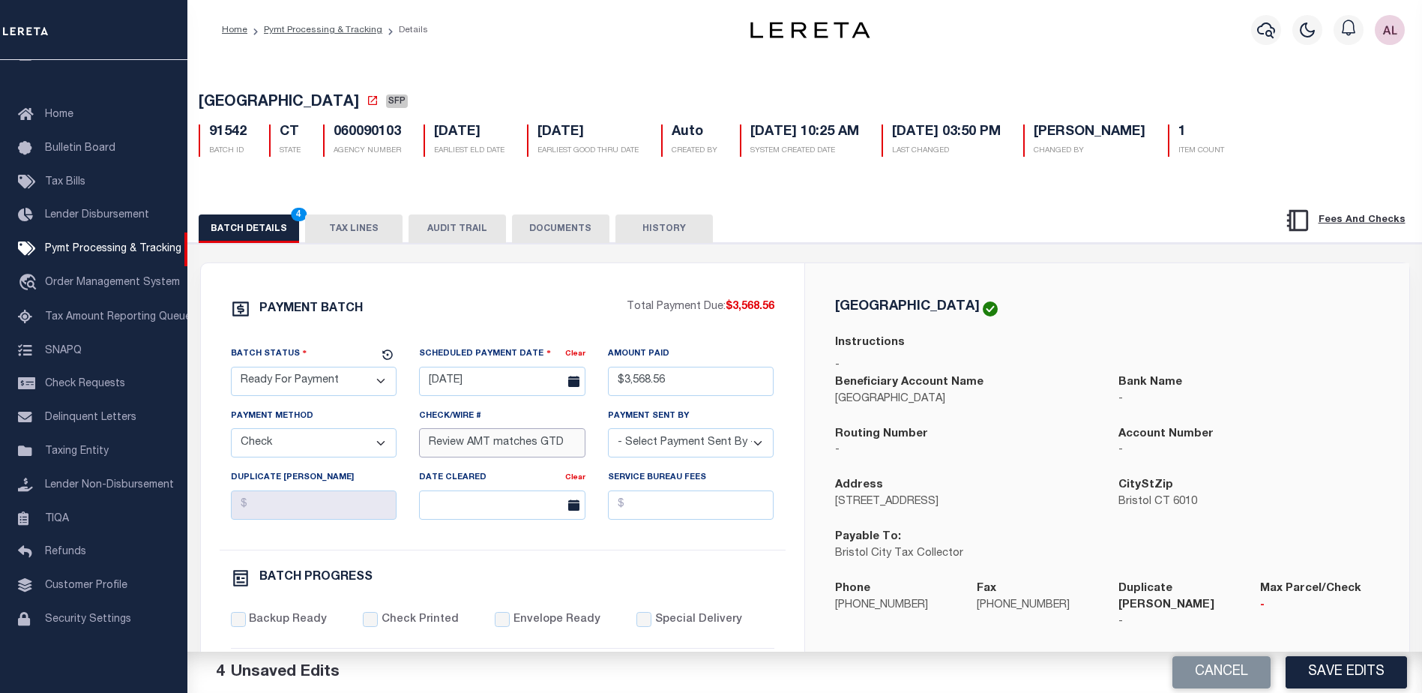
drag, startPoint x: 569, startPoint y: 448, endPoint x: 303, endPoint y: 423, distance: 267.4
click at [303, 423] on div "Batch Status - Select Status - Scheduled for Payment Ready For Payment Payment …" at bounding box center [503, 448] width 566 height 204
click at [708, 445] on select "- Select Payment Sent By - Aakash Patel Abdul Muzain Adams, Pamela S Adhikary R…" at bounding box center [691, 442] width 166 height 29
select select "[PERSON_NAME]"
click at [242, 623] on input "Backup Ready" at bounding box center [238, 619] width 15 height 15
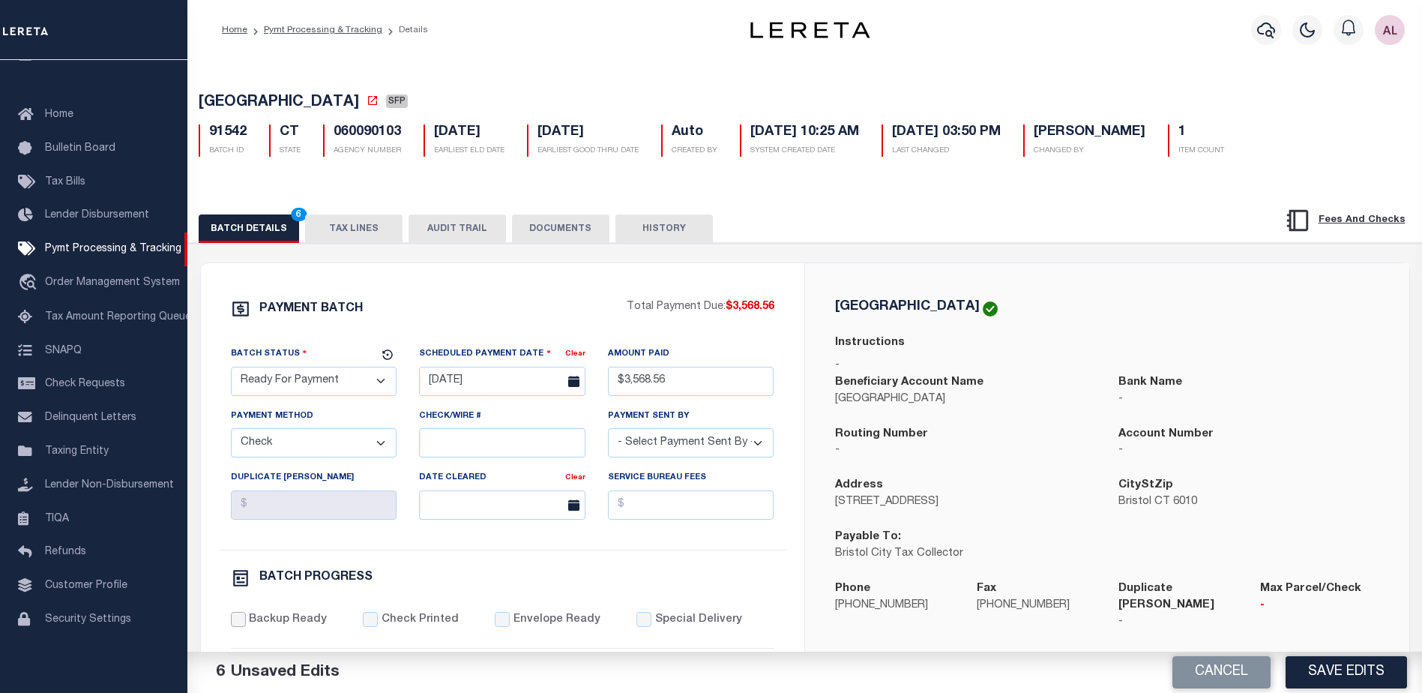
checkbox input "true"
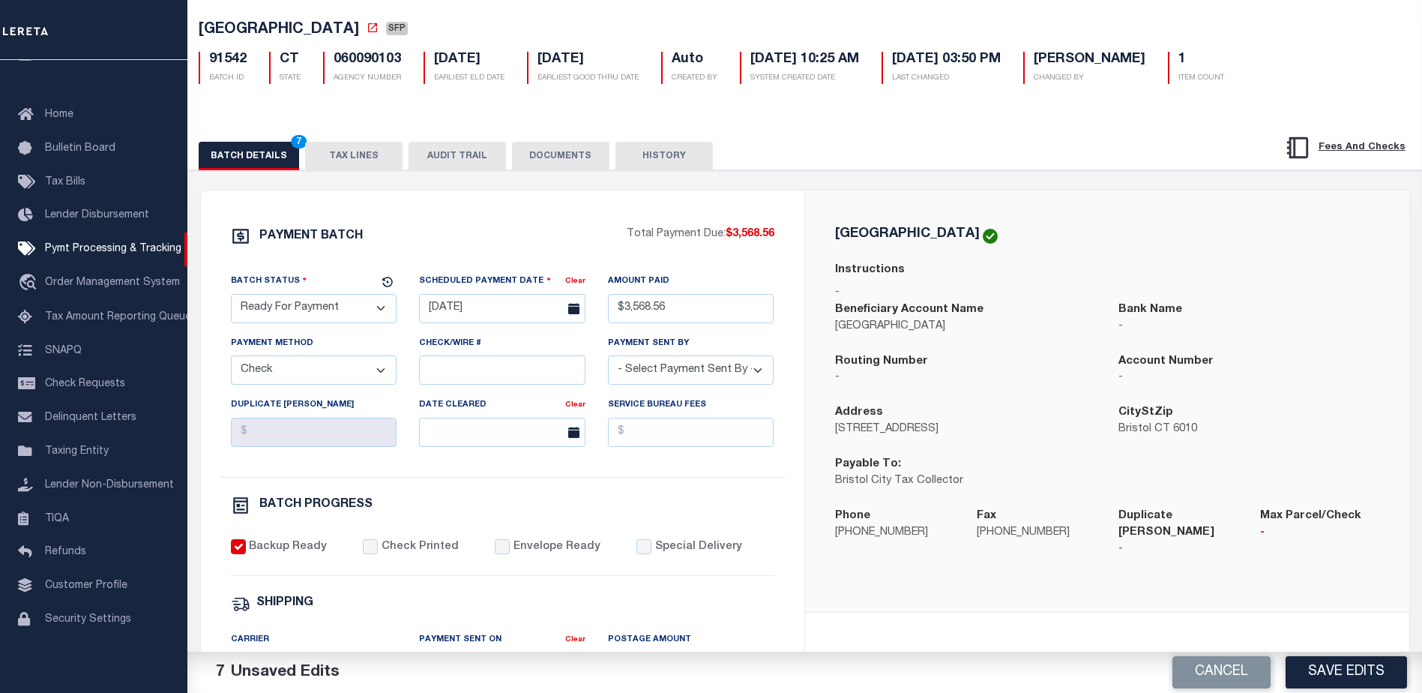
scroll to position [75, 0]
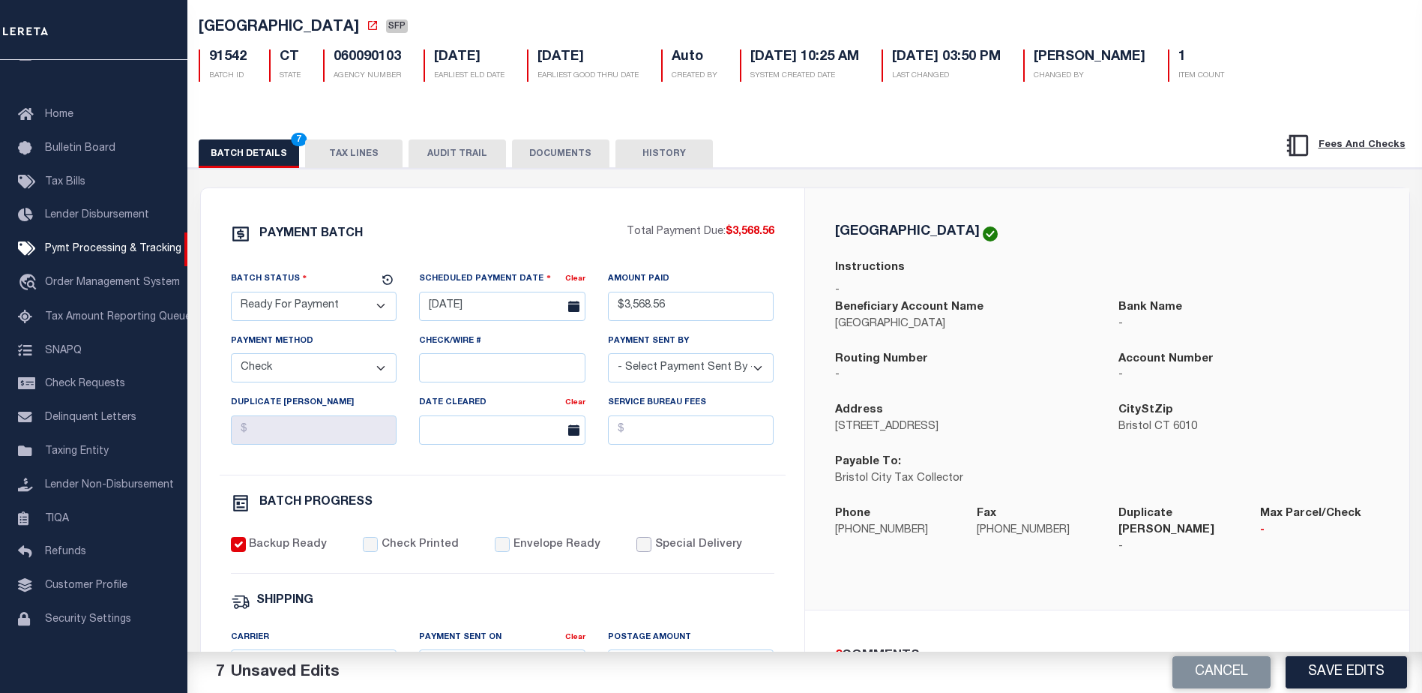
click at [637, 550] on input "Special Delivery" at bounding box center [644, 544] width 15 height 15
checkbox input "true"
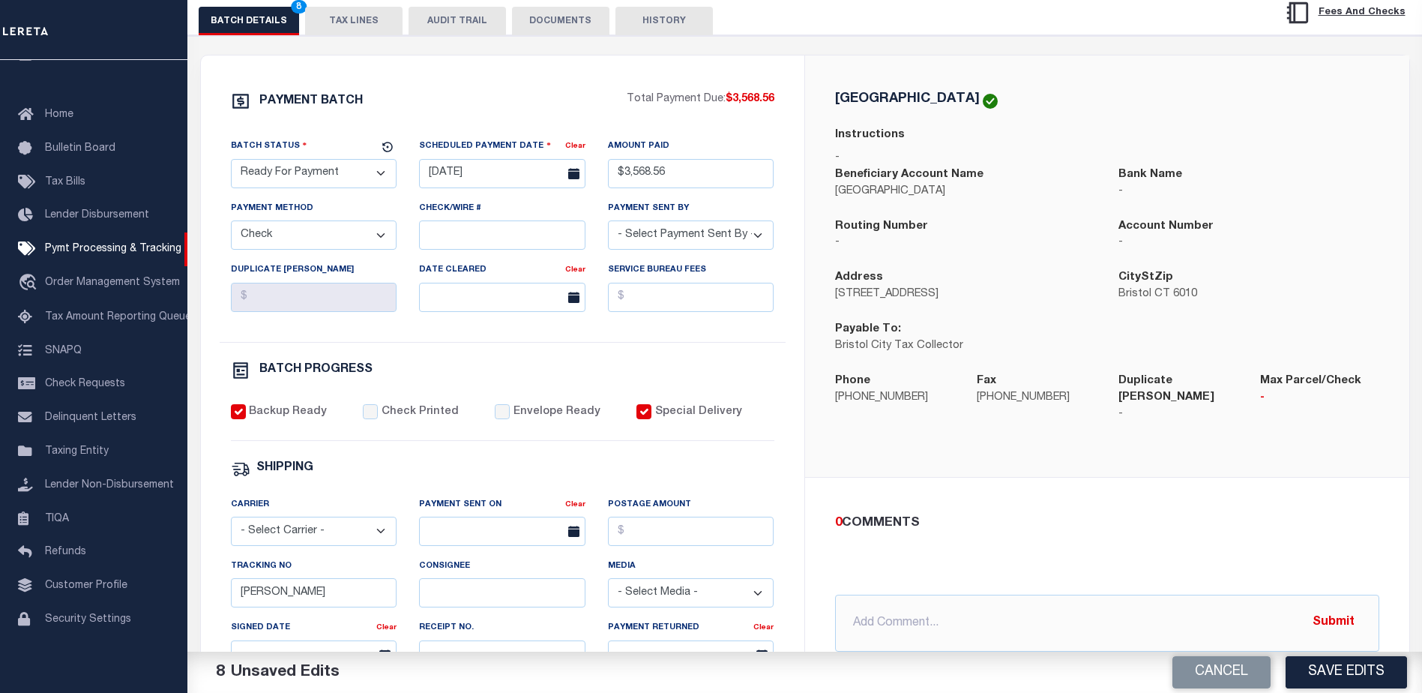
scroll to position [375, 0]
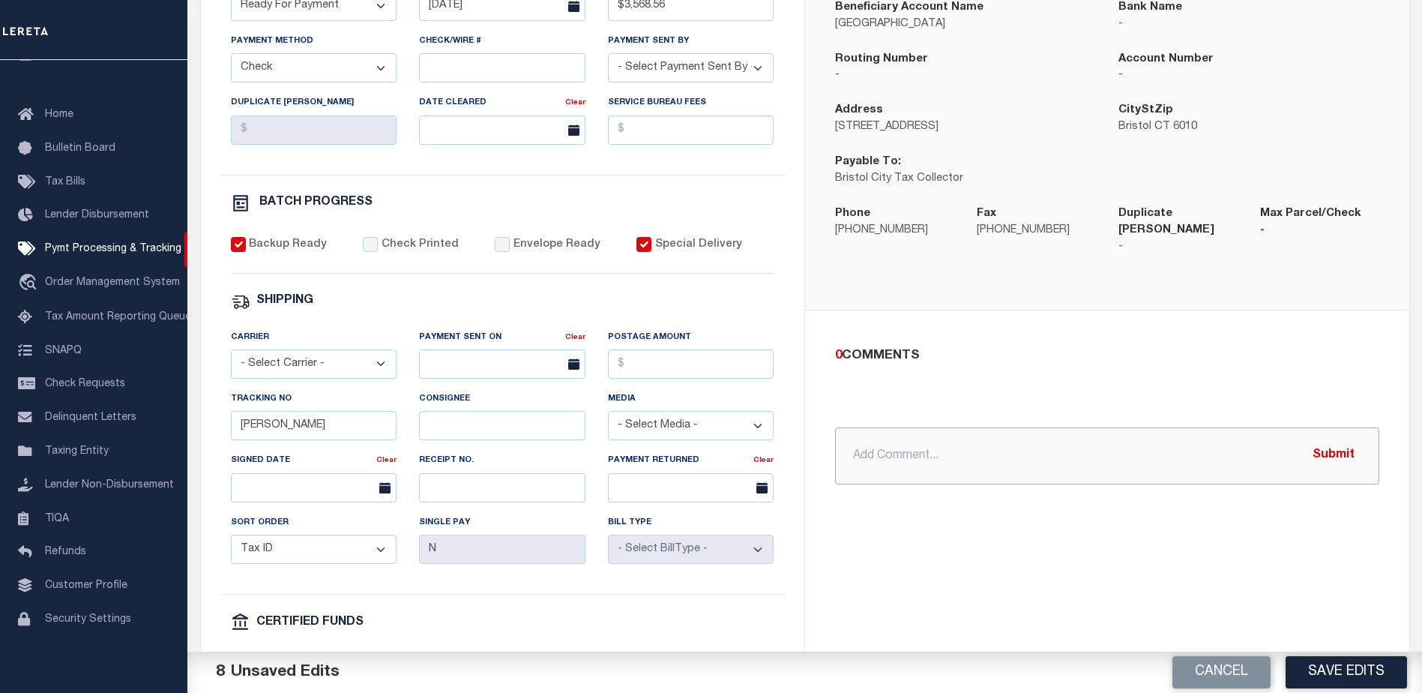
drag, startPoint x: 875, startPoint y: 446, endPoint x: 862, endPoint y: 442, distance: 13.3
click at [874, 446] on input "text" at bounding box center [1107, 455] width 544 height 57
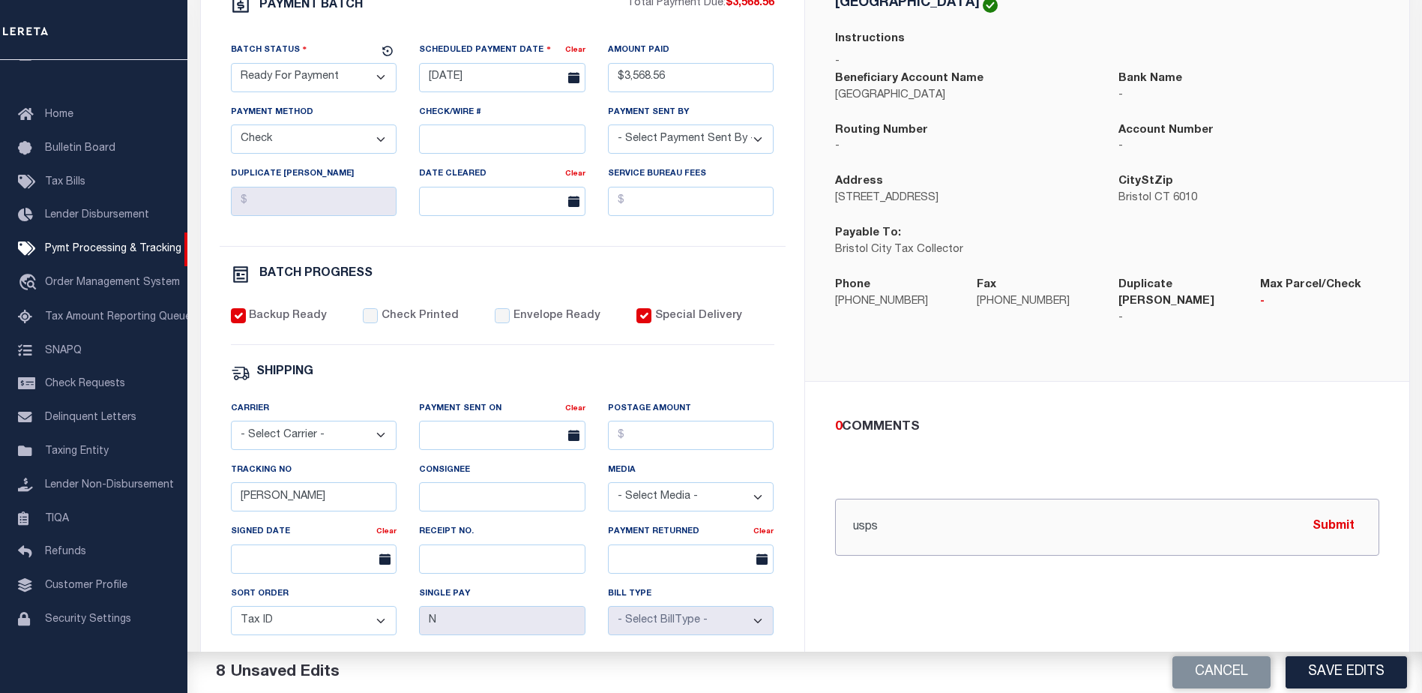
scroll to position [300, 0]
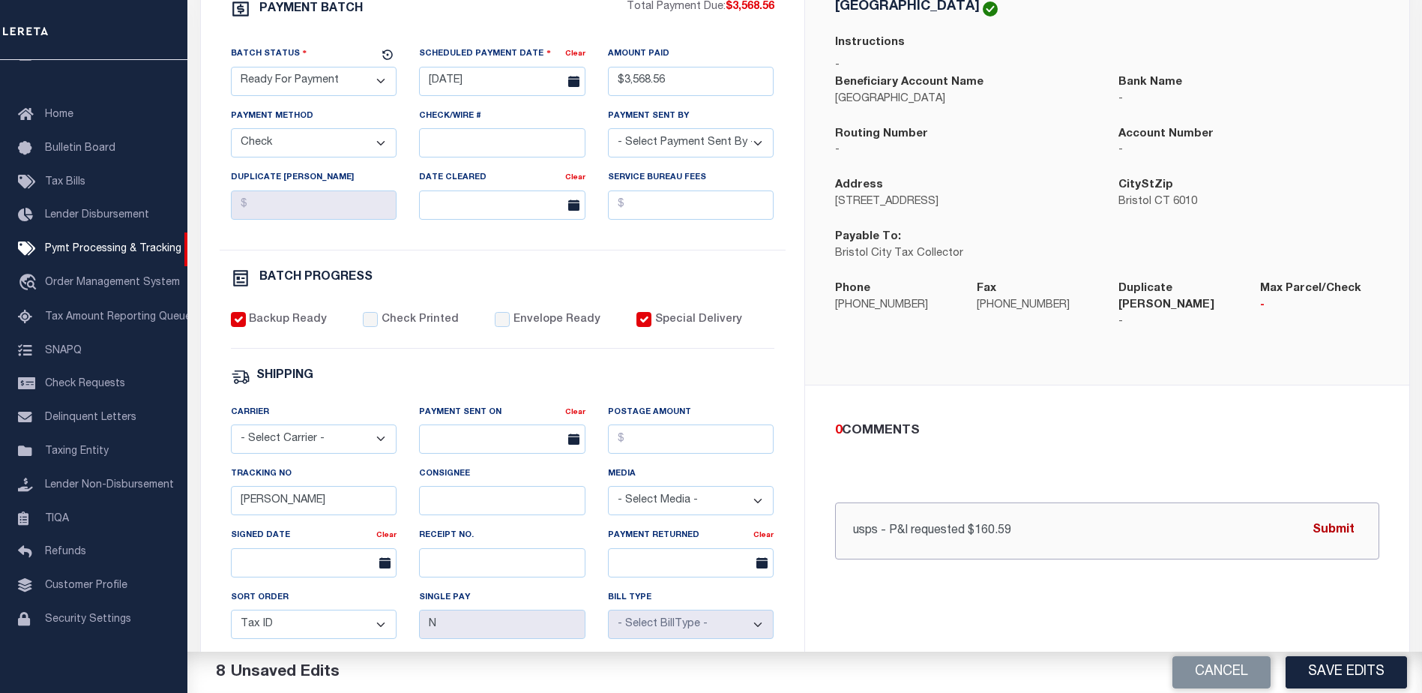
type input "usps - P&I requested $160.59"
click at [1340, 516] on button "Submit" at bounding box center [1333, 530] width 61 height 31
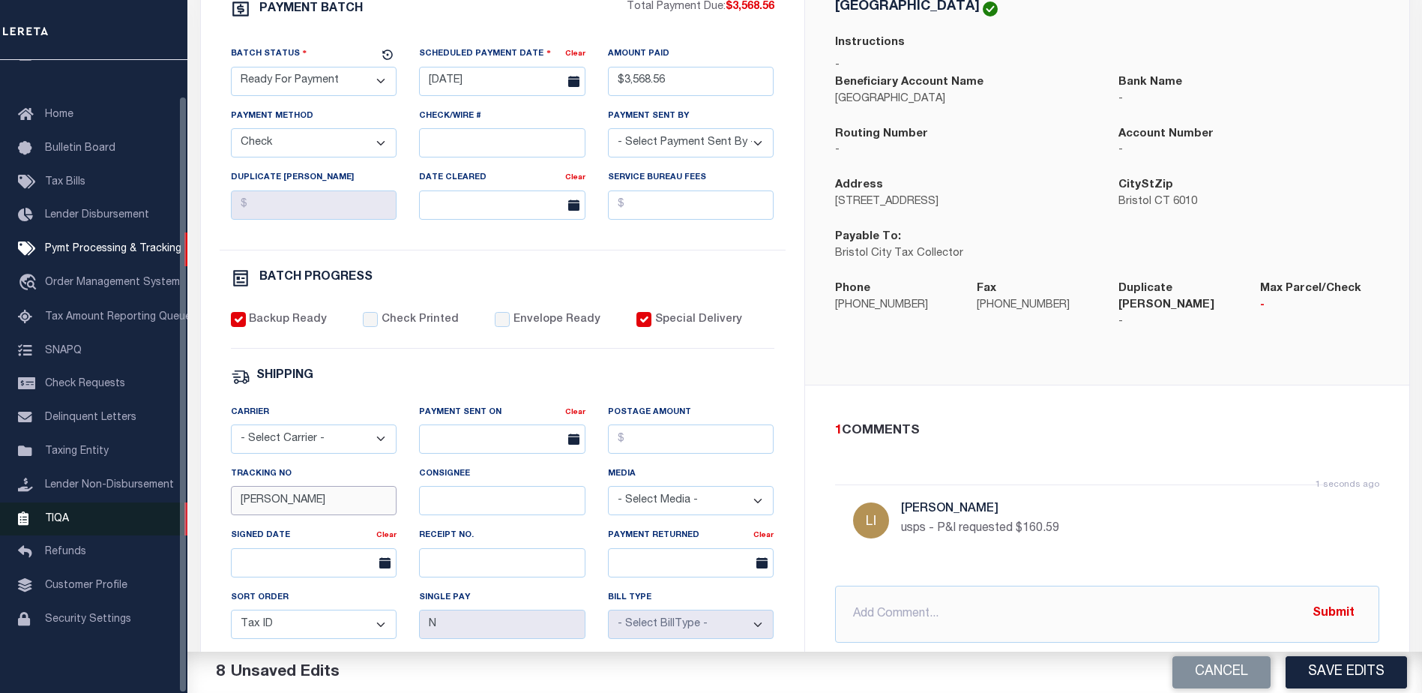
drag, startPoint x: 315, startPoint y: 505, endPoint x: 176, endPoint y: 504, distance: 138.7
click at [176, 504] on div "Home Pymt Processing & Tracking Details Profile Sign out" at bounding box center [711, 329] width 1422 height 1259
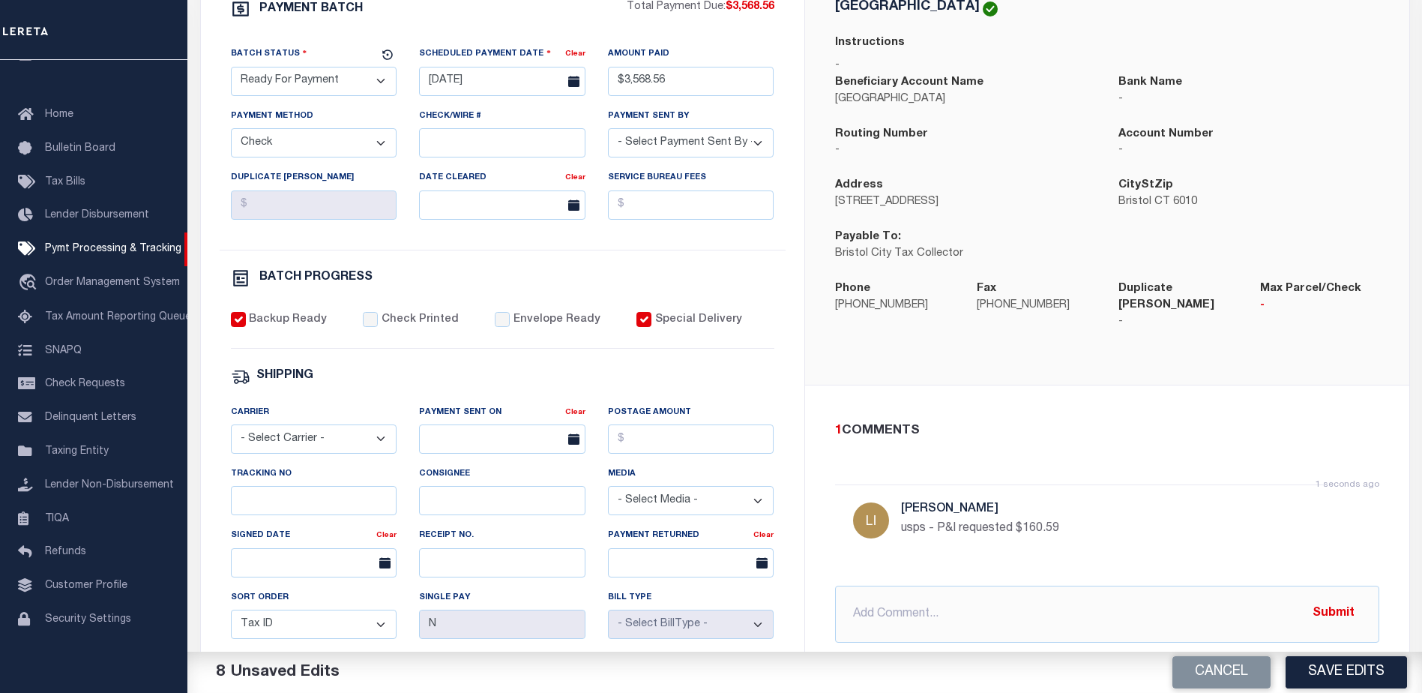
drag, startPoint x: 1343, startPoint y: 675, endPoint x: 1335, endPoint y: 667, distance: 10.6
click at [1343, 675] on button "Save Edits" at bounding box center [1346, 672] width 121 height 32
select select "1000"
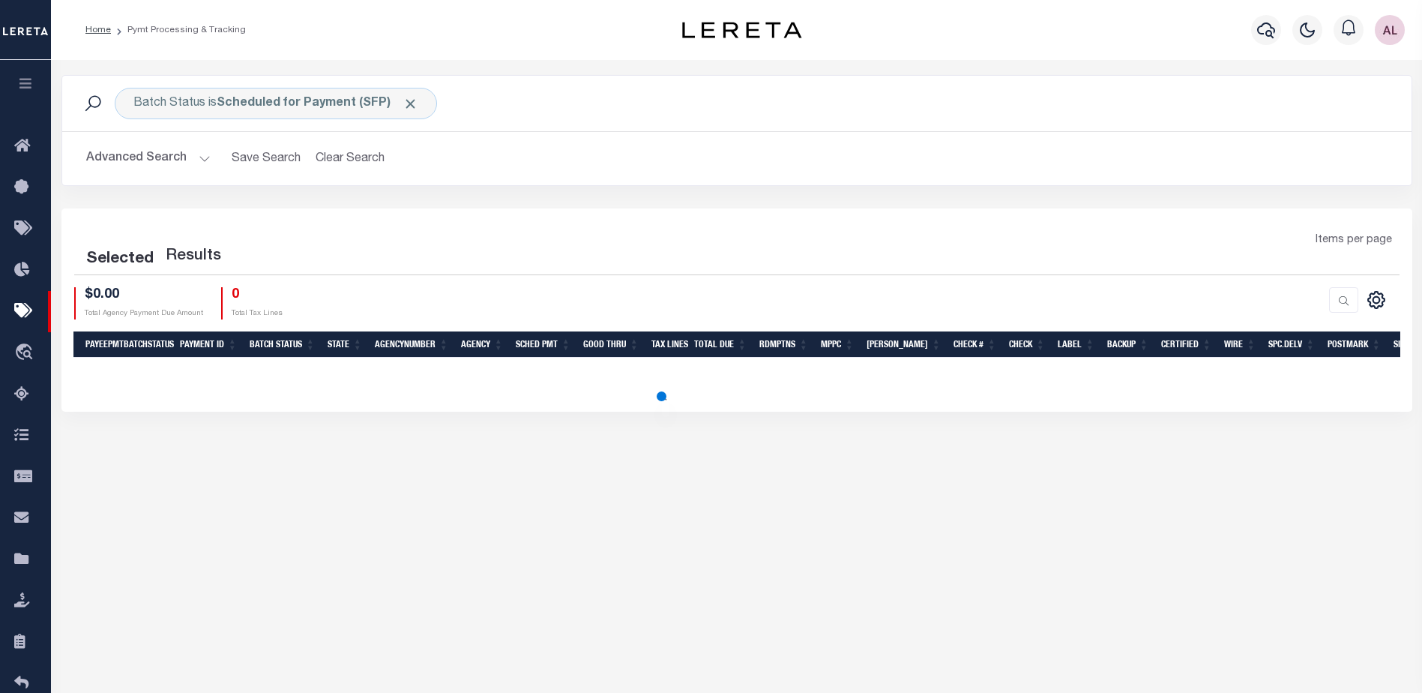
select select "1000"
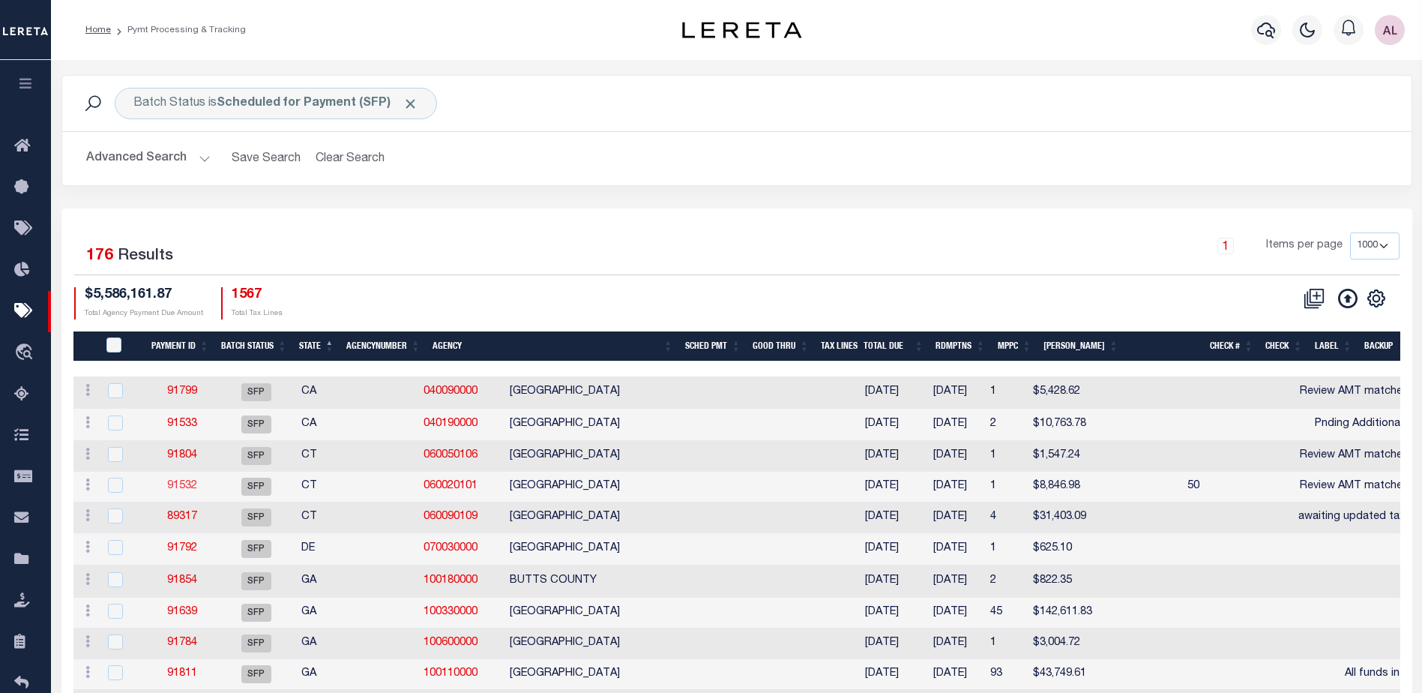
click at [178, 490] on link "91532" at bounding box center [182, 486] width 30 height 10
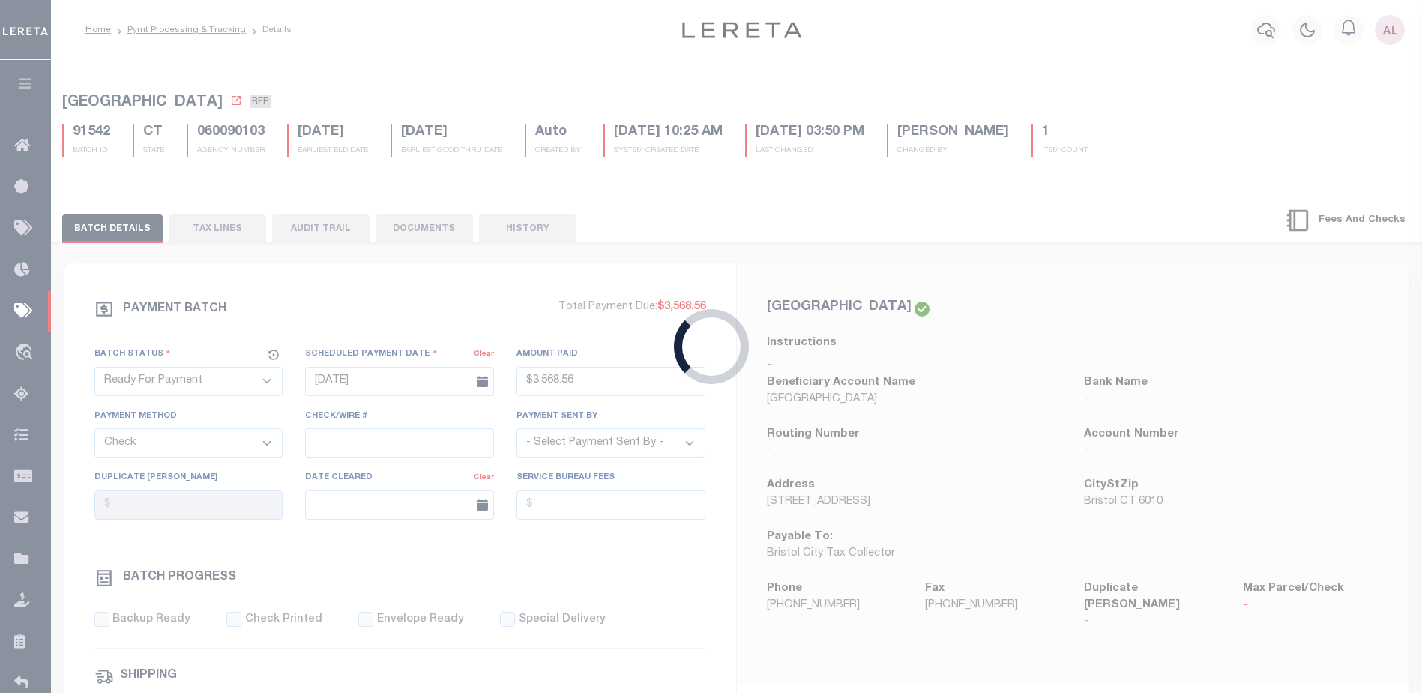
select select "SFP"
type input "07/15/2025"
select select
type input "Review AMT matches GTD"
select select
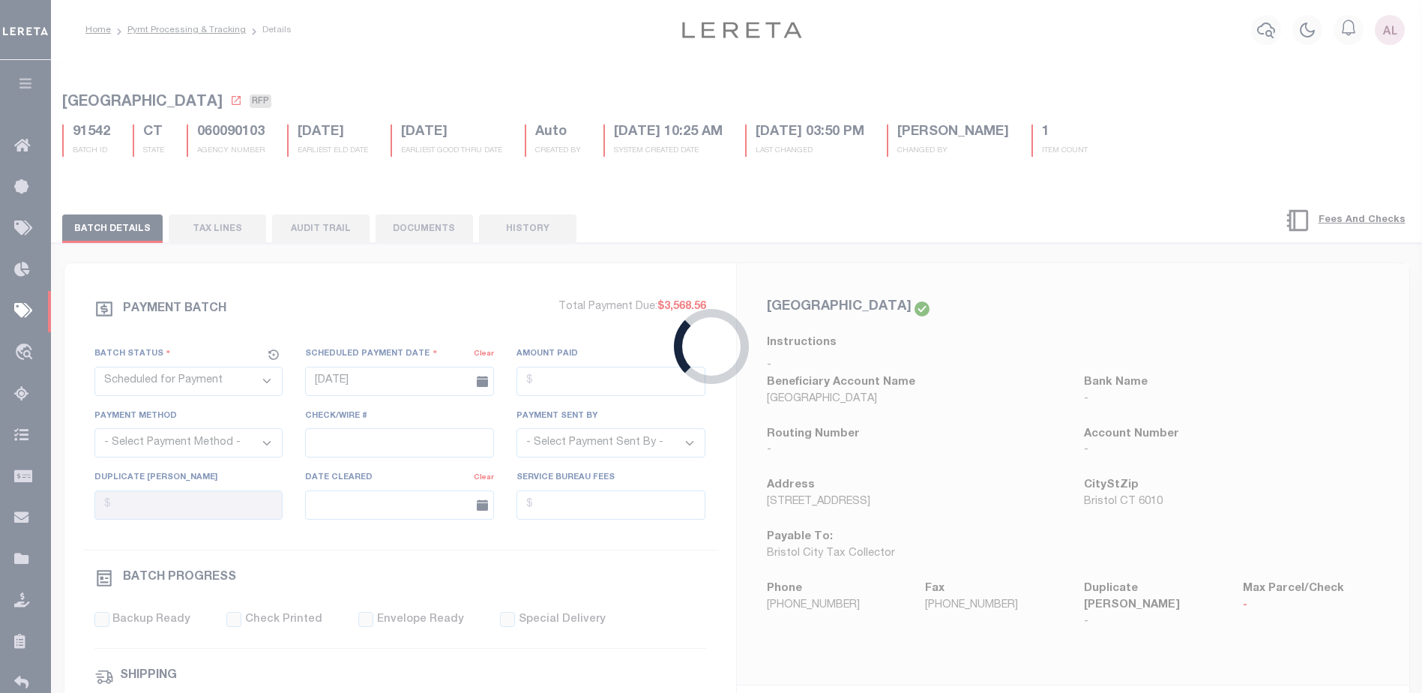
checkbox input "false"
type input "[PERSON_NAME]"
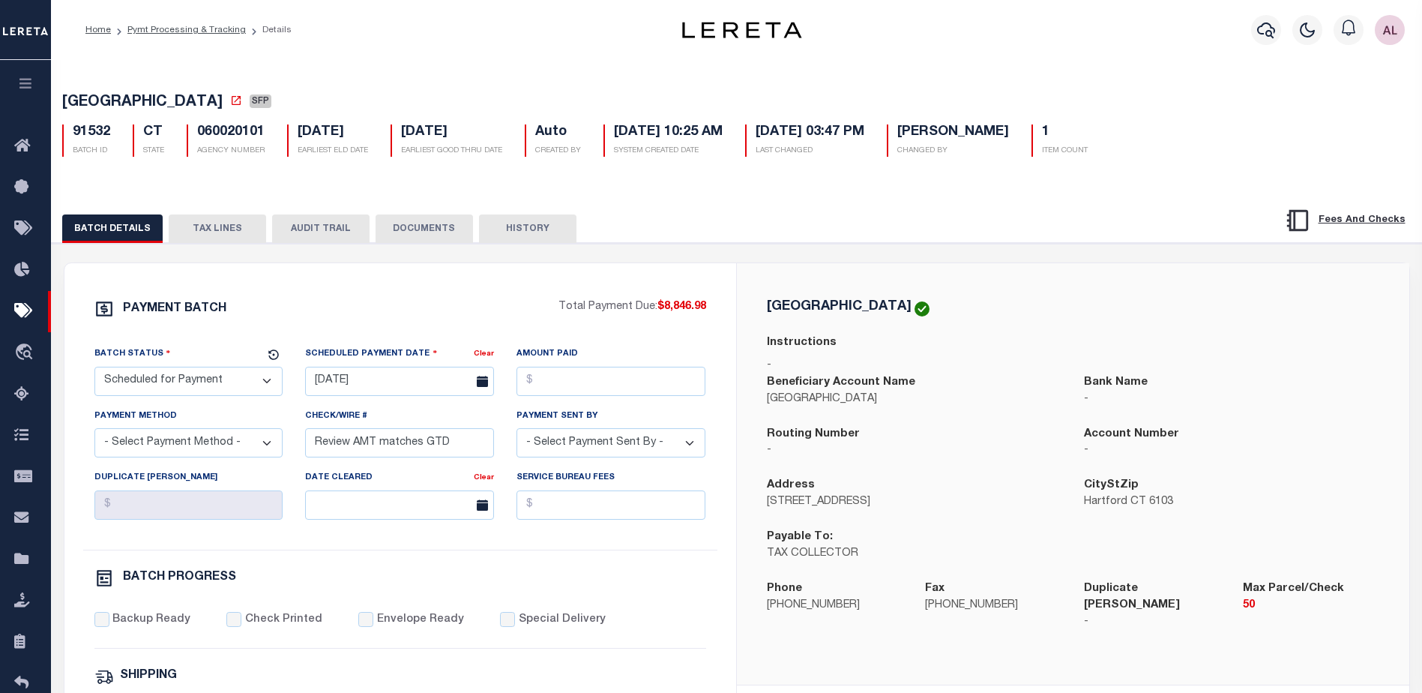
click at [271, 385] on select "- Select Status - Scheduled for Payment Ready For Payment Payment Sent Cleared …" at bounding box center [188, 381] width 189 height 29
select select "RFP"
click at [94, 370] on select "- Select Status - Scheduled for Payment Ready For Payment Payment Sent Cleared …" at bounding box center [188, 381] width 189 height 29
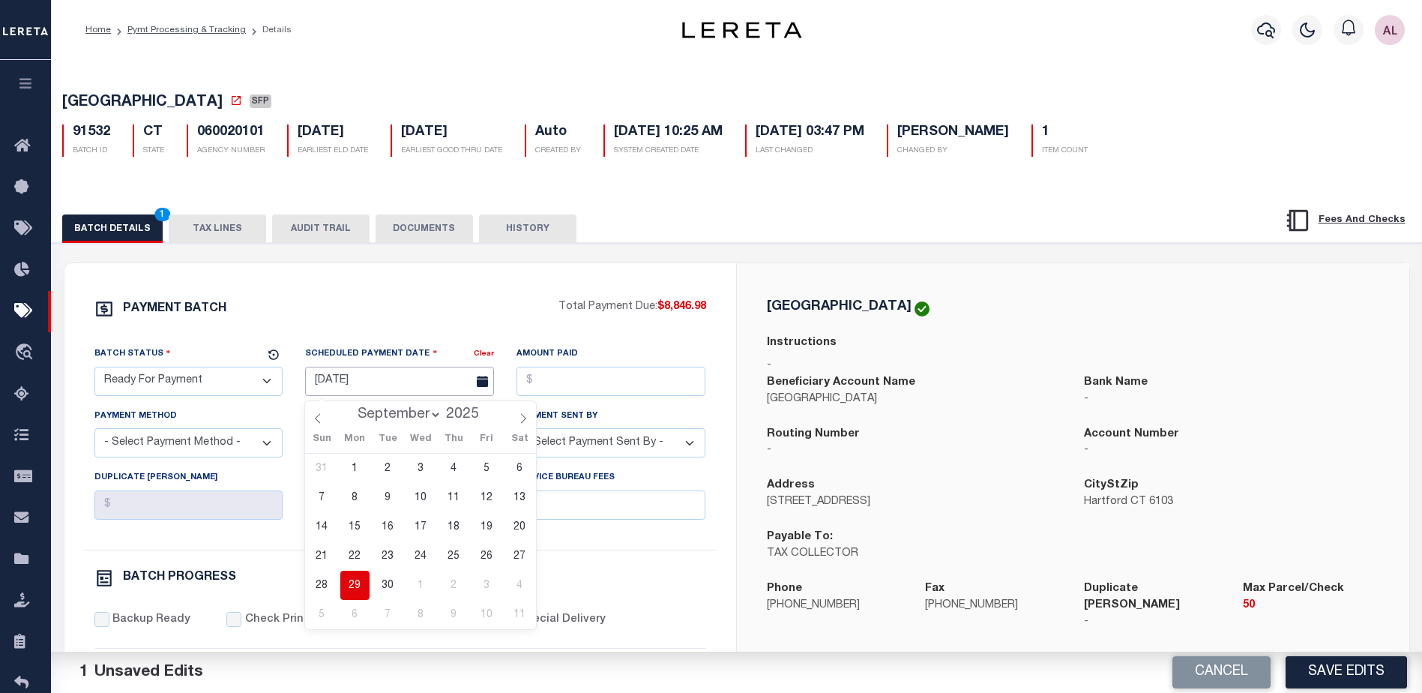
click at [370, 391] on input "07/15/2025" at bounding box center [399, 381] width 189 height 29
click at [352, 588] on span "29" at bounding box center [354, 585] width 29 height 29
type input "09/29/2025"
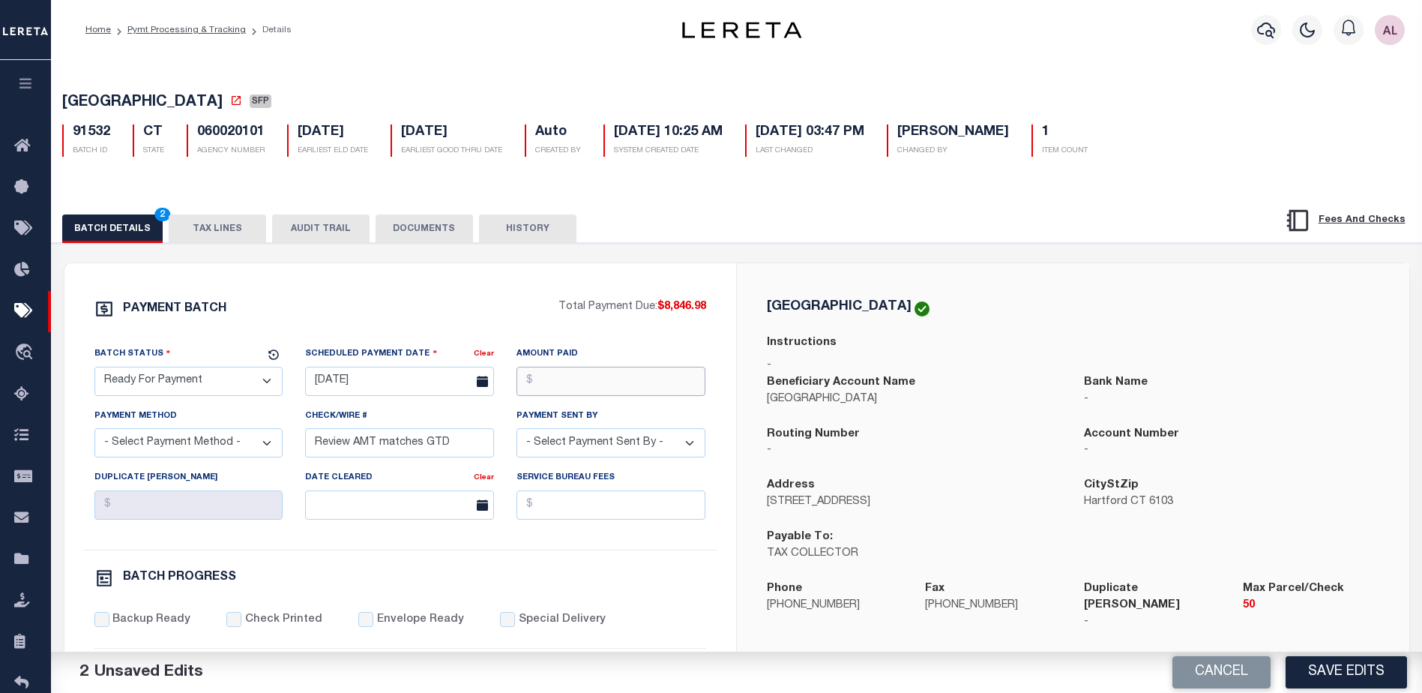
click at [572, 396] on input "Amount Paid" at bounding box center [611, 381] width 189 height 29
type input "$8,846.98"
click at [163, 446] on select "- Select Payment Method - ACH Certified Check Check Direct Deposit Wire Transfer" at bounding box center [188, 442] width 189 height 29
select select "CHK"
click at [94, 433] on select "- Select Payment Method - ACH Certified Check Check Direct Deposit Wire Transfer" at bounding box center [188, 442] width 189 height 29
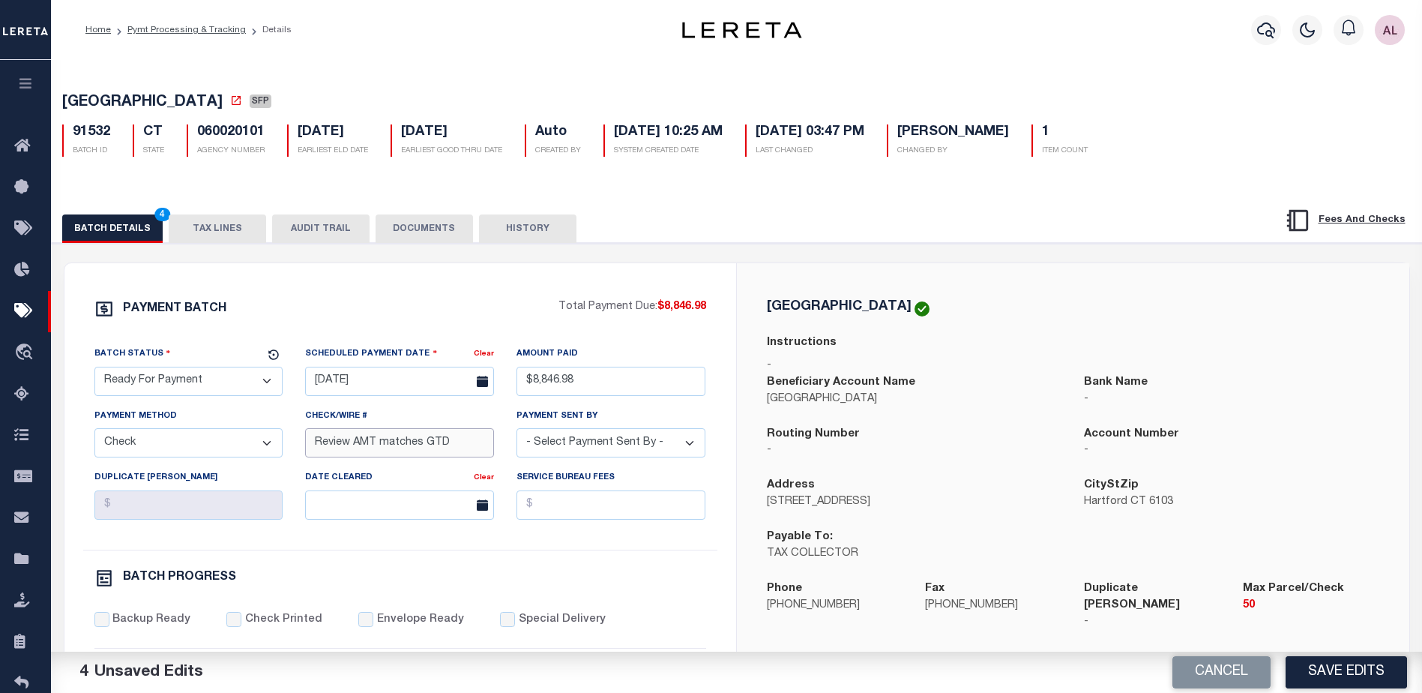
drag, startPoint x: 459, startPoint y: 444, endPoint x: 235, endPoint y: 423, distance: 224.4
click at [235, 448] on div "Batch Status - Select Status - Scheduled for Payment Ready For Payment Payment …" at bounding box center [400, 448] width 634 height 204
click at [567, 447] on select "- Select Payment Sent By - Aakash Patel Abdul Muzain Adams, Pamela S Adhikary R…" at bounding box center [611, 442] width 189 height 29
select select "[PERSON_NAME]"
click at [558, 448] on select "- Select Payment Sent By - Aakash Patel Abdul Muzain Adams, Pamela S Adhikary R…" at bounding box center [611, 442] width 189 height 29
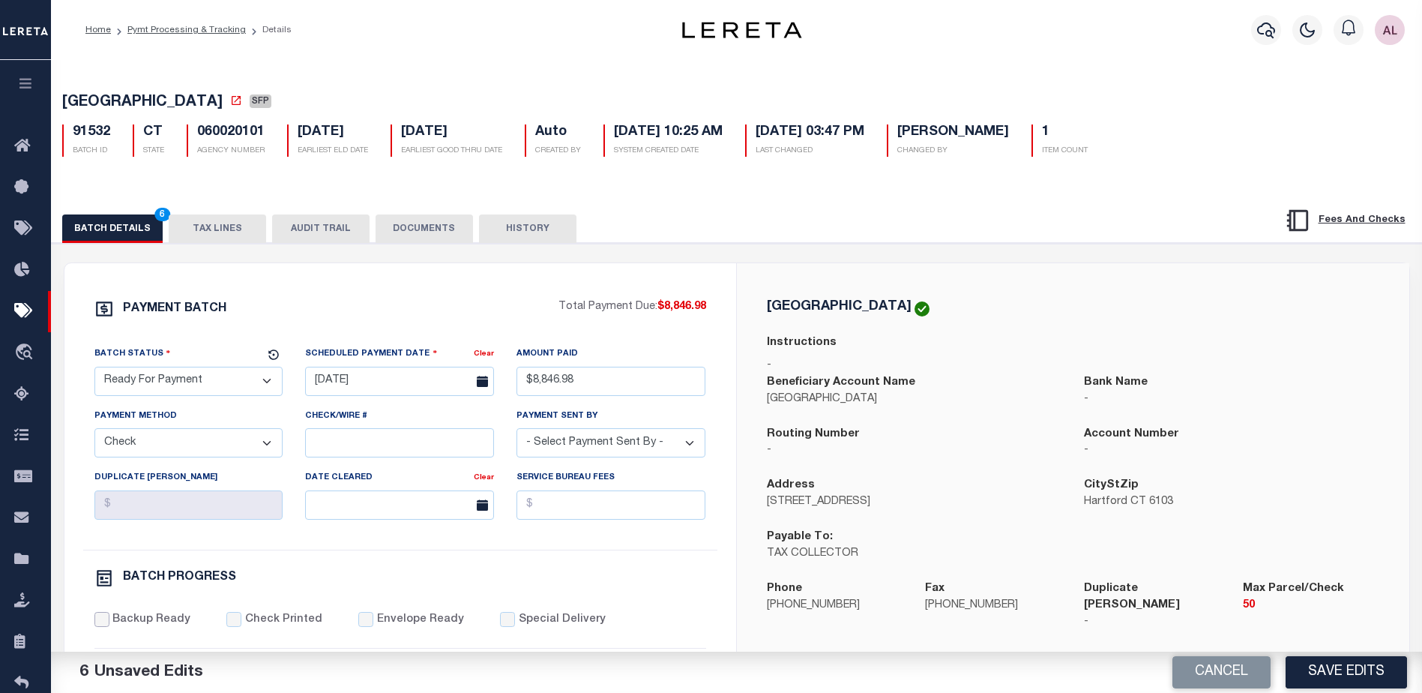
click at [102, 622] on input "Backup Ready" at bounding box center [101, 619] width 15 height 15
checkbox input "true"
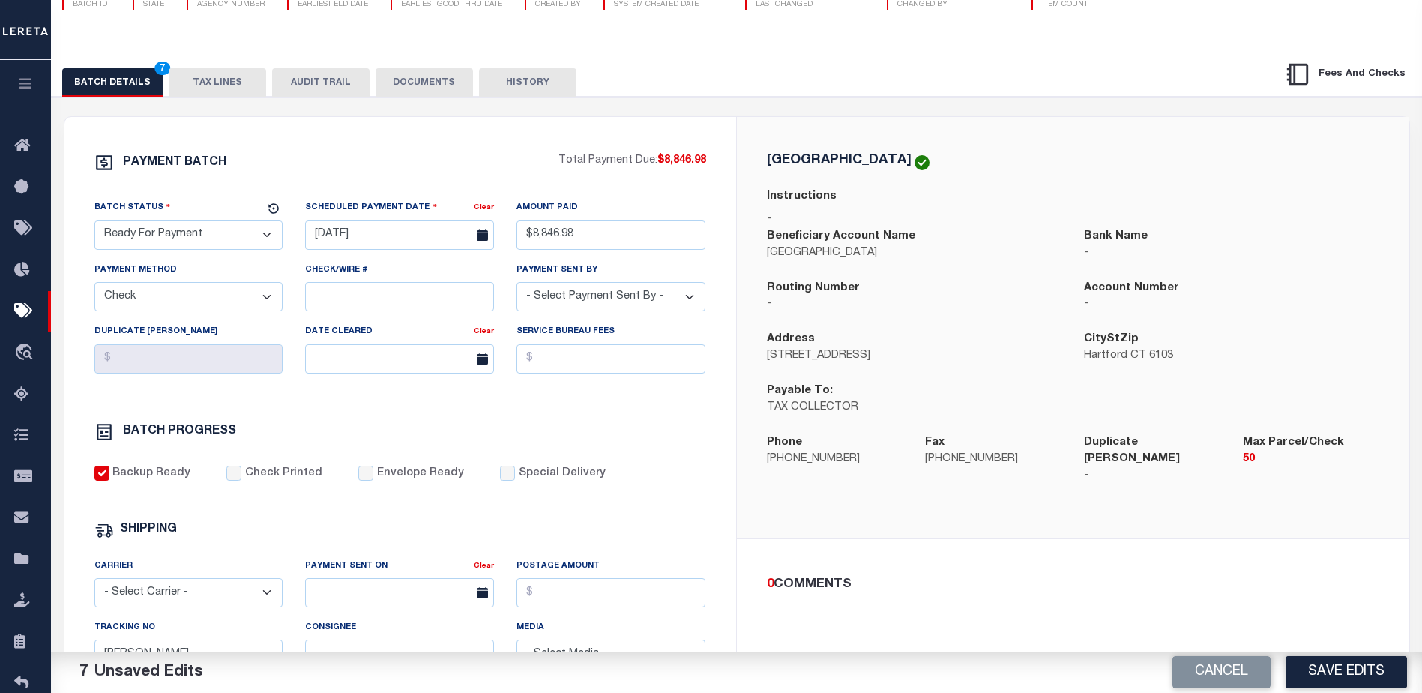
scroll to position [150, 0]
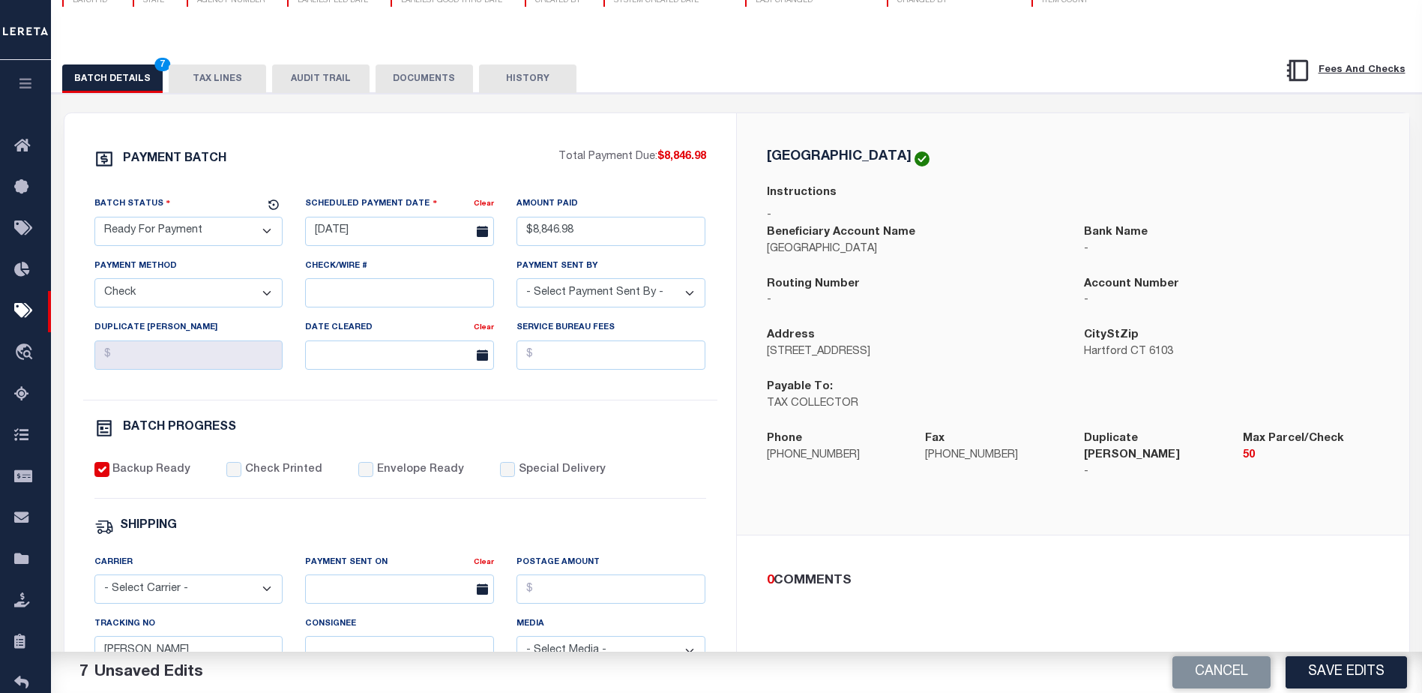
click at [519, 475] on label "Special Delivery" at bounding box center [562, 470] width 87 height 16
click at [500, 477] on input "Special Delivery" at bounding box center [507, 469] width 15 height 15
checkbox input "true"
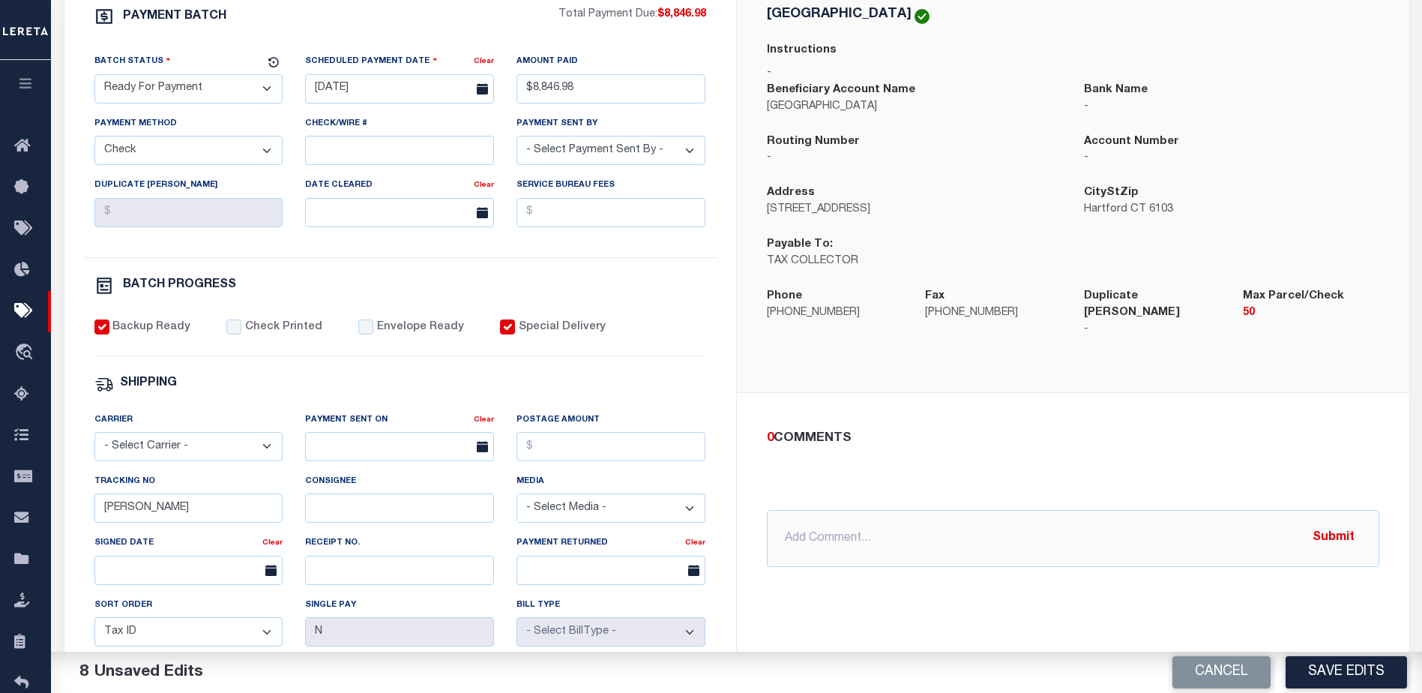
scroll to position [375, 0]
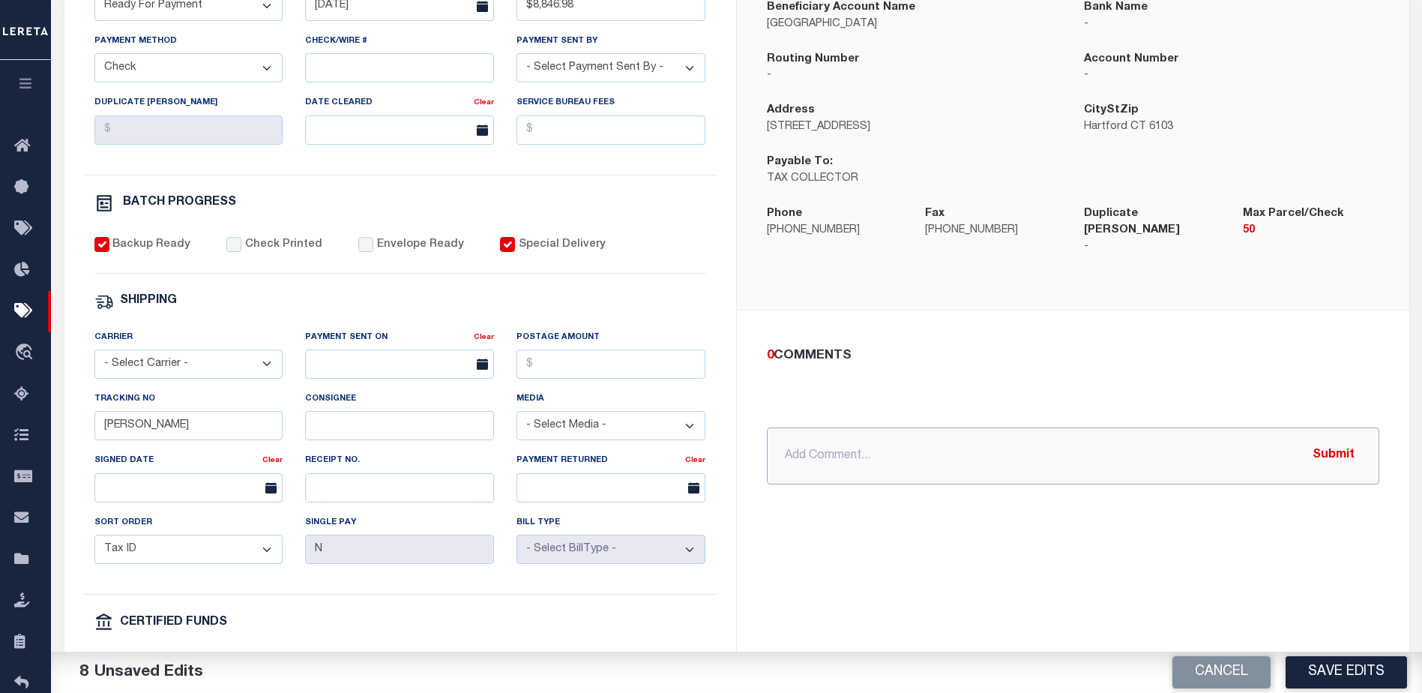
click at [799, 437] on input "text" at bounding box center [1073, 455] width 613 height 57
type input "usps - P&I requested $398.11"
click at [1344, 442] on button "Submit" at bounding box center [1333, 455] width 61 height 31
drag, startPoint x: 169, startPoint y: 433, endPoint x: 80, endPoint y: 433, distance: 88.5
click at [80, 433] on div "PAYMENT BATCH Total Payment Due: $8,846.98 Batch Status" at bounding box center [400, 326] width 672 height 877
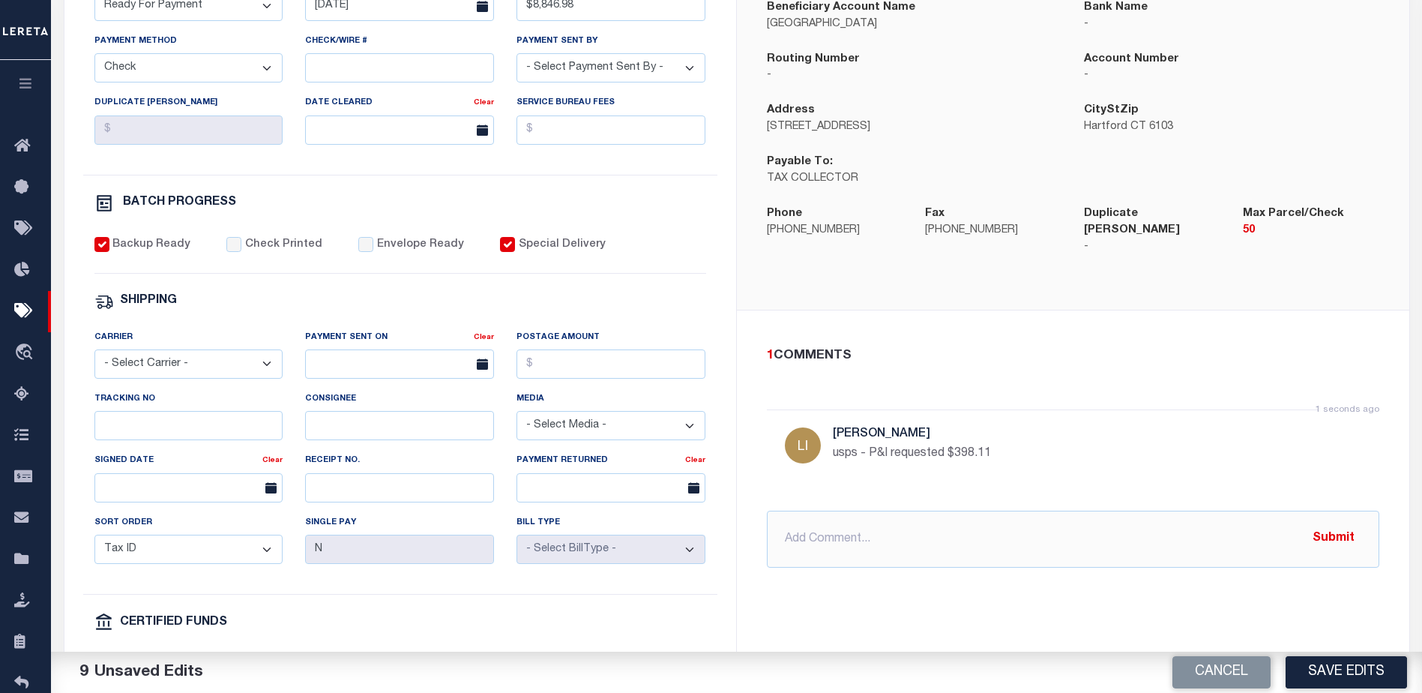
drag, startPoint x: 1346, startPoint y: 672, endPoint x: 1322, endPoint y: 665, distance: 24.9
click at [1344, 669] on button "Save Edits" at bounding box center [1346, 672] width 121 height 32
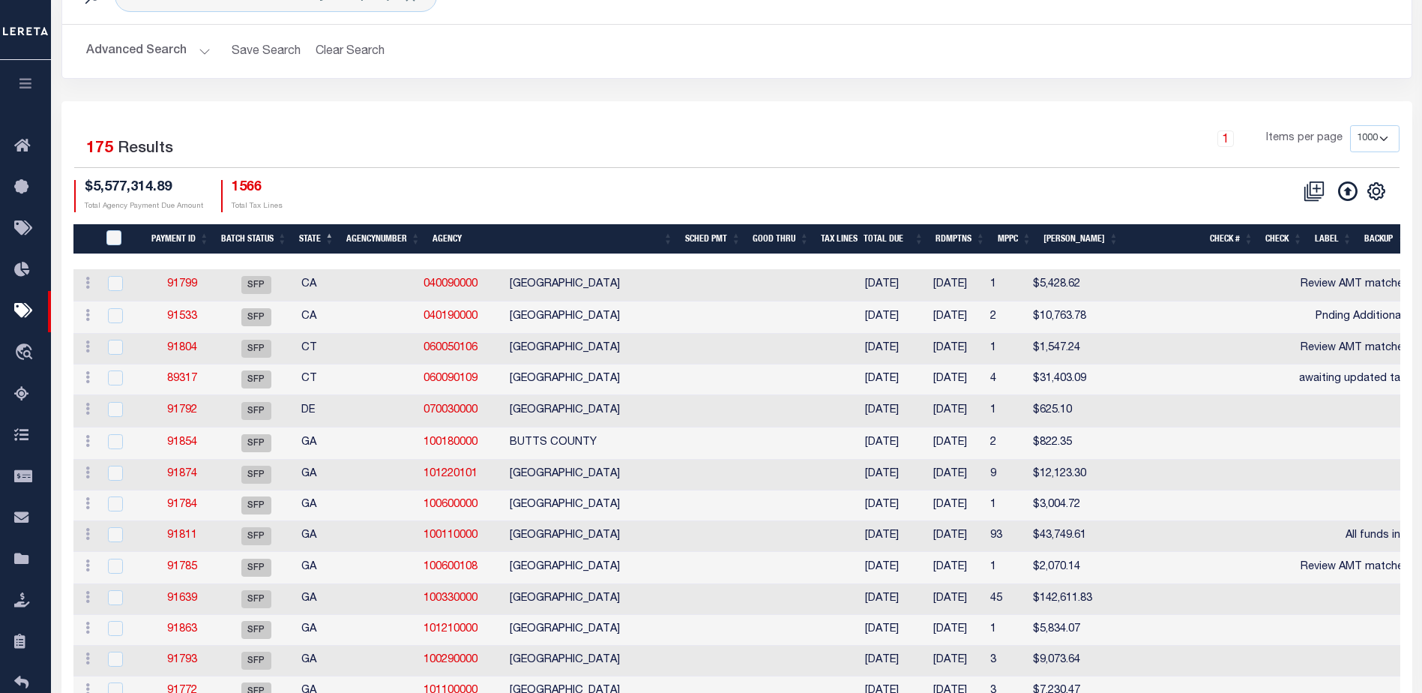
scroll to position [75, 0]
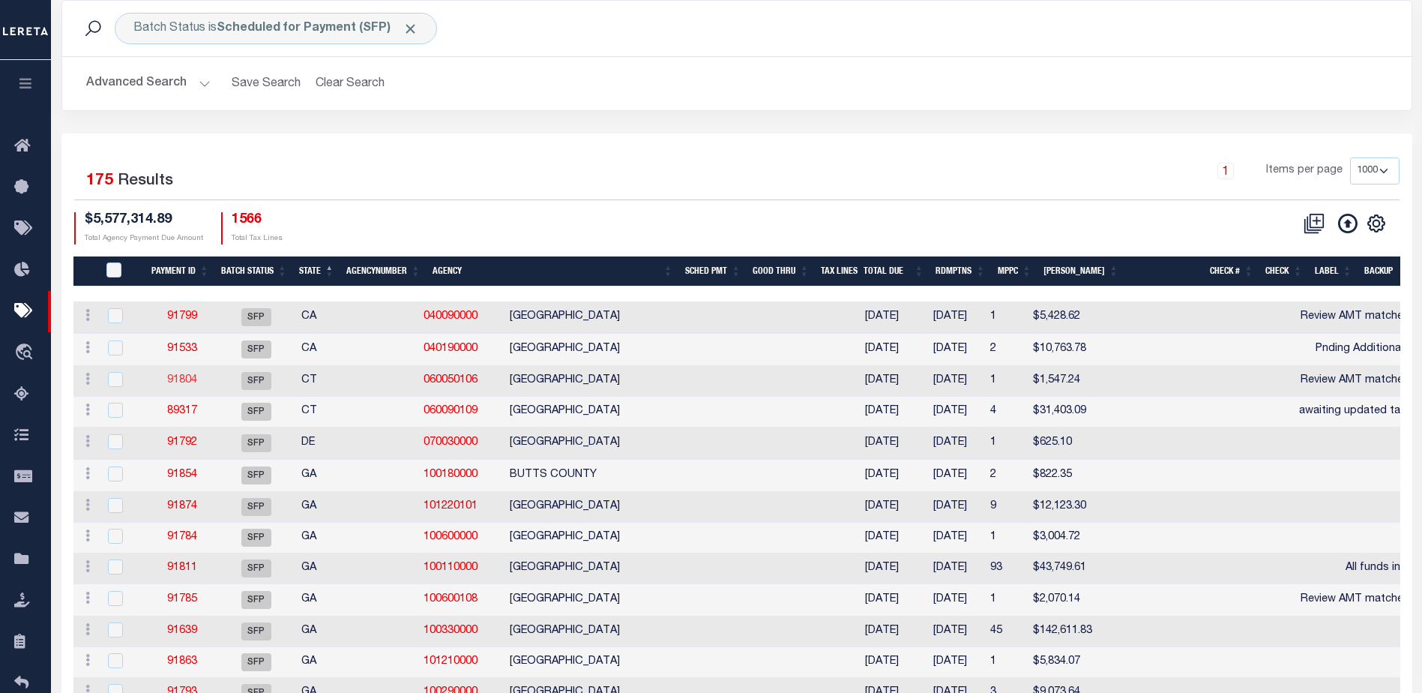
click at [171, 381] on link "91804" at bounding box center [182, 380] width 30 height 10
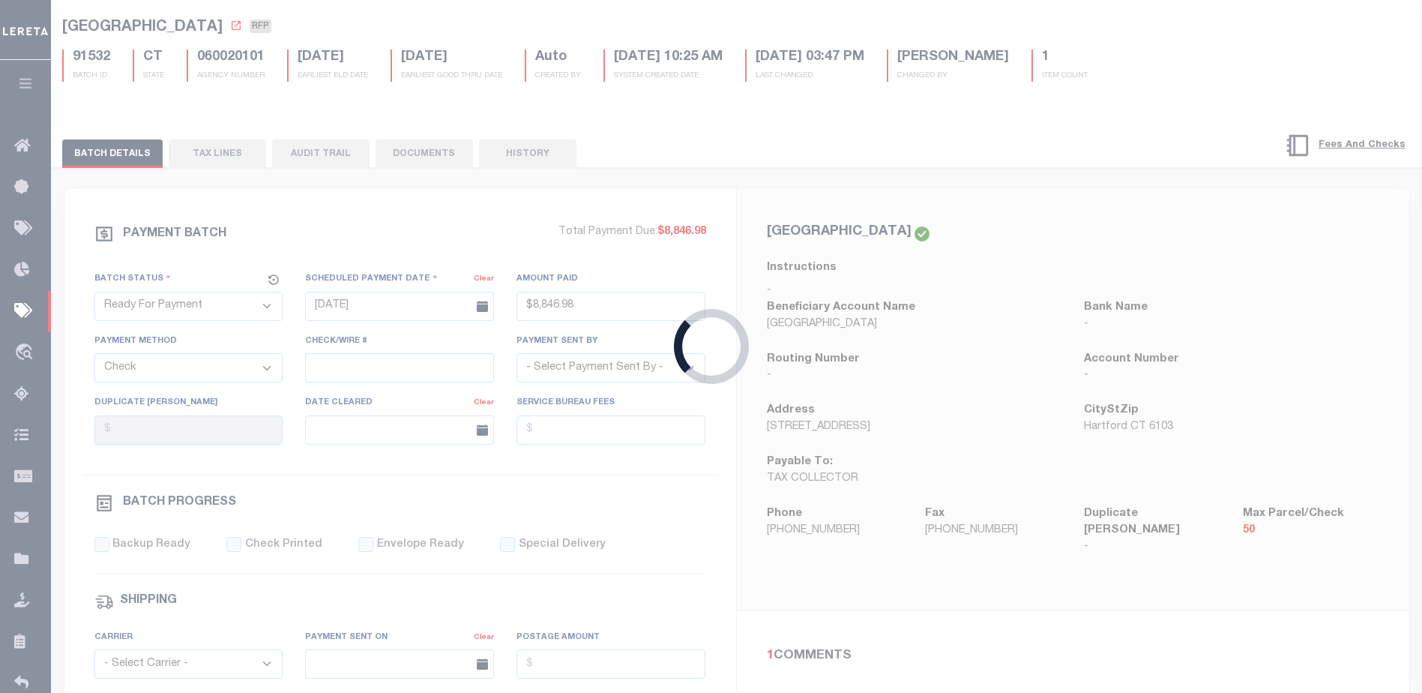
select select "SFP"
type input "[DATE]"
select select
type input "Review AMT matches GTD"
select select
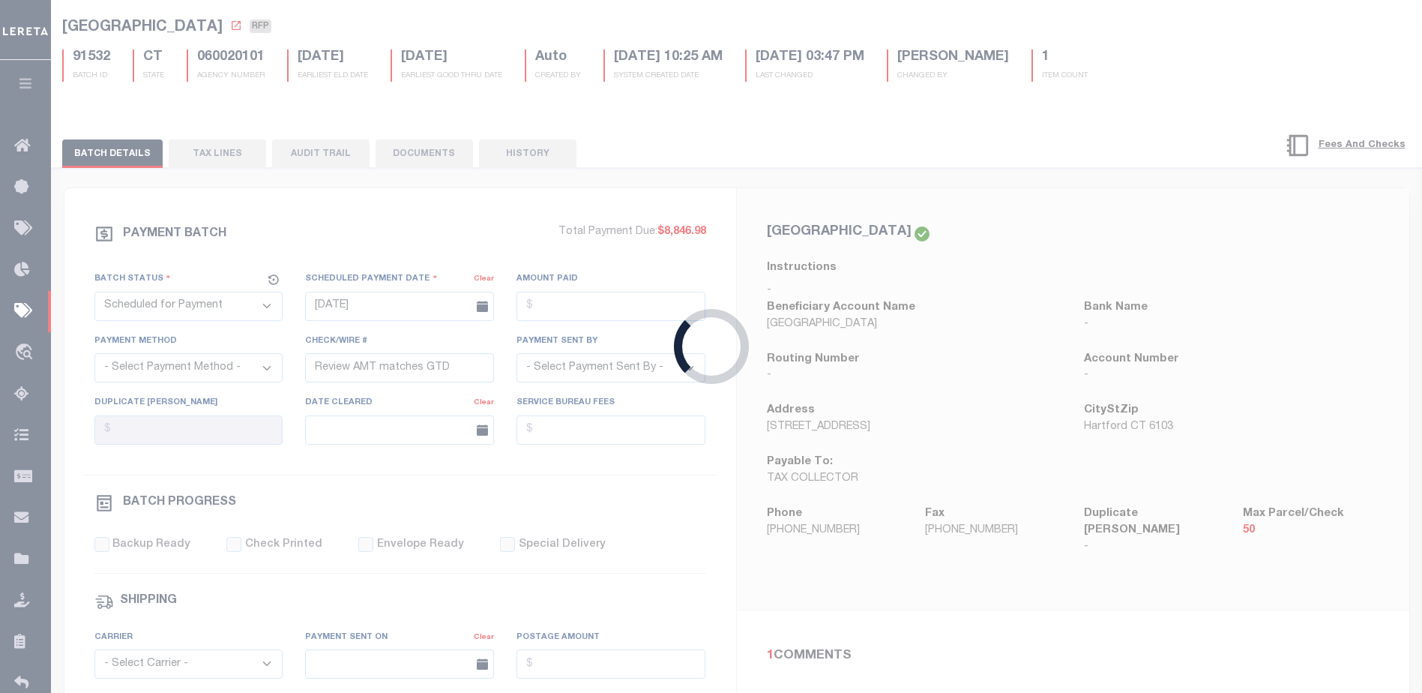
checkbox input "false"
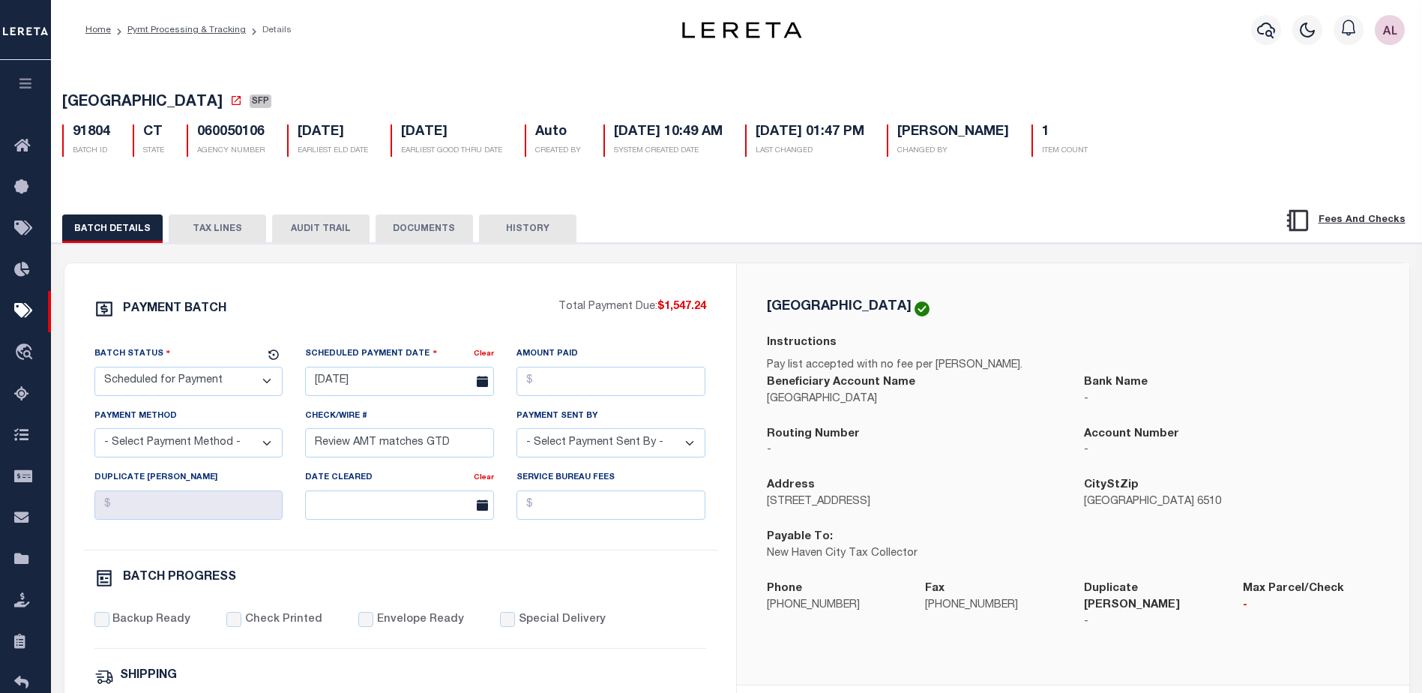
click at [205, 228] on button "TAX LINES" at bounding box center [217, 228] width 97 height 28
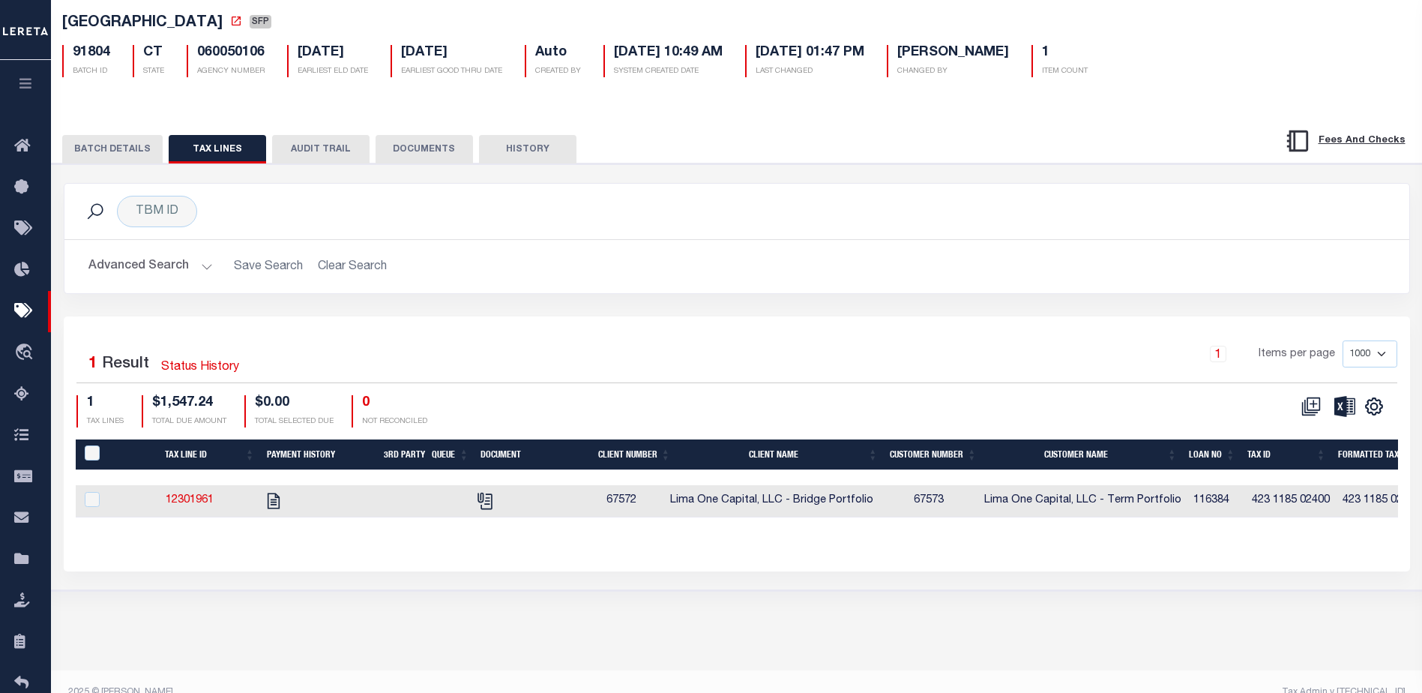
scroll to position [102, 0]
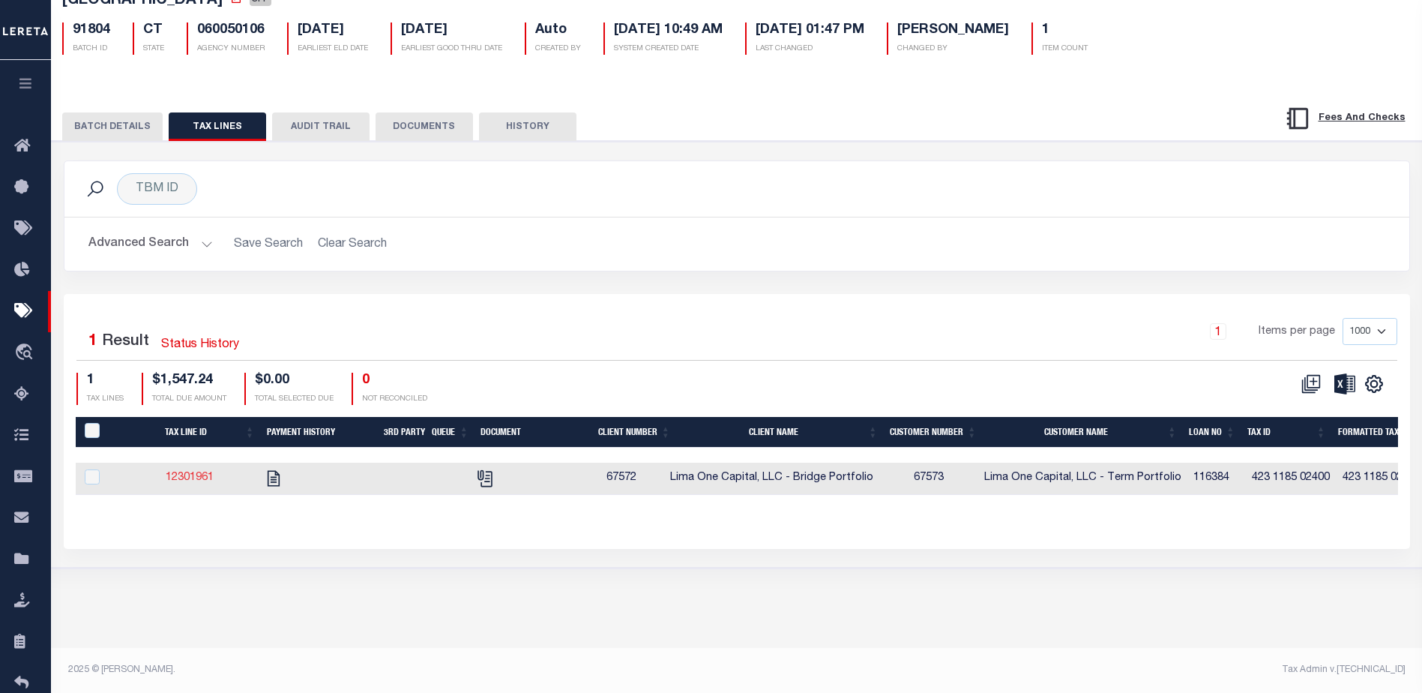
click at [197, 481] on link "12301961" at bounding box center [190, 477] width 48 height 10
checkbox input "true"
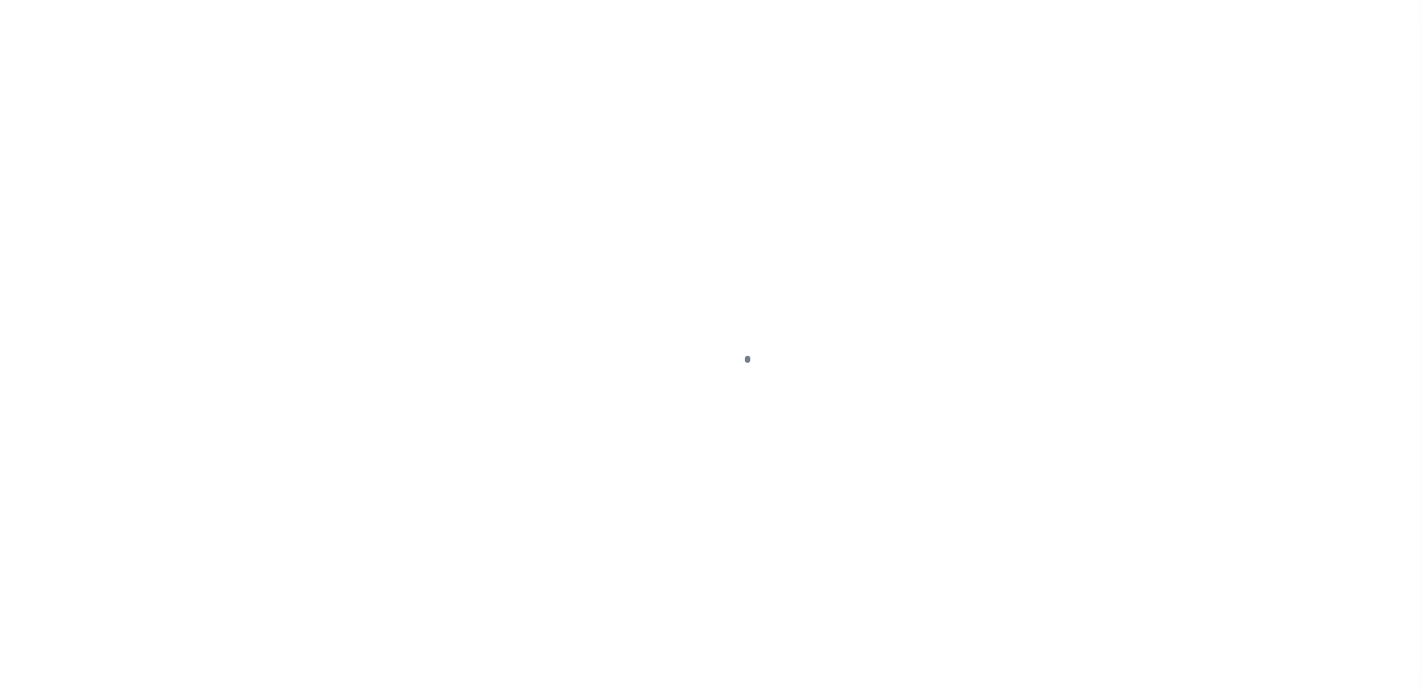
select select "DUE"
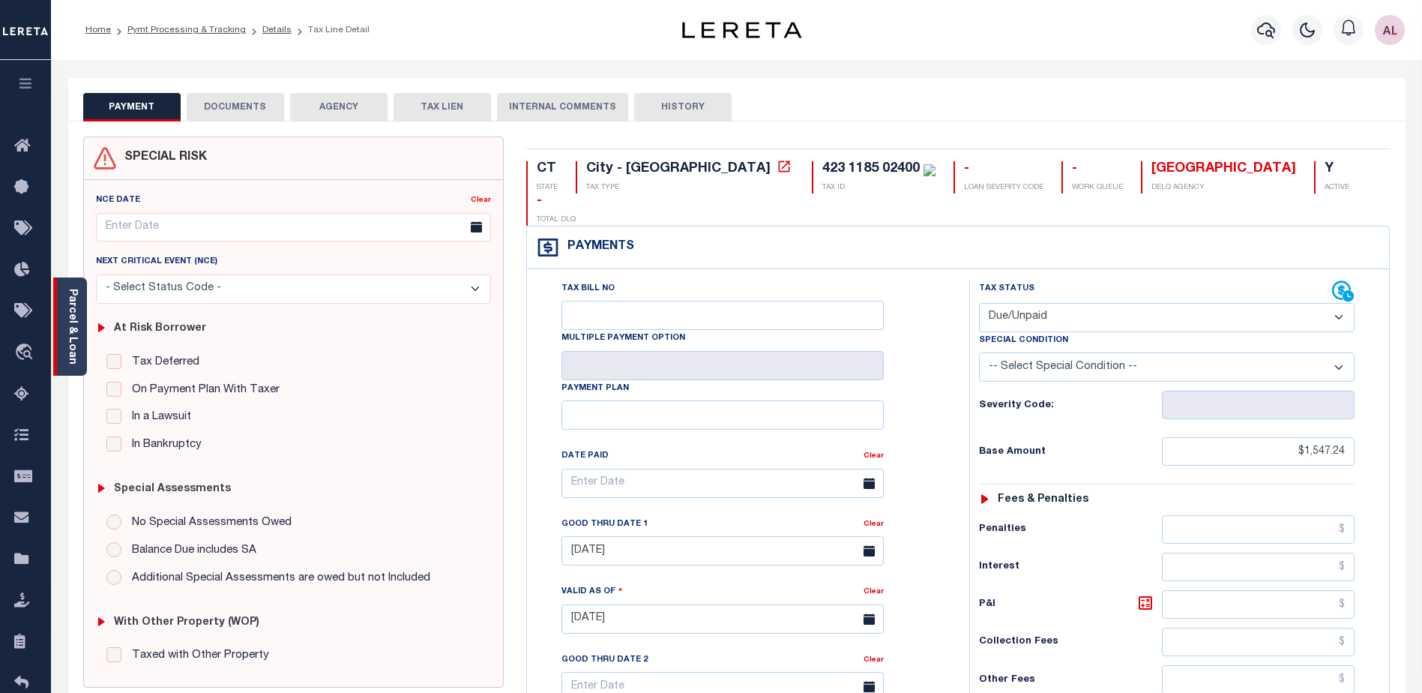
click at [69, 307] on link "Parcel & Loan" at bounding box center [72, 327] width 10 height 76
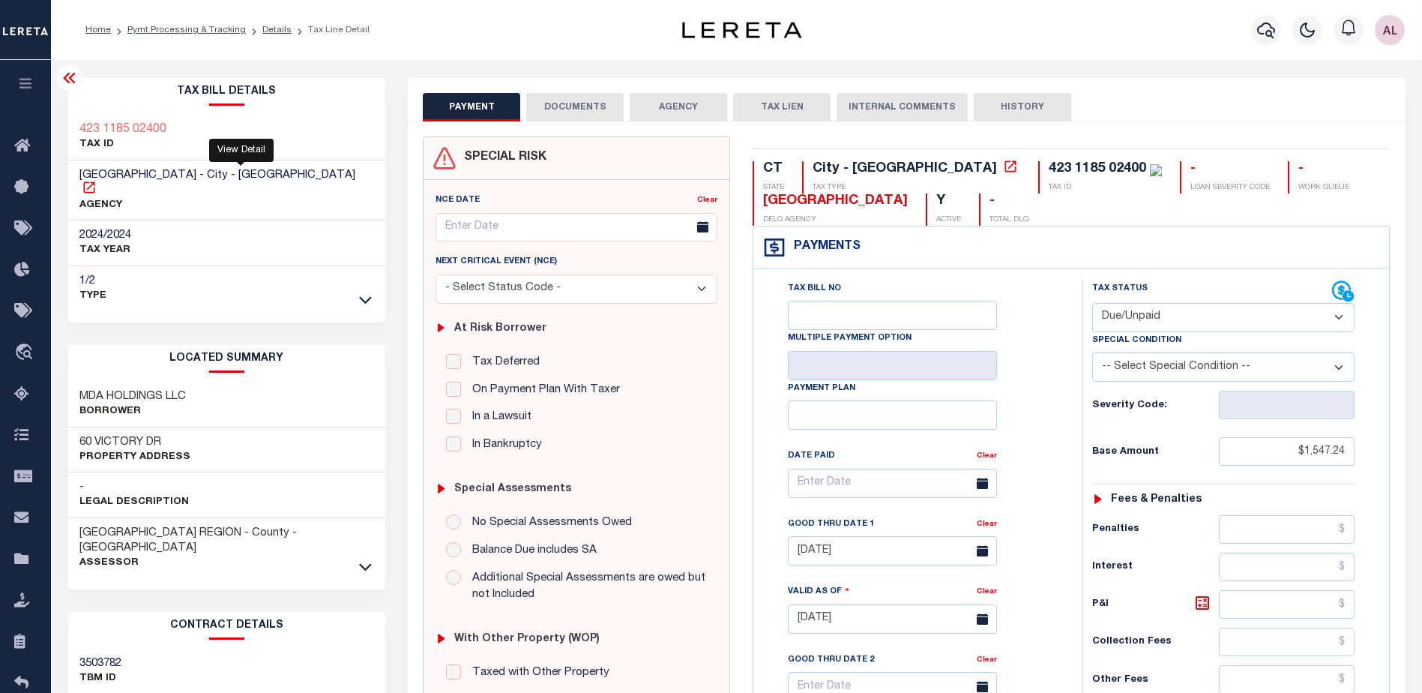
click at [97, 180] on icon at bounding box center [89, 187] width 15 height 15
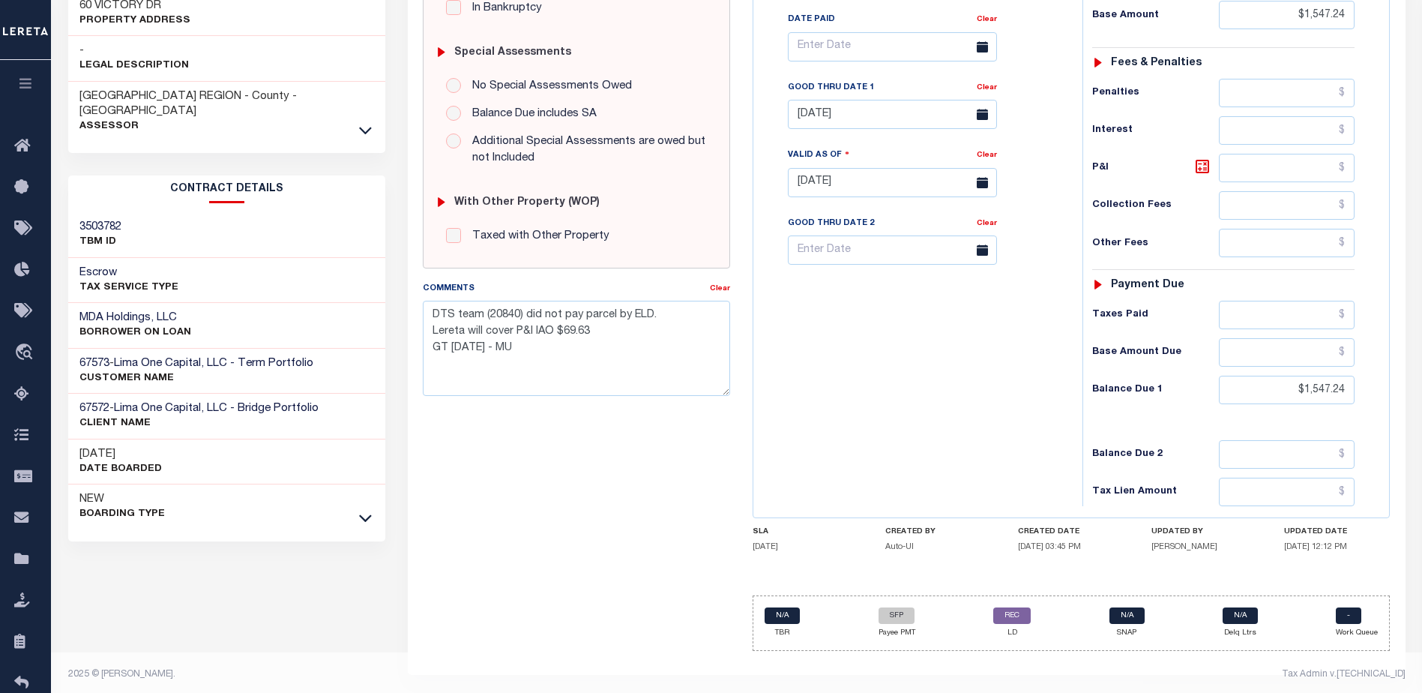
scroll to position [443, 0]
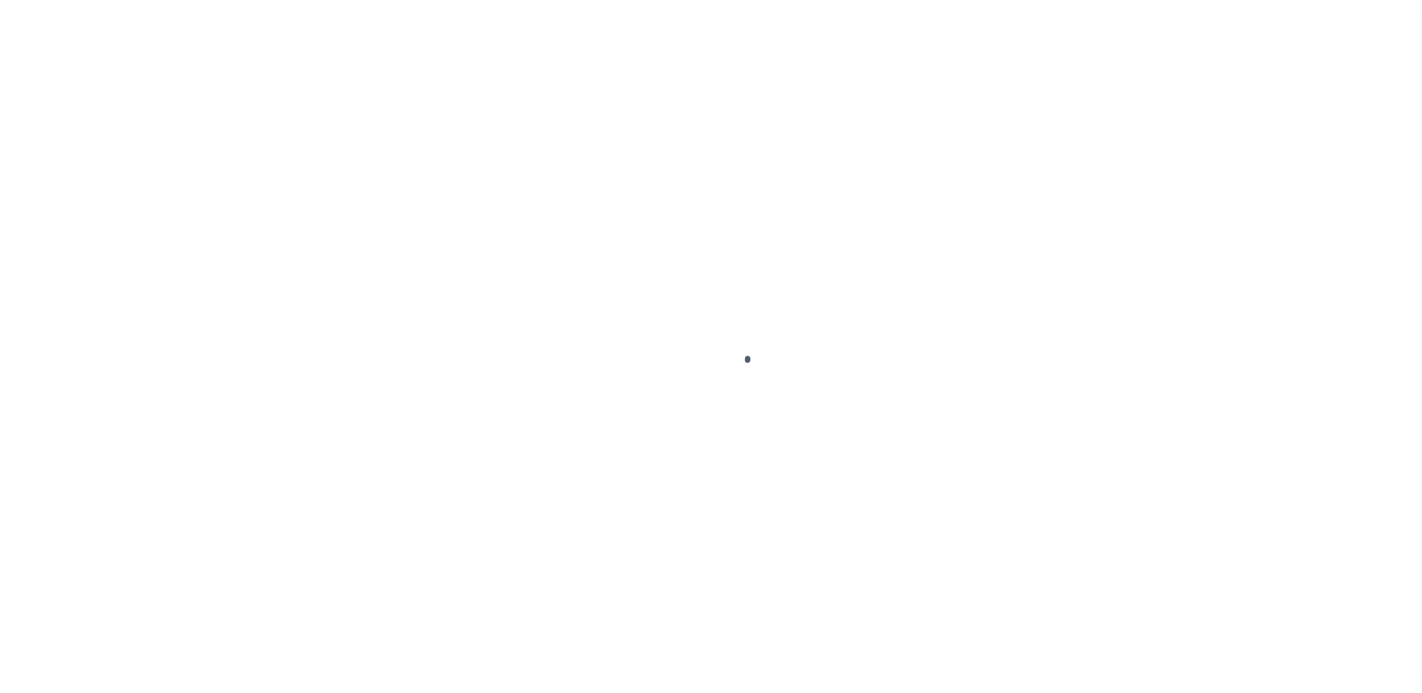
select select "SFP"
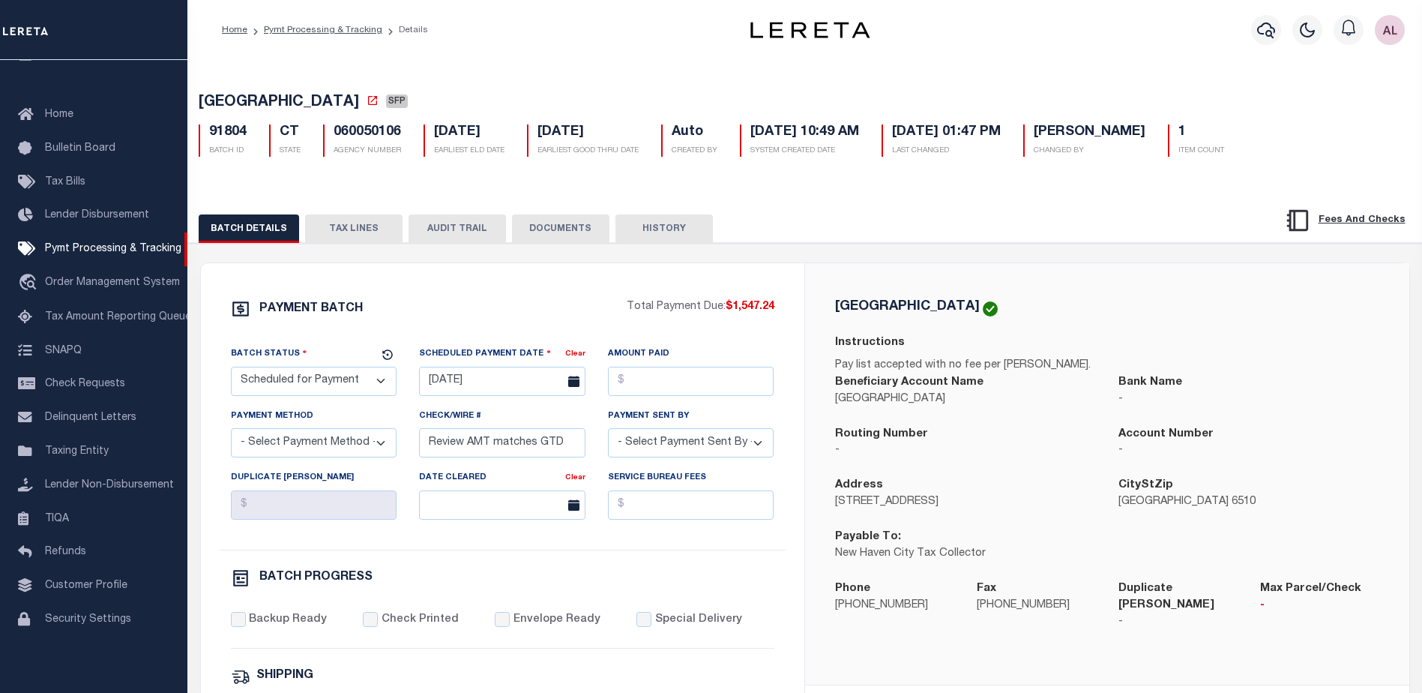
click at [370, 225] on button "TAX LINES" at bounding box center [353, 228] width 97 height 28
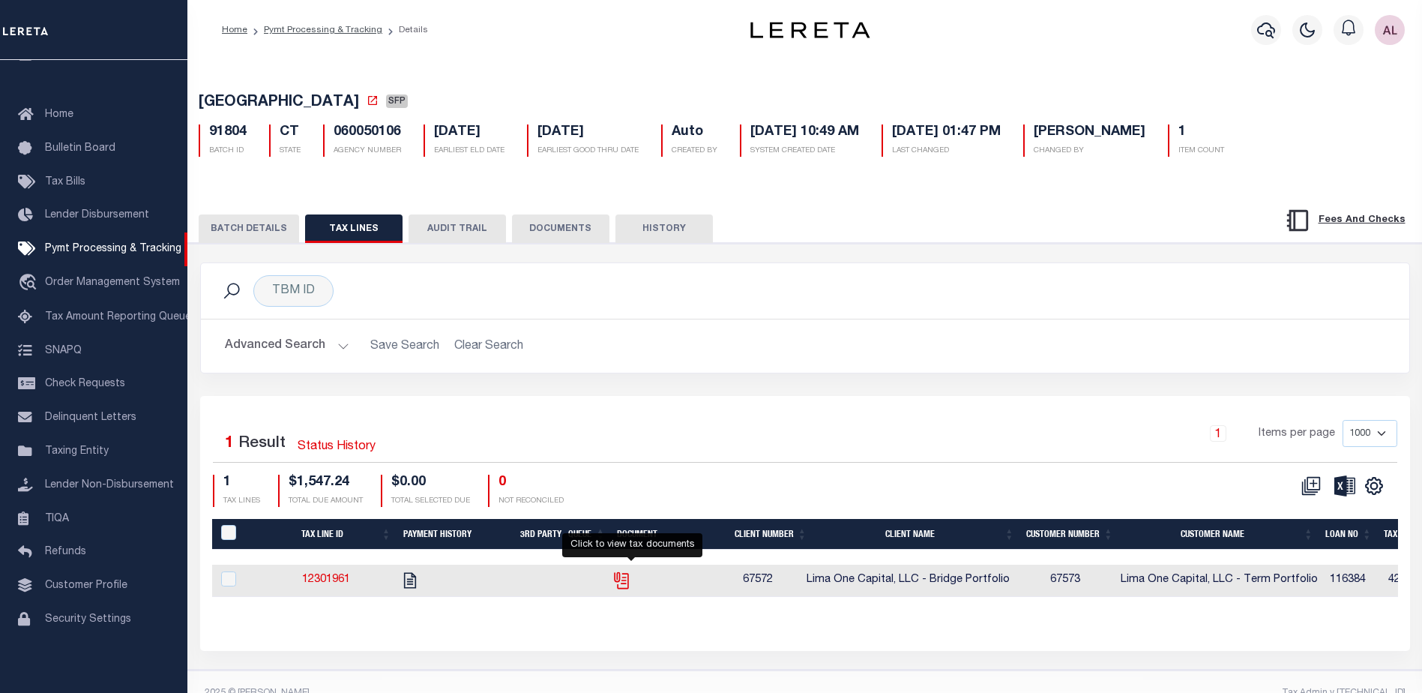
click at [631, 583] on icon "" at bounding box center [621, 580] width 19 height 19
checkbox input "true"
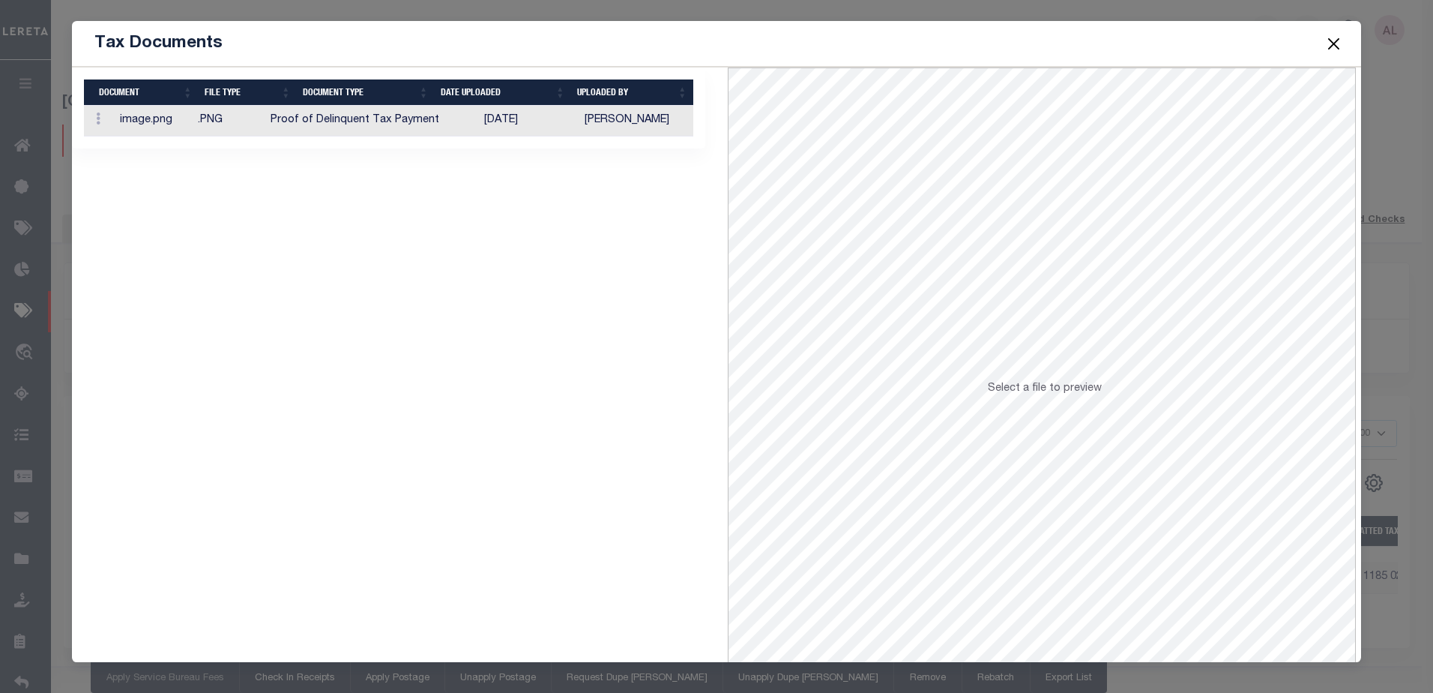
click at [149, 117] on td "image.png" at bounding box center [153, 121] width 78 height 31
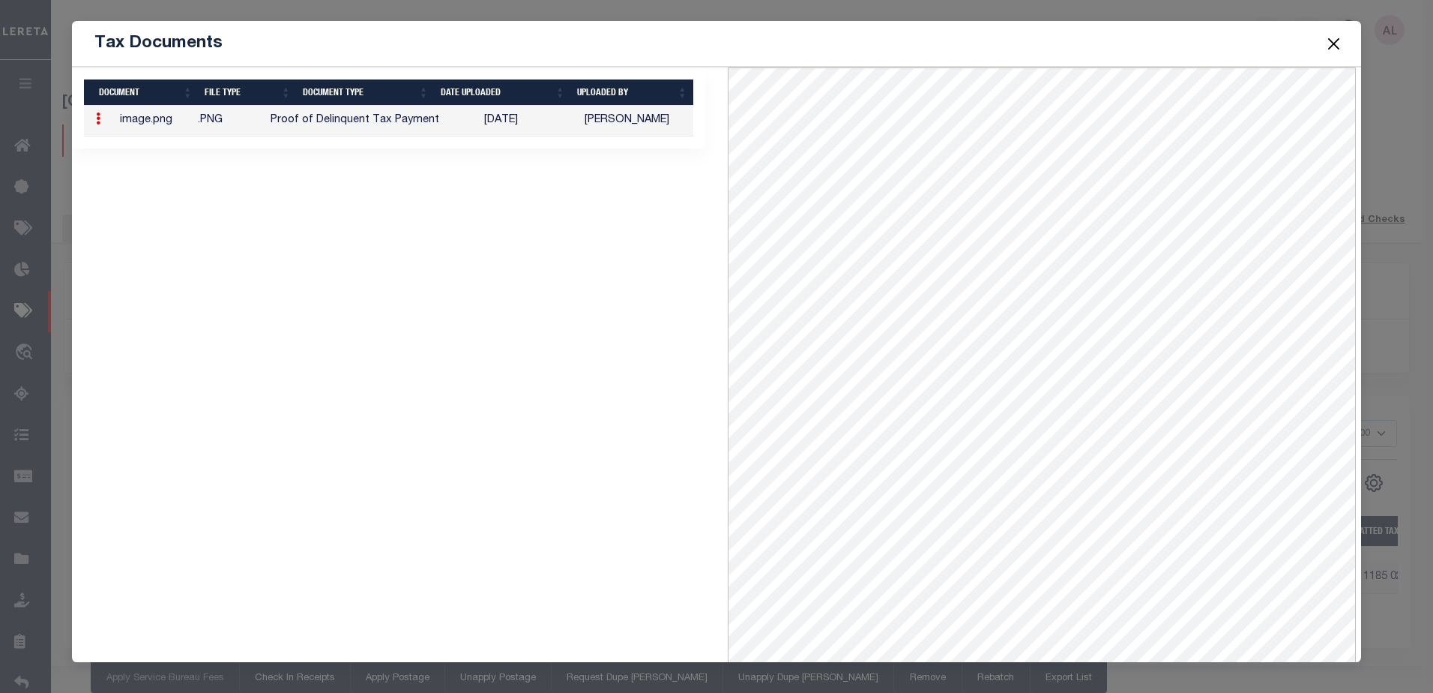
select select "1000"
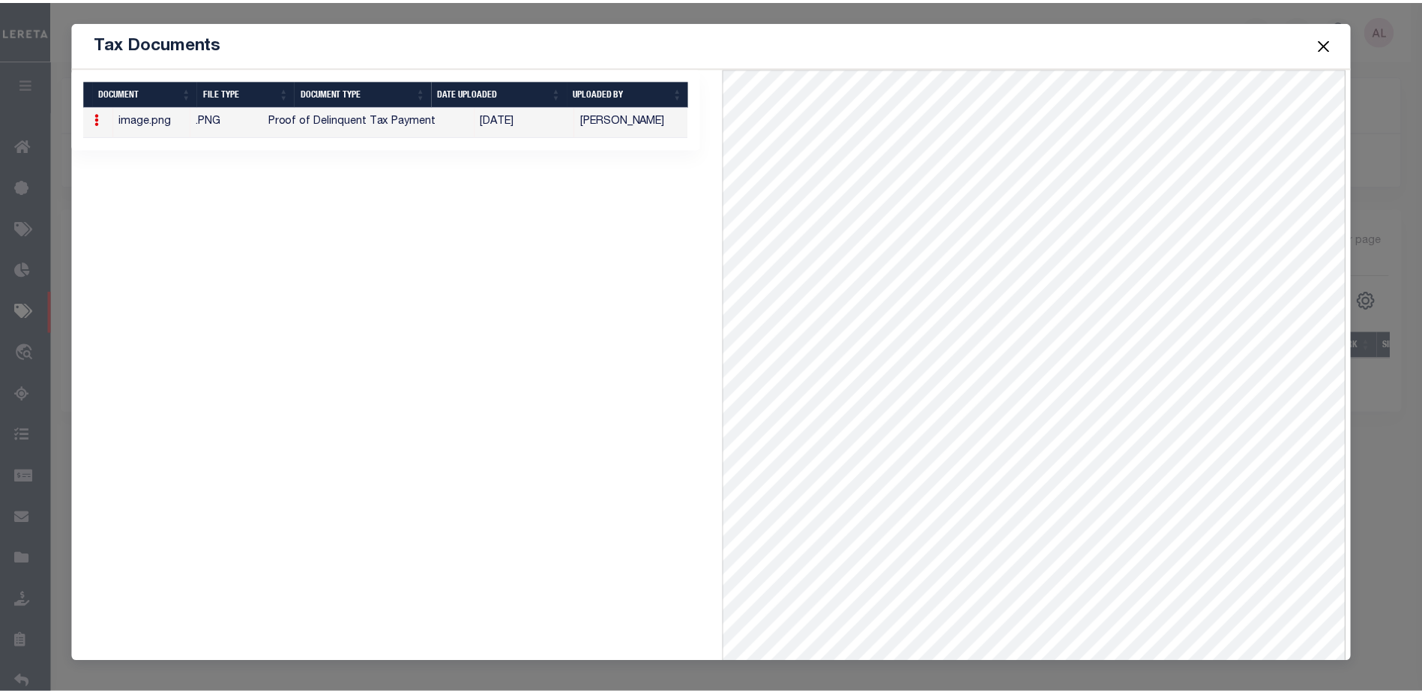
scroll to position [75, 0]
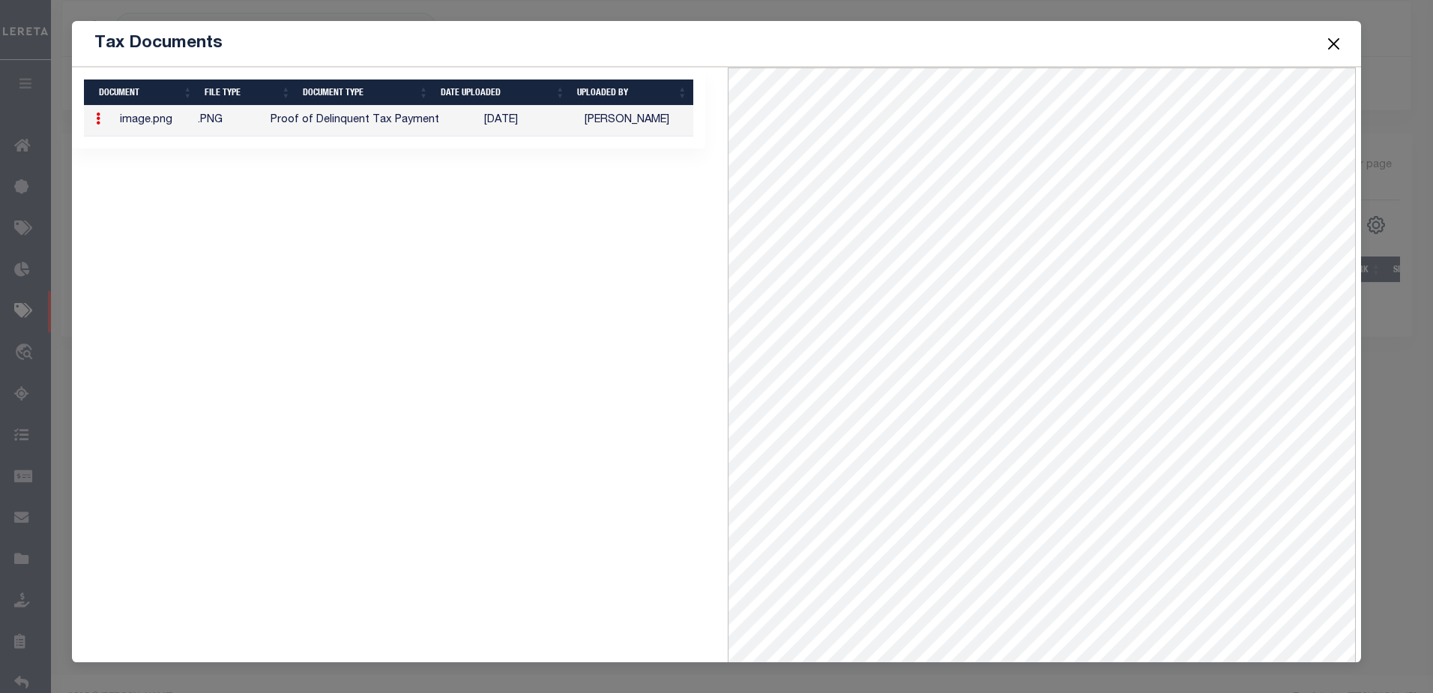
select select "1000"
click at [1337, 46] on button "Close" at bounding box center [1333, 43] width 19 height 19
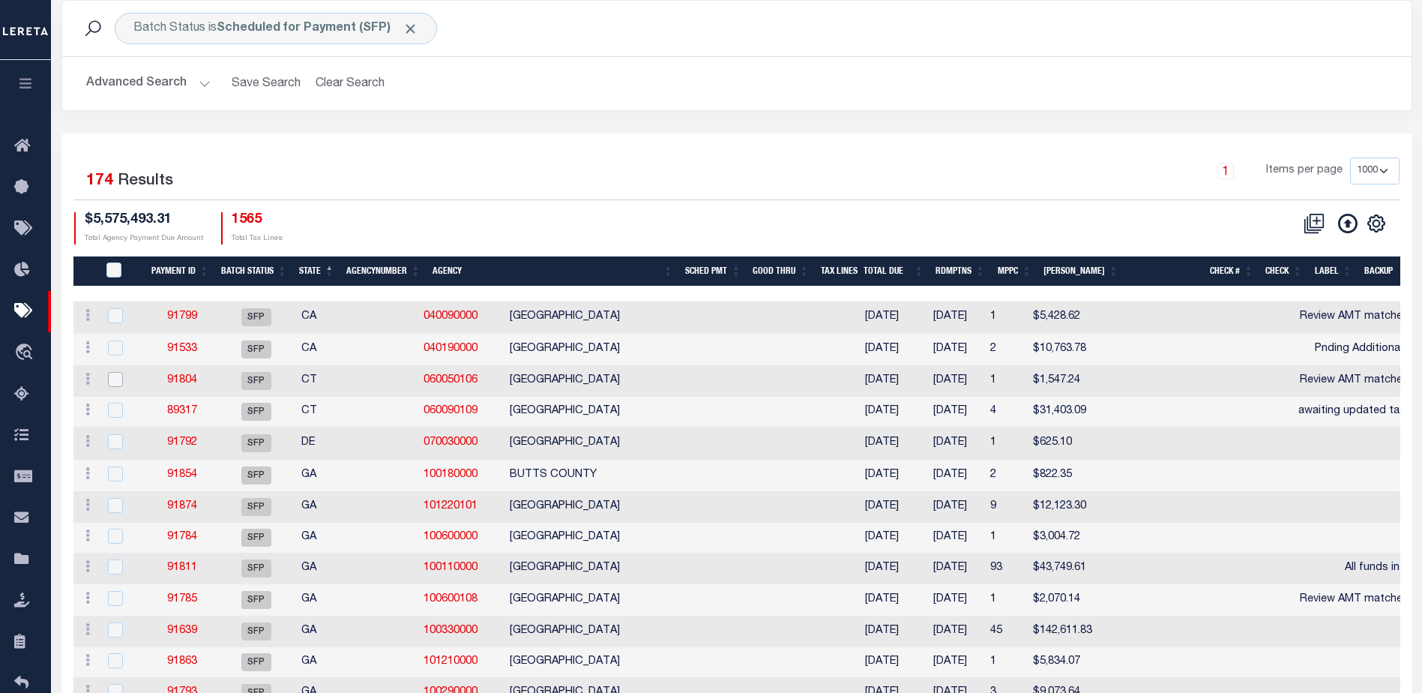
click at [116, 381] on input "checkbox" at bounding box center [115, 379] width 15 height 15
checkbox input "true"
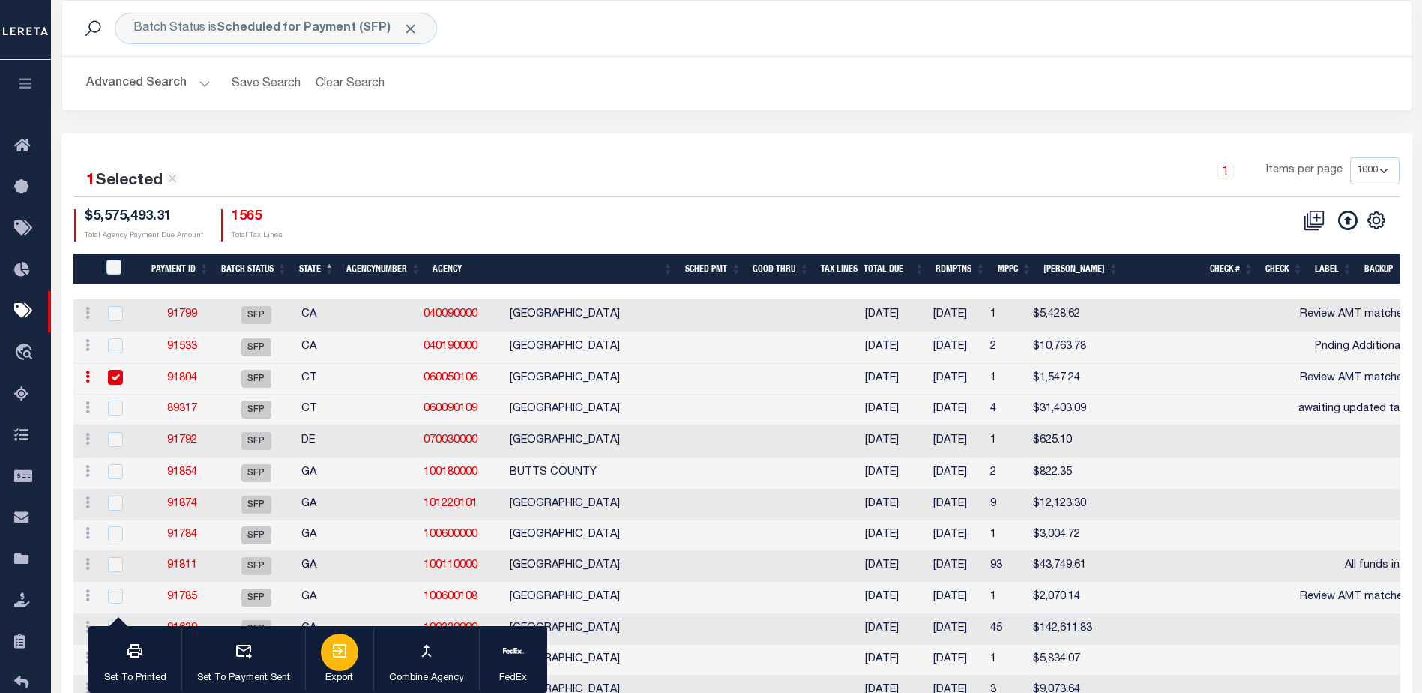
click at [331, 652] on icon "button" at bounding box center [340, 651] width 18 height 18
click at [179, 376] on link "91804" at bounding box center [182, 378] width 30 height 10
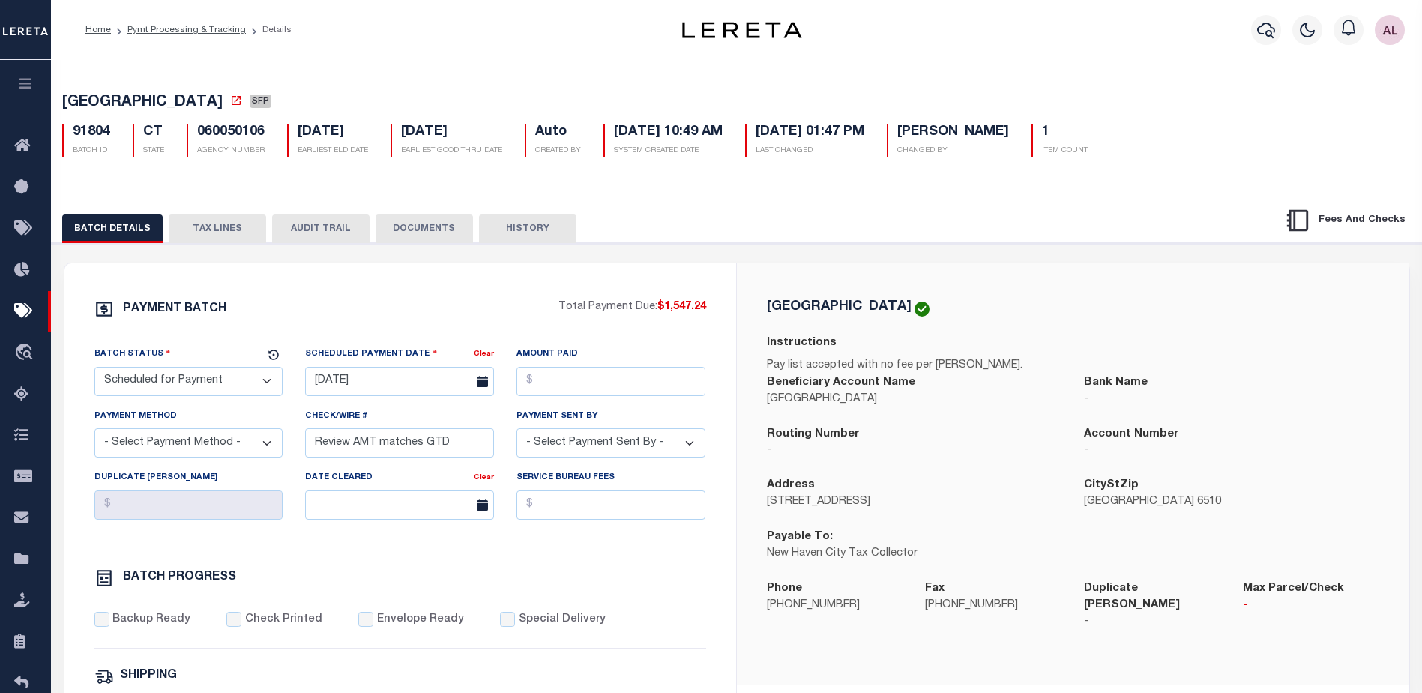
drag, startPoint x: 218, startPoint y: 223, endPoint x: 265, endPoint y: 252, distance: 55.2
click at [218, 223] on button "TAX LINES" at bounding box center [217, 228] width 97 height 28
